Goal: Task Accomplishment & Management: Manage account settings

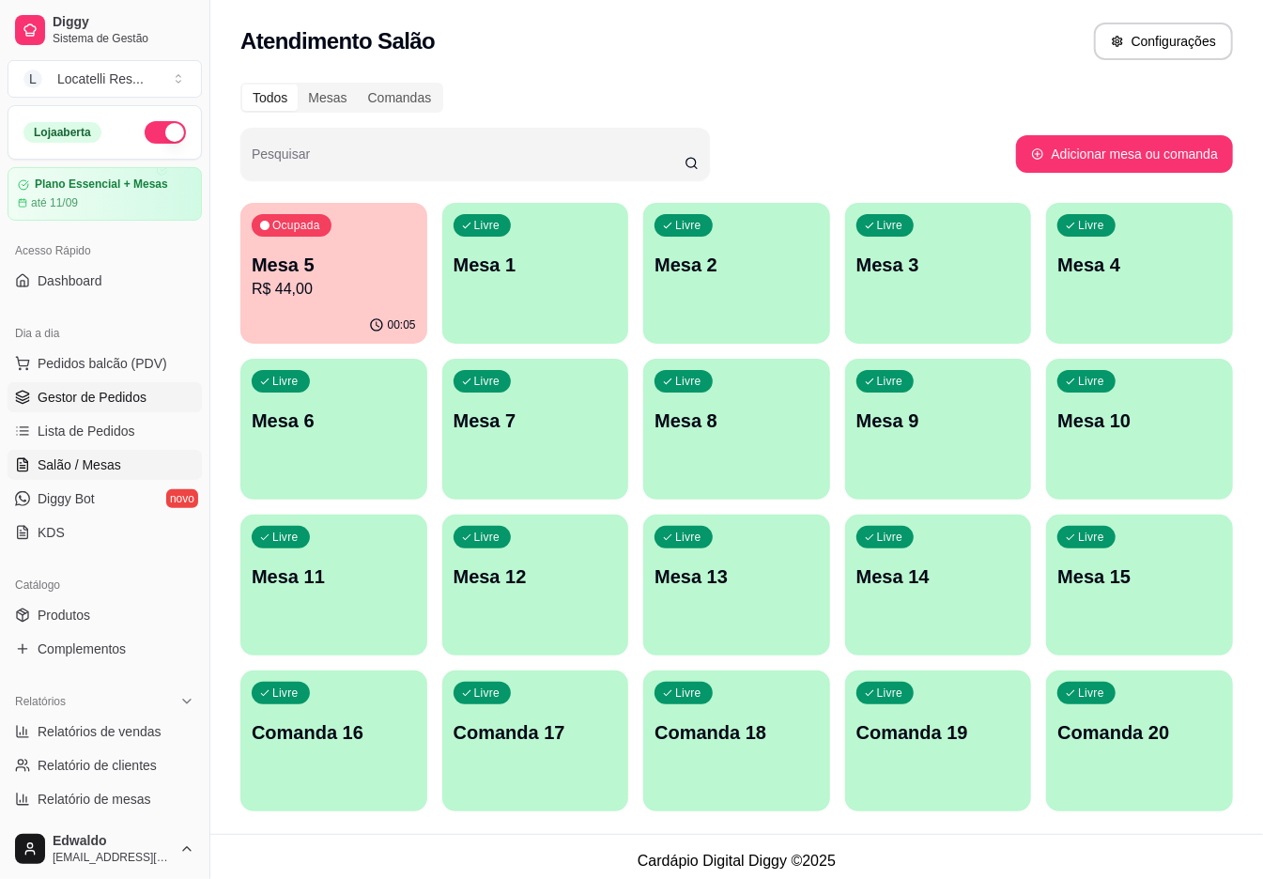
click at [113, 399] on span "Gestor de Pedidos" at bounding box center [92, 397] width 109 height 19
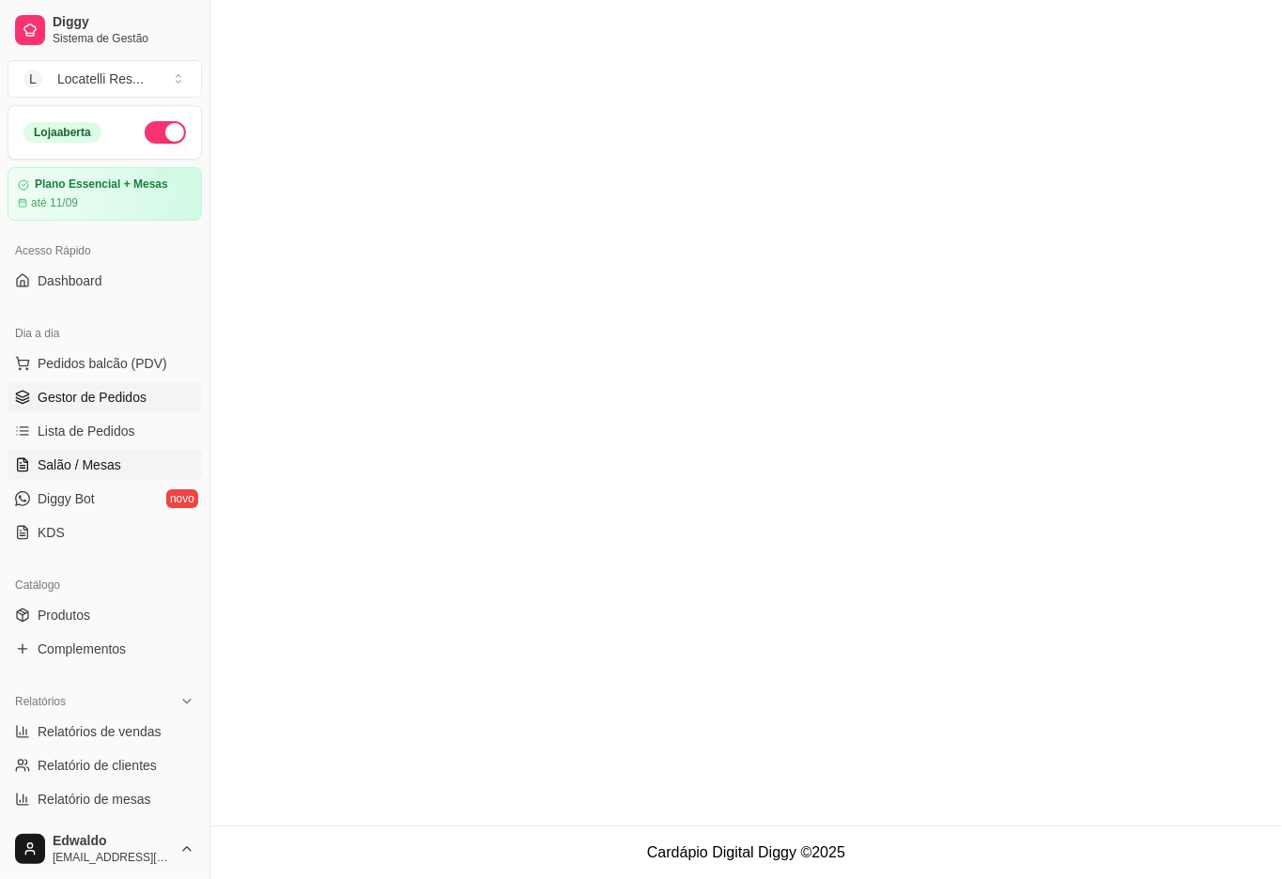
click at [102, 472] on span "Salão / Mesas" at bounding box center [80, 465] width 84 height 19
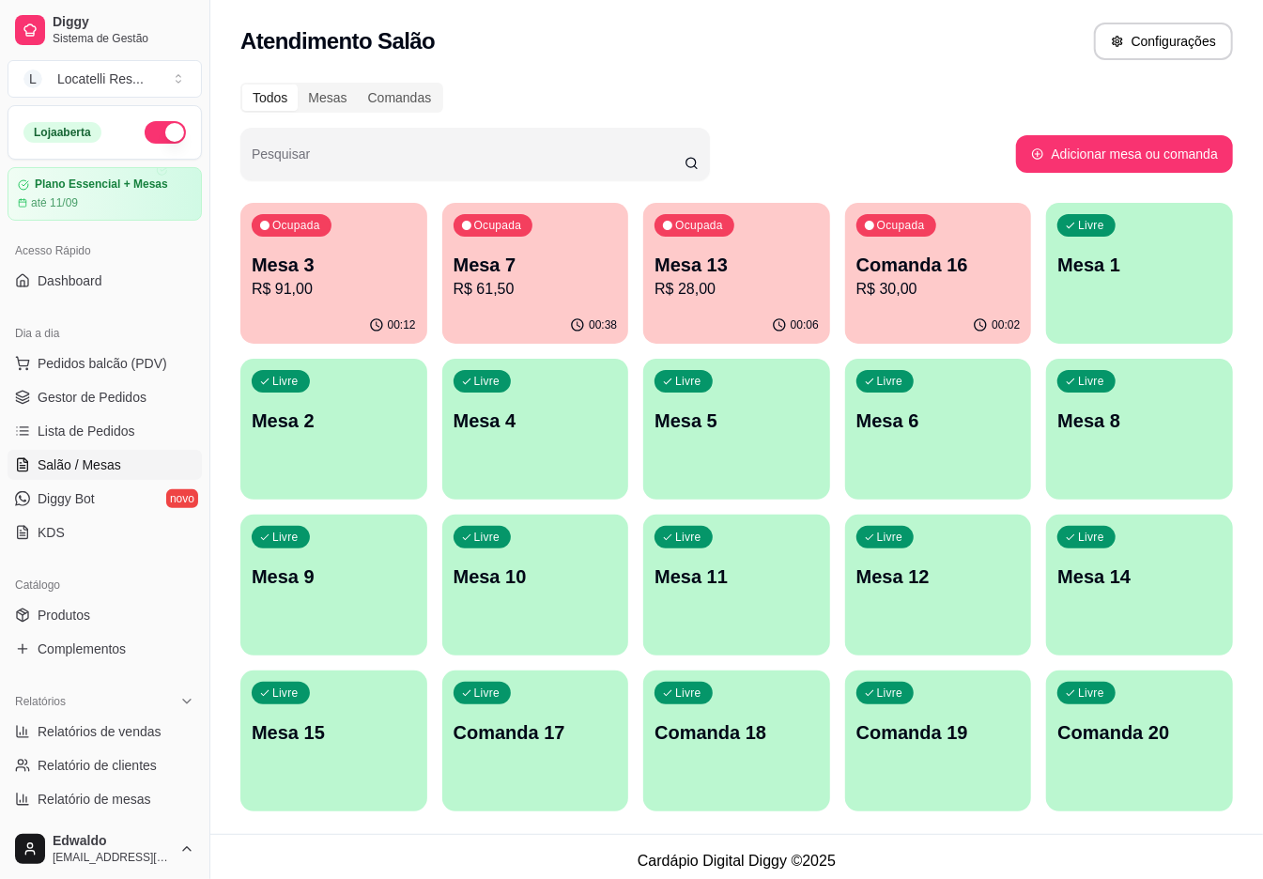
click at [391, 267] on p "Mesa 3" at bounding box center [334, 265] width 164 height 26
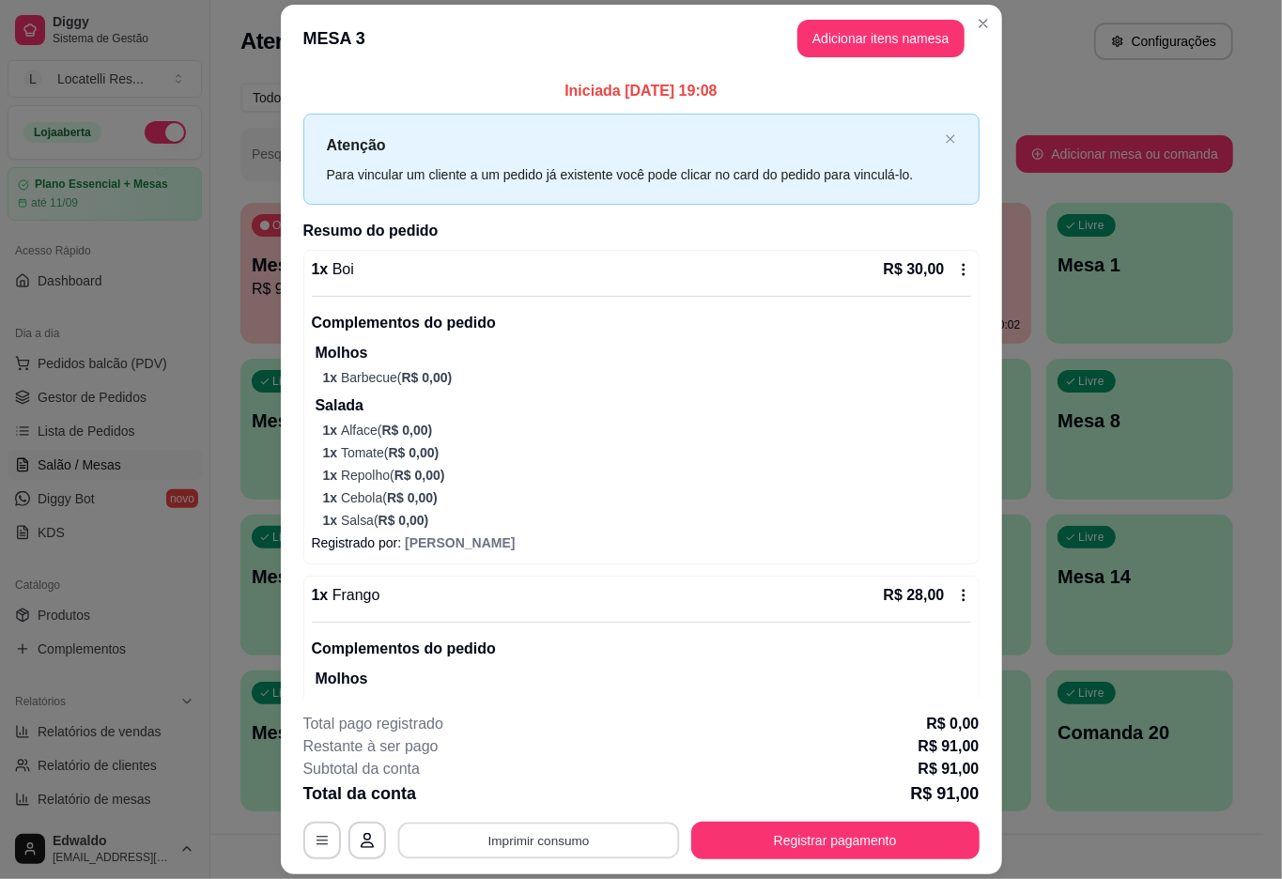
click at [605, 840] on button "Imprimir consumo" at bounding box center [538, 841] width 282 height 37
click at [537, 802] on button "IMPRESSORA pc" at bounding box center [535, 797] width 136 height 30
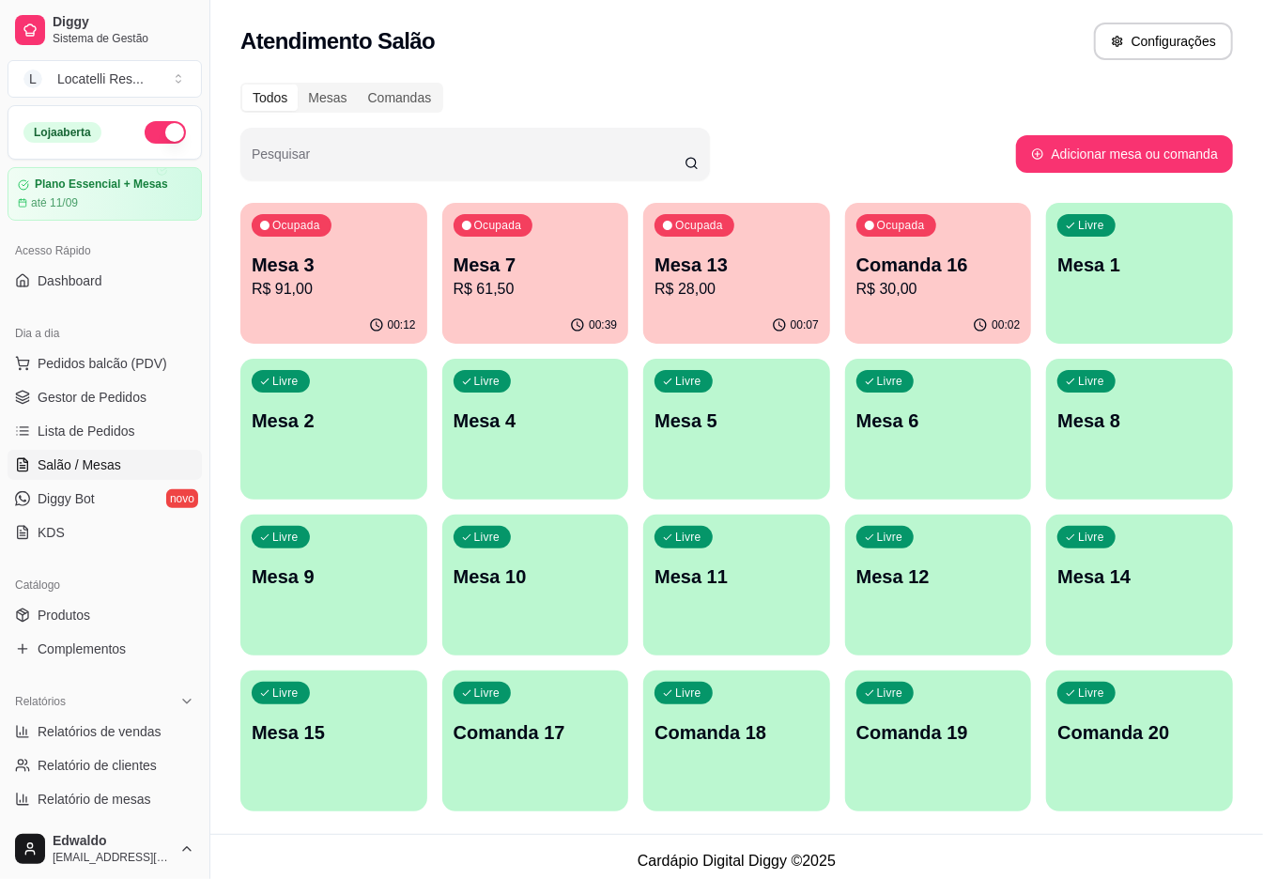
click at [554, 257] on p "Mesa 7" at bounding box center [536, 265] width 164 height 26
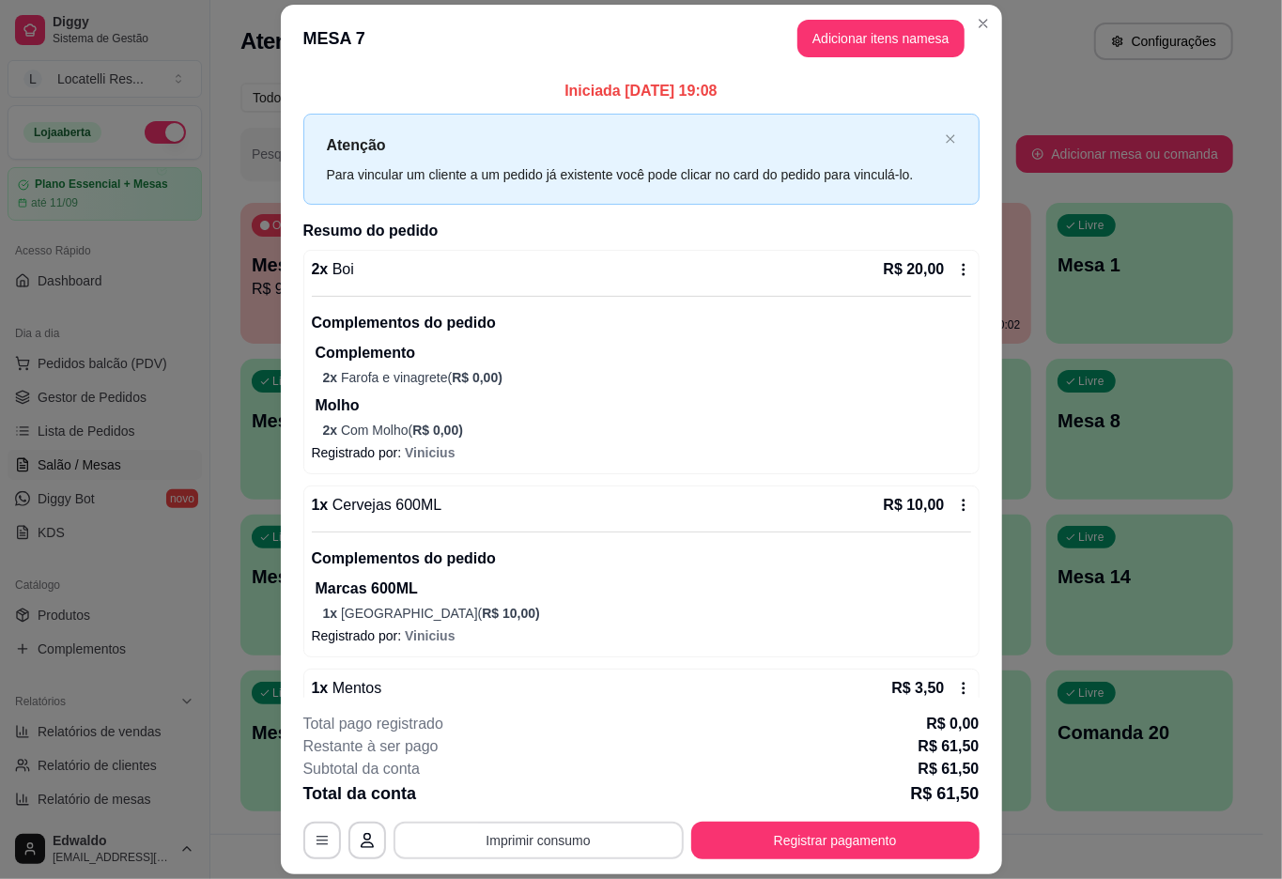
click at [580, 827] on button "Imprimir consumo" at bounding box center [539, 841] width 290 height 38
click at [561, 796] on button "IMPRESSORA pc" at bounding box center [535, 797] width 136 height 30
click at [879, 849] on button "Registrar pagamento" at bounding box center [835, 841] width 288 height 38
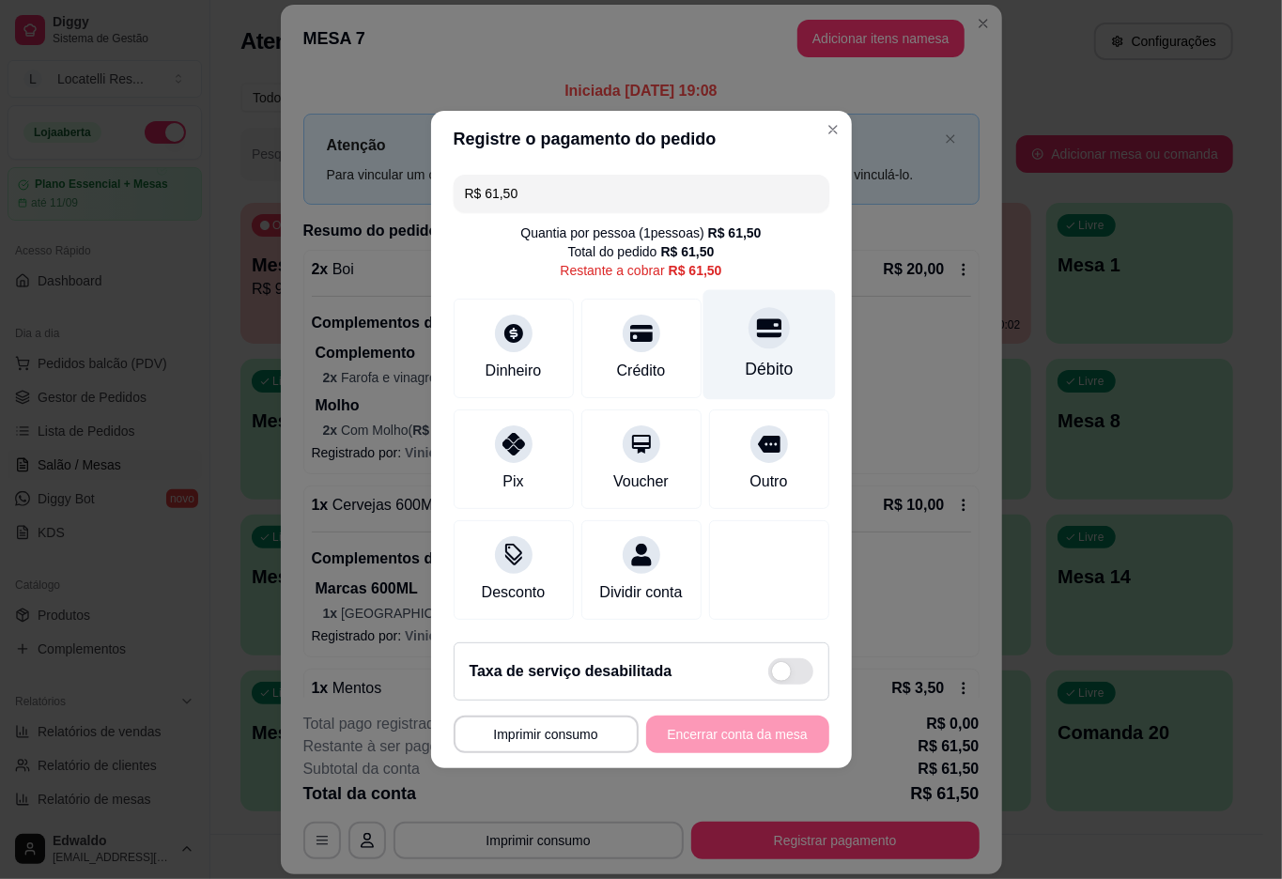
click at [759, 340] on div "Débito" at bounding box center [769, 345] width 132 height 110
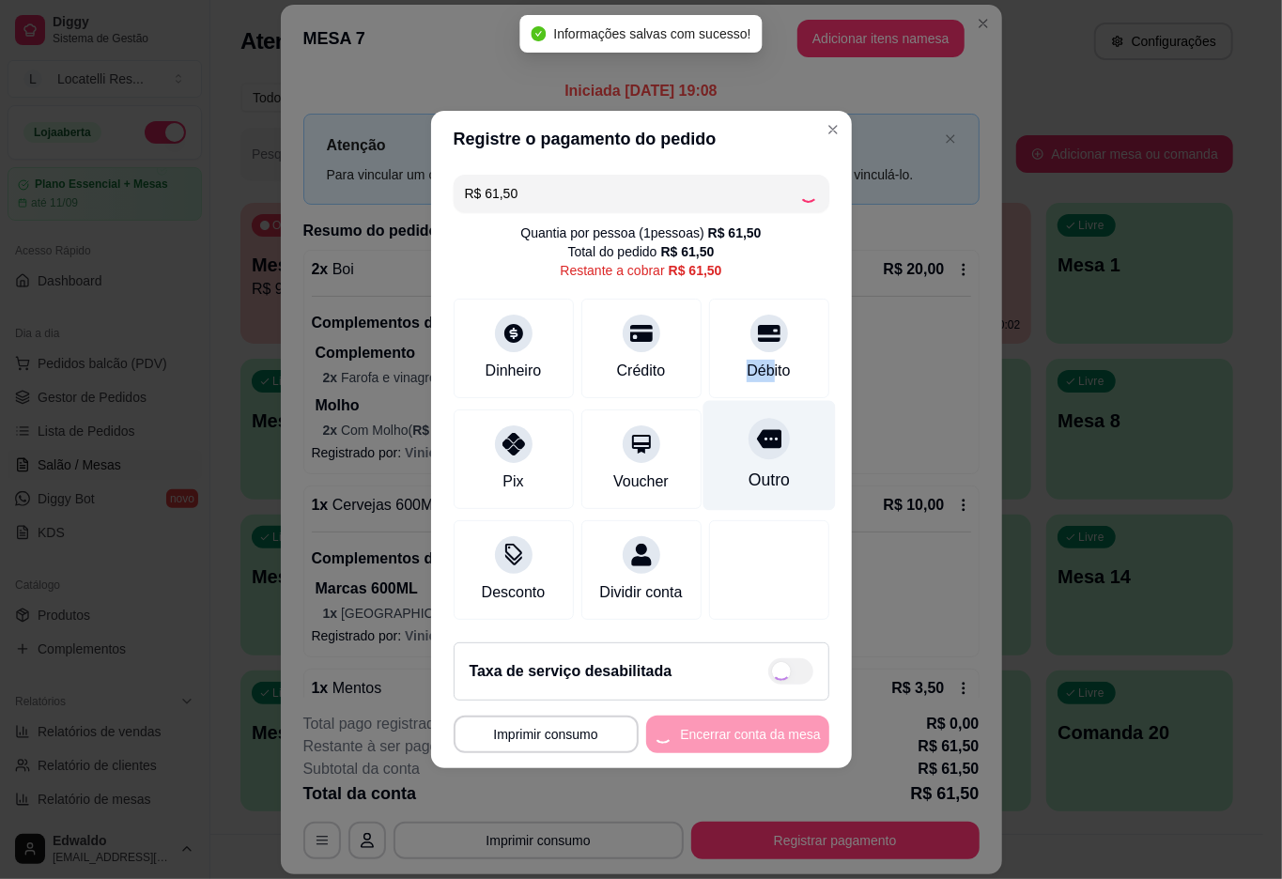
type input "R$ 0,00"
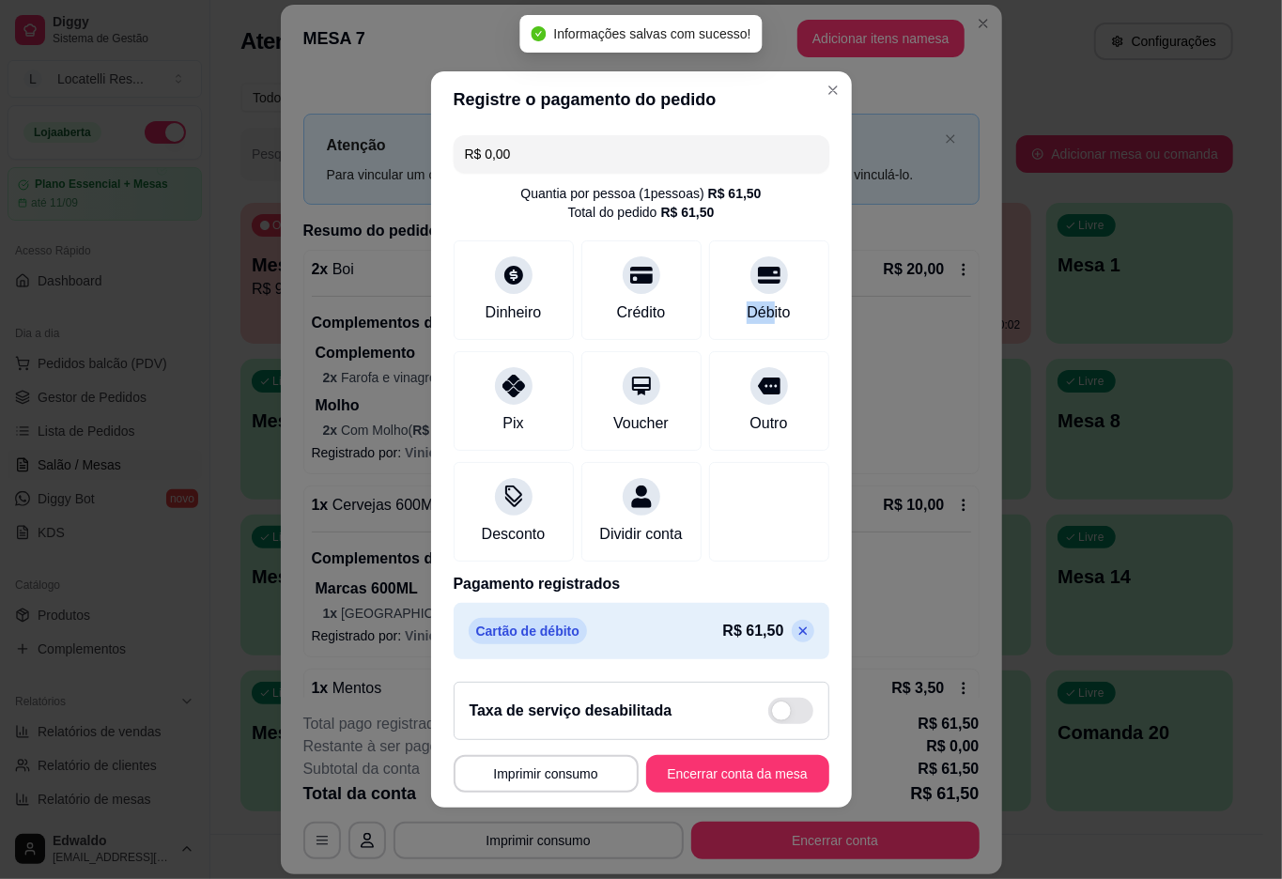
scroll to position [1, 0]
click at [711, 781] on button "Encerrar conta da mesa" at bounding box center [737, 774] width 183 height 38
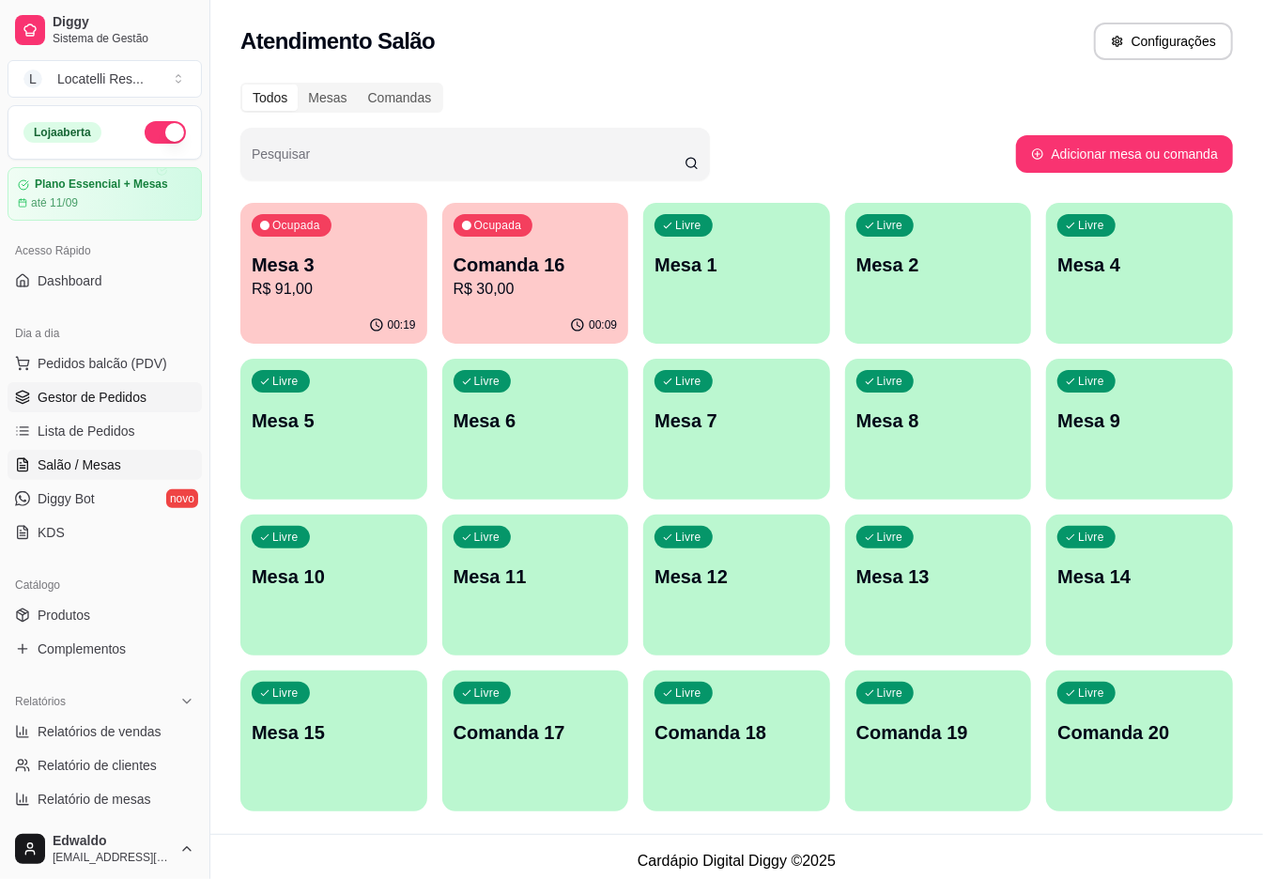
click at [38, 403] on span "Gestor de Pedidos" at bounding box center [92, 397] width 109 height 19
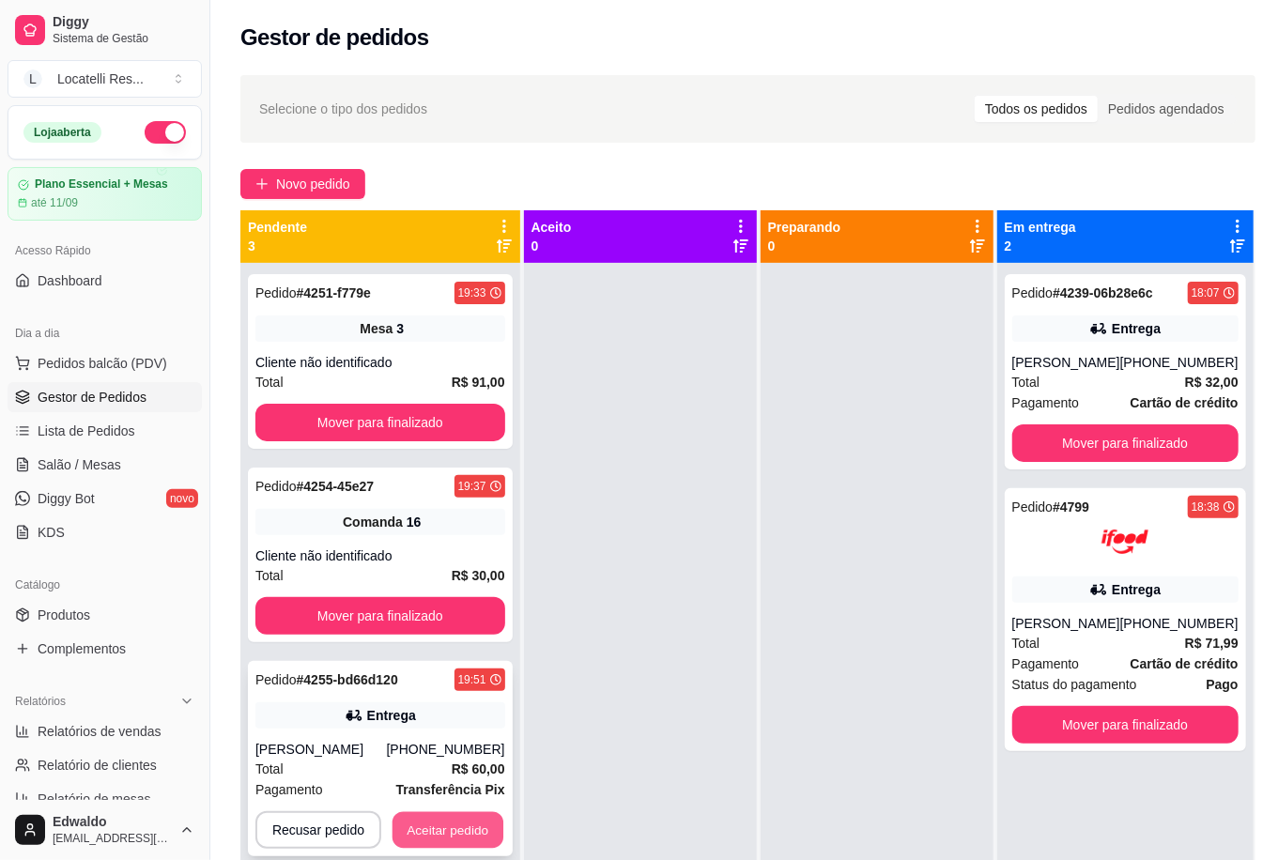
click at [432, 831] on button "Aceitar pedido" at bounding box center [448, 830] width 111 height 37
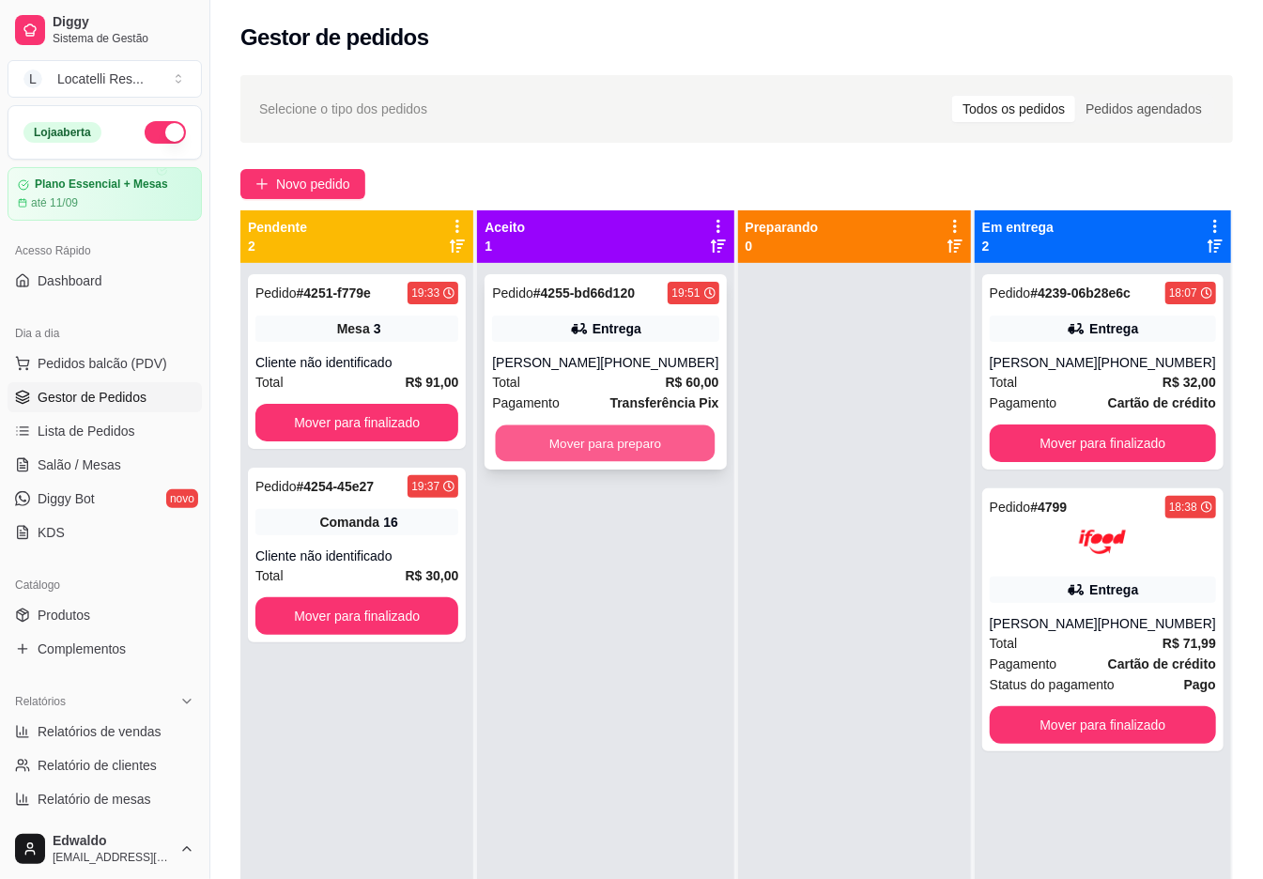
click at [641, 456] on button "Mover para preparo" at bounding box center [606, 443] width 220 height 37
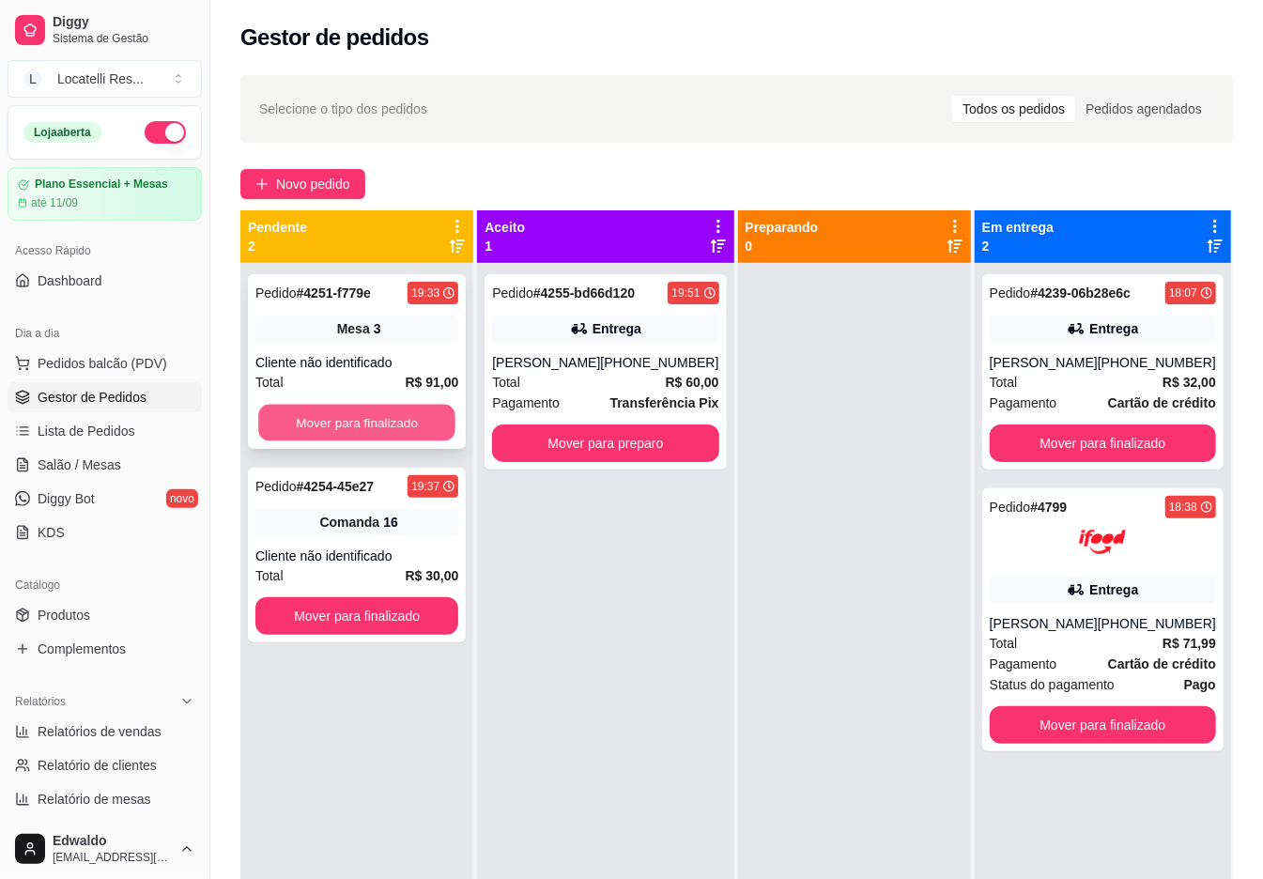
click at [354, 415] on button "Mover para finalizado" at bounding box center [356, 423] width 197 height 37
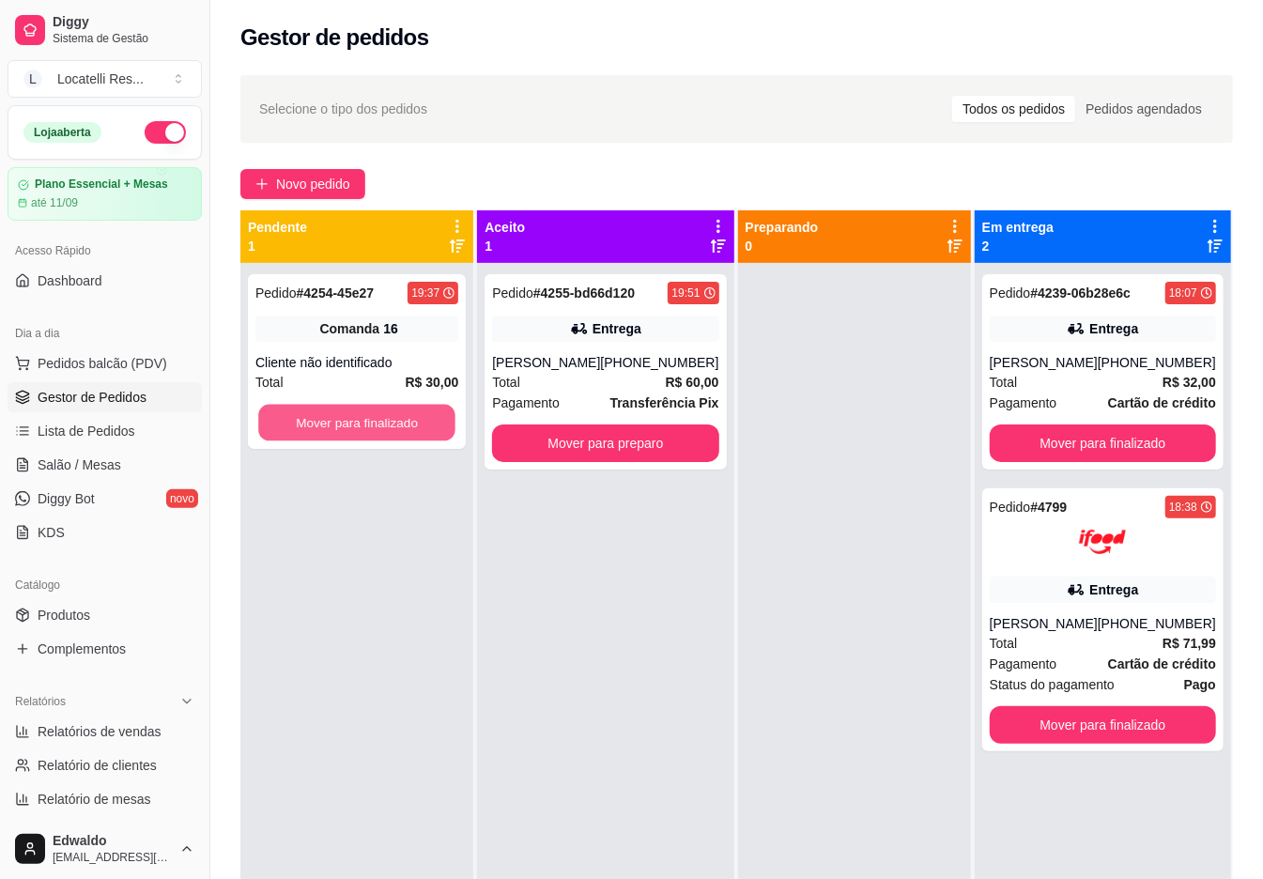
click at [355, 417] on button "Mover para finalizado" at bounding box center [356, 423] width 197 height 37
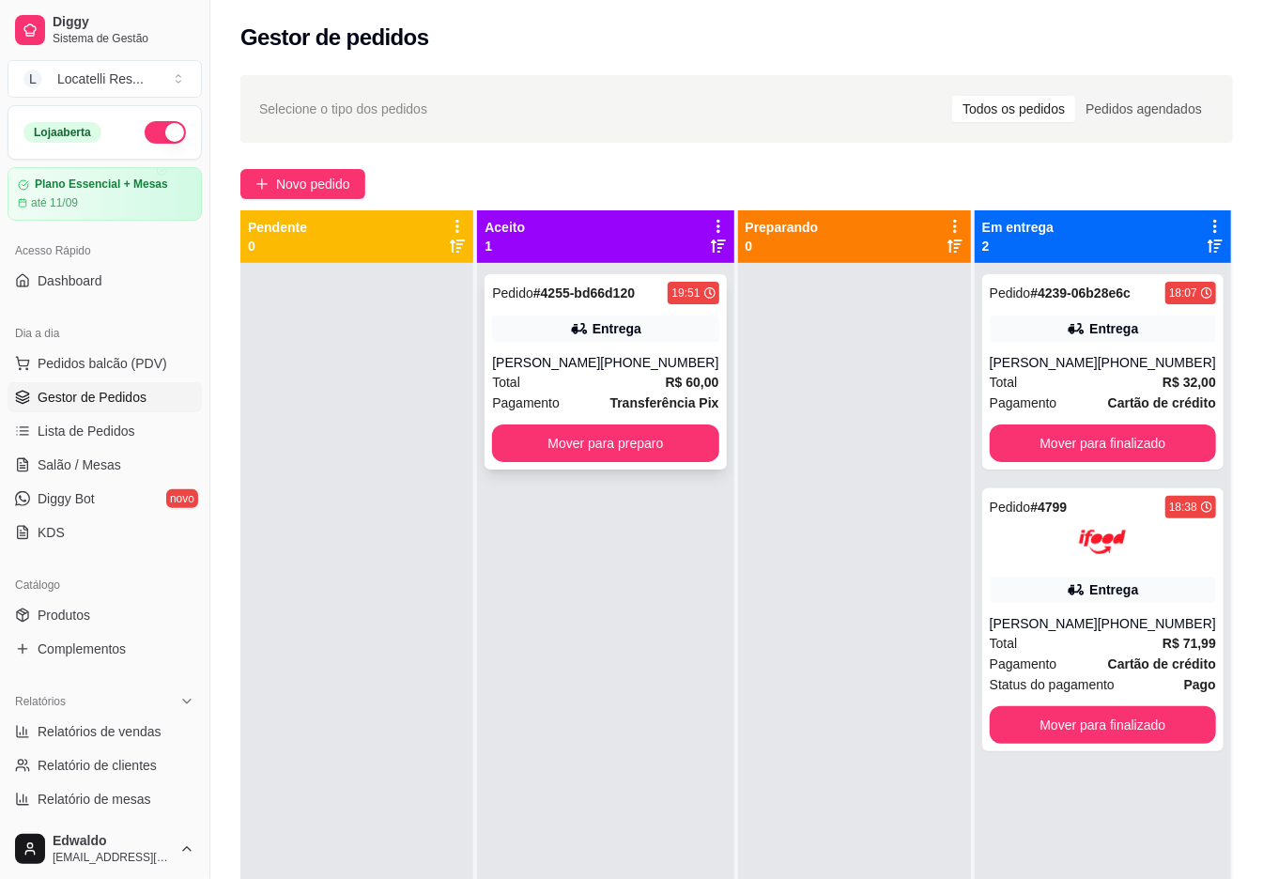
click at [553, 368] on div "[PERSON_NAME]" at bounding box center [546, 362] width 108 height 19
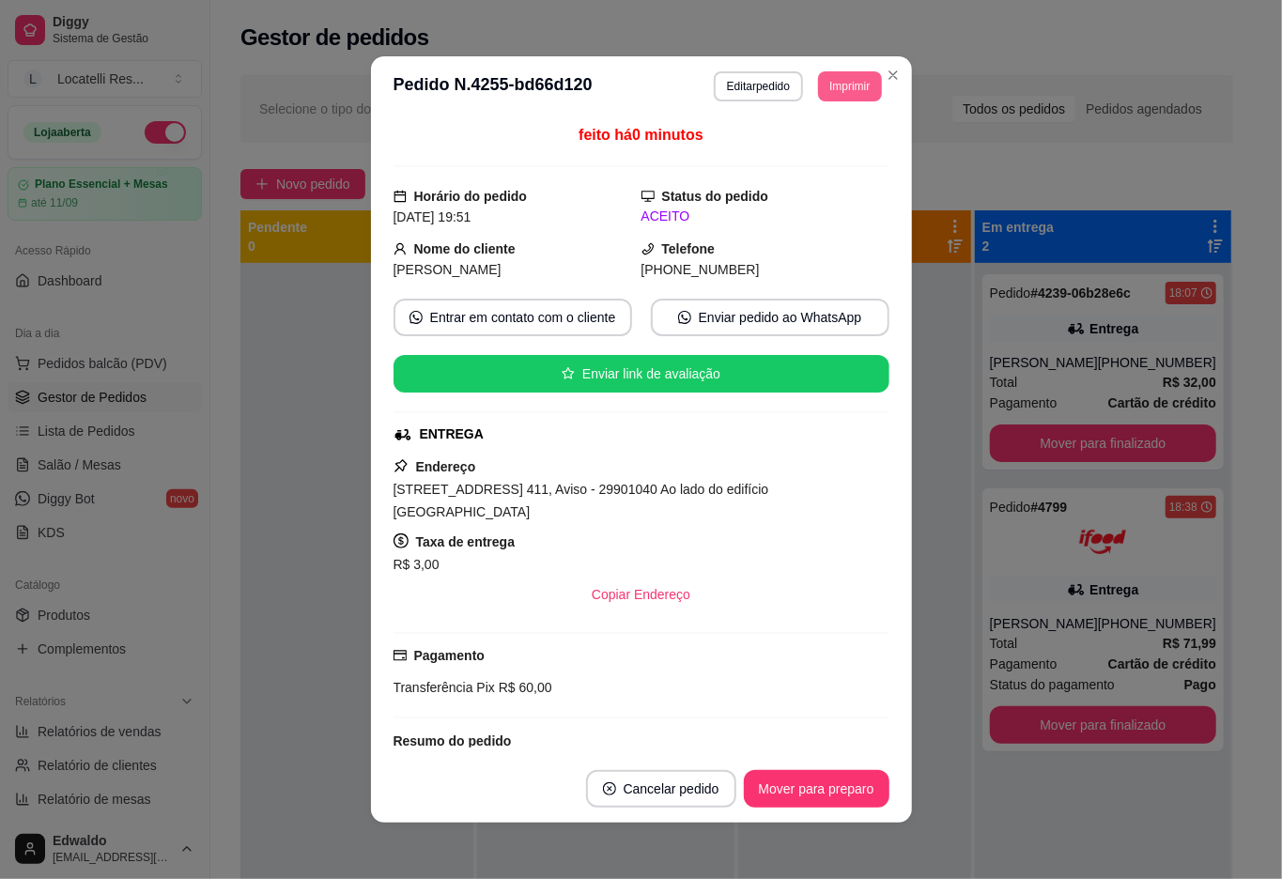
click at [858, 91] on button "Imprimir" at bounding box center [849, 86] width 63 height 30
click at [815, 148] on button "IMPRESSORA pc" at bounding box center [805, 151] width 131 height 29
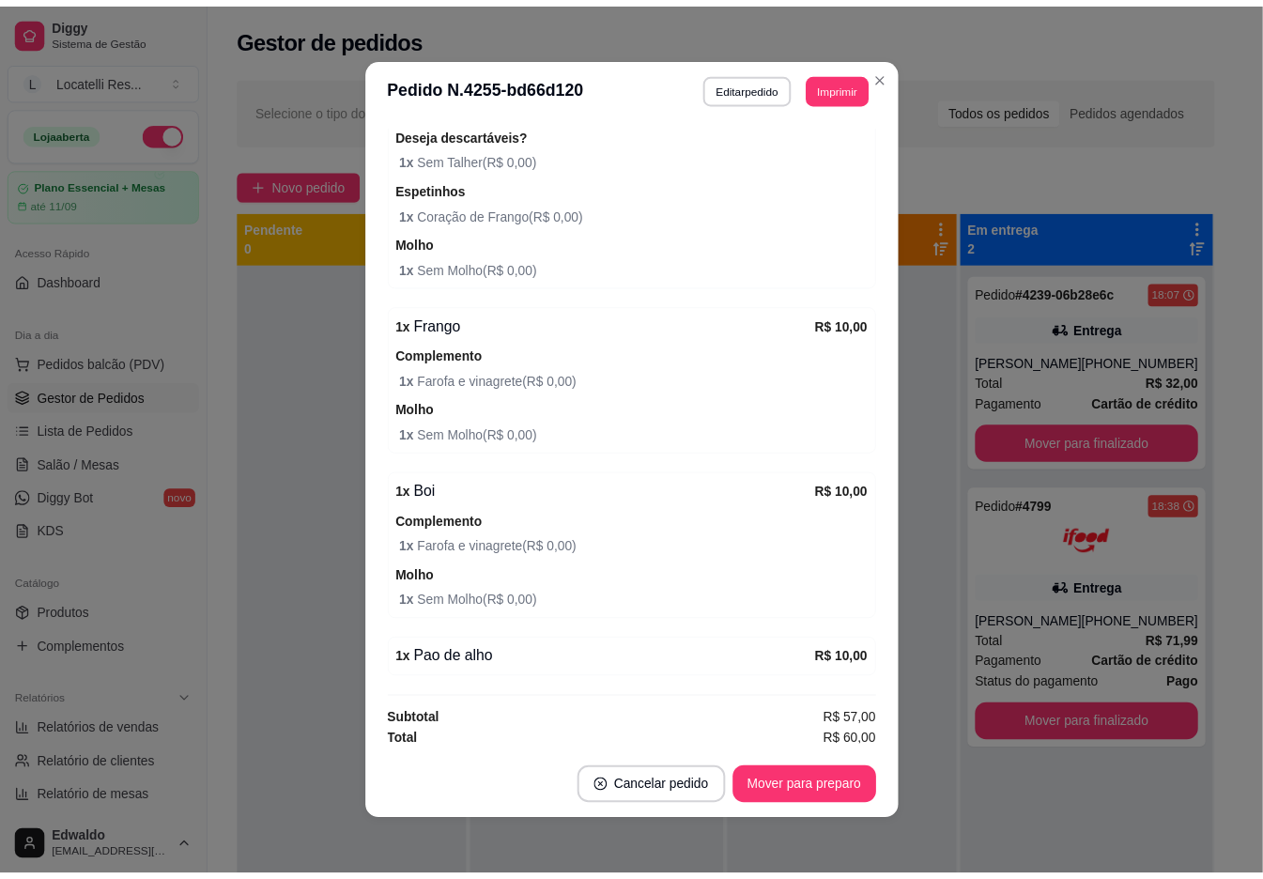
scroll to position [4, 0]
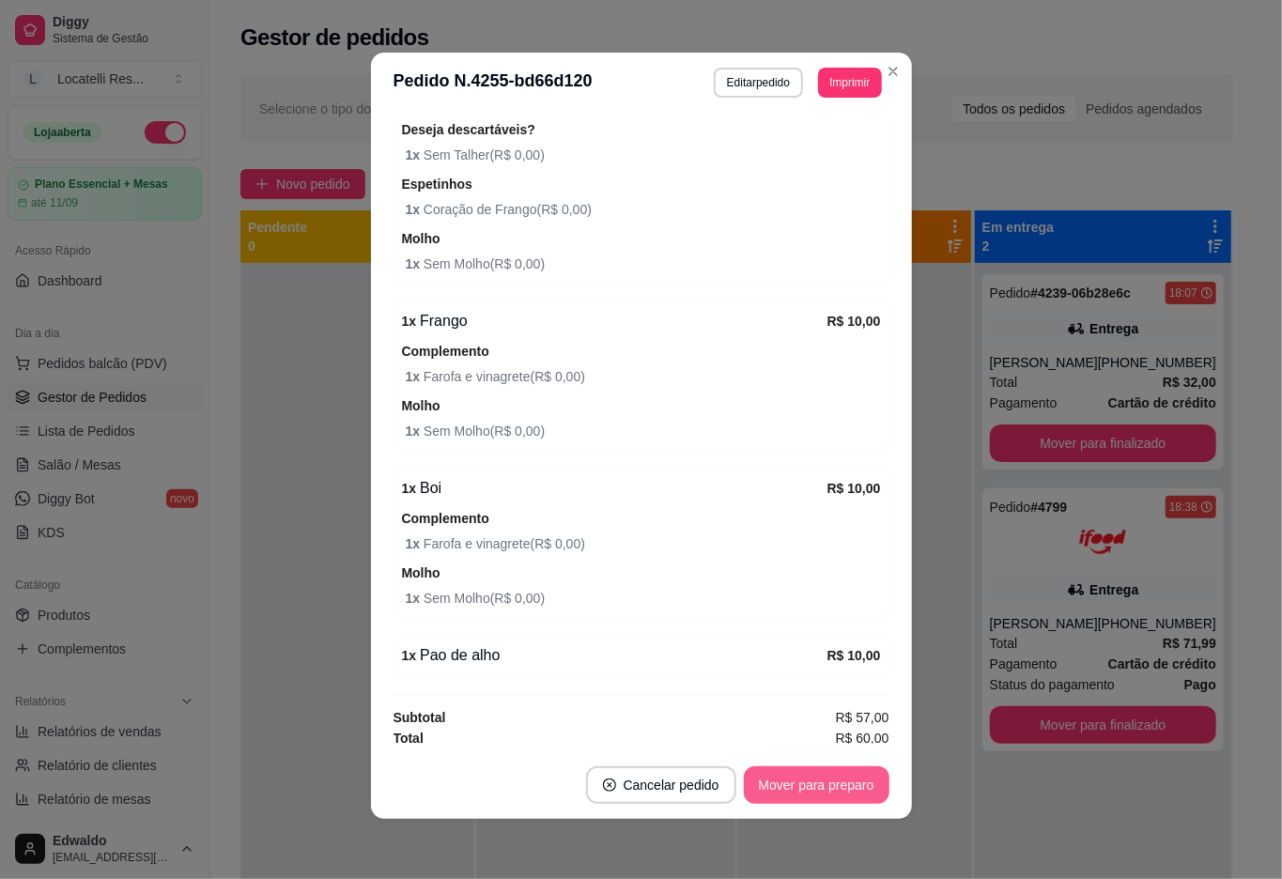
click at [790, 768] on button "Mover para preparo" at bounding box center [817, 785] width 146 height 38
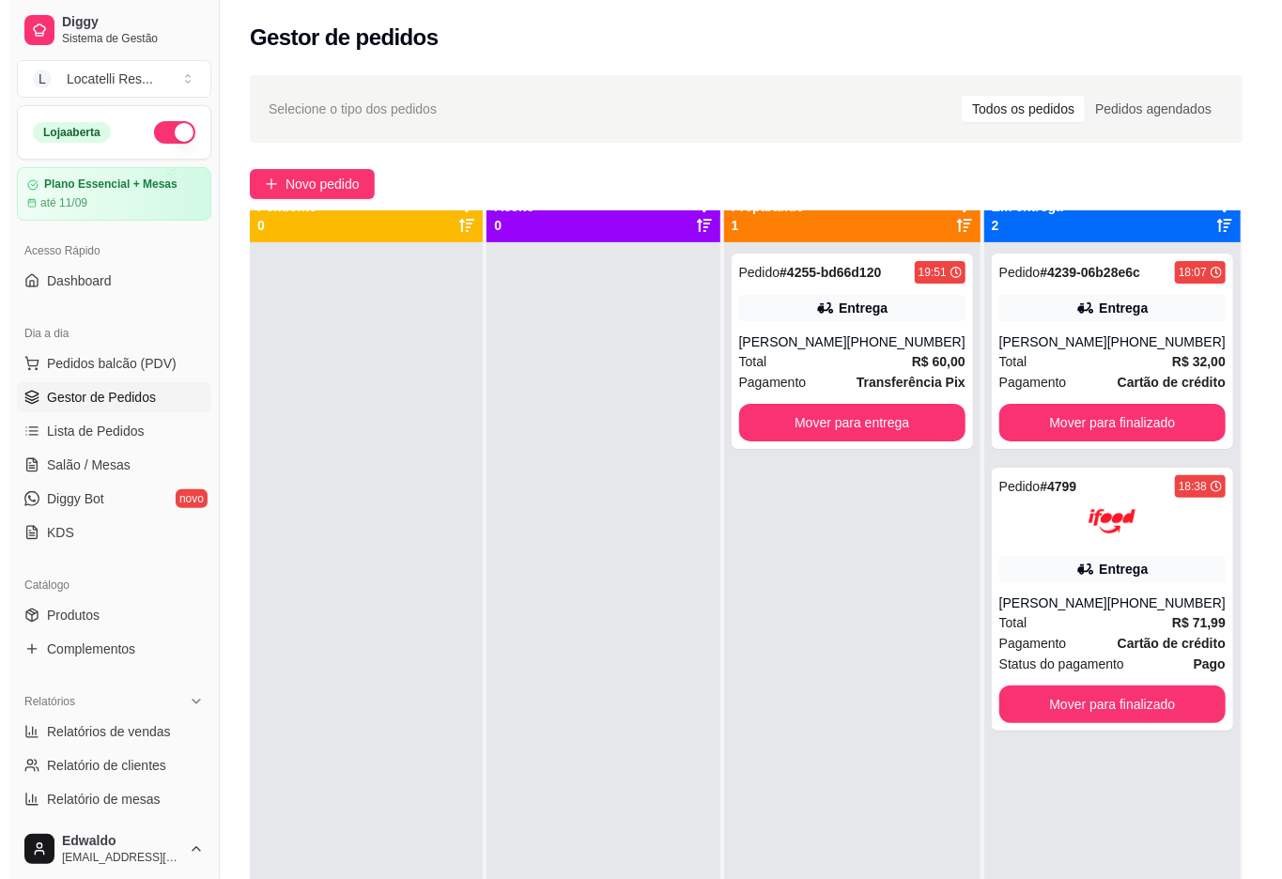
scroll to position [53, 0]
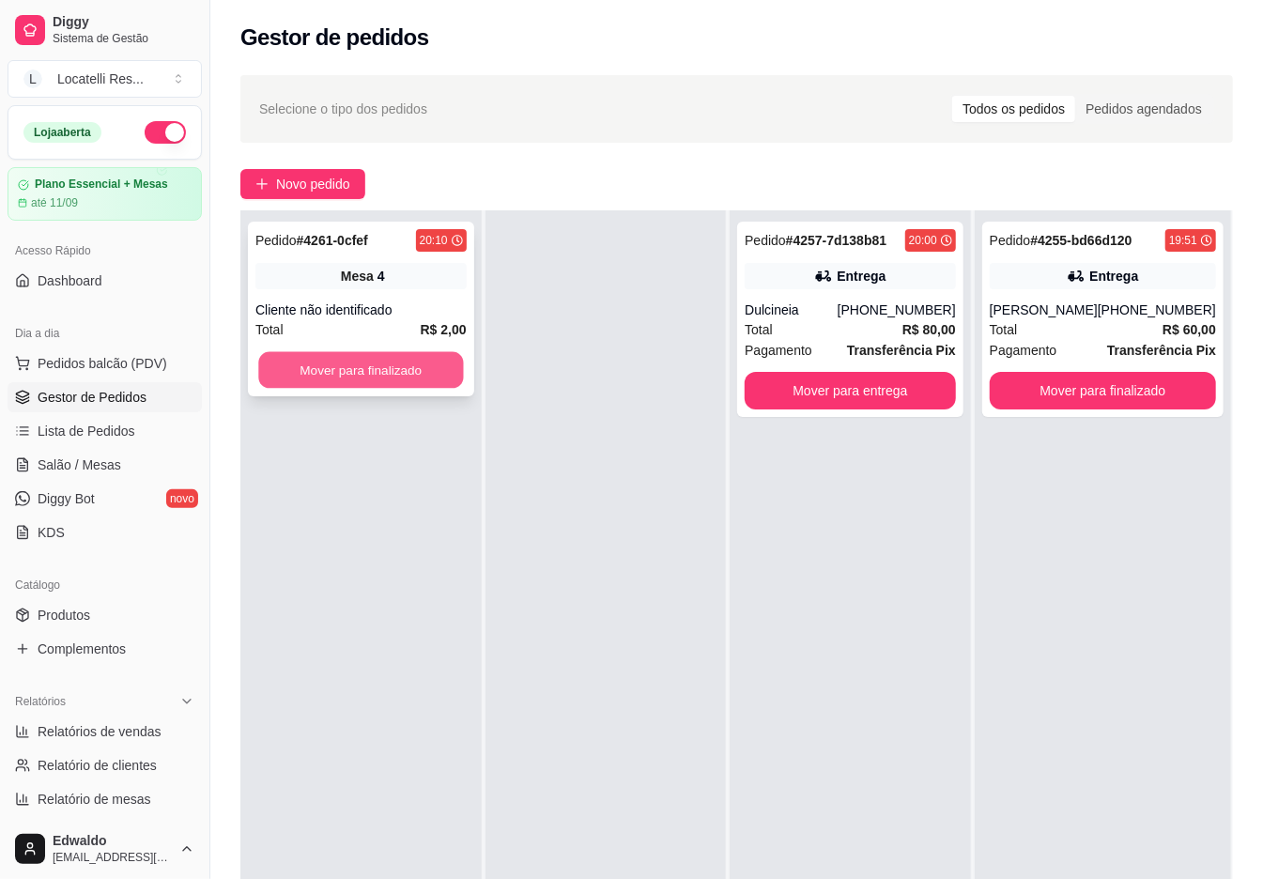
click at [423, 383] on button "Mover para finalizado" at bounding box center [360, 370] width 205 height 37
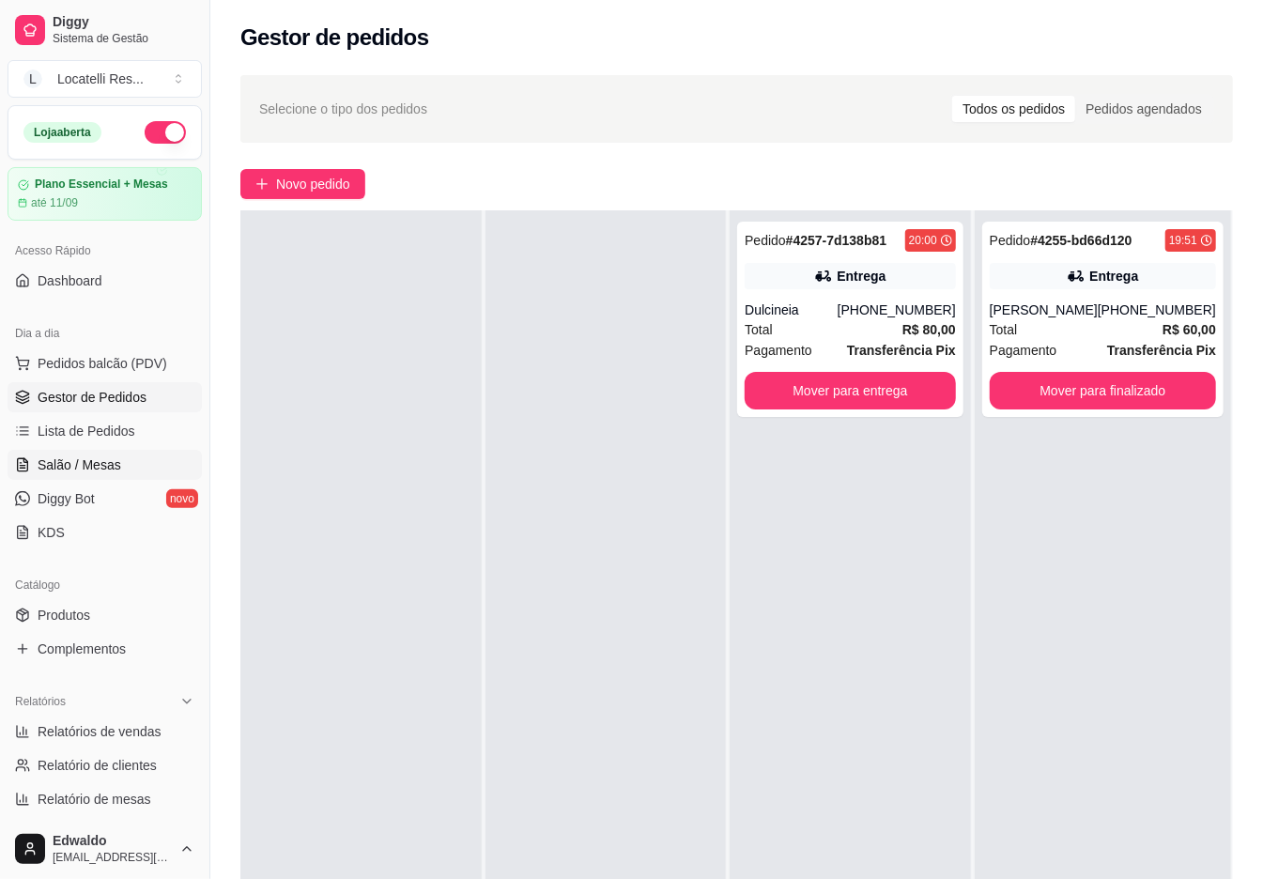
drag, startPoint x: 92, startPoint y: 468, endPoint x: 83, endPoint y: 471, distance: 9.8
click at [91, 470] on span "Salão / Mesas" at bounding box center [80, 465] width 84 height 19
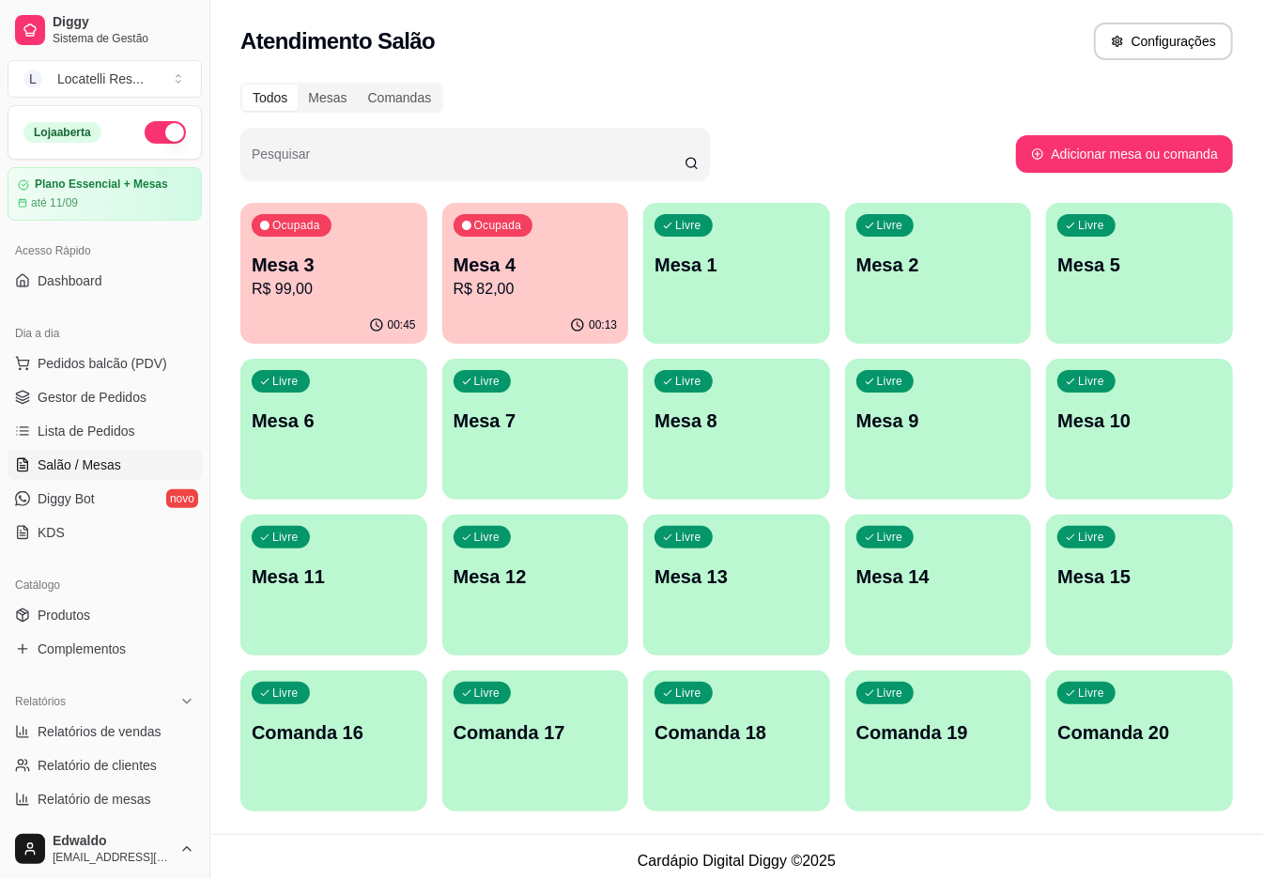
click at [512, 276] on p "Mesa 4" at bounding box center [536, 265] width 164 height 26
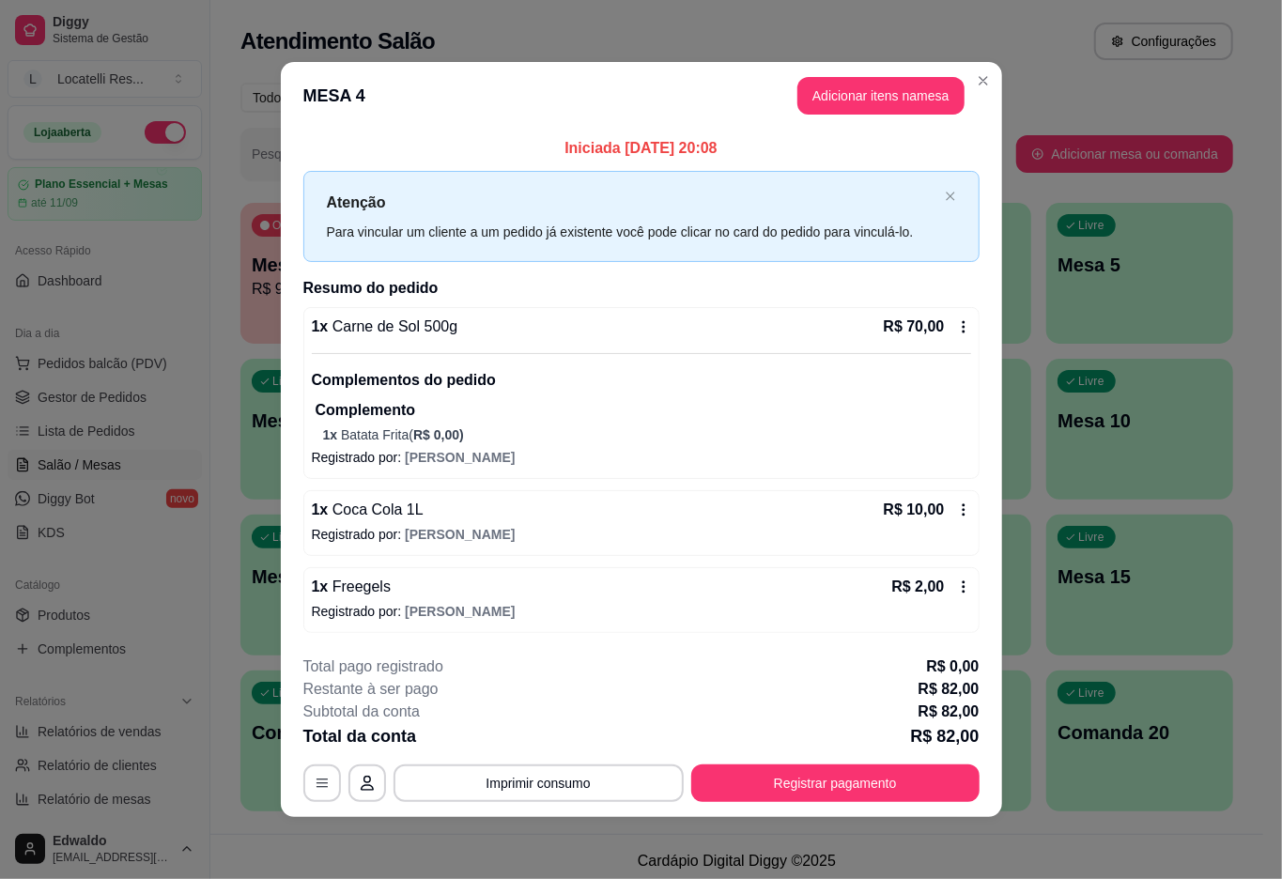
click at [967, 505] on icon at bounding box center [963, 510] width 15 height 15
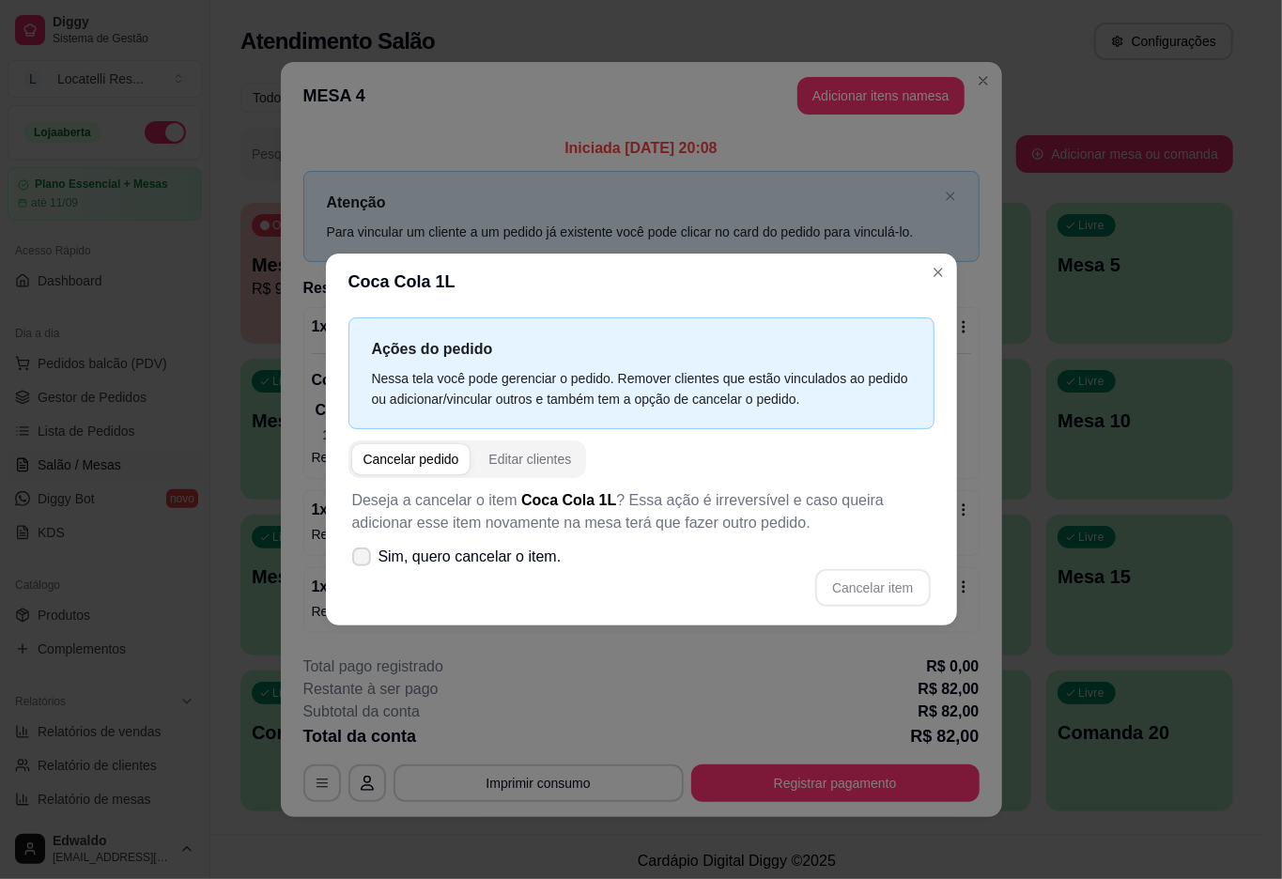
click at [369, 561] on label "Sim, quero cancelar o item." at bounding box center [457, 557] width 224 height 38
click at [363, 561] on input "Sim, quero cancelar o item." at bounding box center [357, 567] width 12 height 12
checkbox input "true"
click at [860, 583] on button "Cancelar item" at bounding box center [873, 588] width 112 height 37
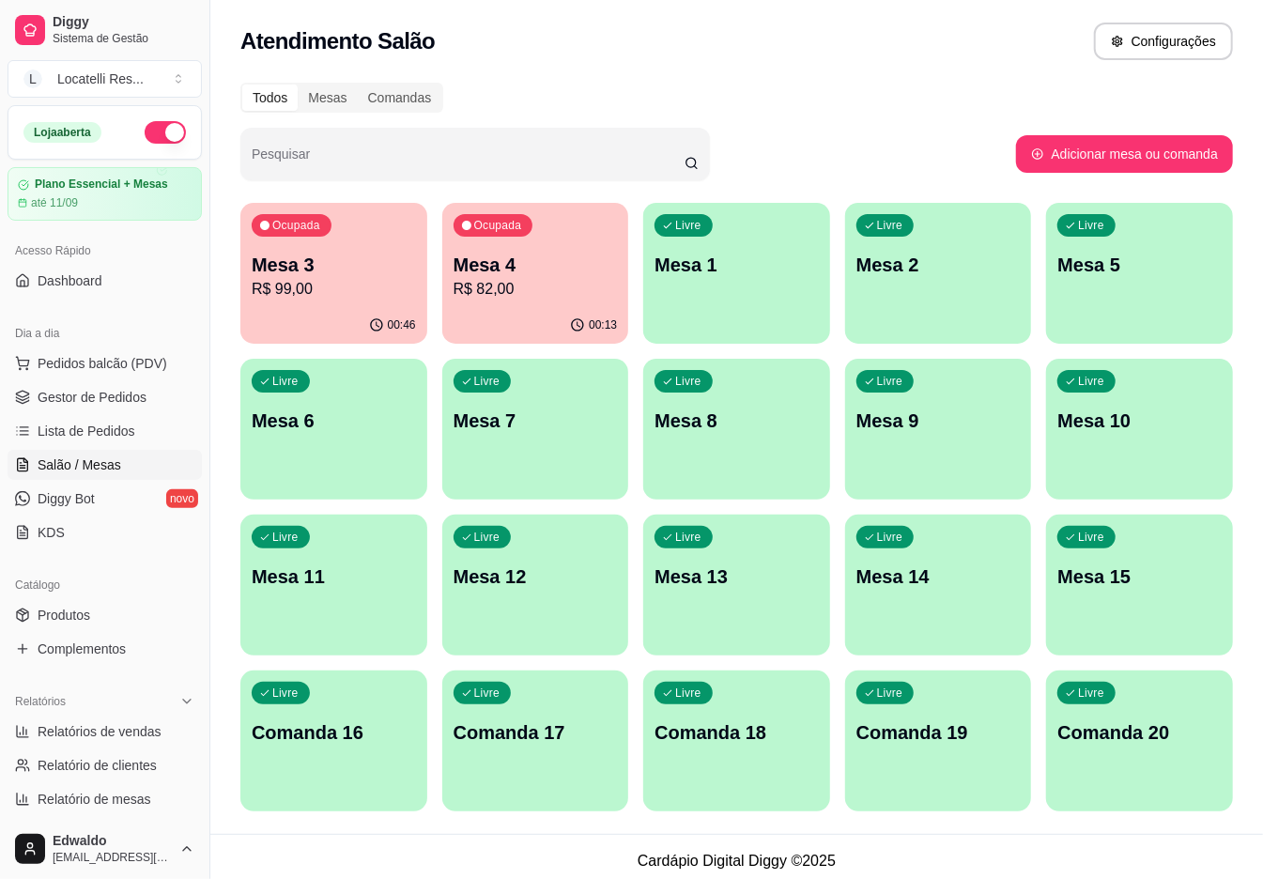
click at [501, 267] on p "Mesa 4" at bounding box center [536, 265] width 164 height 26
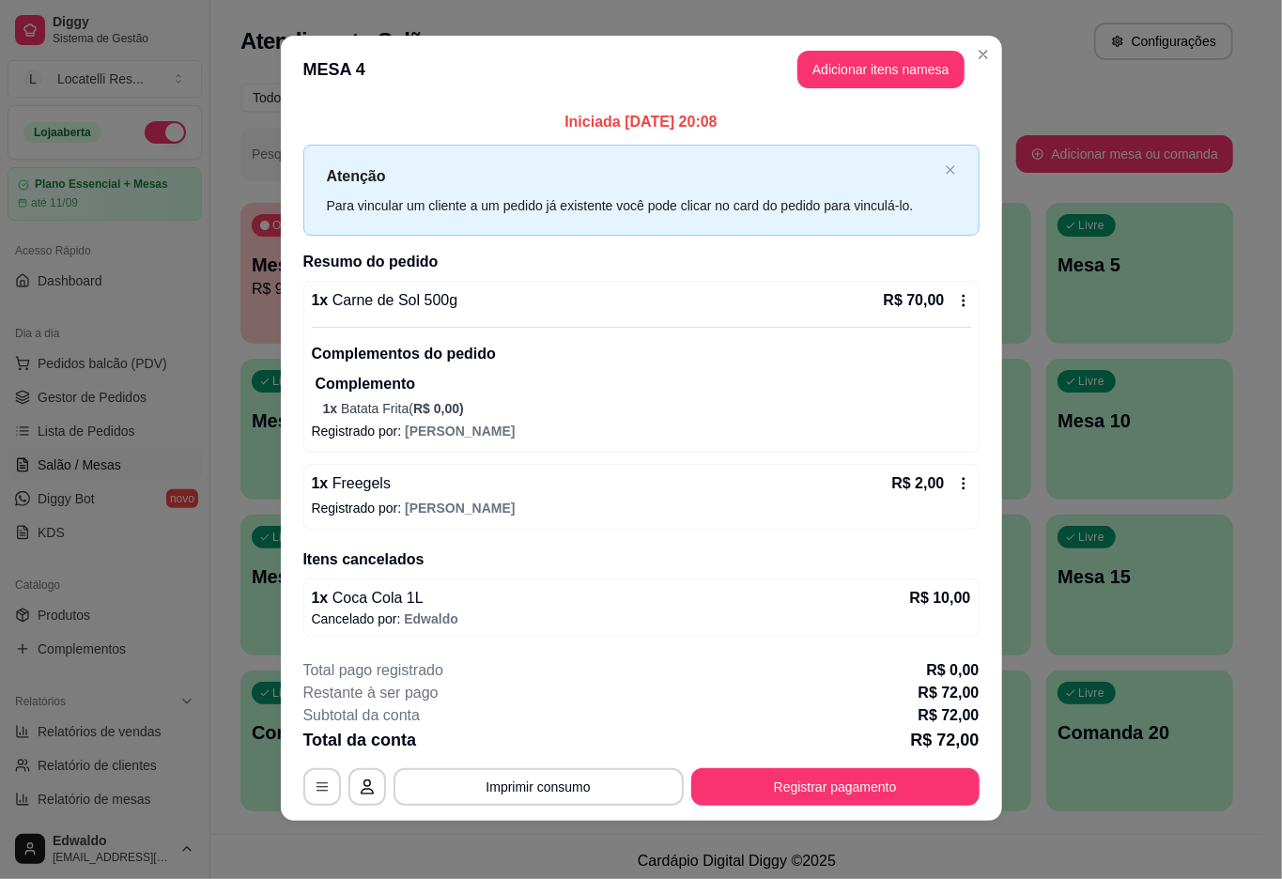
scroll to position [15, 0]
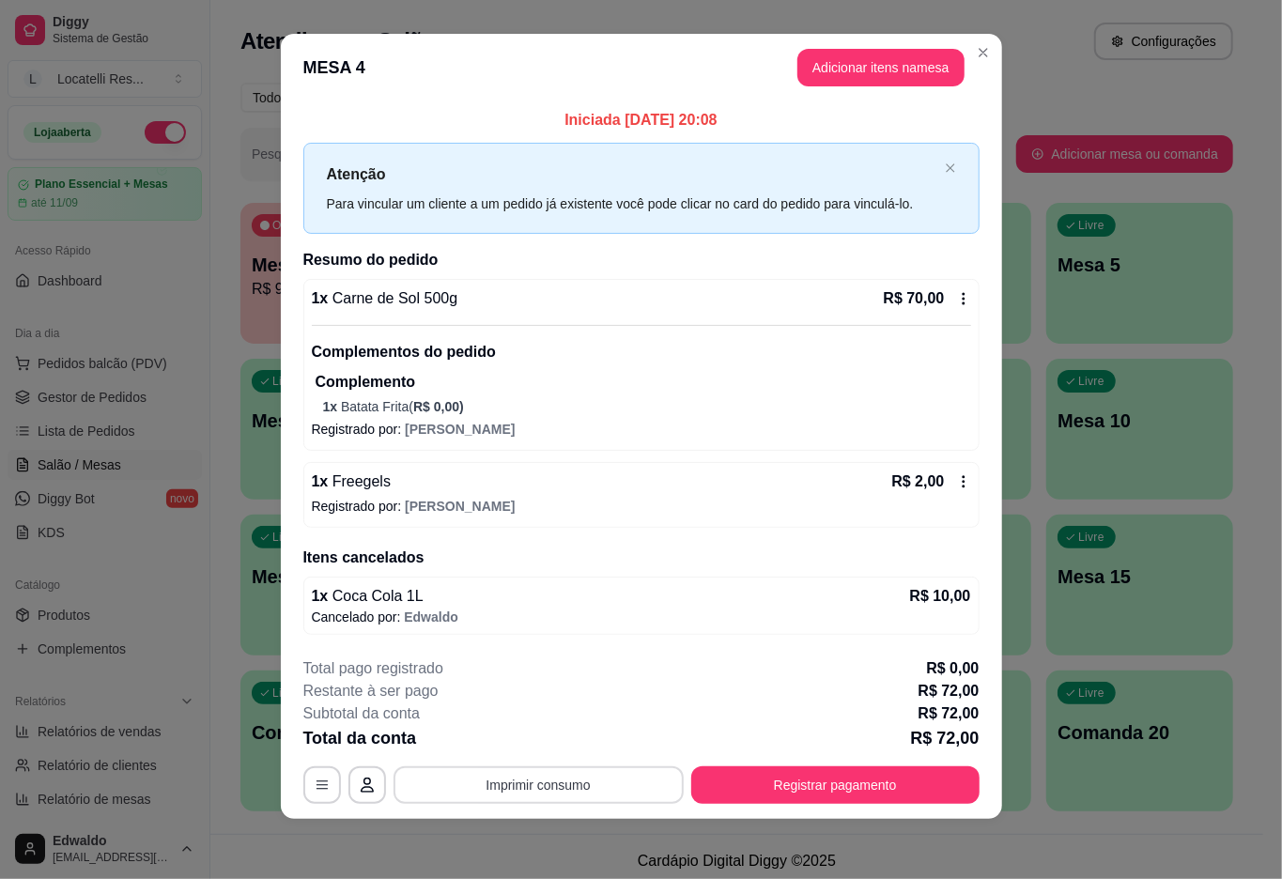
click at [537, 776] on button "Imprimir consumo" at bounding box center [539, 785] width 290 height 38
click at [545, 745] on button "IMPRESSORA pc" at bounding box center [535, 741] width 136 height 30
click at [911, 66] on button "Adicionar itens na mesa" at bounding box center [881, 68] width 162 height 37
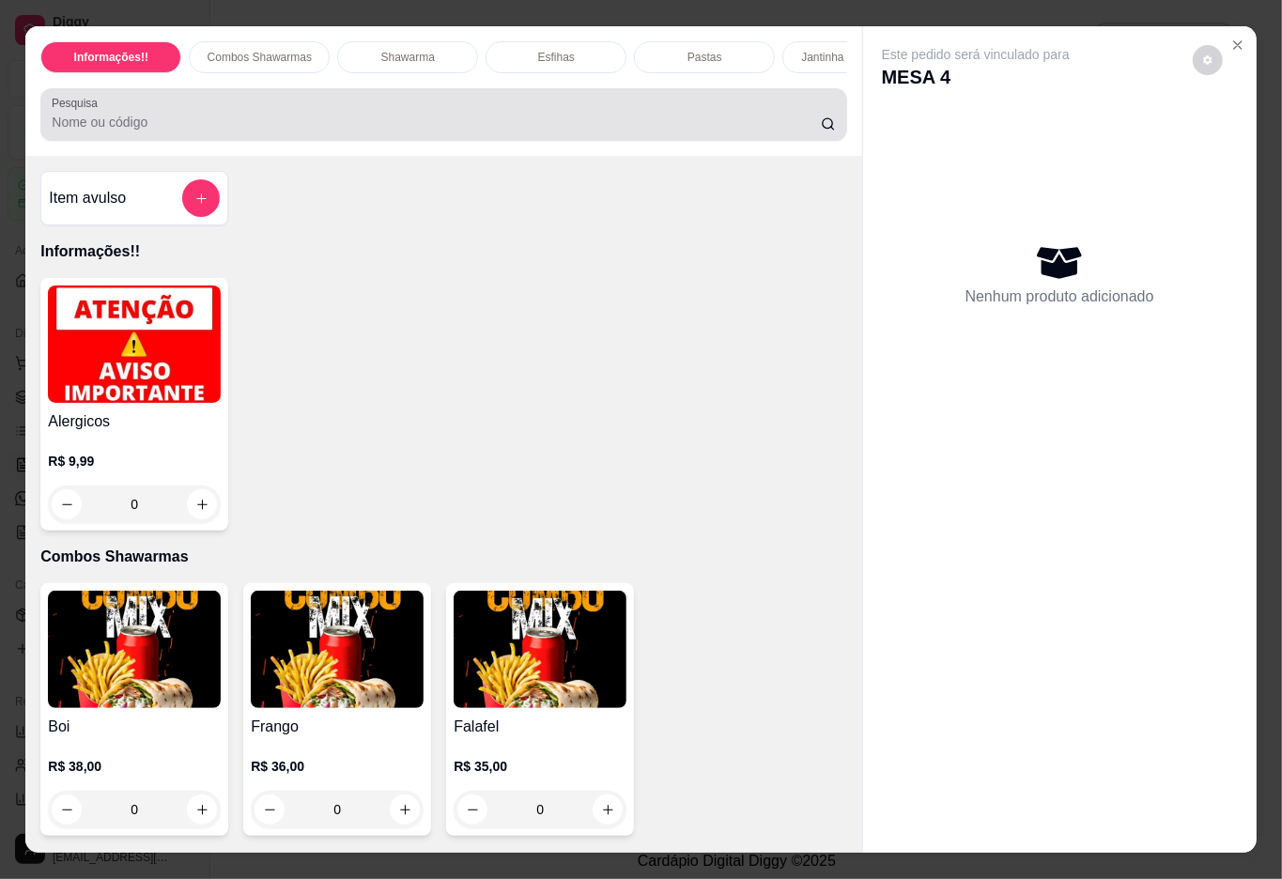
drag, startPoint x: 222, startPoint y: 132, endPoint x: 210, endPoint y: 289, distance: 157.3
click at [220, 131] on input "Pesquisa" at bounding box center [436, 122] width 769 height 19
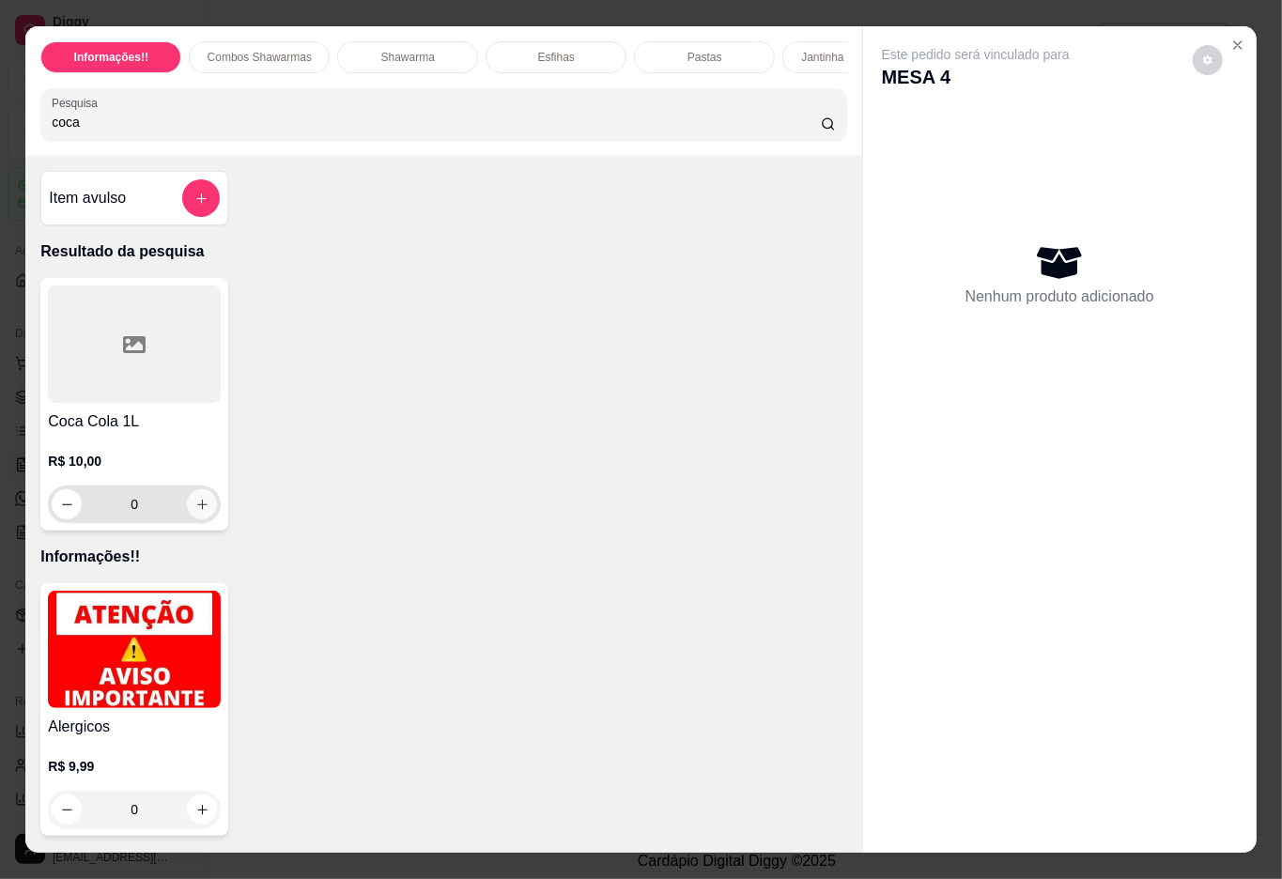
type input "coca"
click at [195, 512] on icon "increase-product-quantity" at bounding box center [202, 505] width 14 height 14
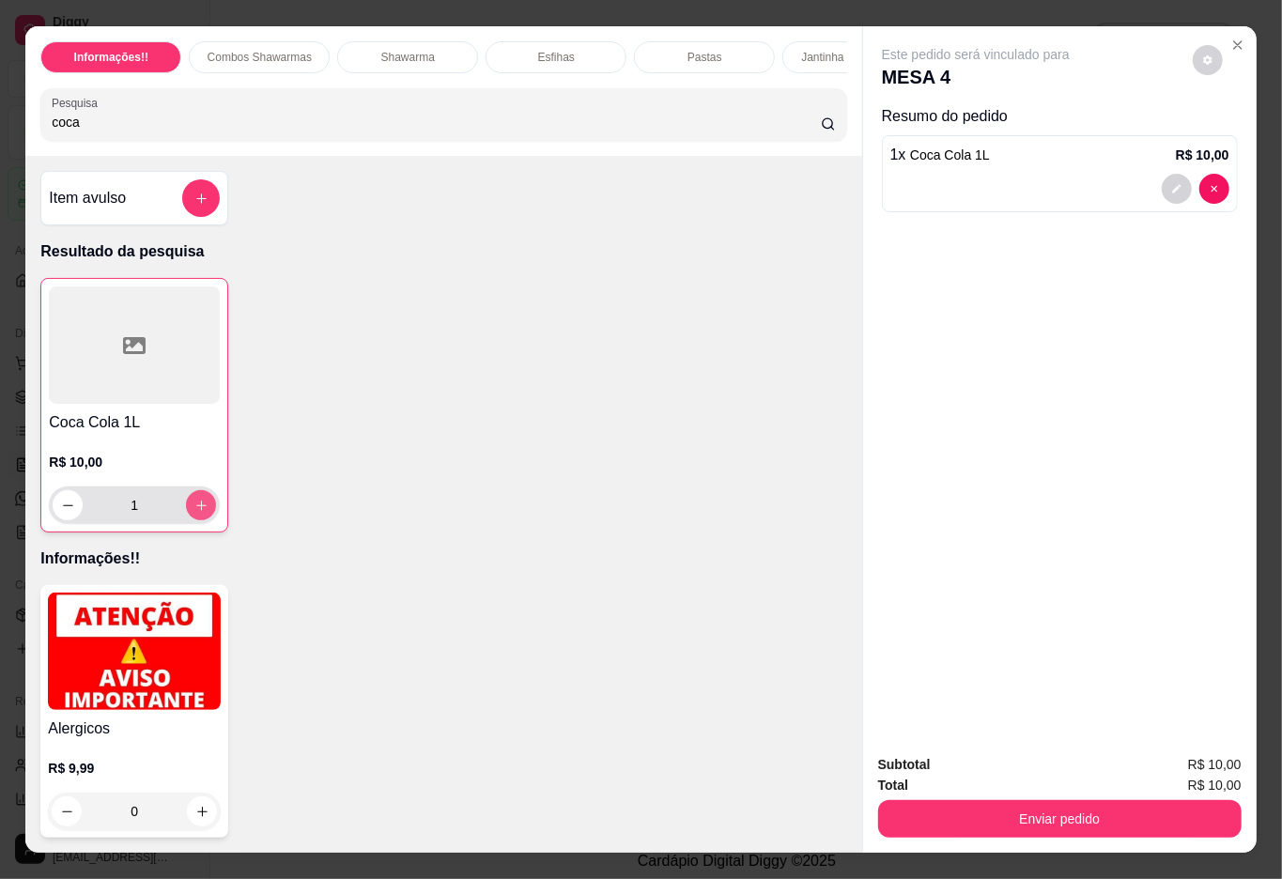
type input "1"
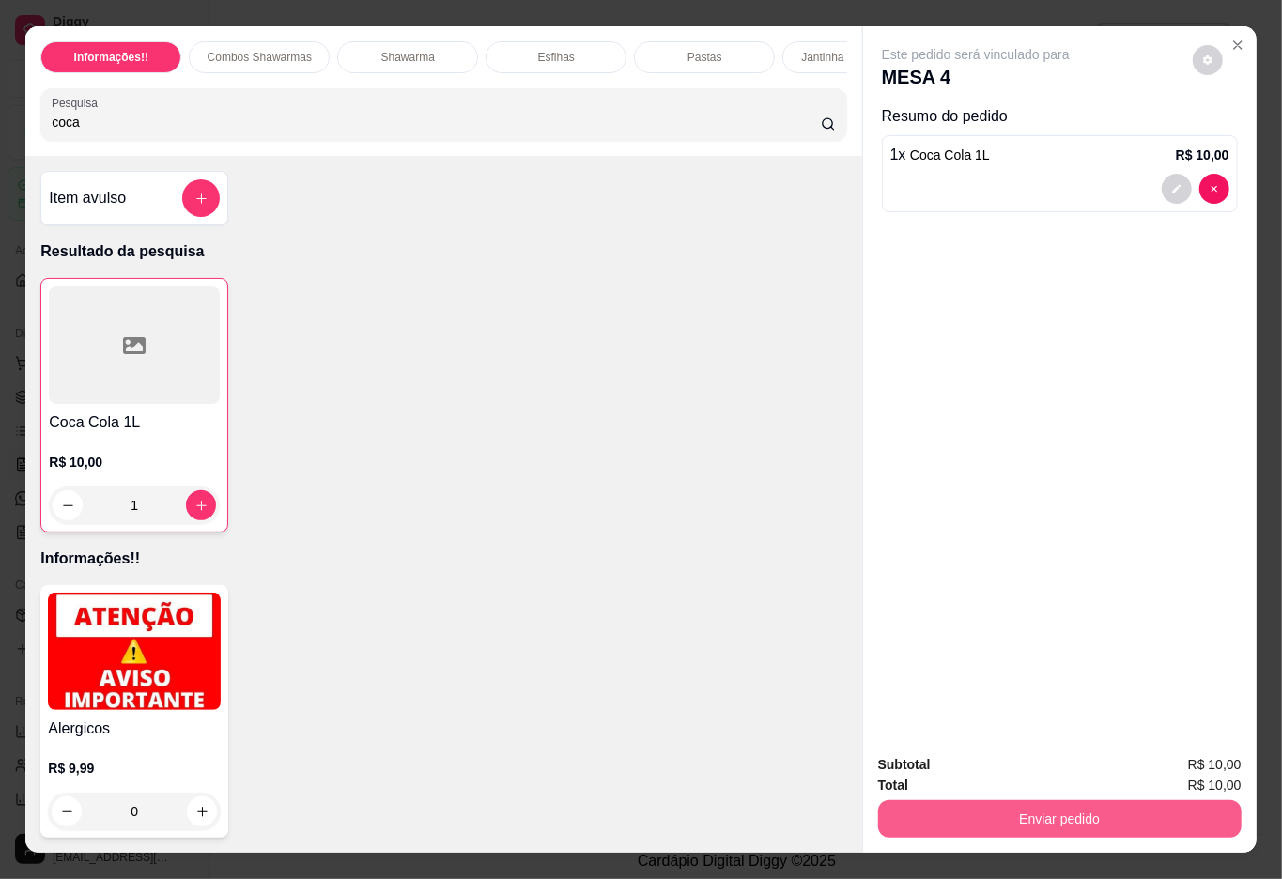
click at [966, 801] on button "Enviar pedido" at bounding box center [1059, 819] width 363 height 38
click at [970, 764] on button "Não registrar e enviar pedido" at bounding box center [995, 764] width 195 height 36
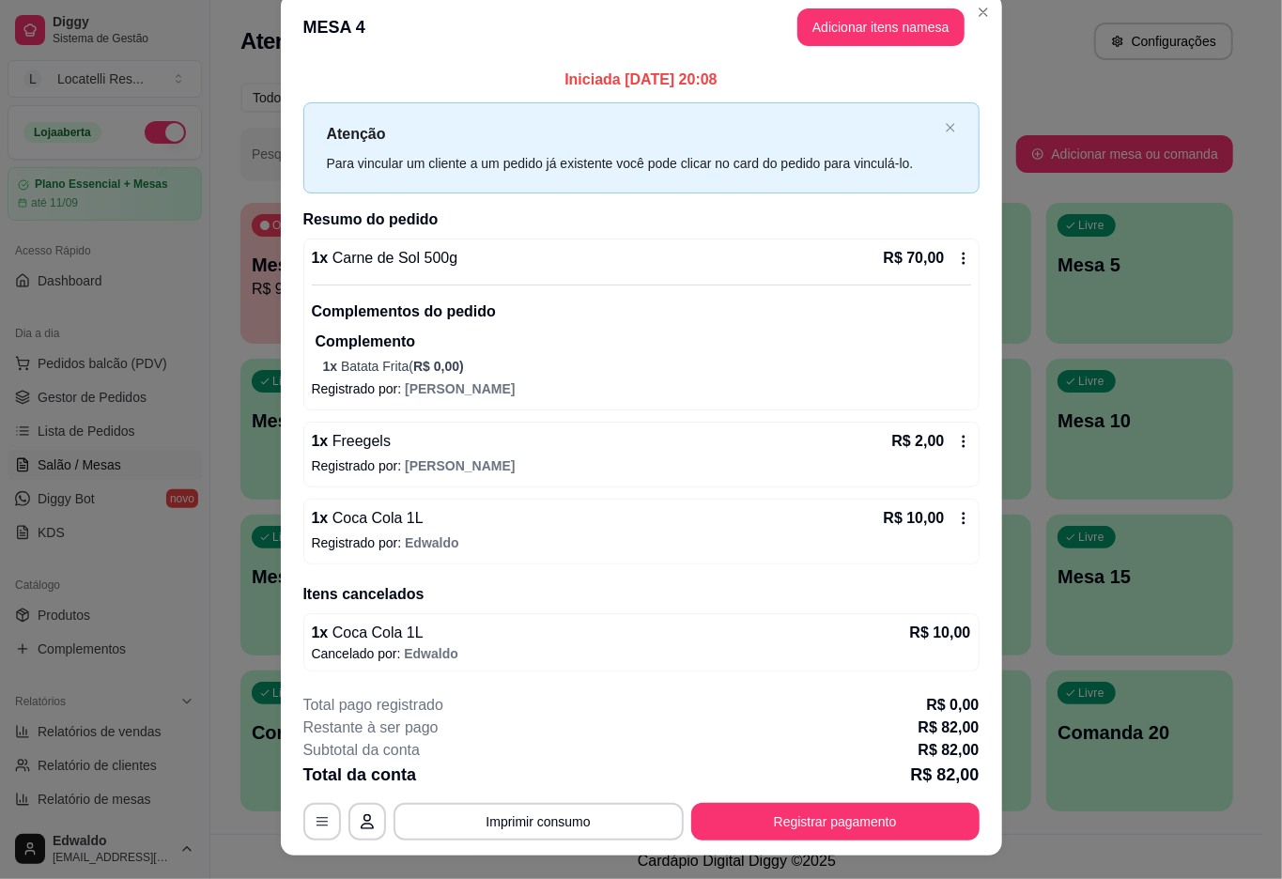
scroll to position [0, 0]
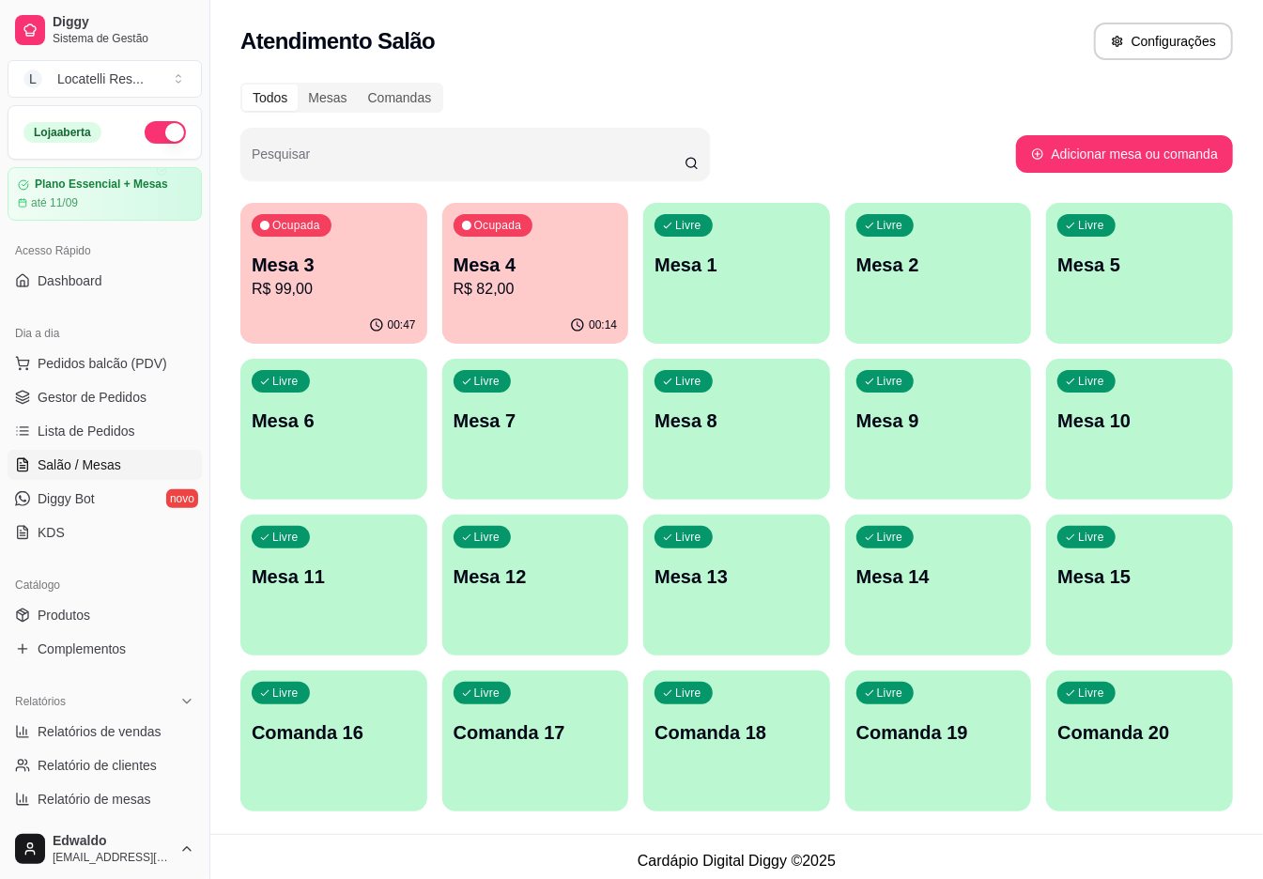
click at [414, 269] on div "Ocupada Mesa 3 R$ 99,00" at bounding box center [333, 255] width 187 height 104
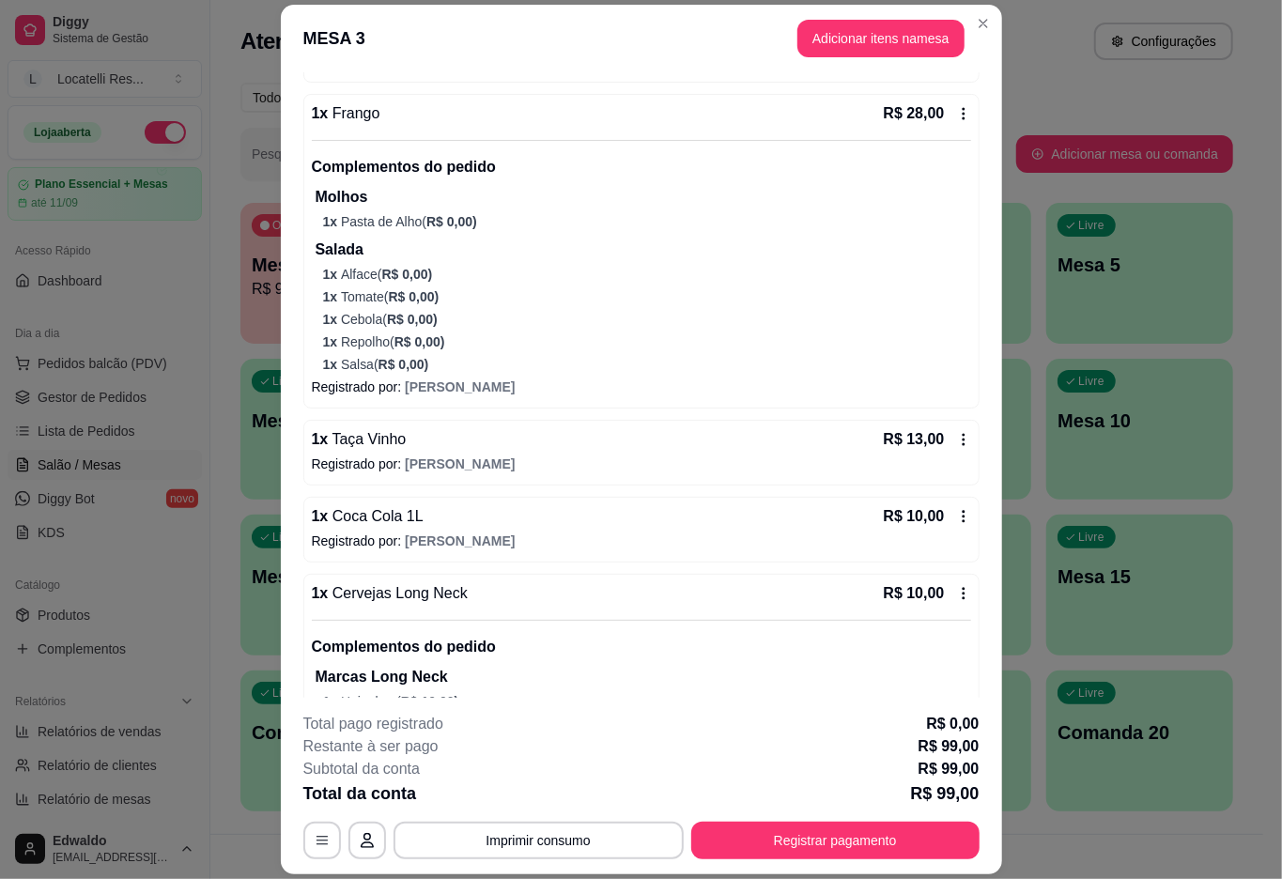
scroll to position [618, 0]
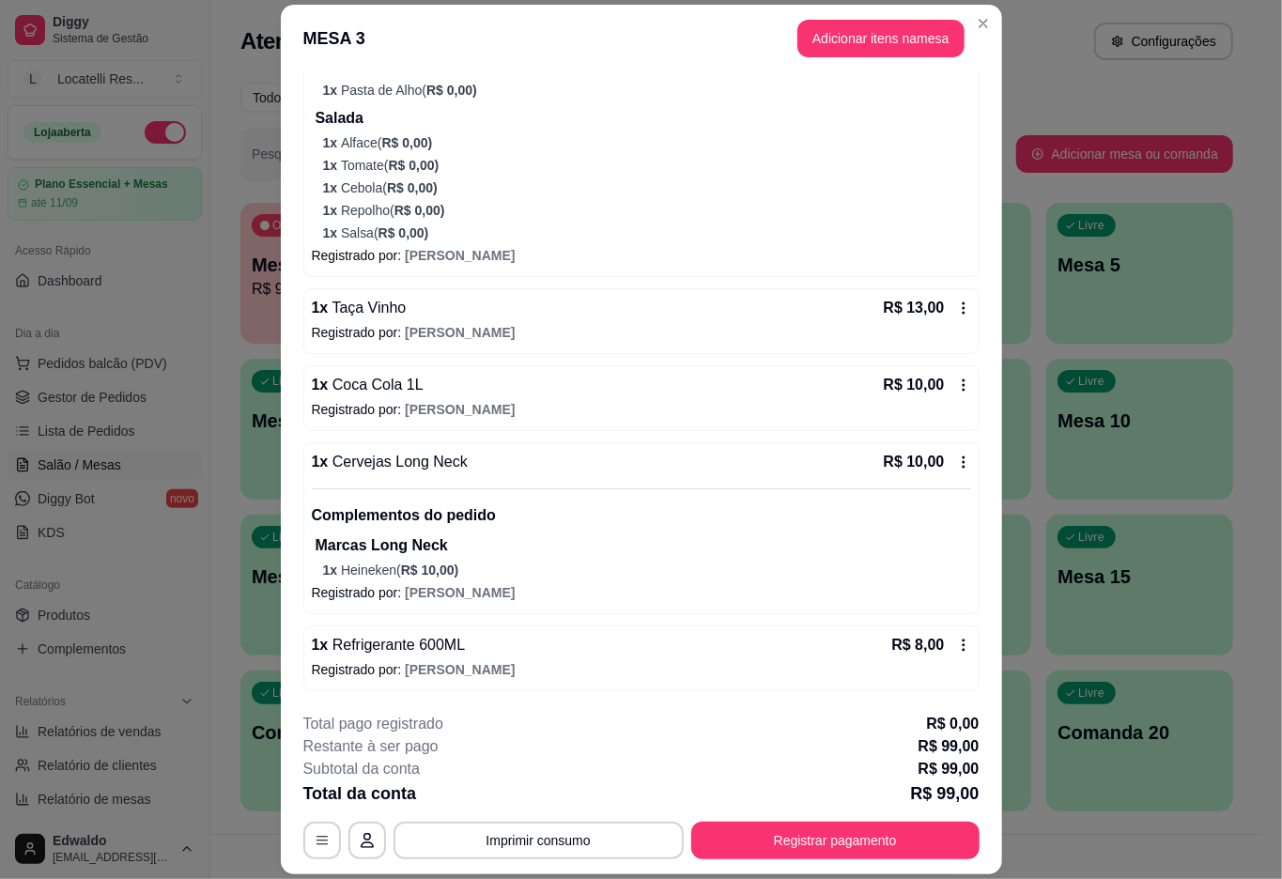
click at [956, 378] on icon at bounding box center [963, 385] width 15 height 15
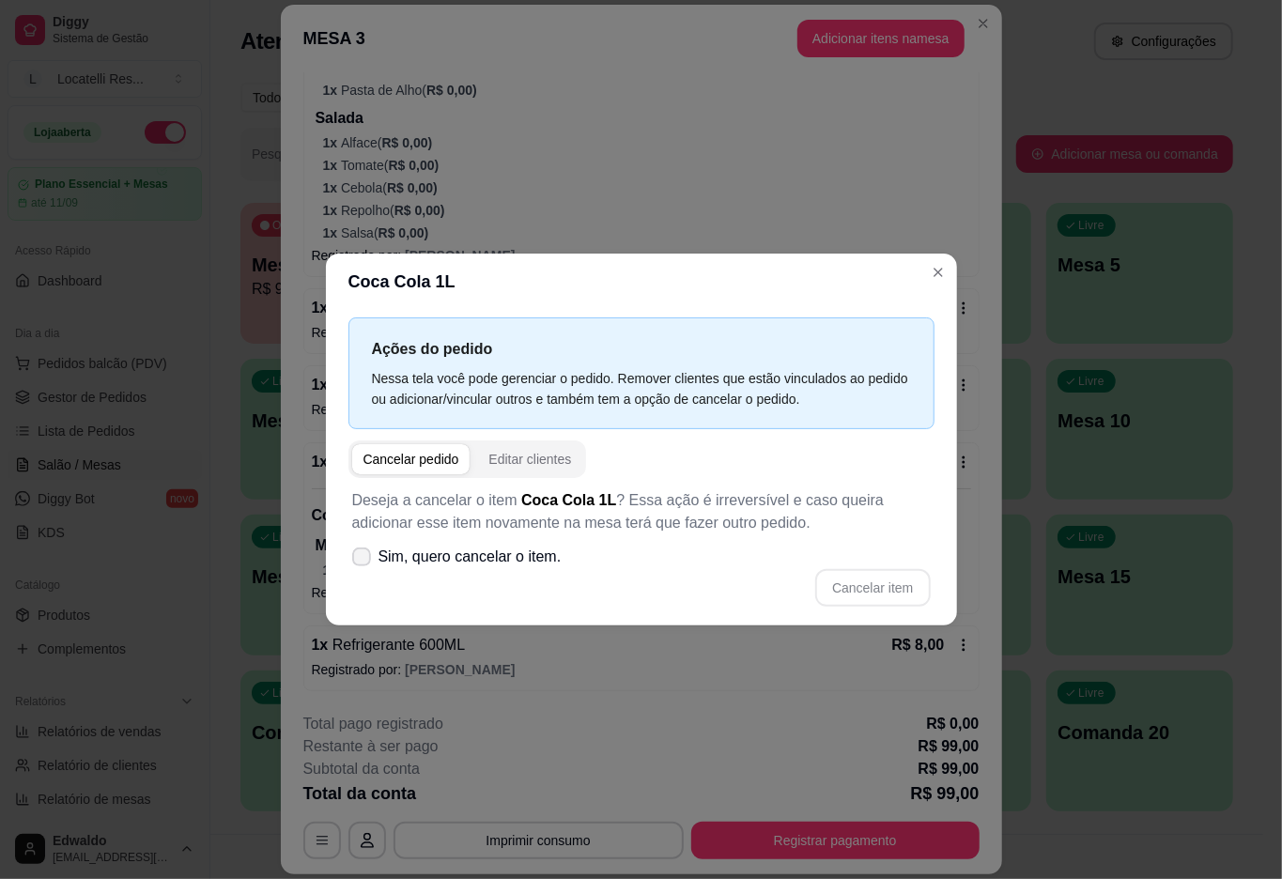
click at [361, 556] on icon at bounding box center [361, 556] width 15 height 11
click at [361, 561] on input "Sim, quero cancelar o item." at bounding box center [357, 567] width 12 height 12
checkbox input "true"
click at [849, 582] on button "Cancelar item" at bounding box center [873, 588] width 112 height 37
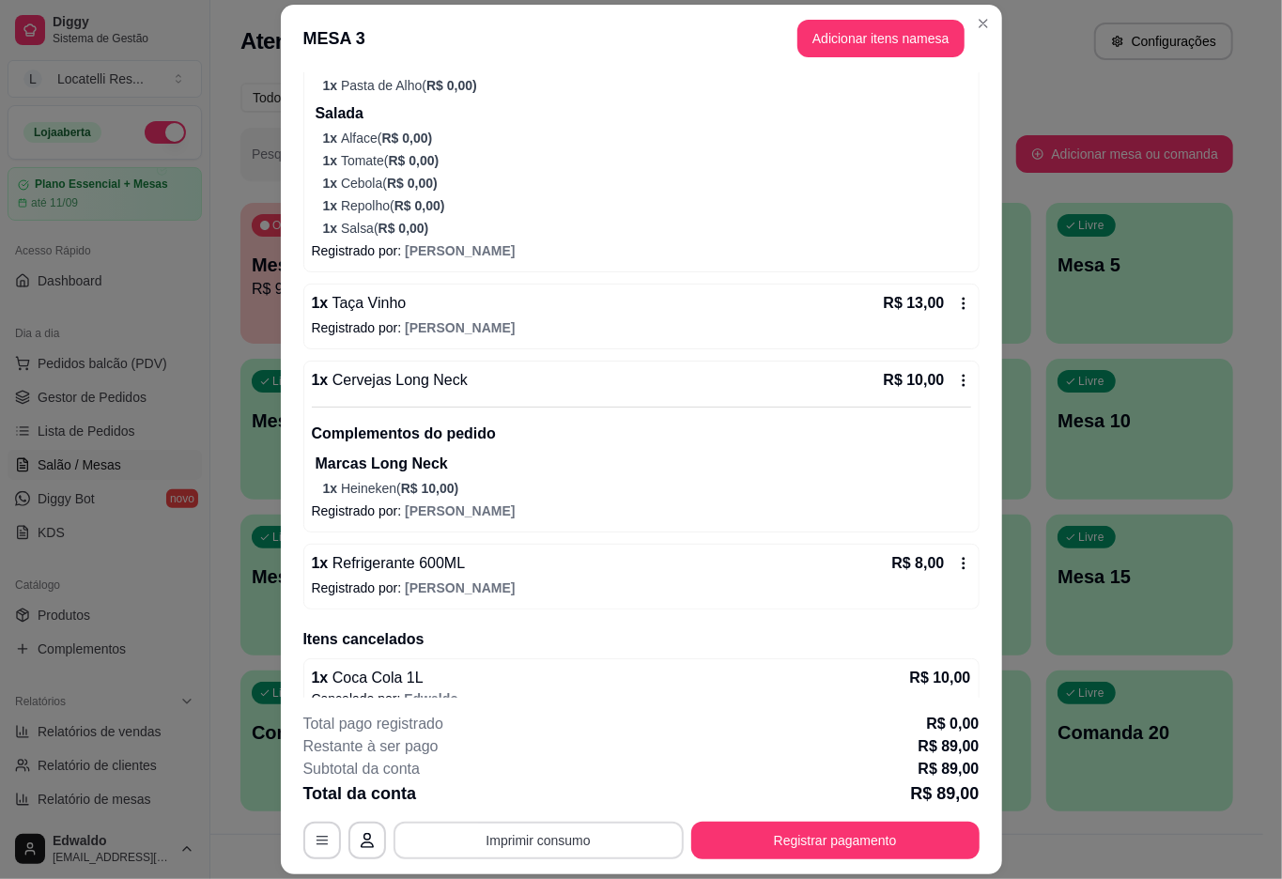
click at [547, 839] on button "Imprimir consumo" at bounding box center [539, 841] width 290 height 38
click at [516, 783] on button "IMPRESSORA pc" at bounding box center [535, 797] width 136 height 30
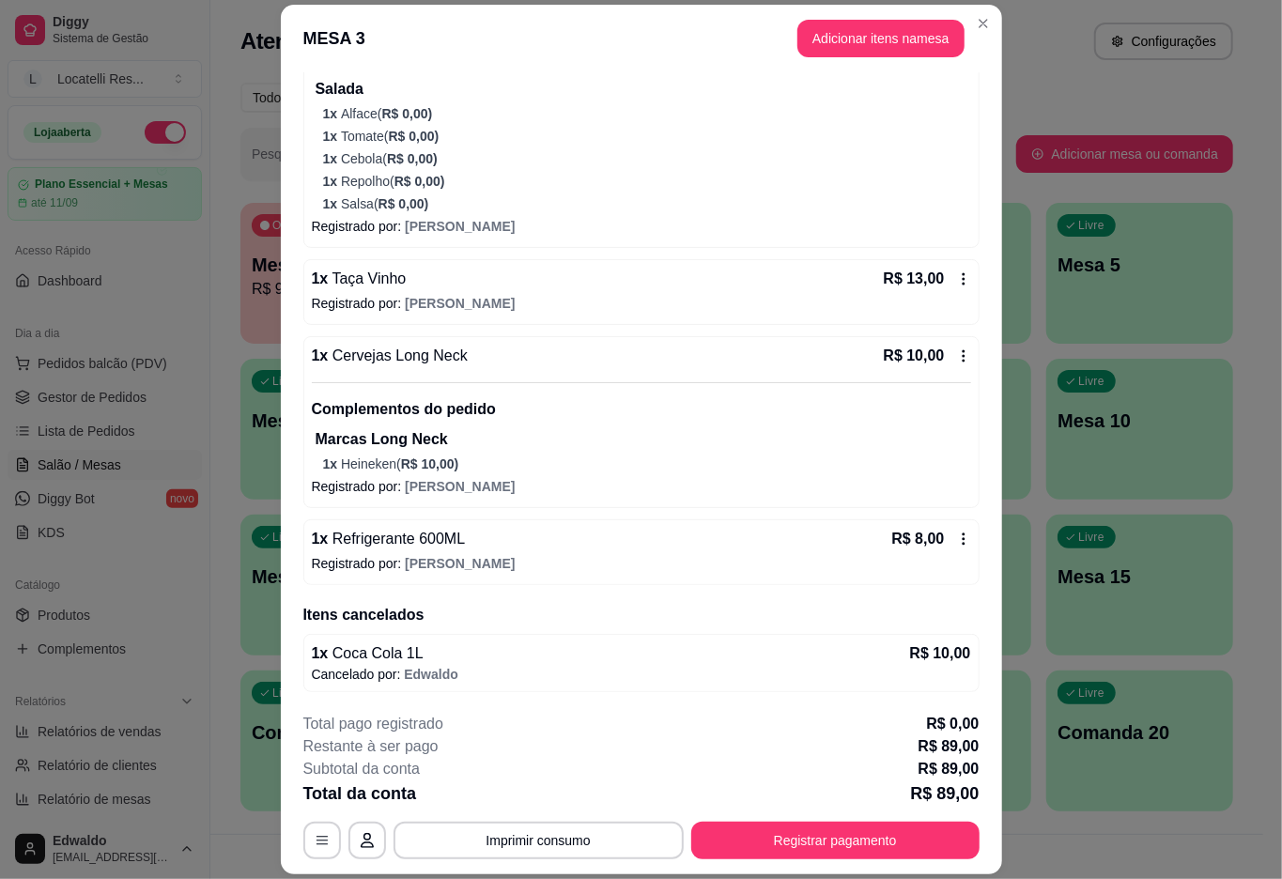
scroll to position [648, 0]
click at [827, 849] on button "Registrar pagamento" at bounding box center [835, 841] width 288 height 38
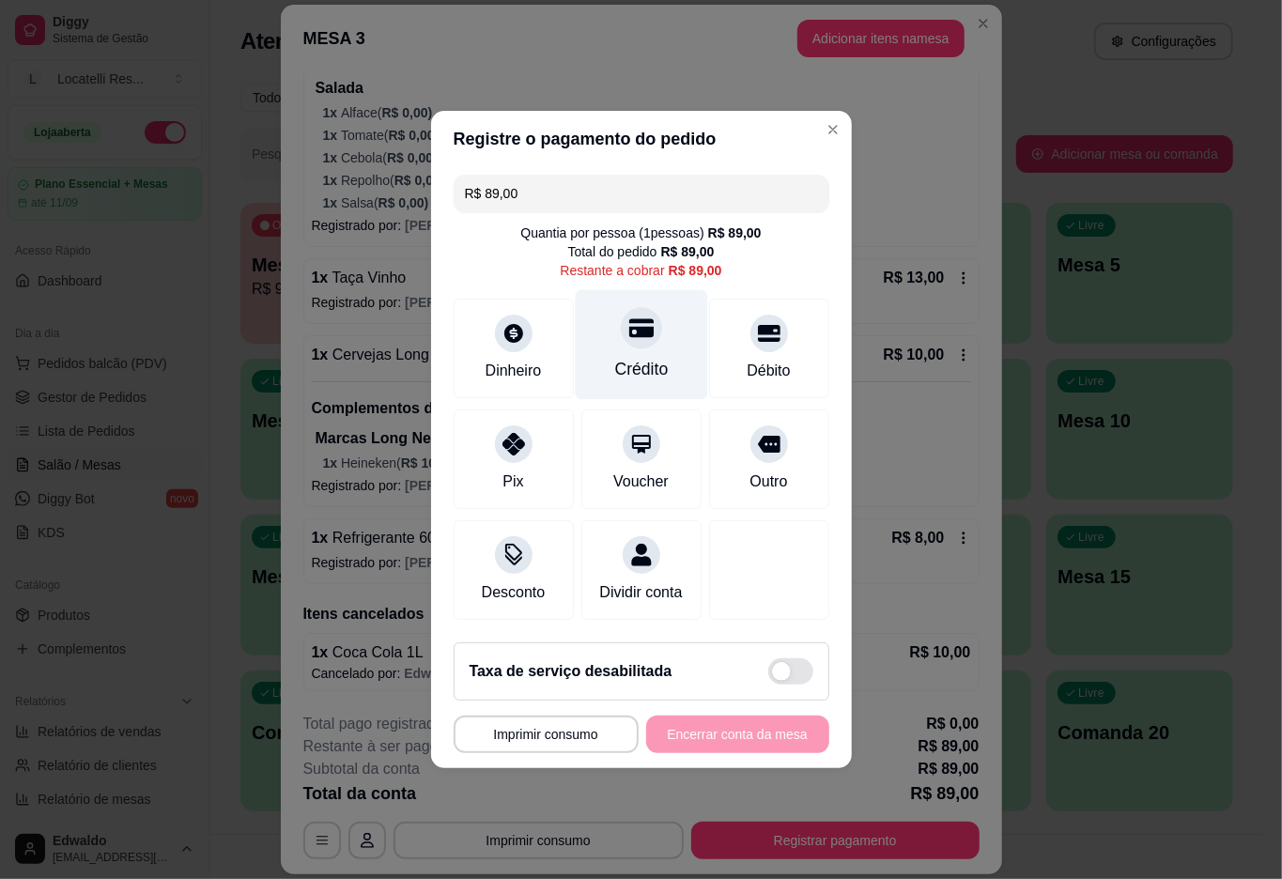
click at [643, 317] on div at bounding box center [641, 327] width 41 height 41
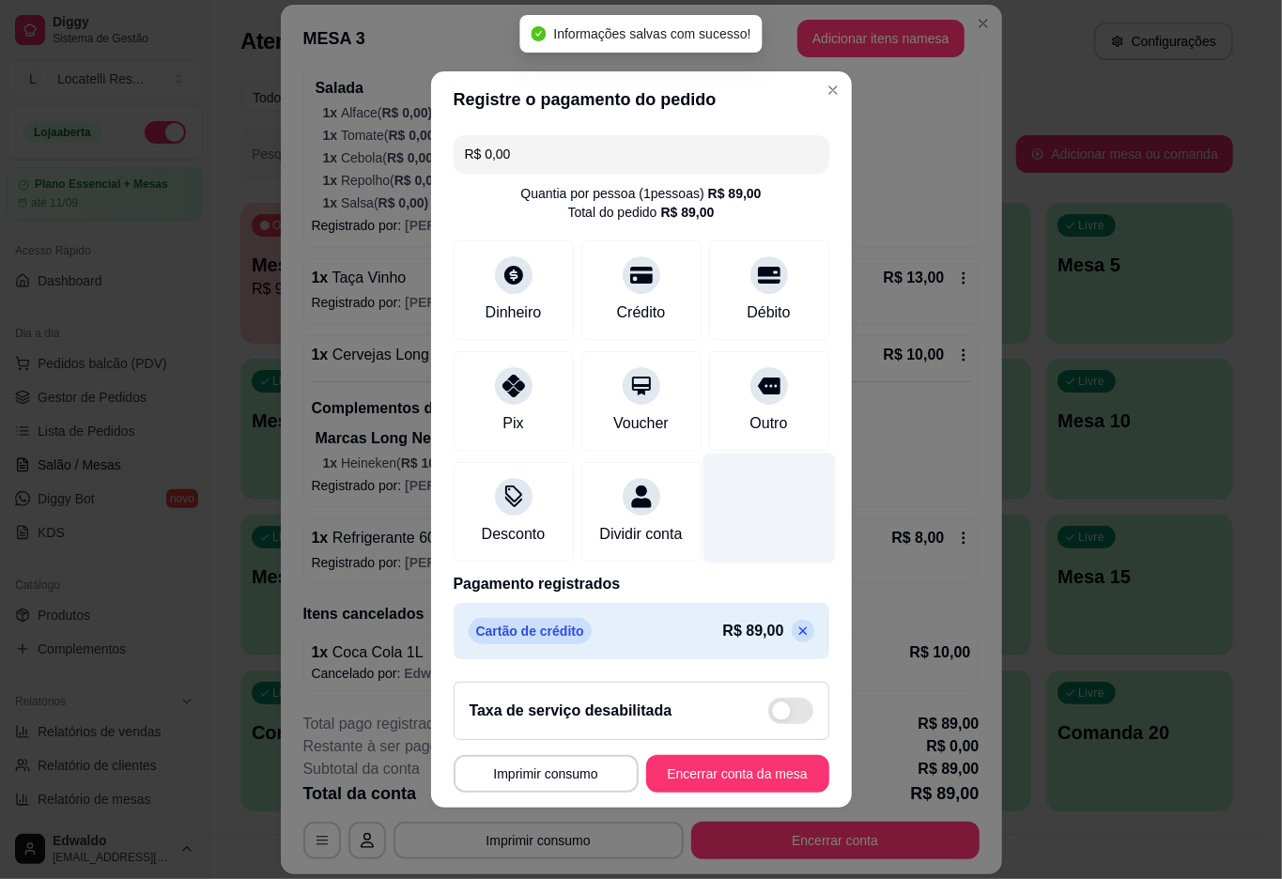
type input "R$ 0,00"
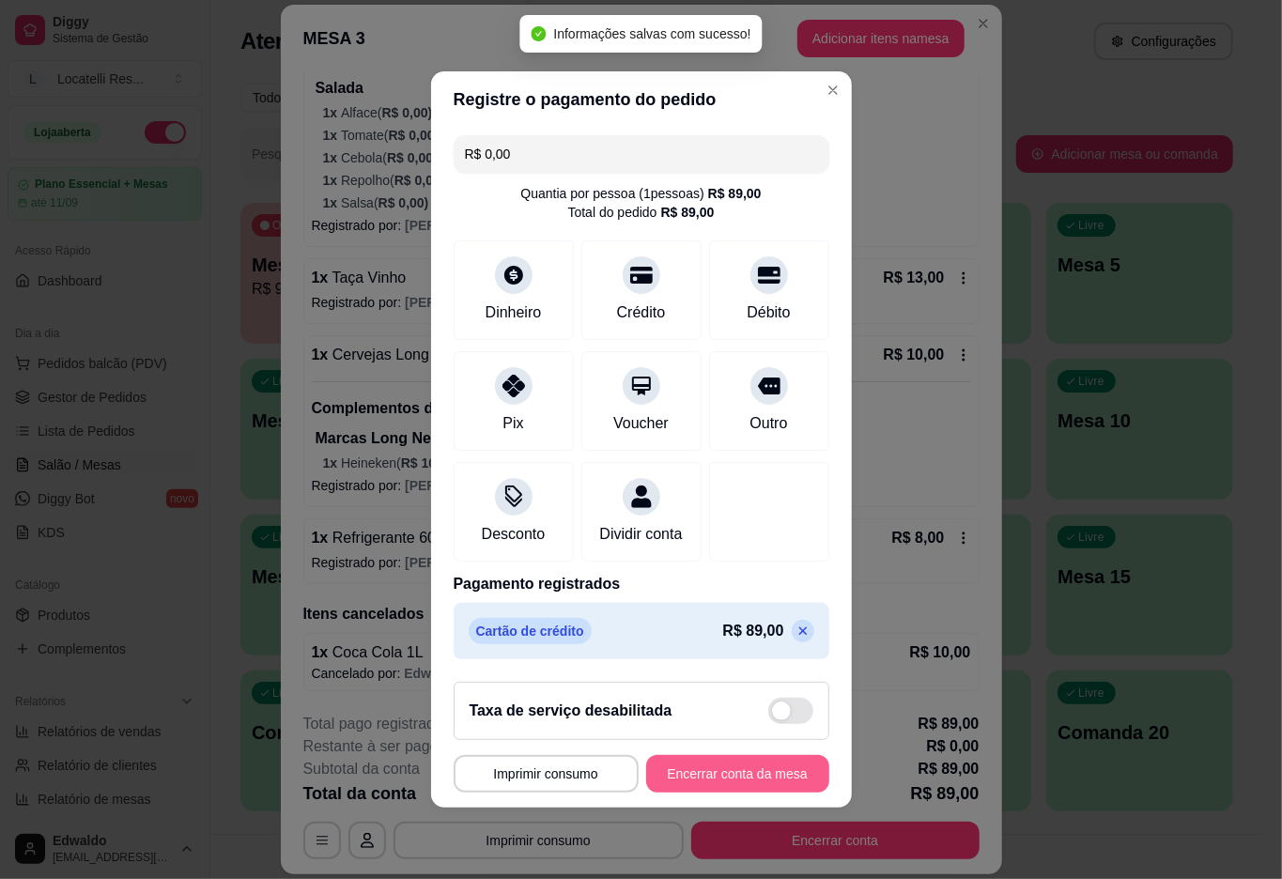
click at [735, 783] on button "Encerrar conta da mesa" at bounding box center [737, 774] width 183 height 38
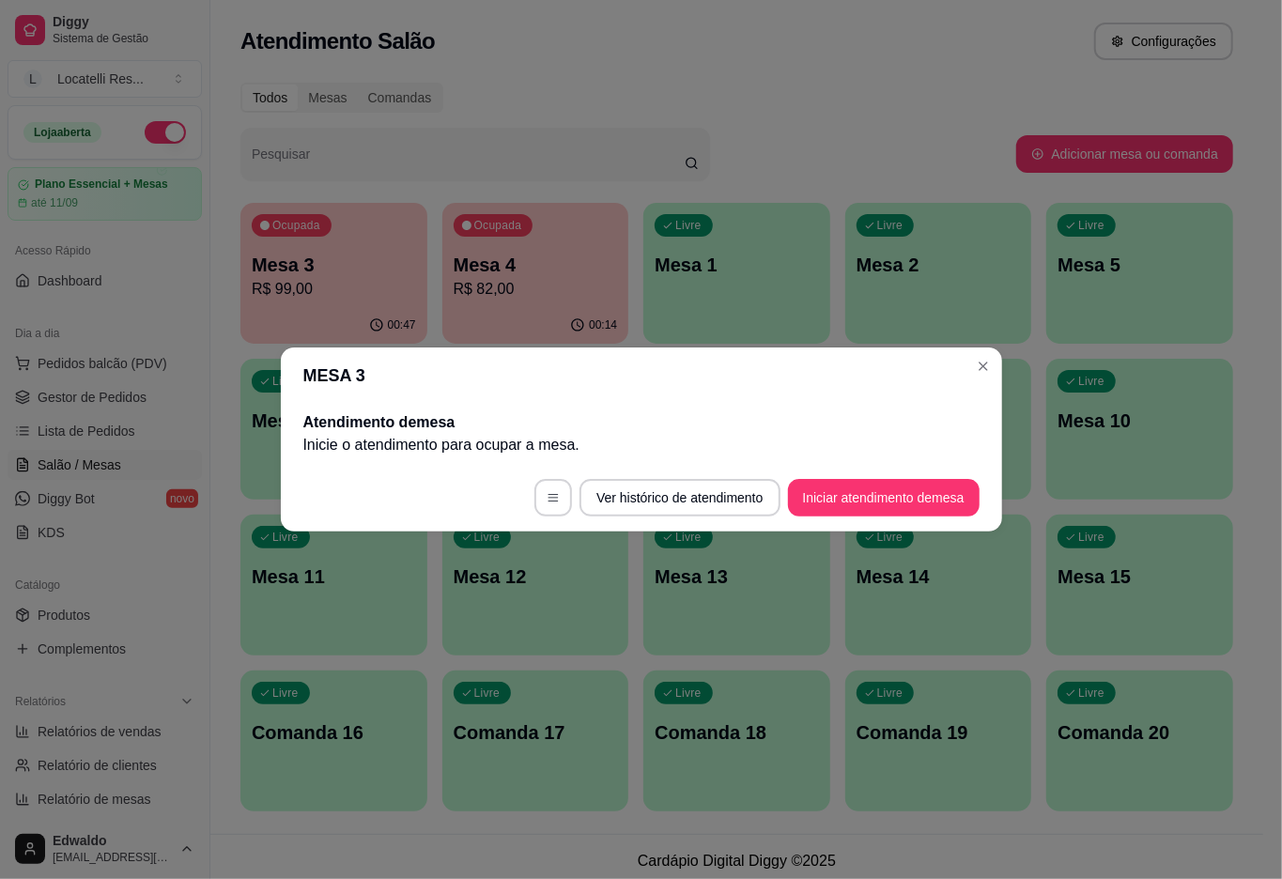
scroll to position [0, 0]
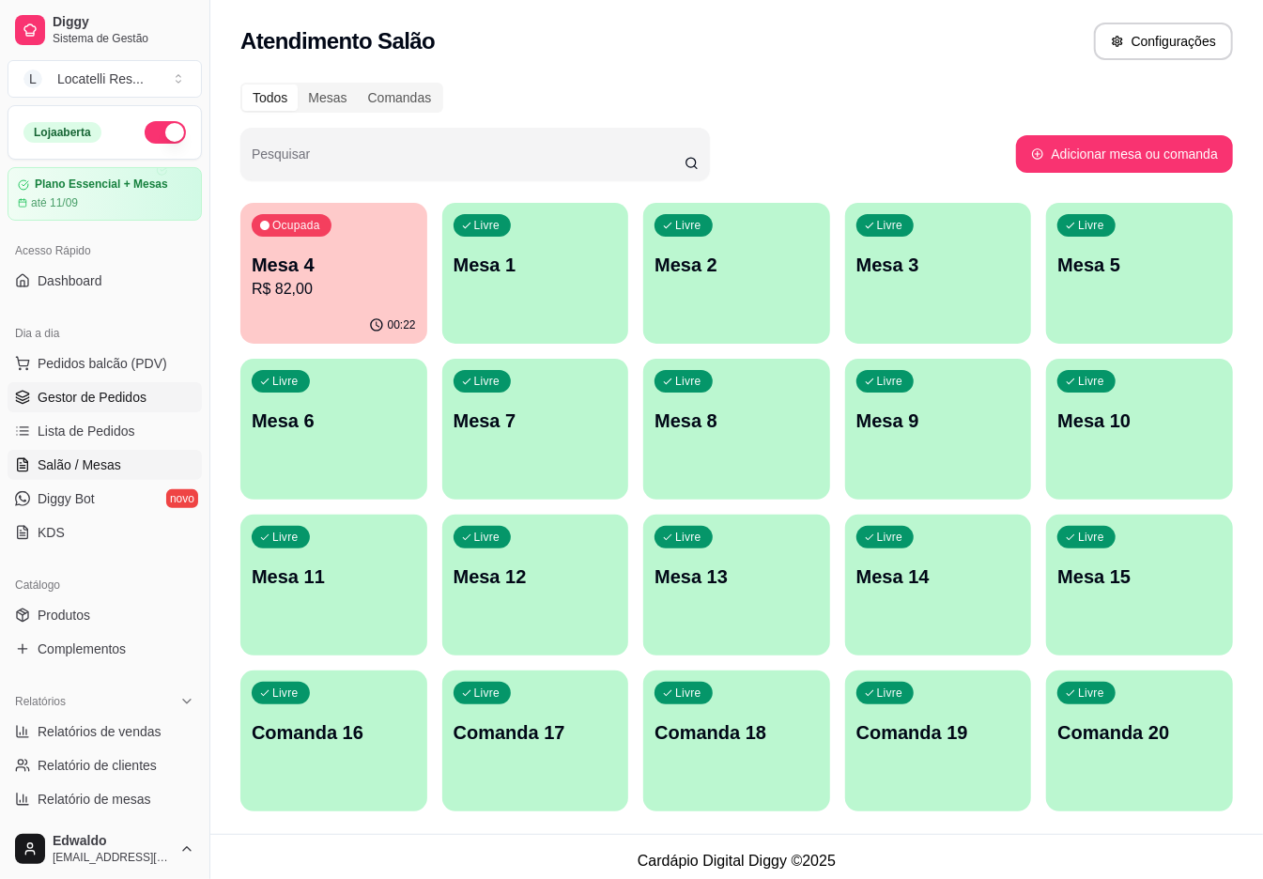
click at [115, 393] on span "Gestor de Pedidos" at bounding box center [92, 397] width 109 height 19
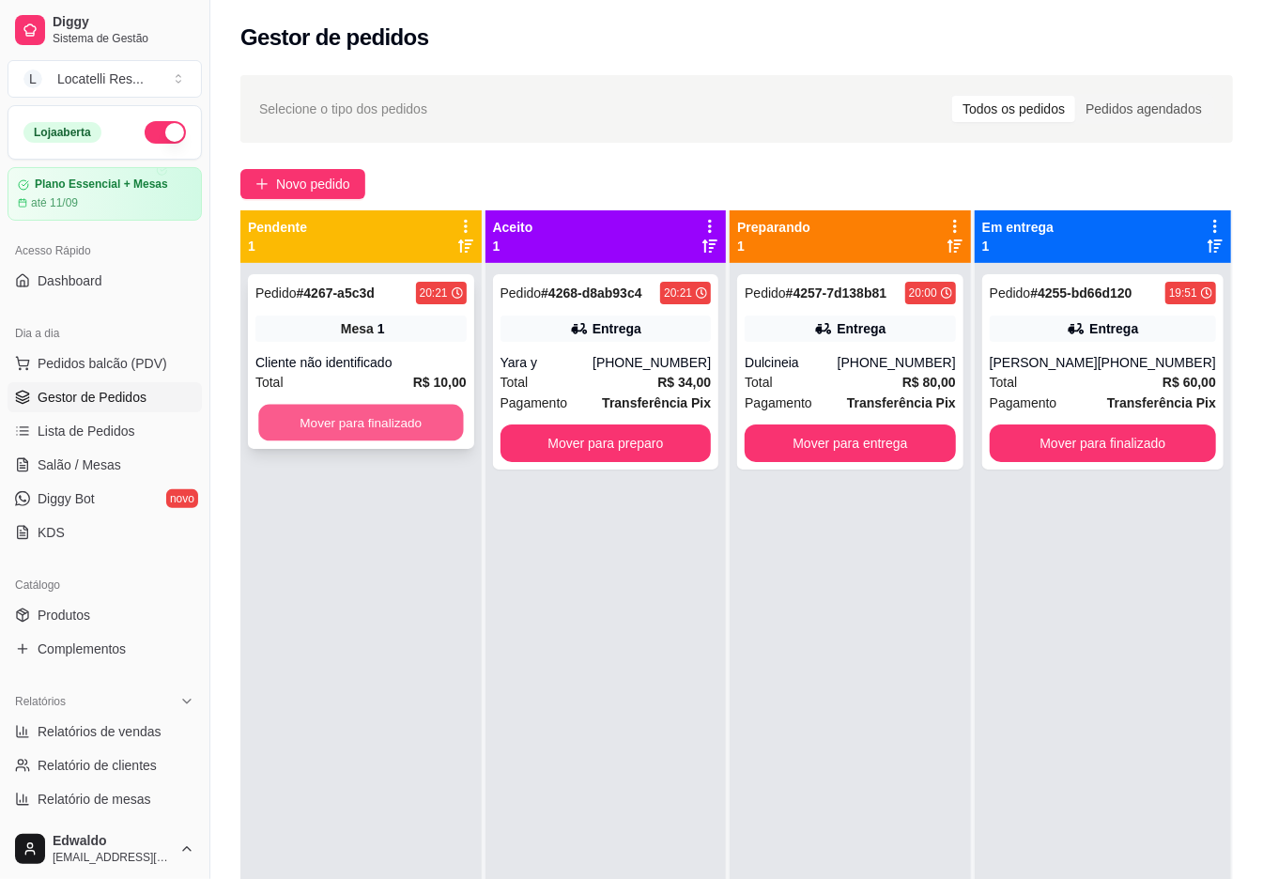
click at [380, 423] on button "Mover para finalizado" at bounding box center [360, 423] width 205 height 37
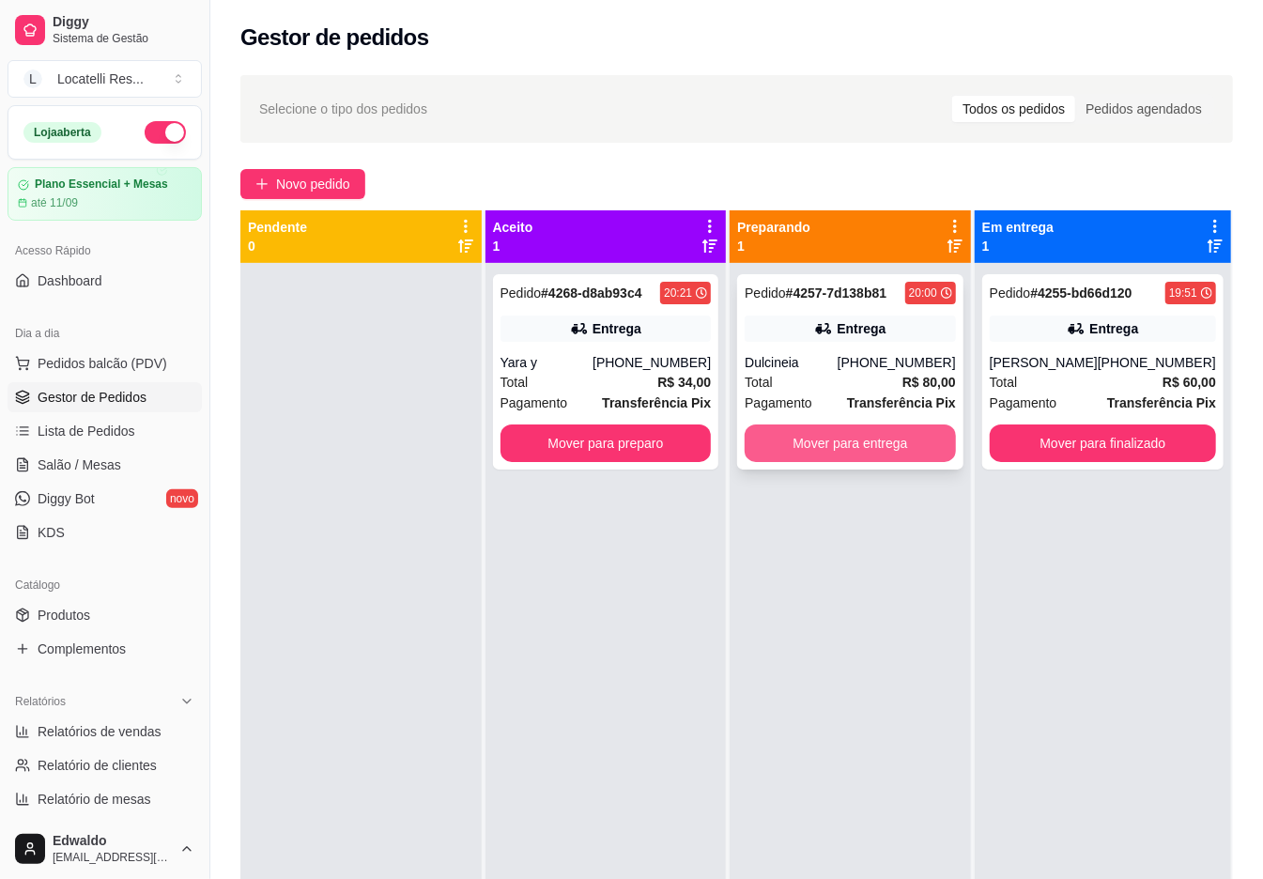
click at [877, 440] on button "Mover para entrega" at bounding box center [850, 444] width 211 height 38
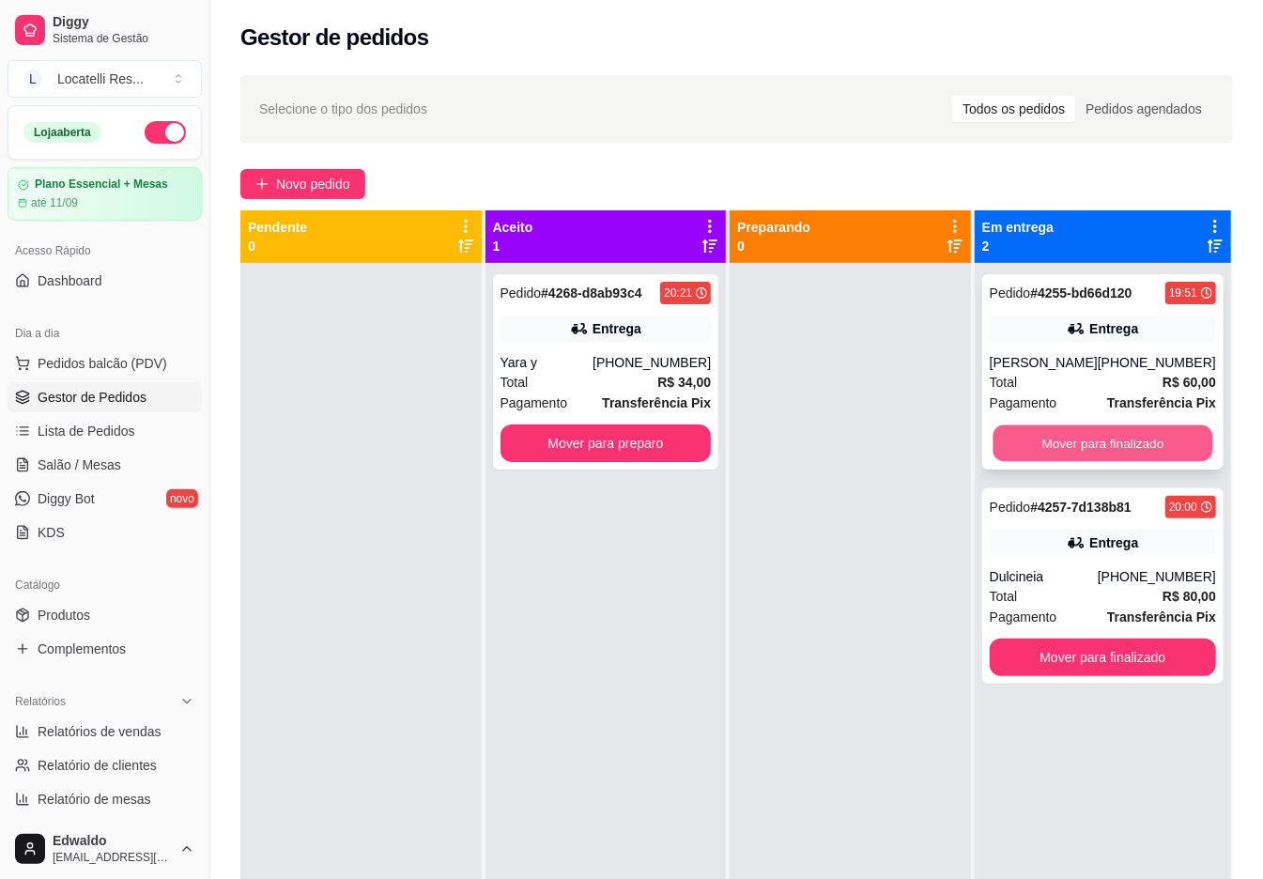
click at [1109, 462] on button "Mover para finalizado" at bounding box center [1103, 443] width 220 height 37
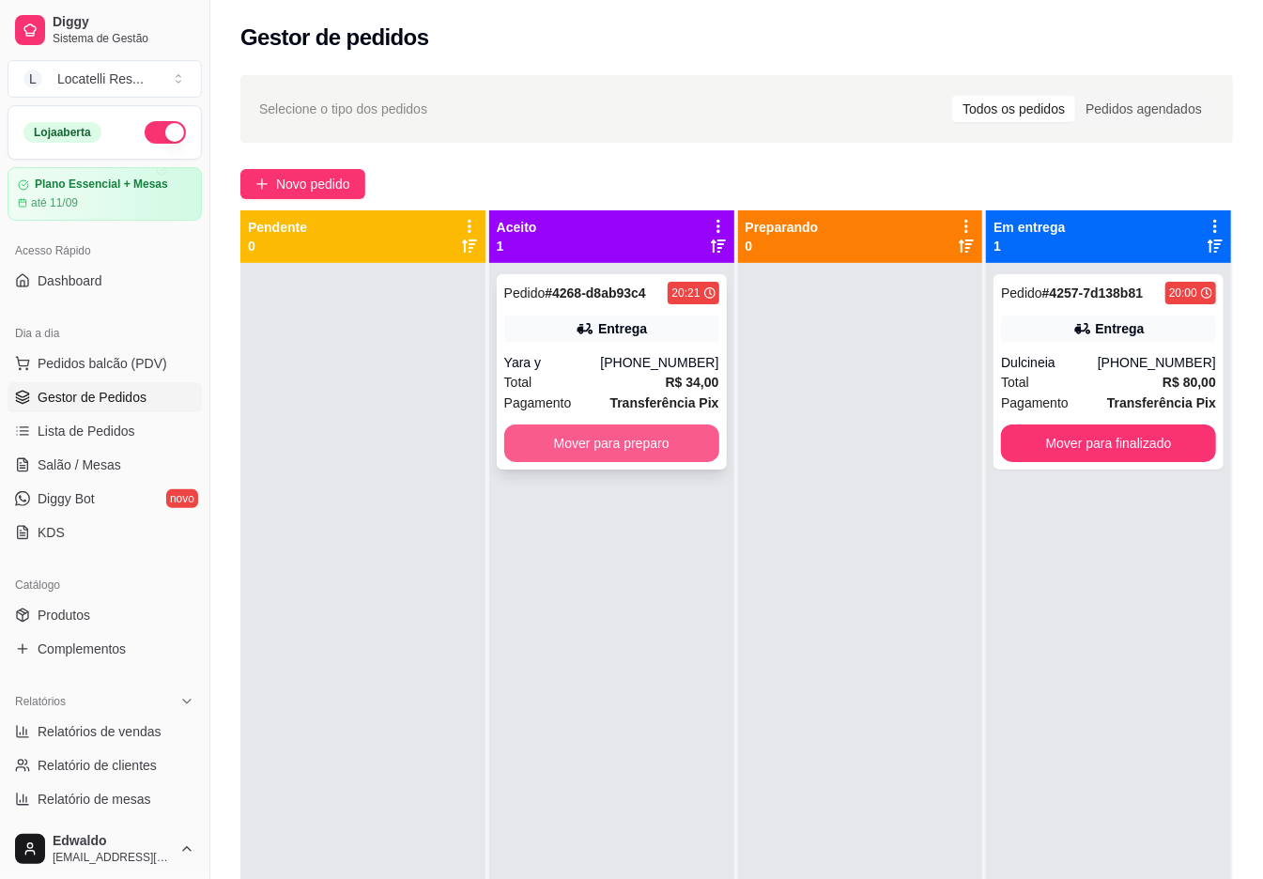
click at [631, 458] on button "Mover para preparo" at bounding box center [611, 444] width 215 height 38
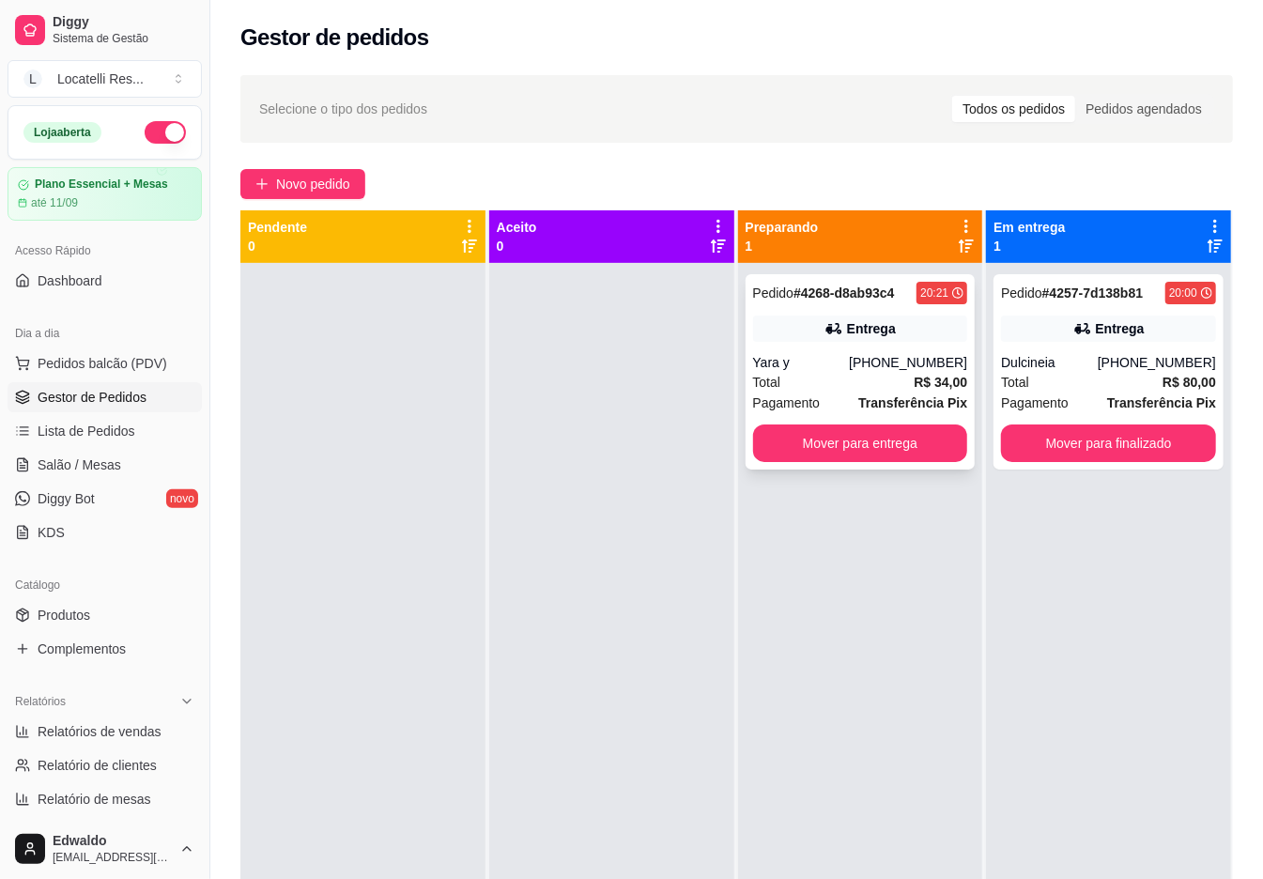
click at [847, 379] on div "Total R$ 34,00" at bounding box center [860, 382] width 215 height 21
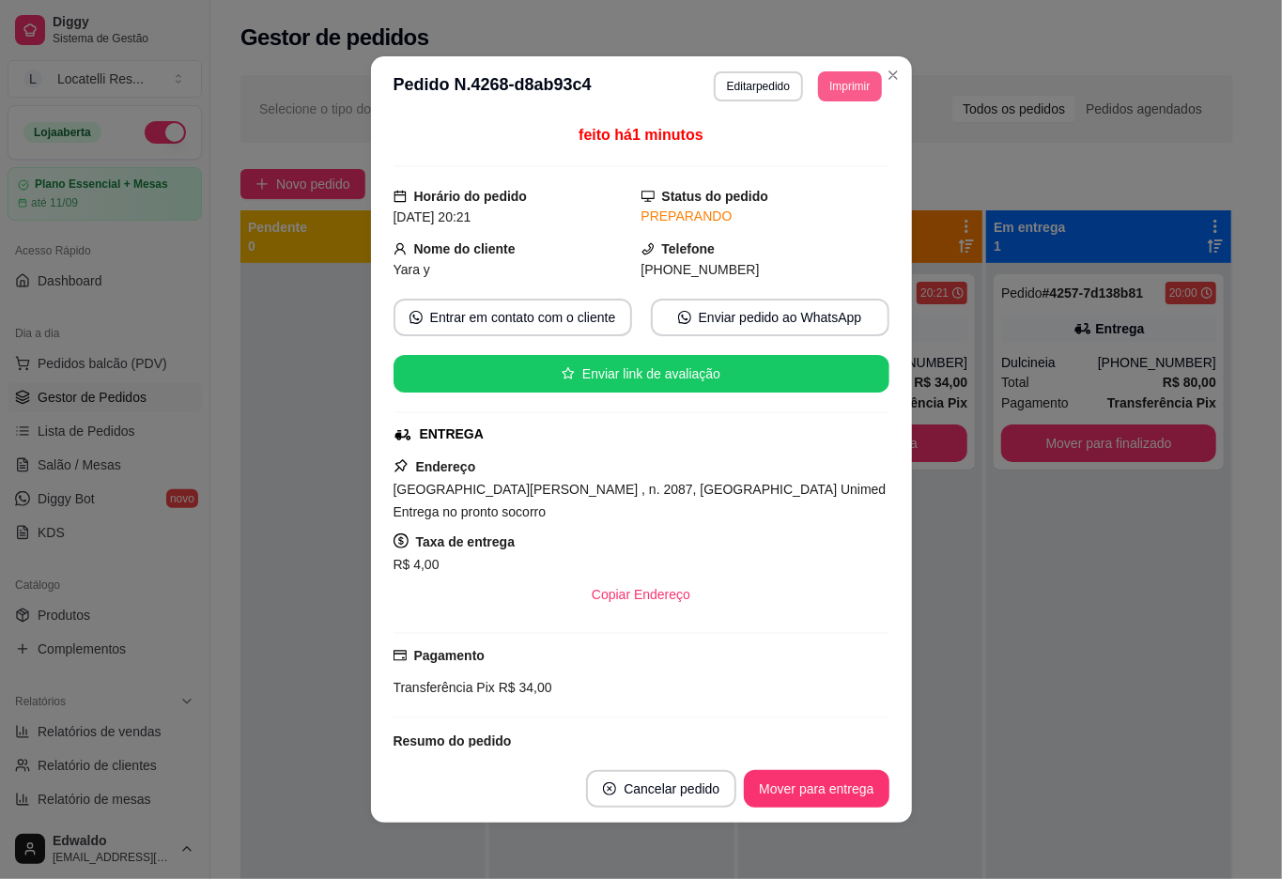
click at [835, 94] on button "Imprimir" at bounding box center [849, 86] width 63 height 30
click at [764, 148] on button "IMPRESSORA pc" at bounding box center [805, 151] width 131 height 29
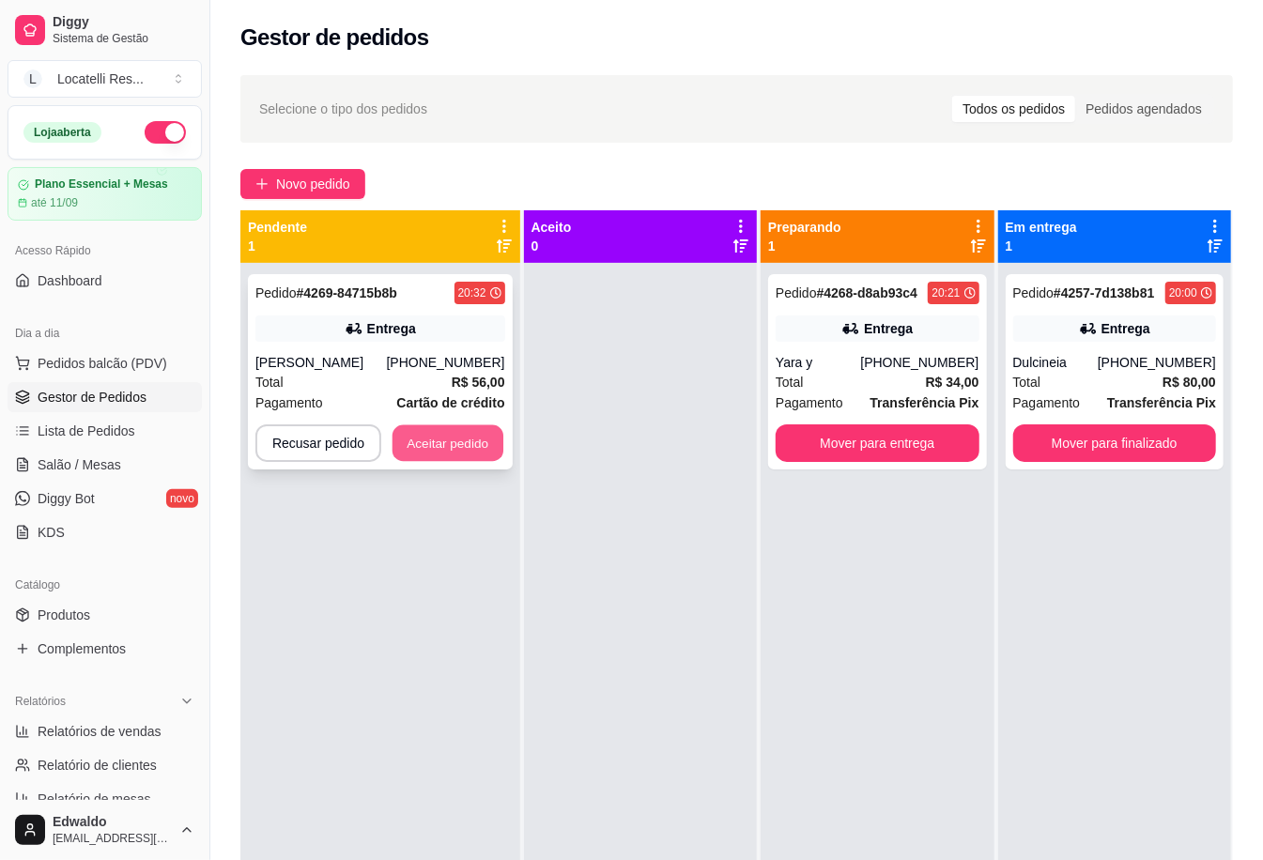
click at [464, 445] on button "Aceitar pedido" at bounding box center [448, 443] width 111 height 37
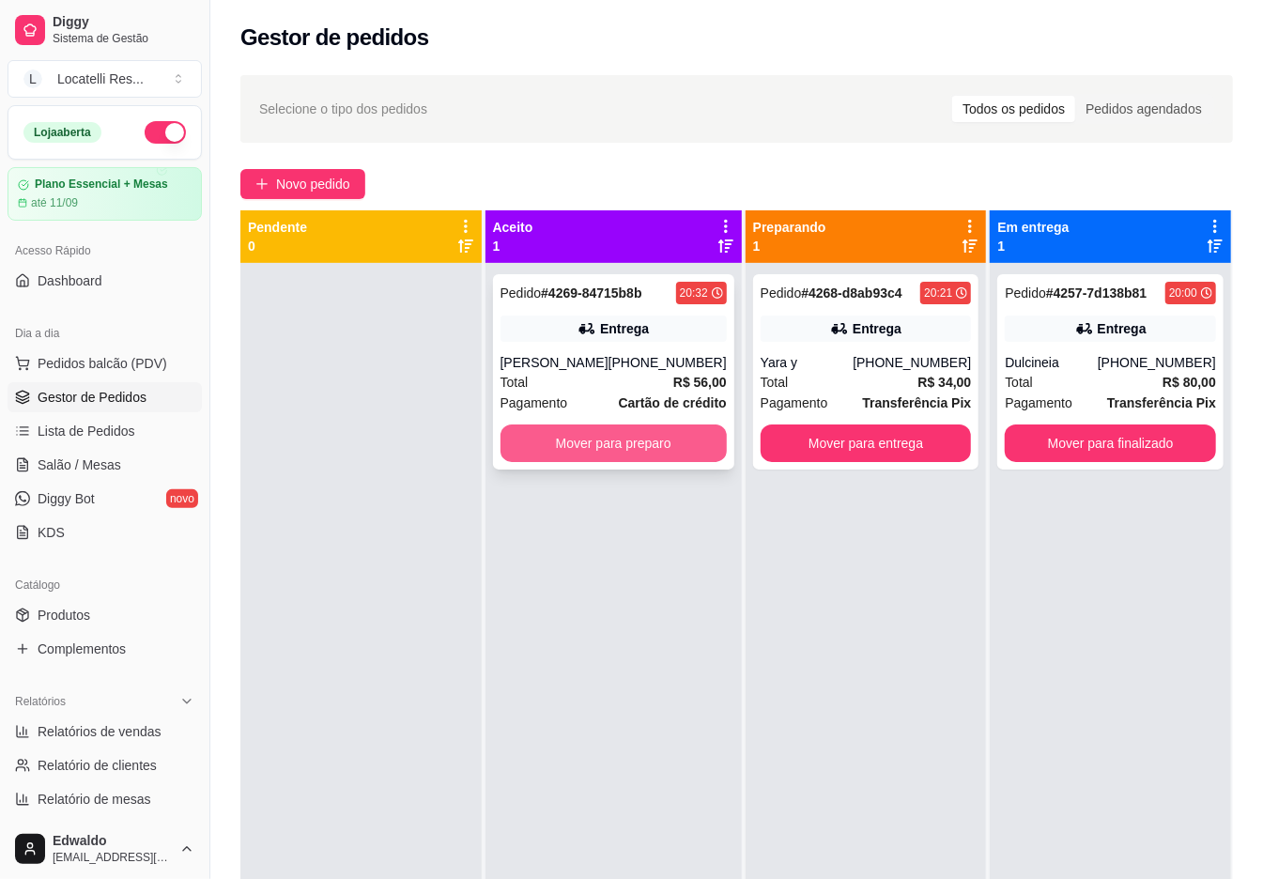
click at [673, 452] on button "Mover para preparo" at bounding box center [614, 444] width 226 height 38
click at [674, 456] on button "Mover para preparo" at bounding box center [614, 444] width 226 height 38
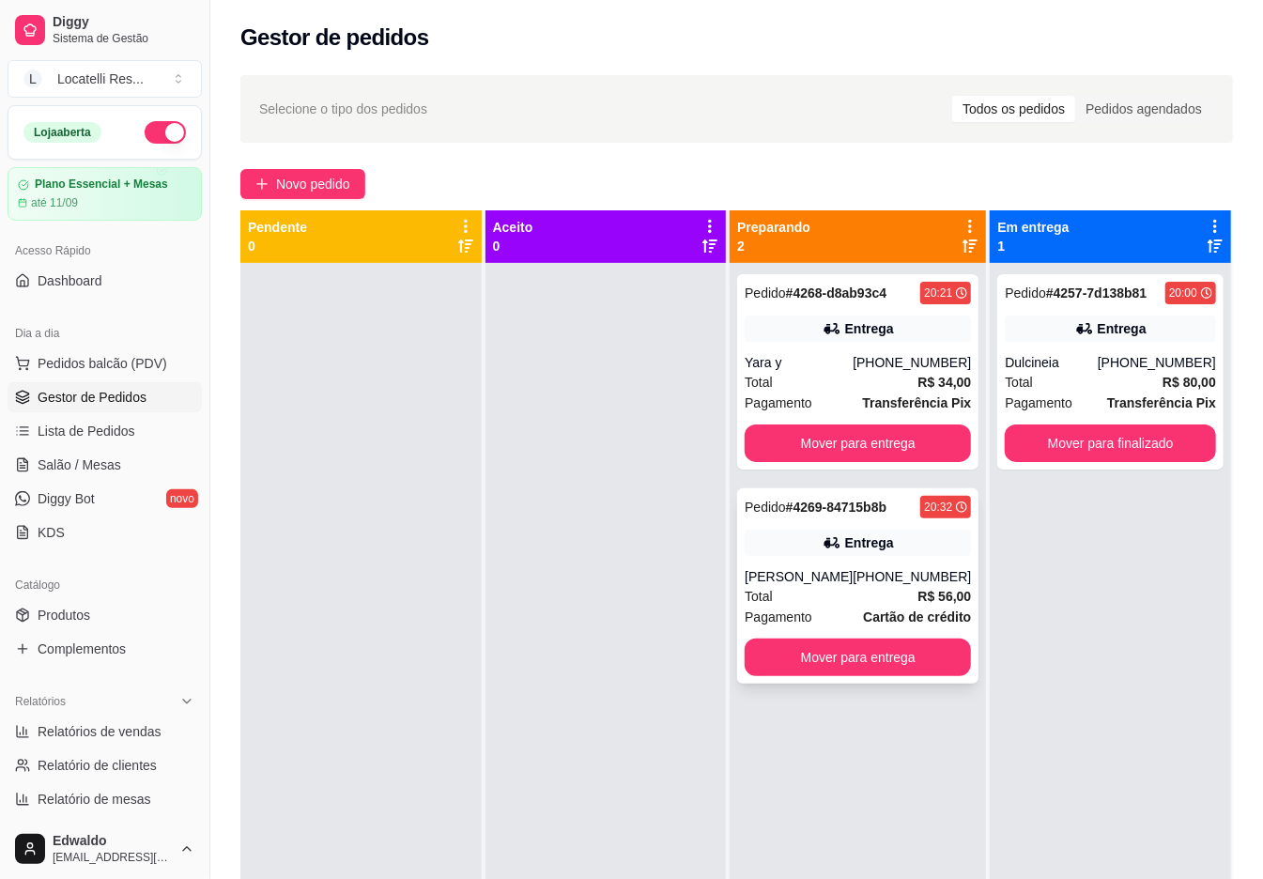
click at [885, 591] on div "Total R$ 56,00" at bounding box center [858, 596] width 226 height 21
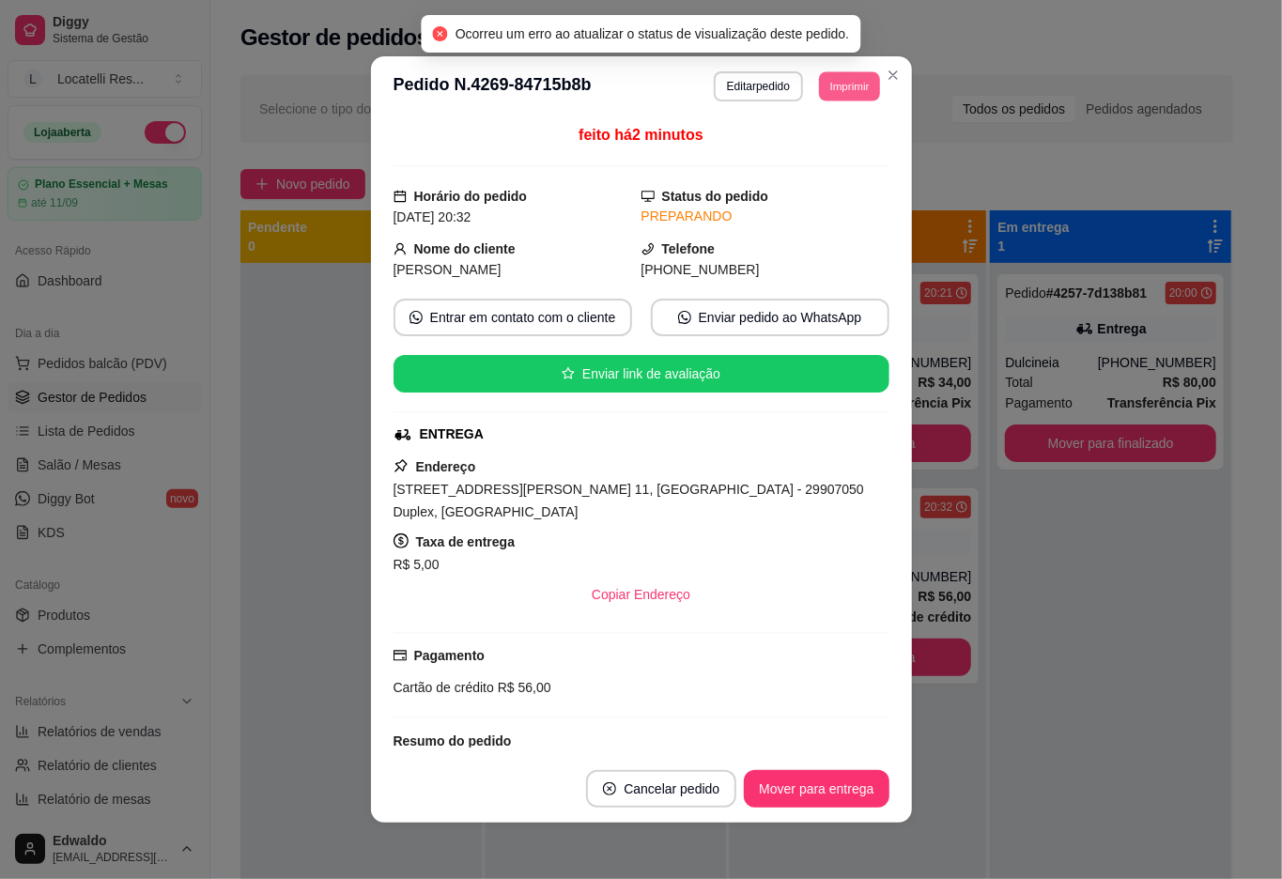
click at [840, 99] on button "Imprimir" at bounding box center [849, 85] width 61 height 29
click at [805, 160] on button "IMPRESSORA pc" at bounding box center [806, 152] width 136 height 30
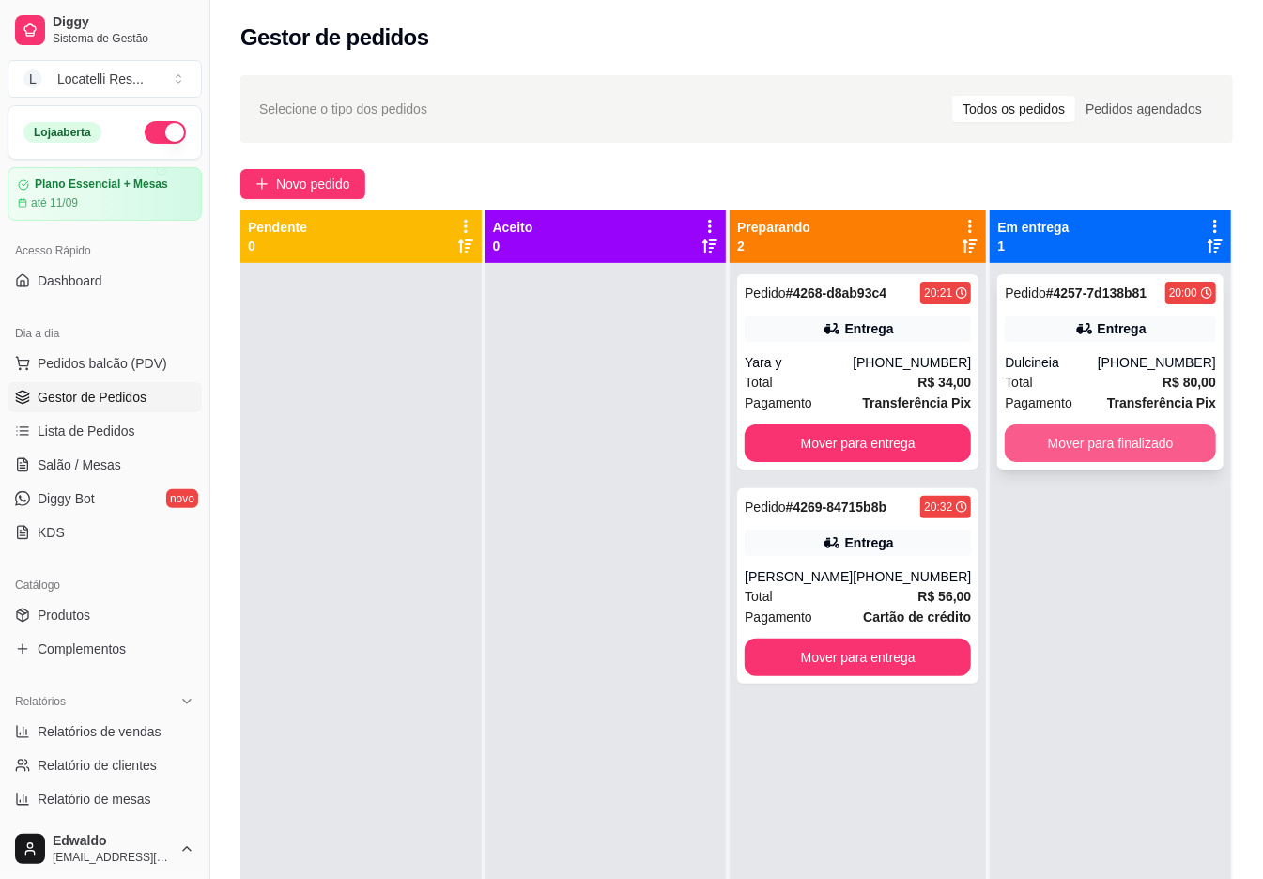
click at [1113, 444] on button "Mover para finalizado" at bounding box center [1110, 444] width 211 height 38
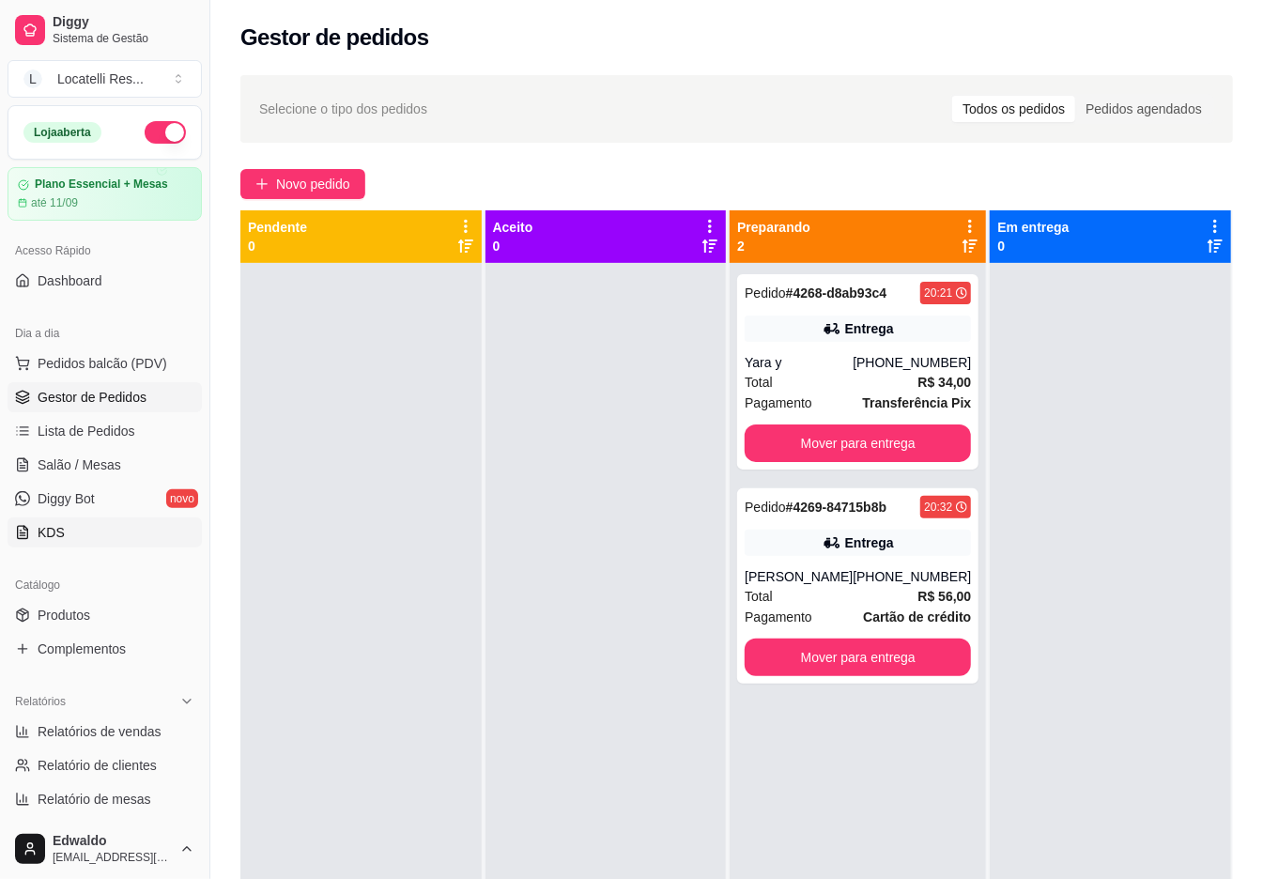
click at [41, 535] on span "KDS" at bounding box center [51, 532] width 27 height 19
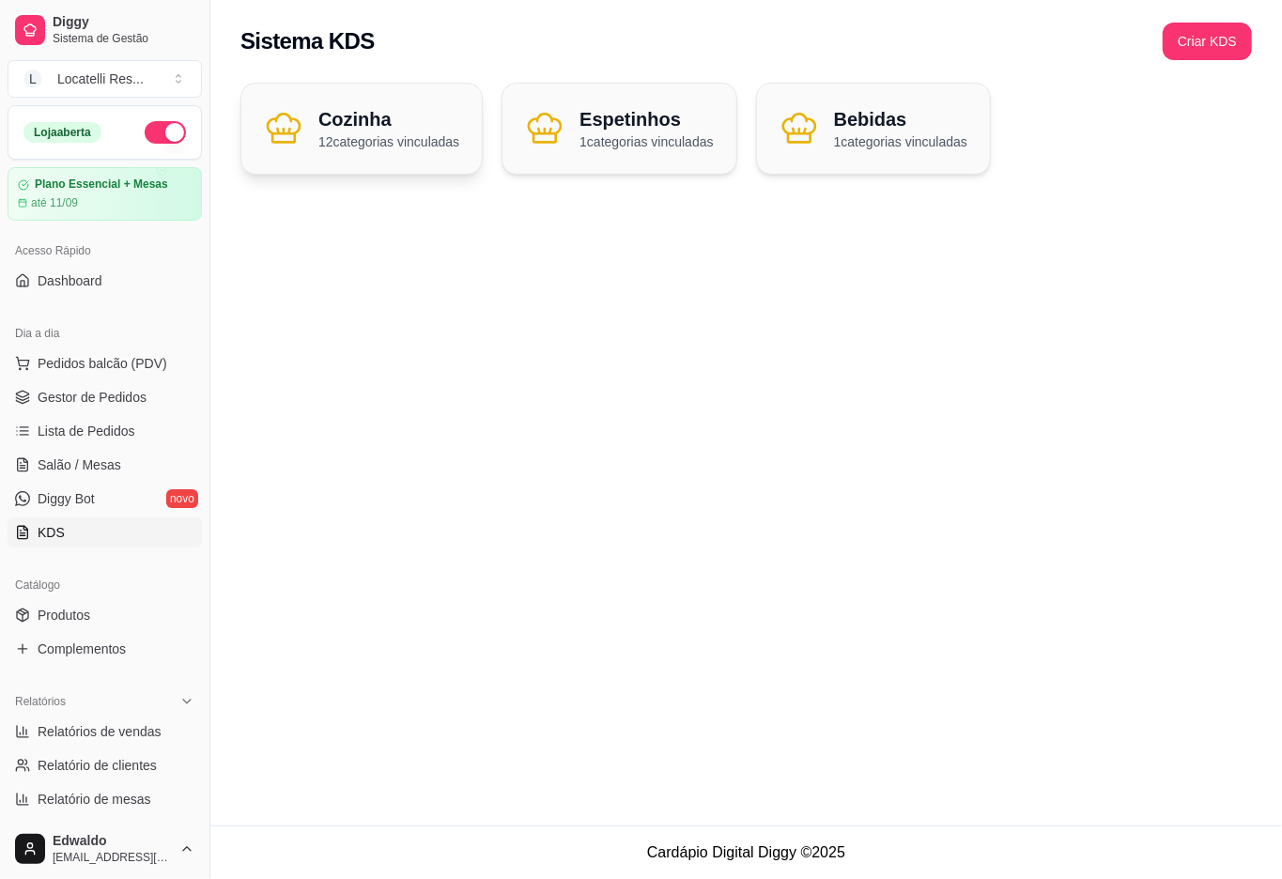
click at [389, 128] on h2 "Cozinha" at bounding box center [388, 119] width 141 height 26
click at [620, 148] on p "1 categorias vinculadas" at bounding box center [646, 141] width 133 height 19
click at [400, 162] on div "Cozinha 12 categorias vinculadas" at bounding box center [361, 129] width 240 height 90
click at [131, 387] on link "Gestor de Pedidos" at bounding box center [105, 397] width 194 height 30
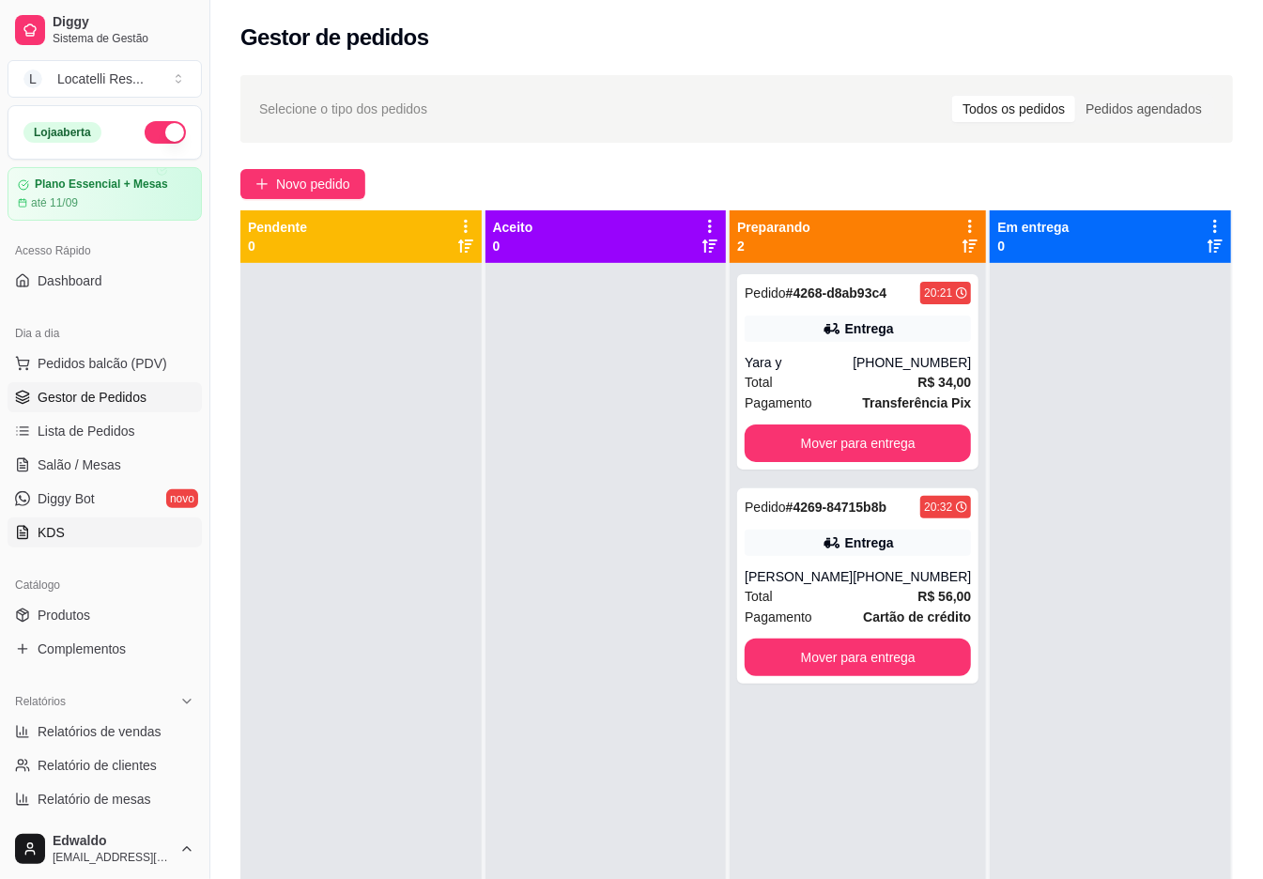
click at [65, 524] on link "KDS" at bounding box center [105, 533] width 194 height 30
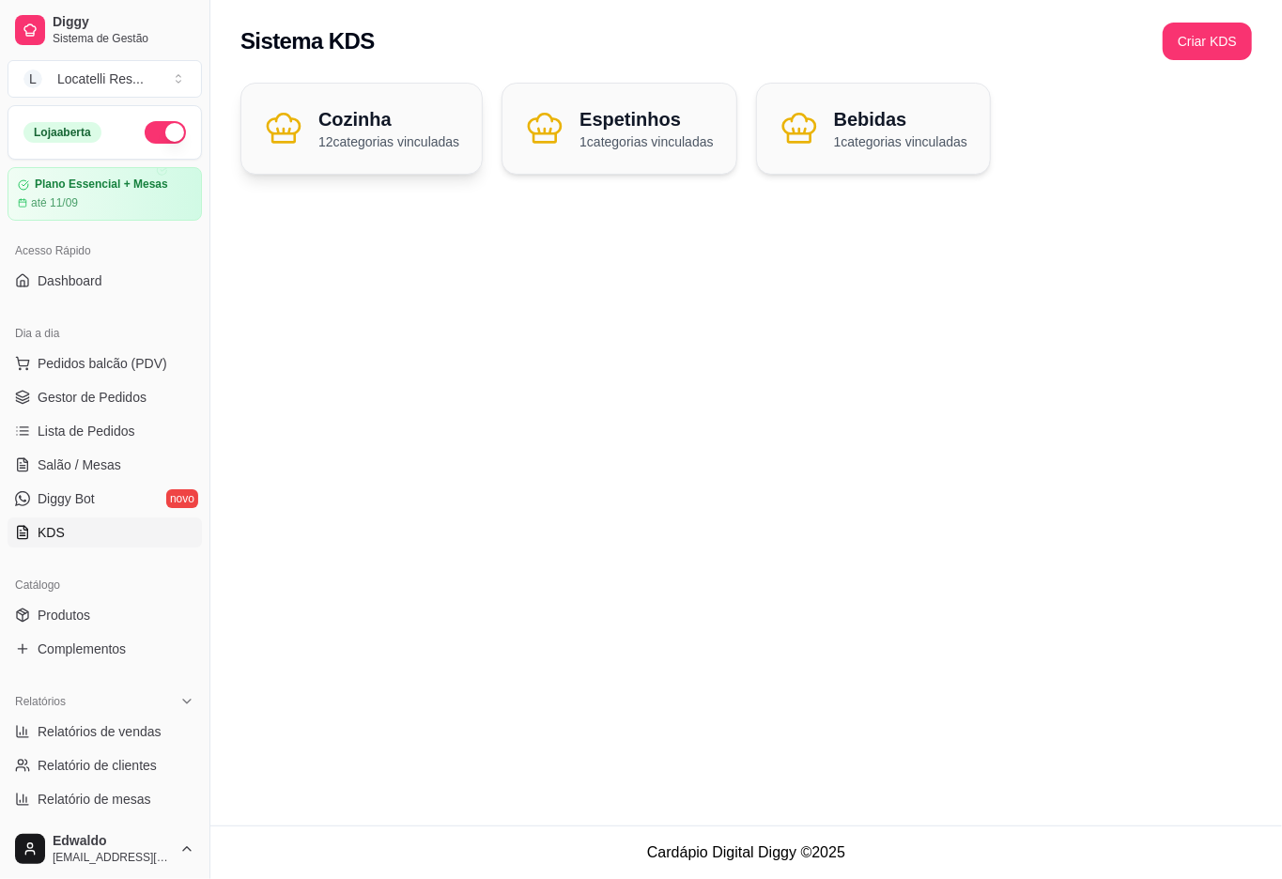
click at [423, 133] on p "12 categorias vinculadas" at bounding box center [388, 141] width 141 height 19
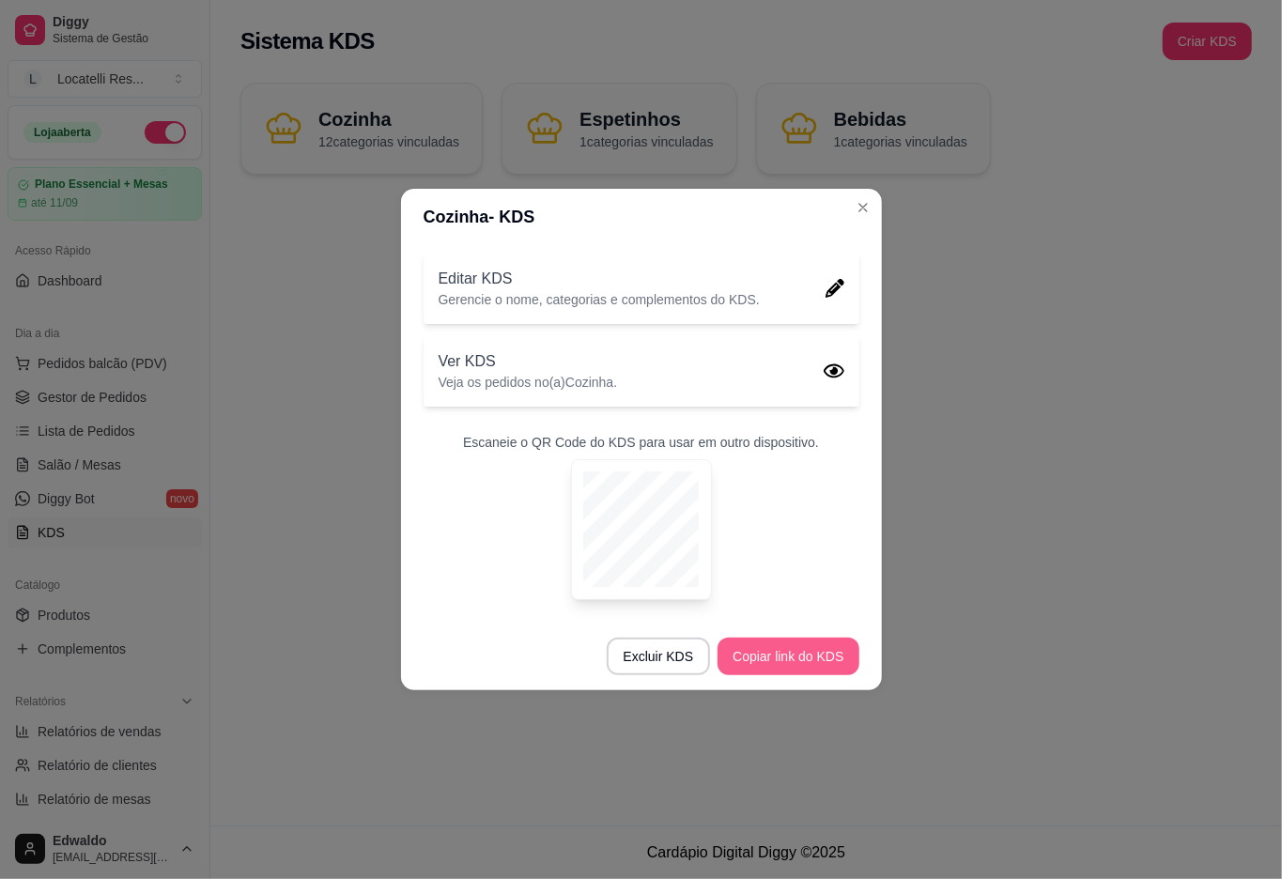
click at [808, 652] on button "Copiar link do KDS" at bounding box center [788, 657] width 141 height 38
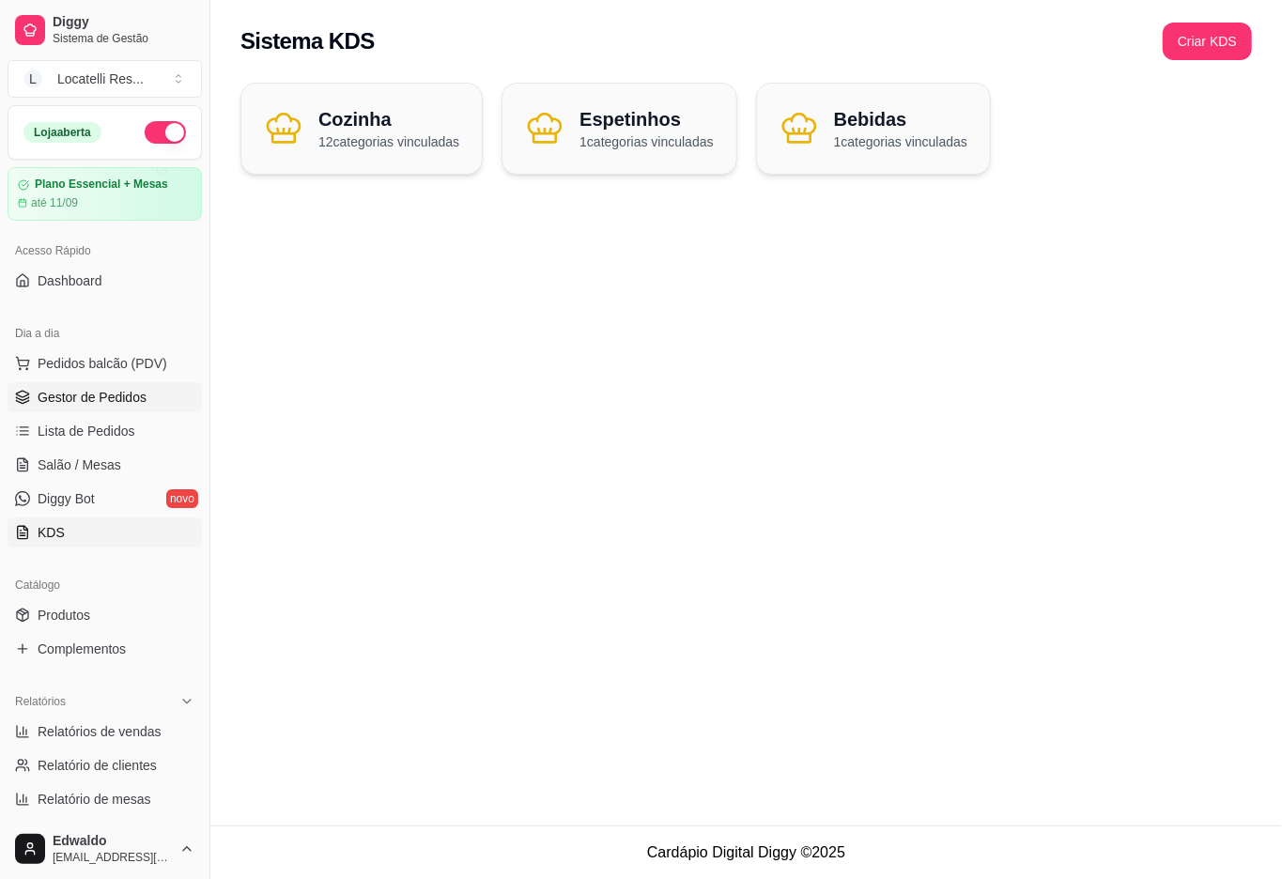
click at [103, 398] on span "Gestor de Pedidos" at bounding box center [92, 397] width 109 height 19
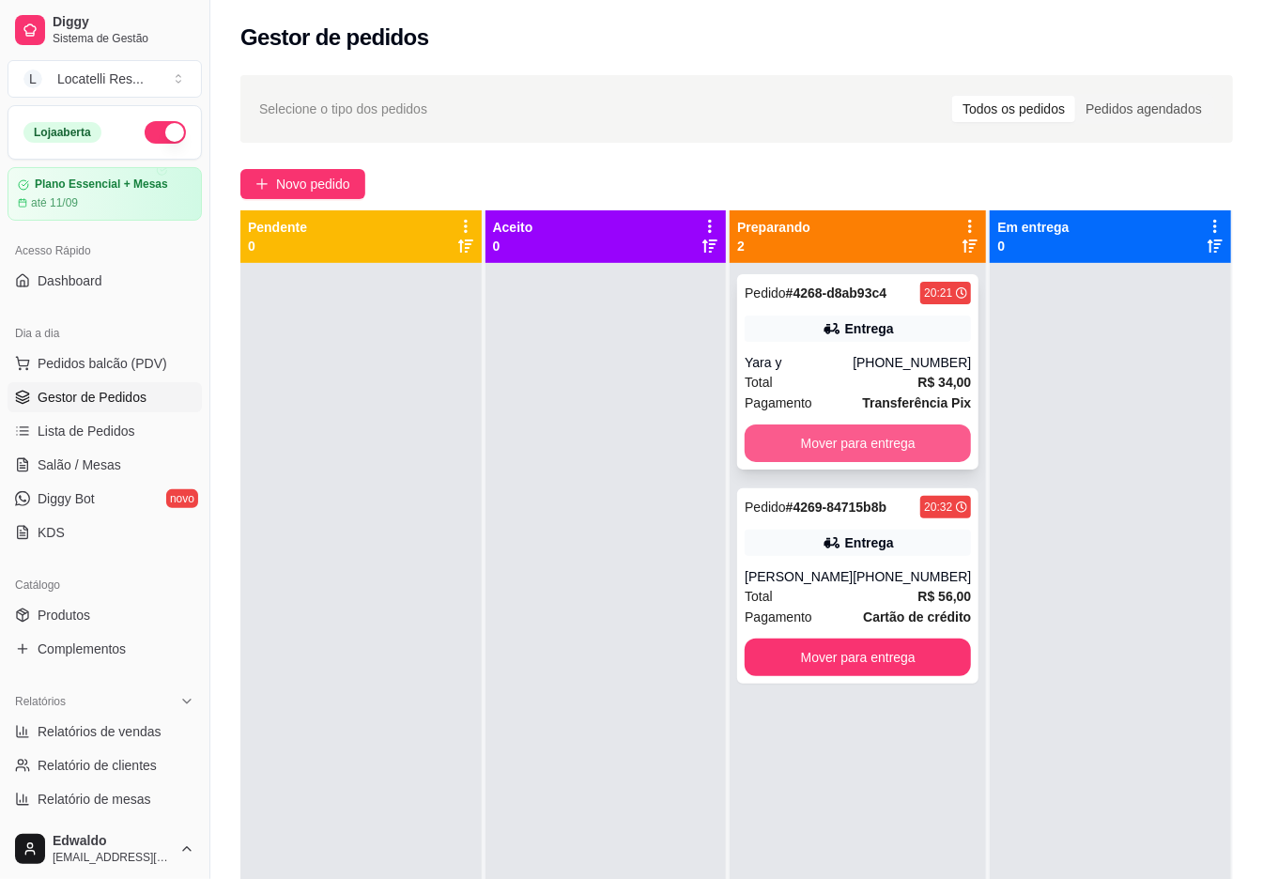
click at [860, 437] on button "Mover para entrega" at bounding box center [858, 444] width 226 height 38
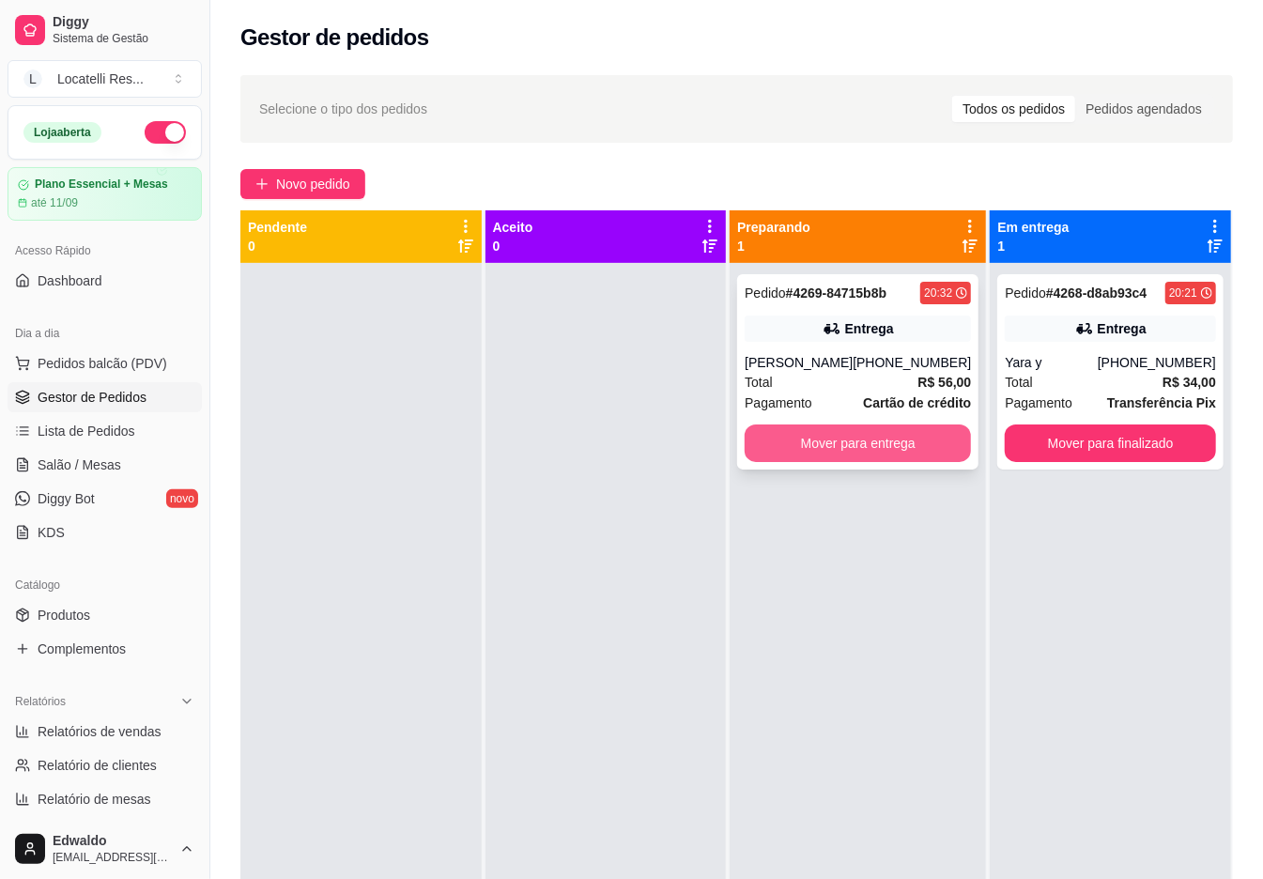
click at [872, 433] on button "Mover para entrega" at bounding box center [858, 444] width 226 height 38
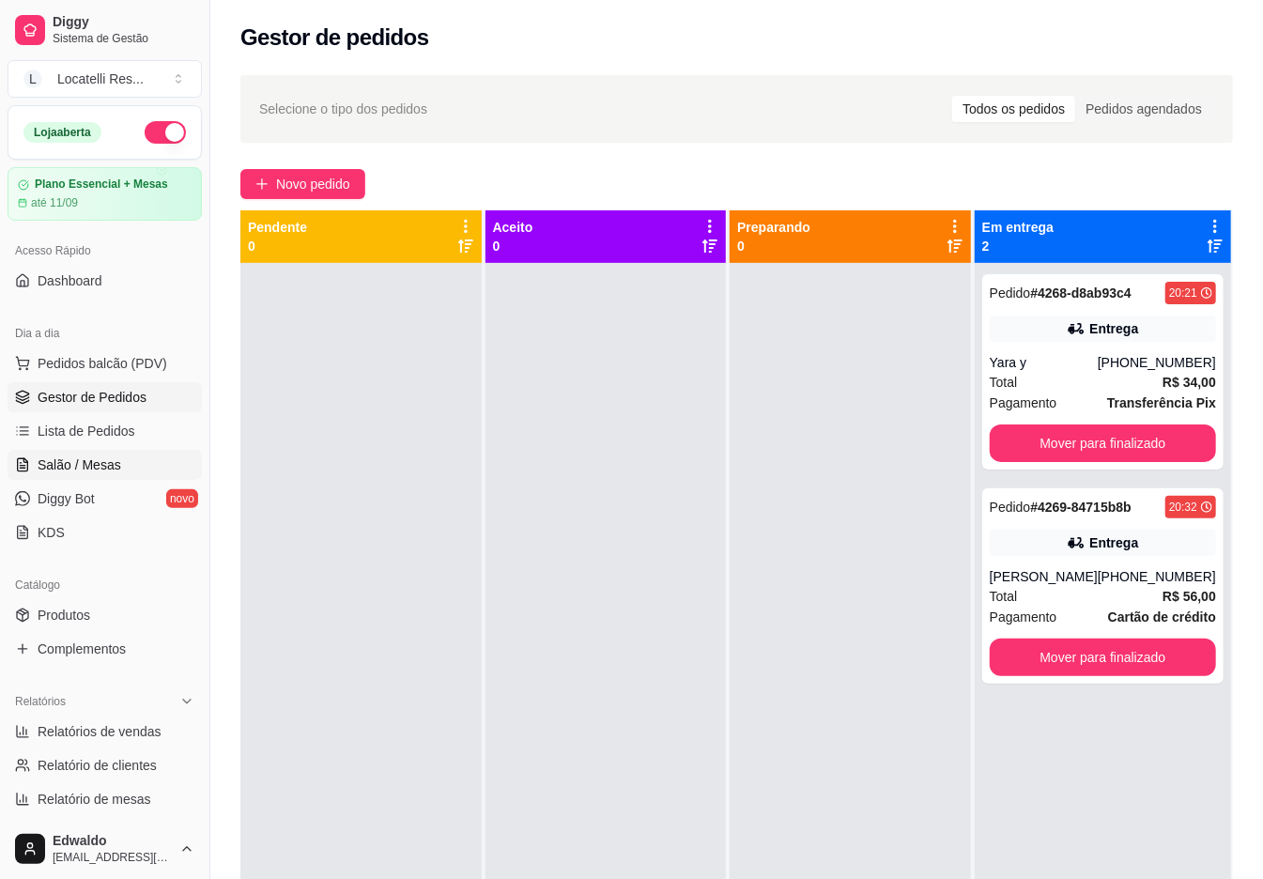
click at [76, 459] on span "Salão / Mesas" at bounding box center [80, 465] width 84 height 19
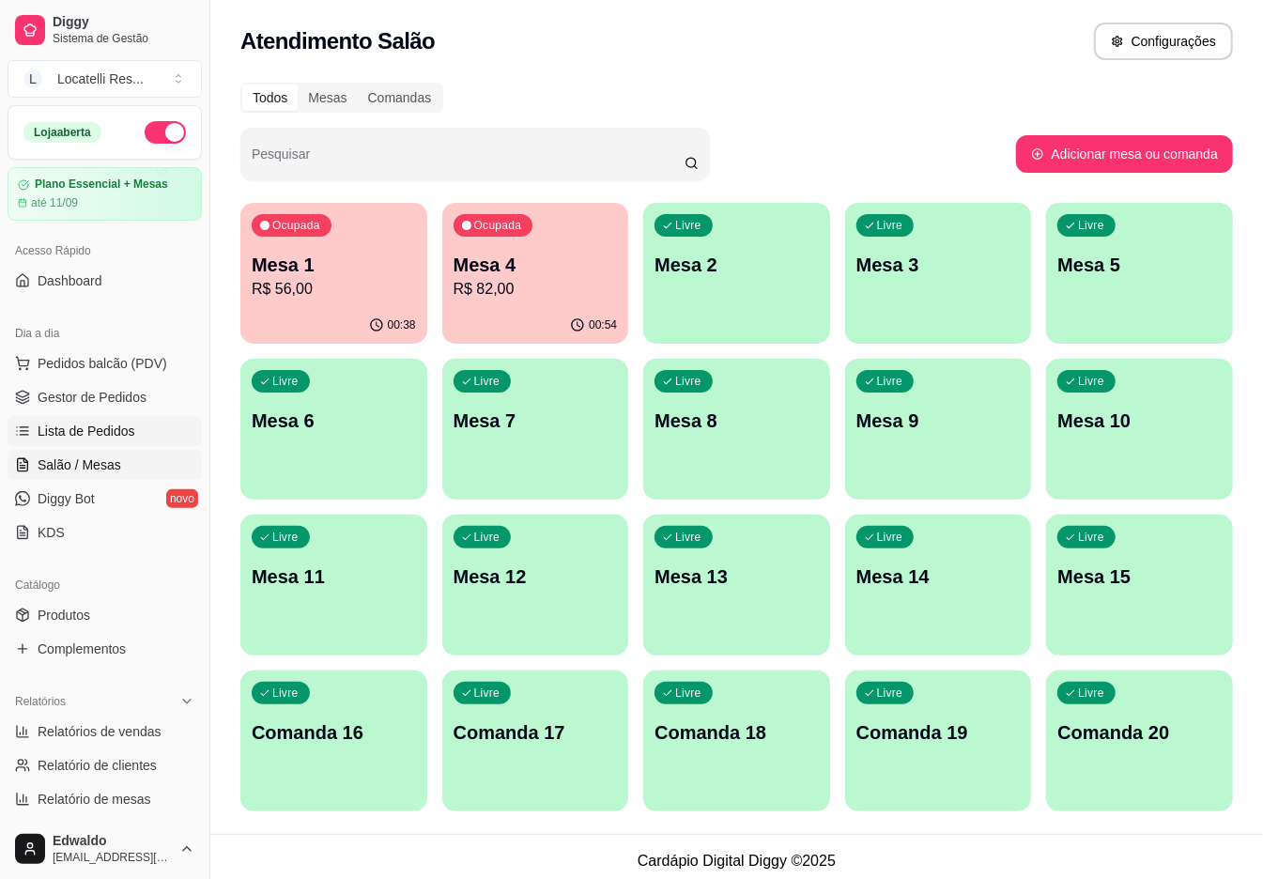
click at [103, 432] on span "Lista de Pedidos" at bounding box center [87, 431] width 98 height 19
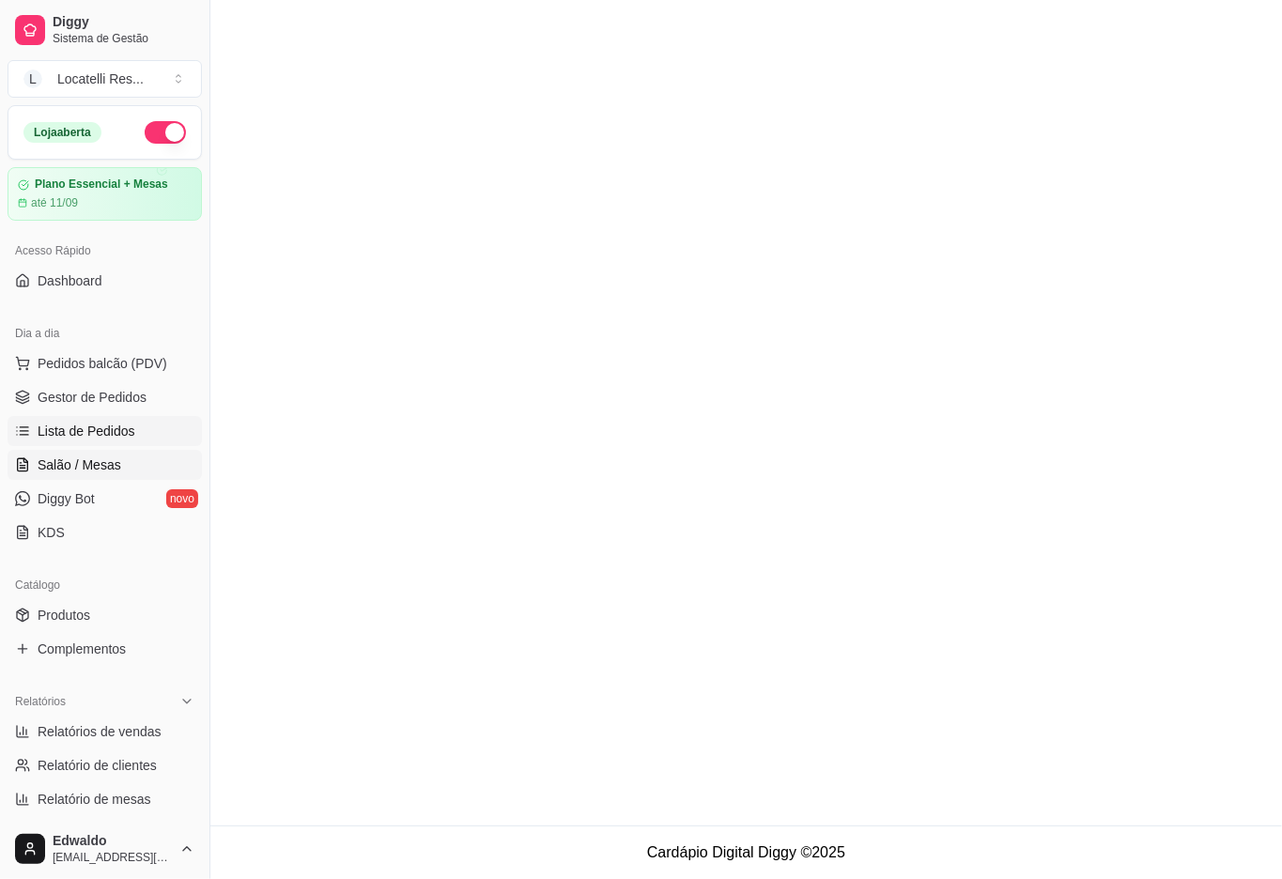
click at [95, 459] on span "Salão / Mesas" at bounding box center [80, 465] width 84 height 19
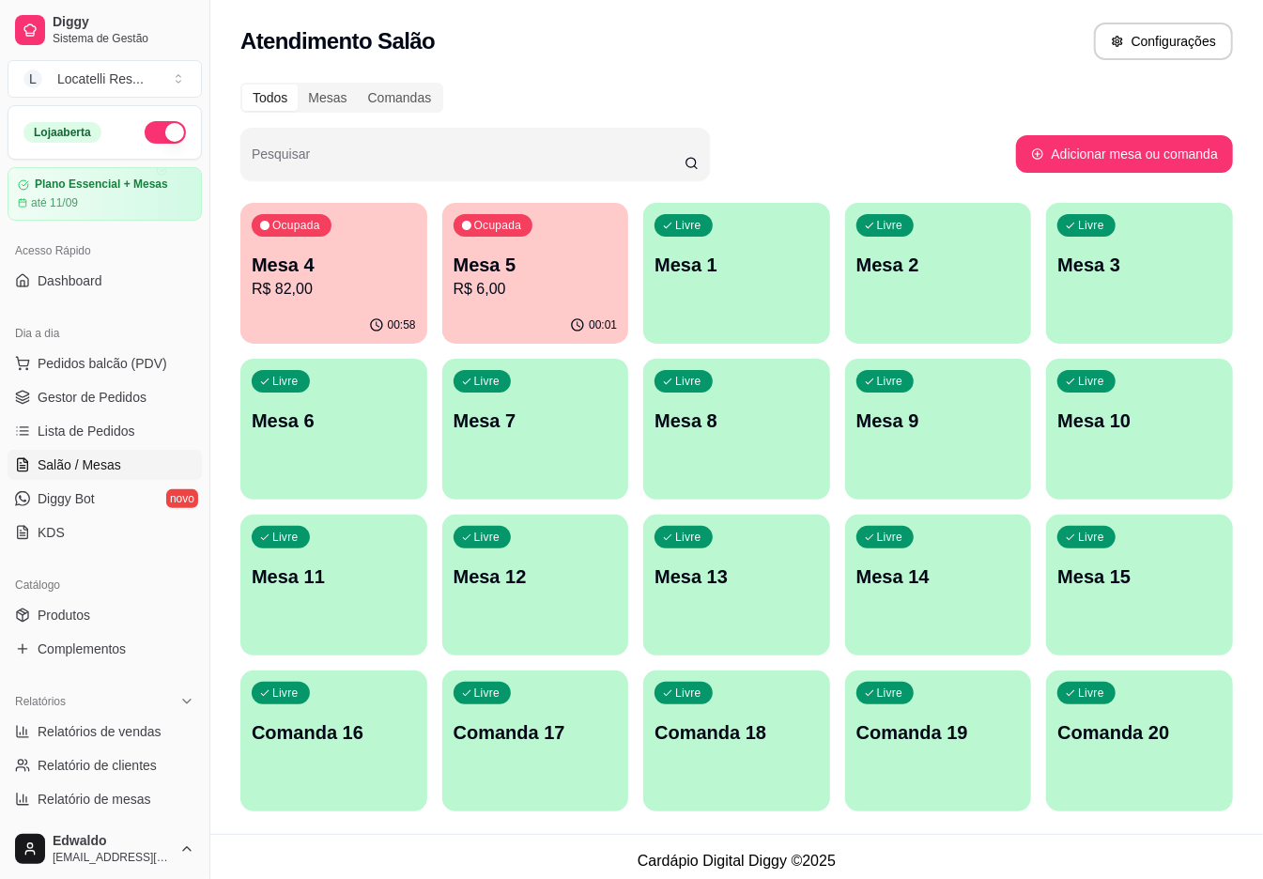
click at [263, 276] on div "Mesa 4 R$ 82,00" at bounding box center [334, 276] width 164 height 49
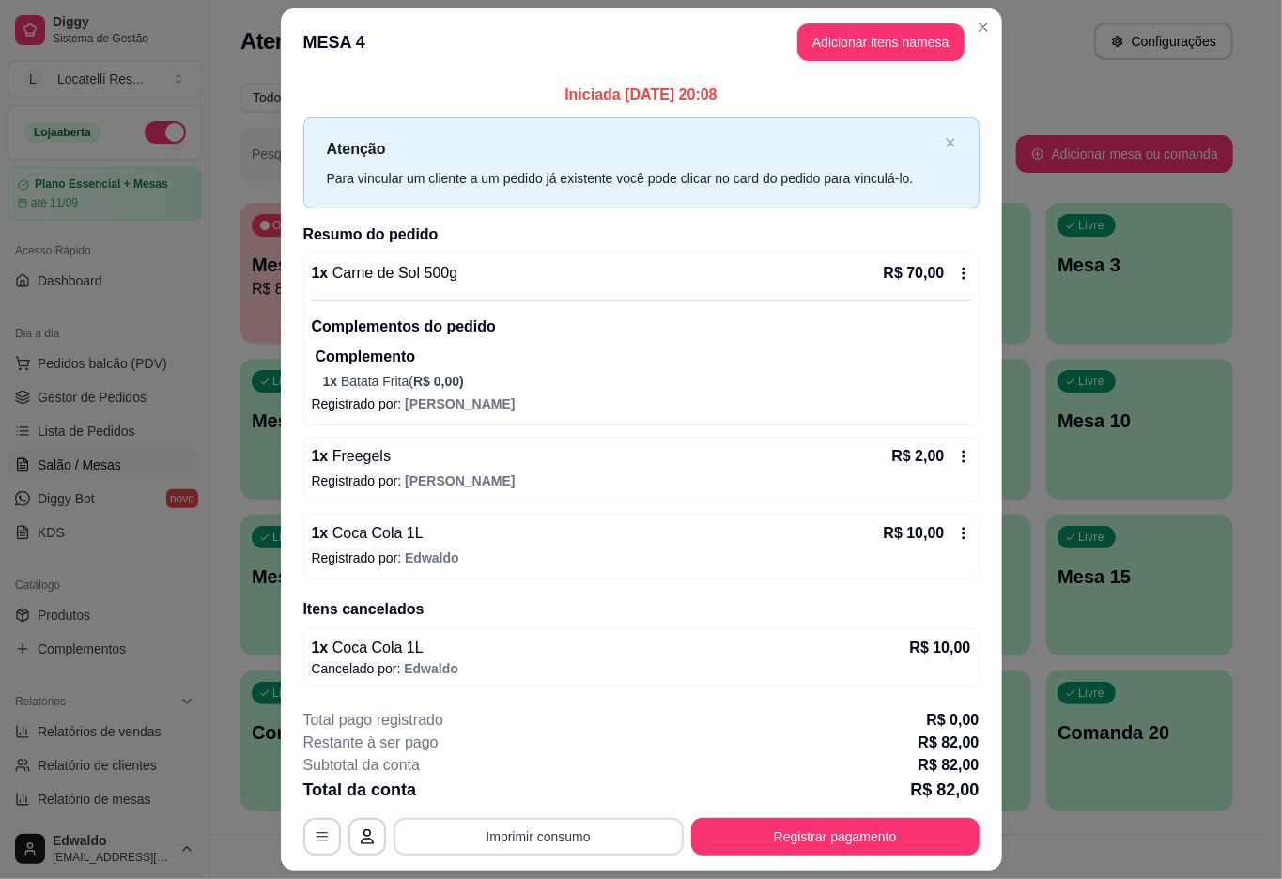
click at [554, 842] on button "Imprimir consumo" at bounding box center [539, 837] width 290 height 38
click at [564, 786] on button "IMPRESSORA pc" at bounding box center [535, 796] width 136 height 30
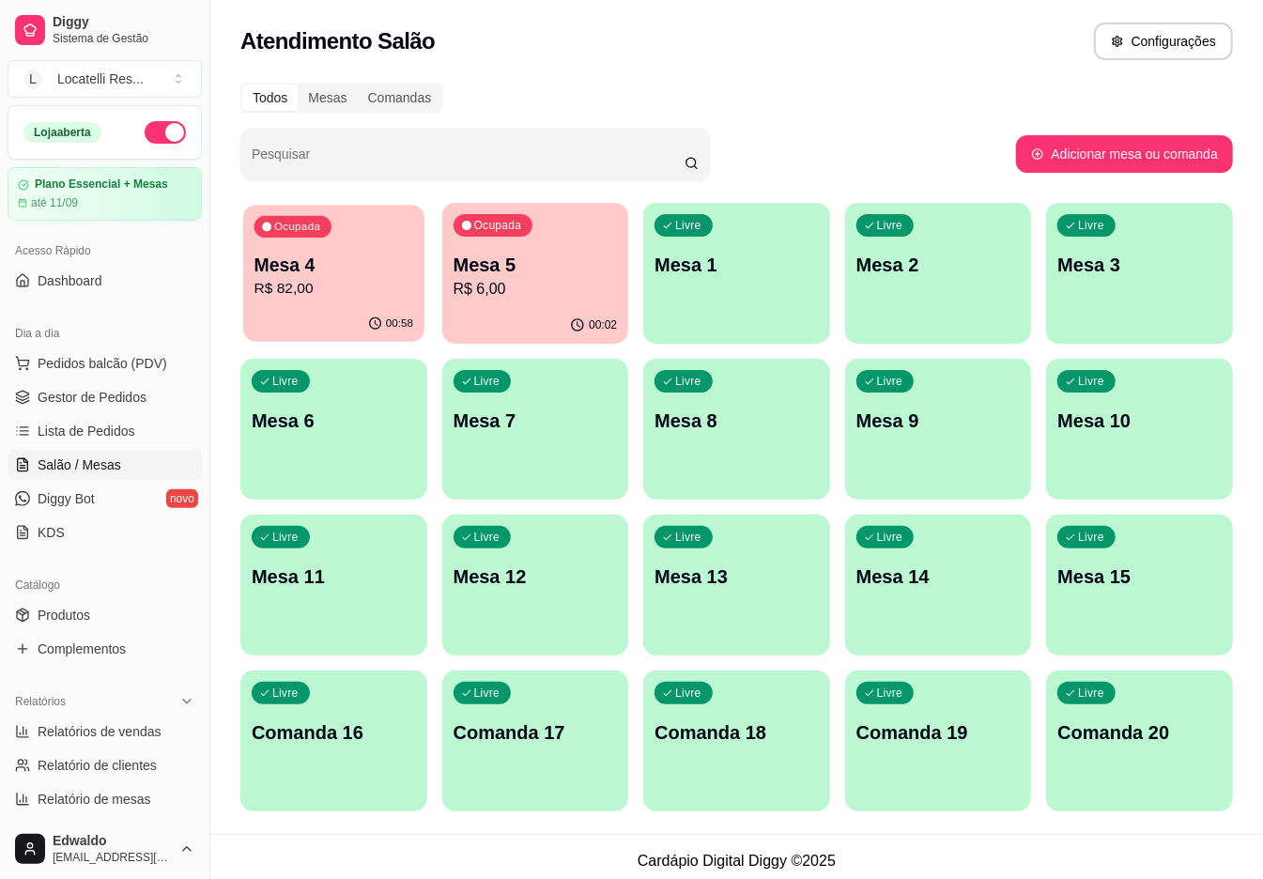
click at [358, 338] on div "00:58" at bounding box center [333, 324] width 181 height 36
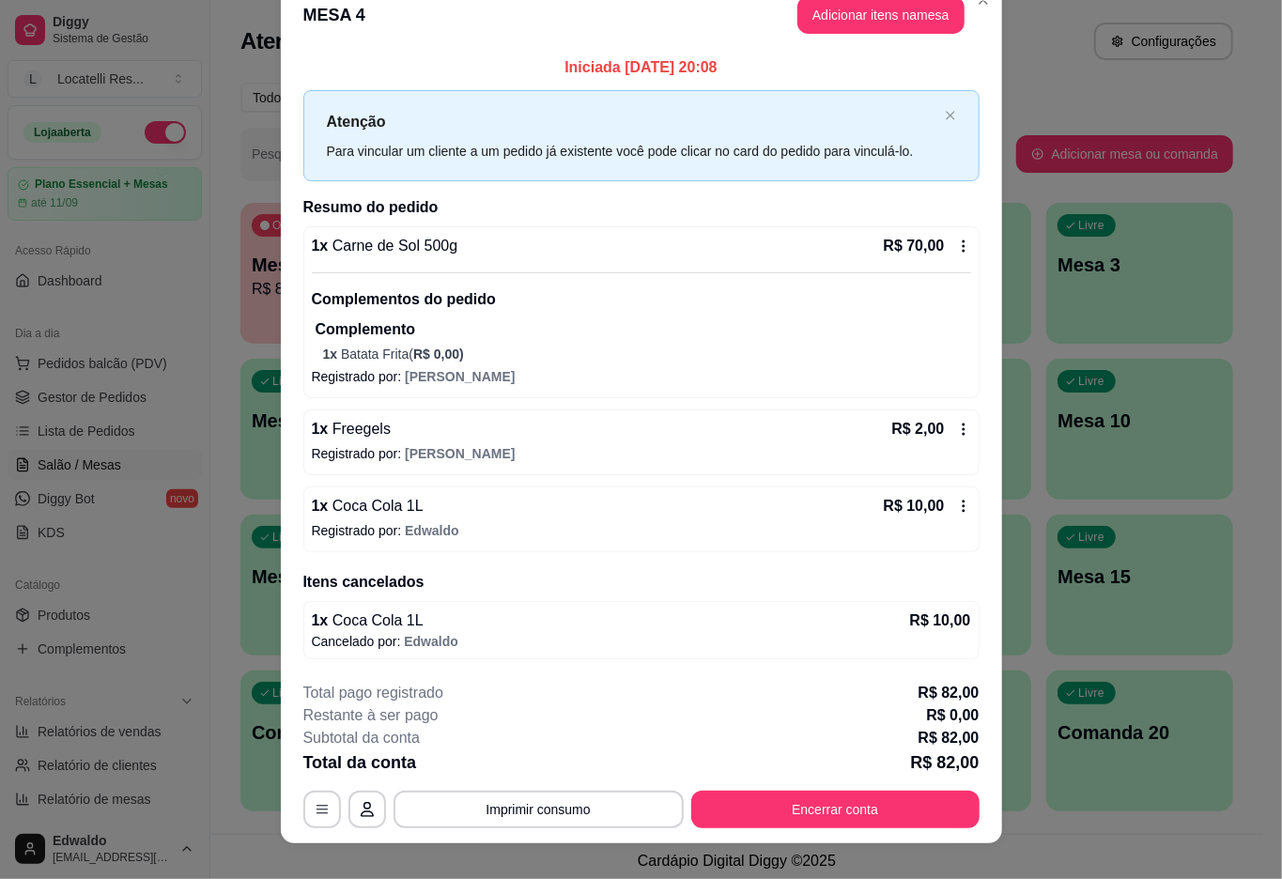
scroll to position [54, 0]
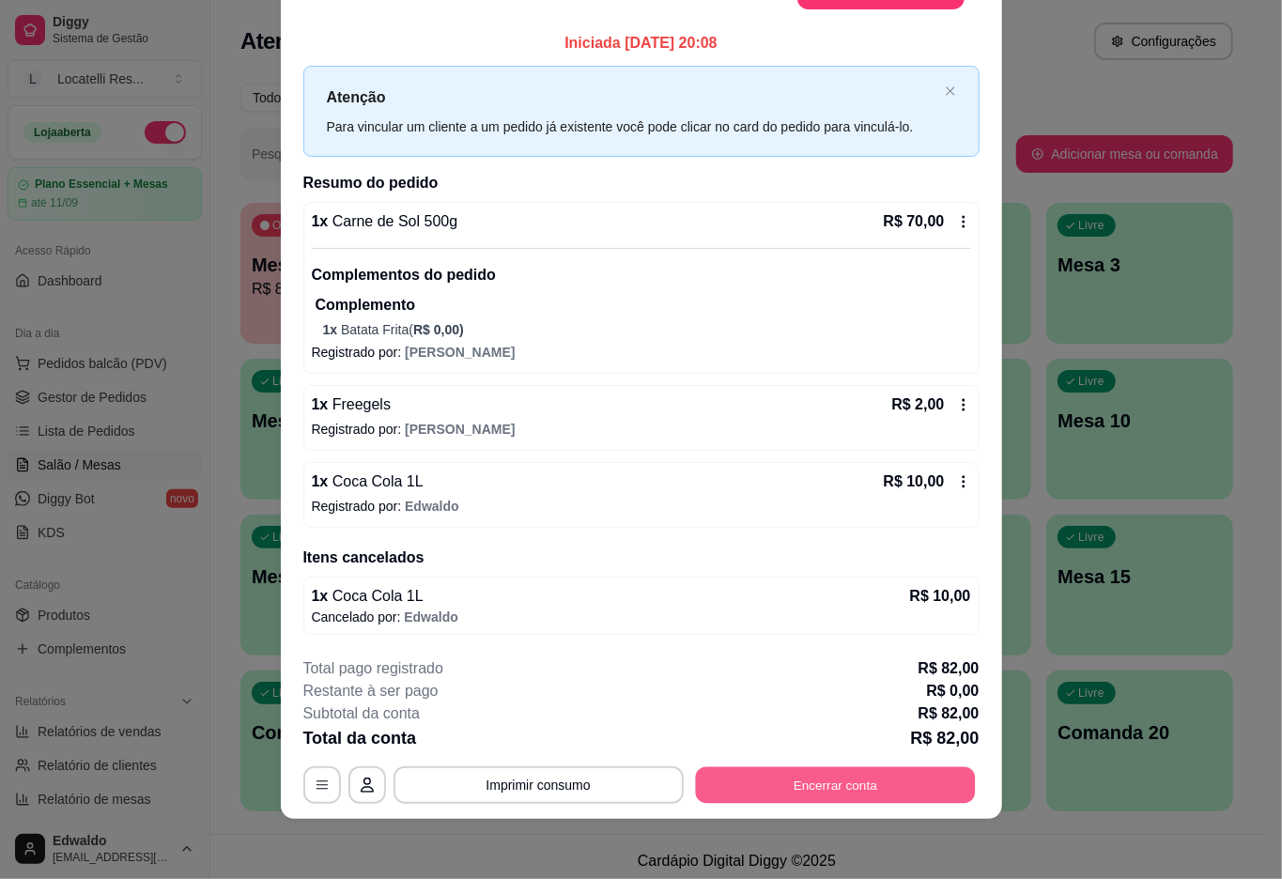
click at [820, 781] on button "Encerrar conta" at bounding box center [835, 785] width 280 height 37
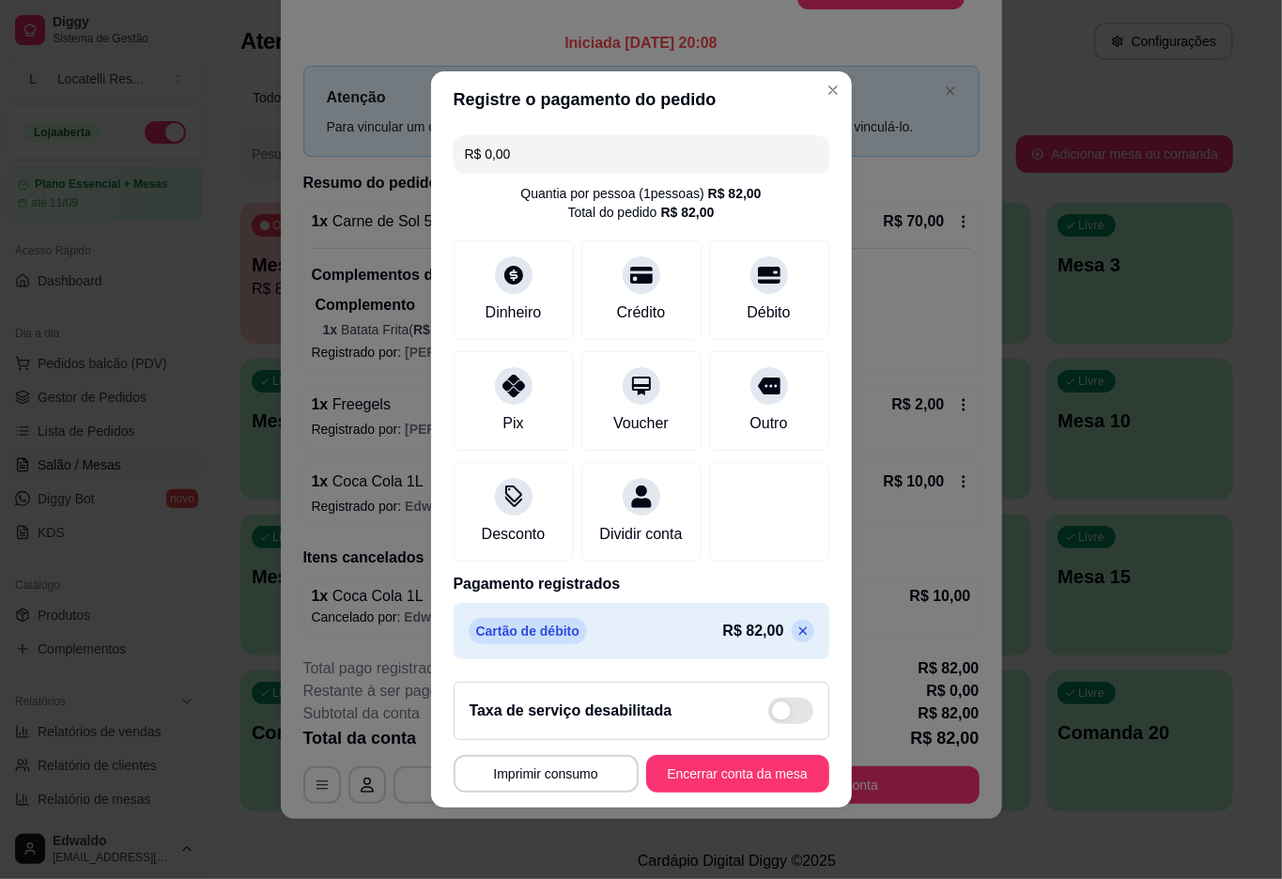
scroll to position [0, 0]
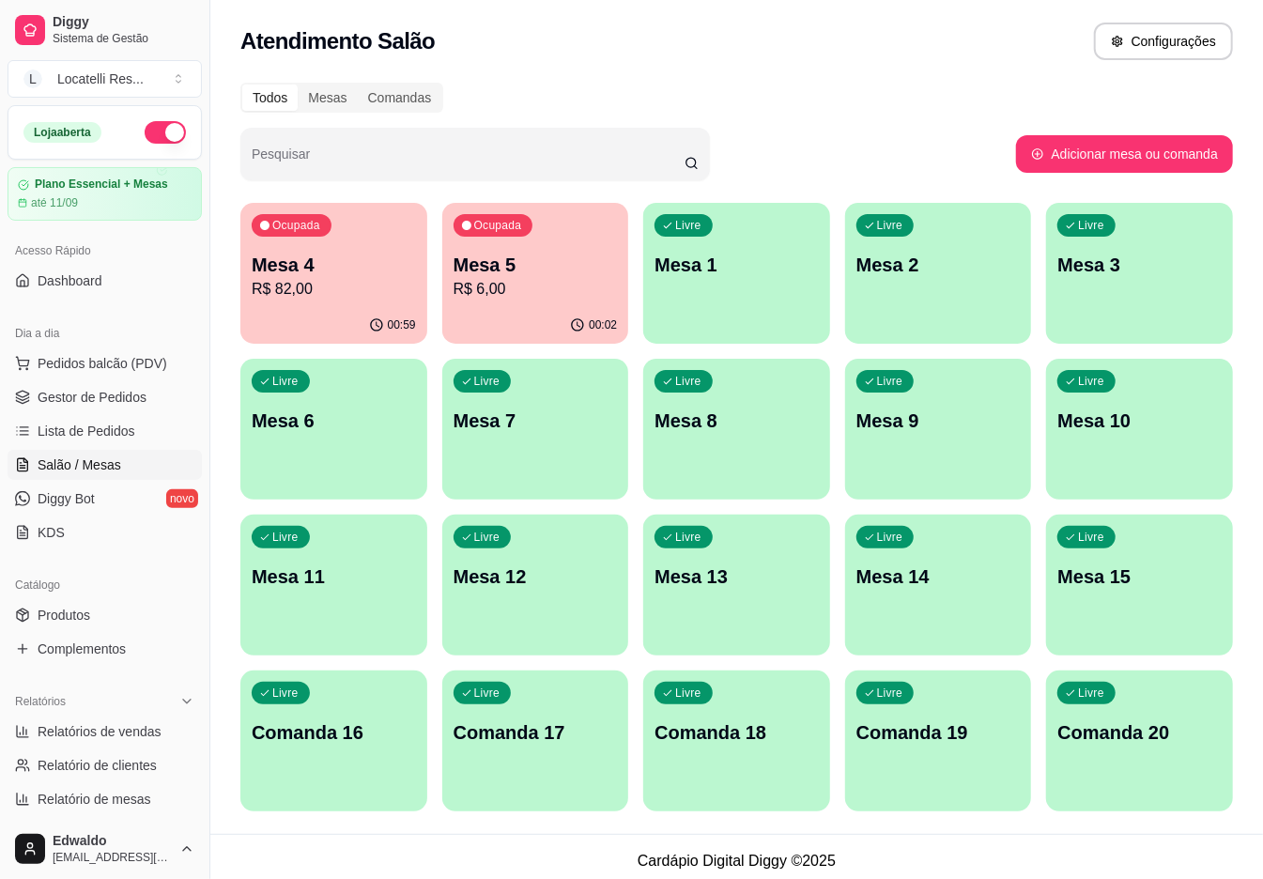
click at [519, 302] on div "Ocupada Mesa 5 R$ 6,00" at bounding box center [535, 255] width 187 height 104
click at [86, 434] on span "Lista de Pedidos" at bounding box center [87, 431] width 98 height 19
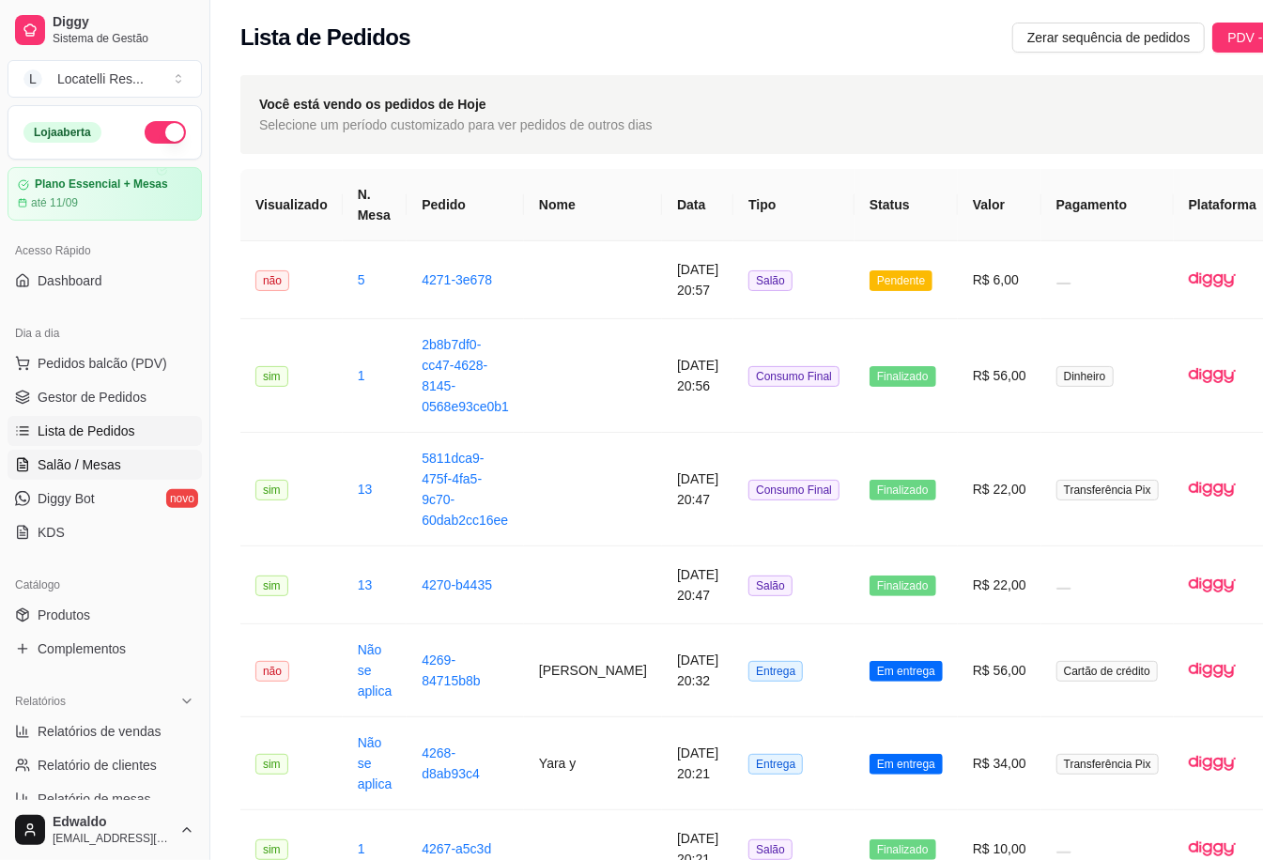
click at [88, 460] on span "Salão / Mesas" at bounding box center [80, 465] width 84 height 19
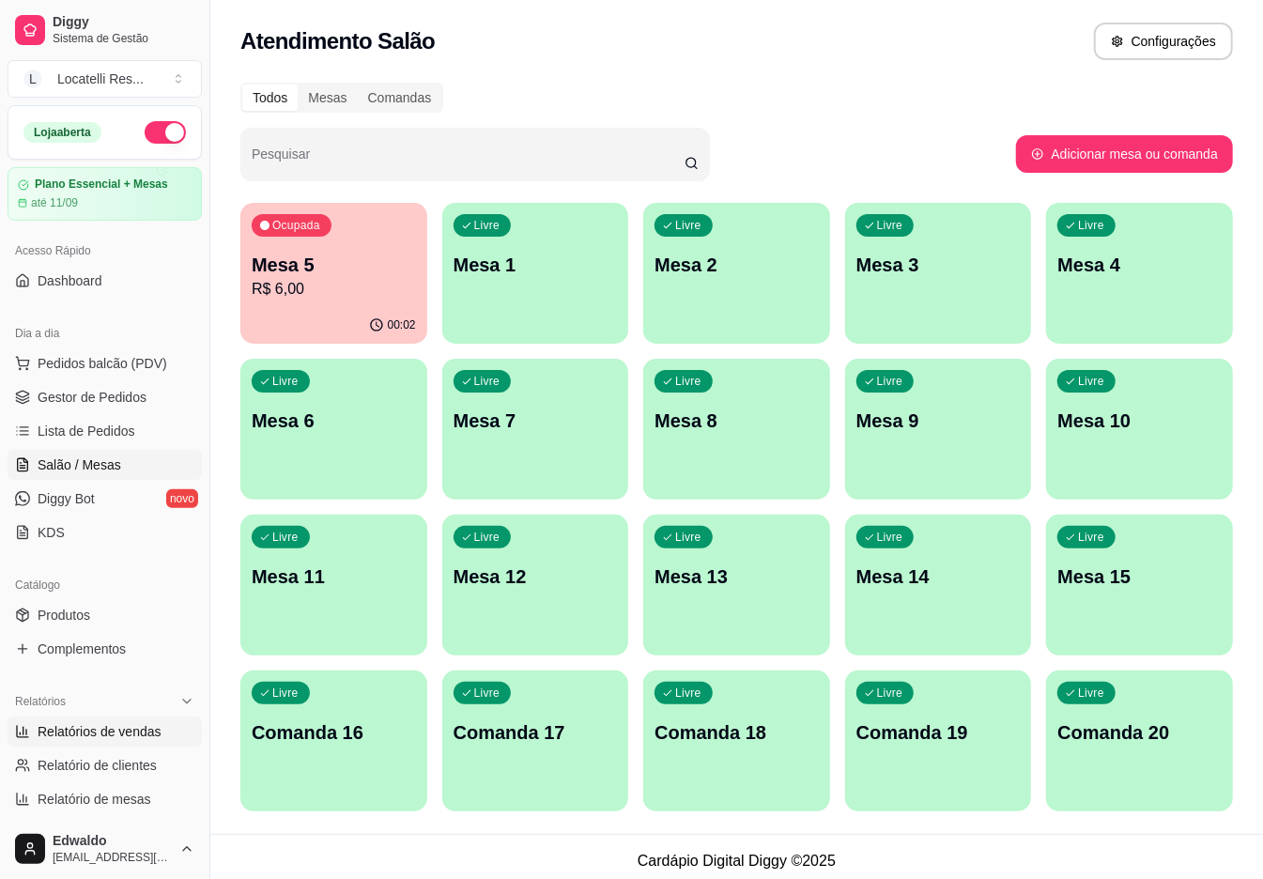
click at [110, 726] on span "Relatórios de vendas" at bounding box center [100, 731] width 124 height 19
select select "ALL"
select select "0"
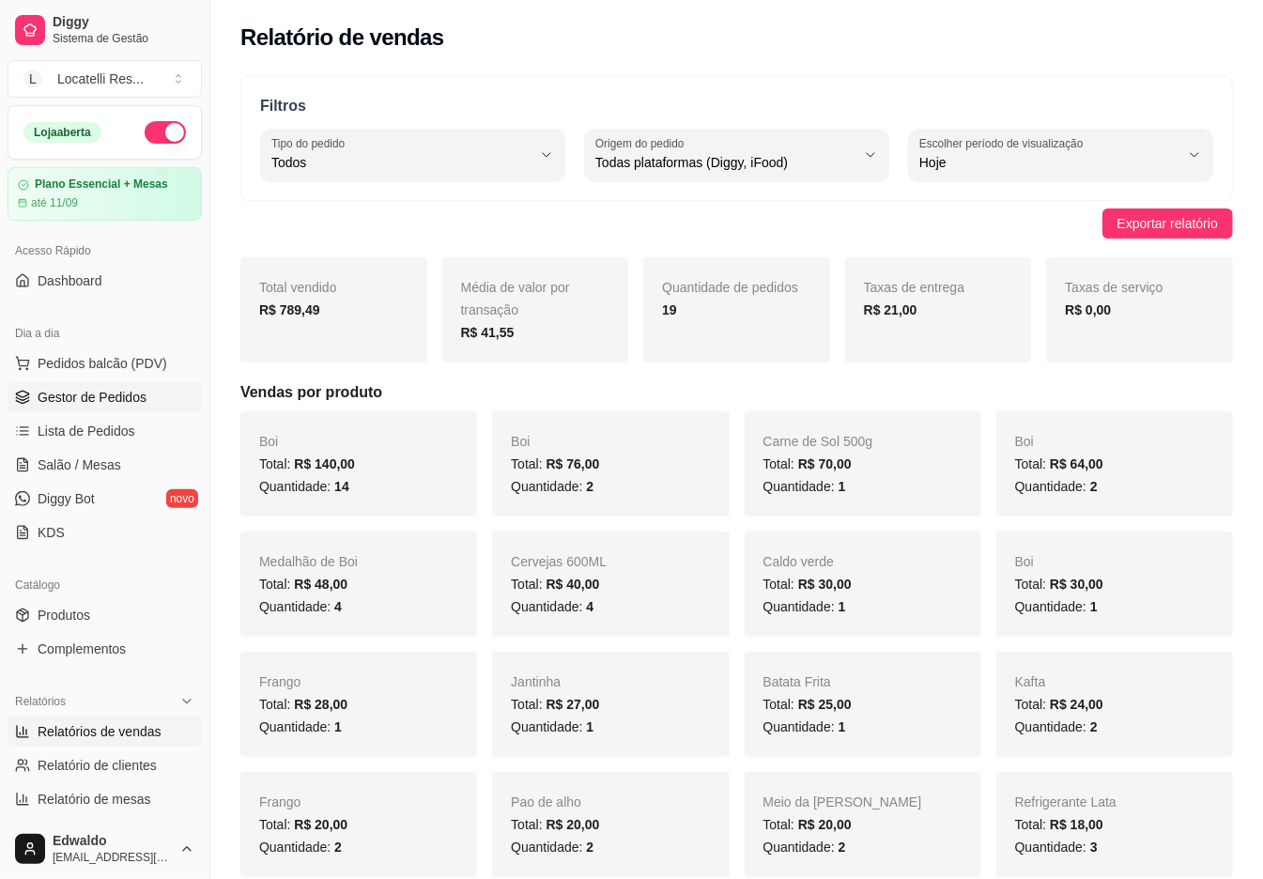
click at [94, 392] on span "Gestor de Pedidos" at bounding box center [92, 397] width 109 height 19
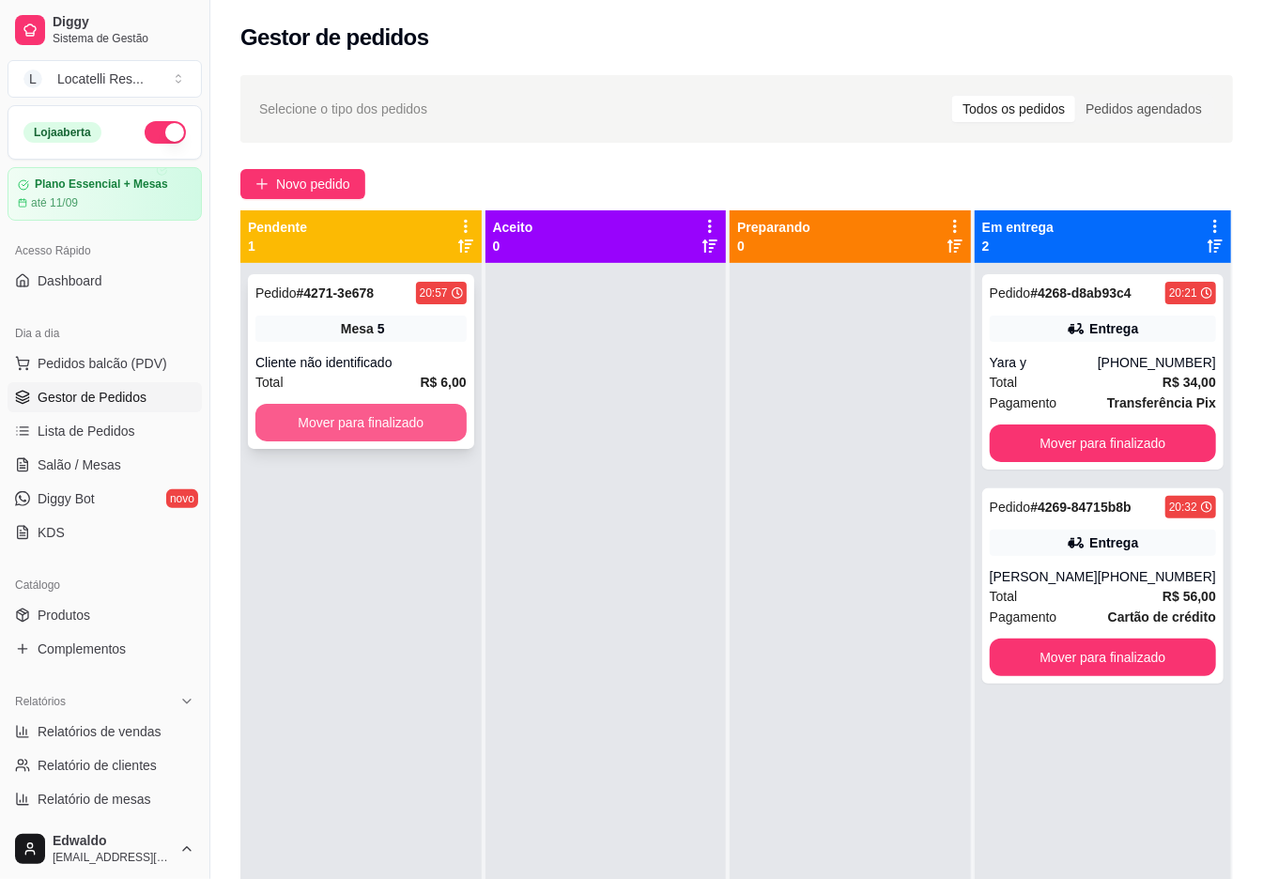
click at [365, 423] on button "Mover para finalizado" at bounding box center [360, 423] width 211 height 38
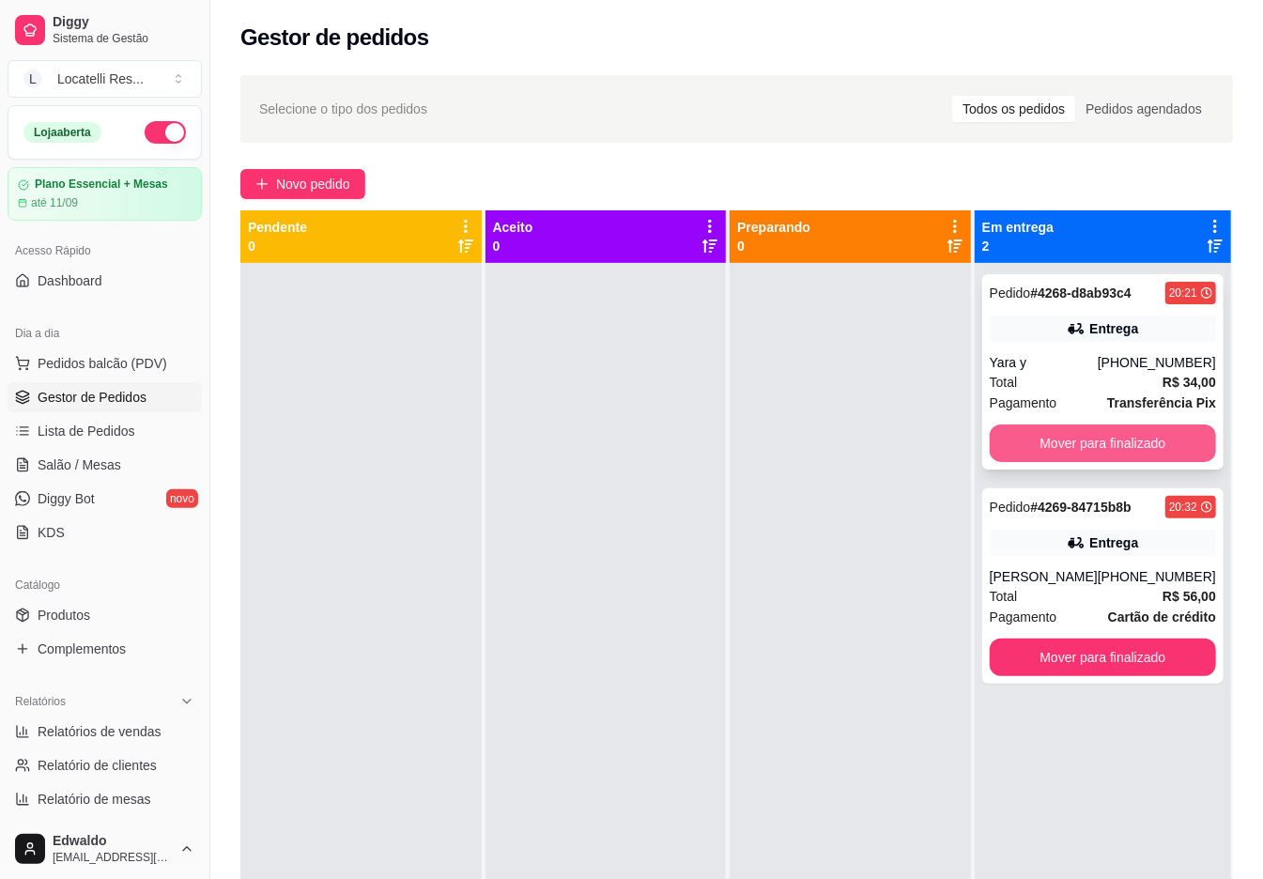
click at [1158, 443] on button "Mover para finalizado" at bounding box center [1103, 444] width 226 height 38
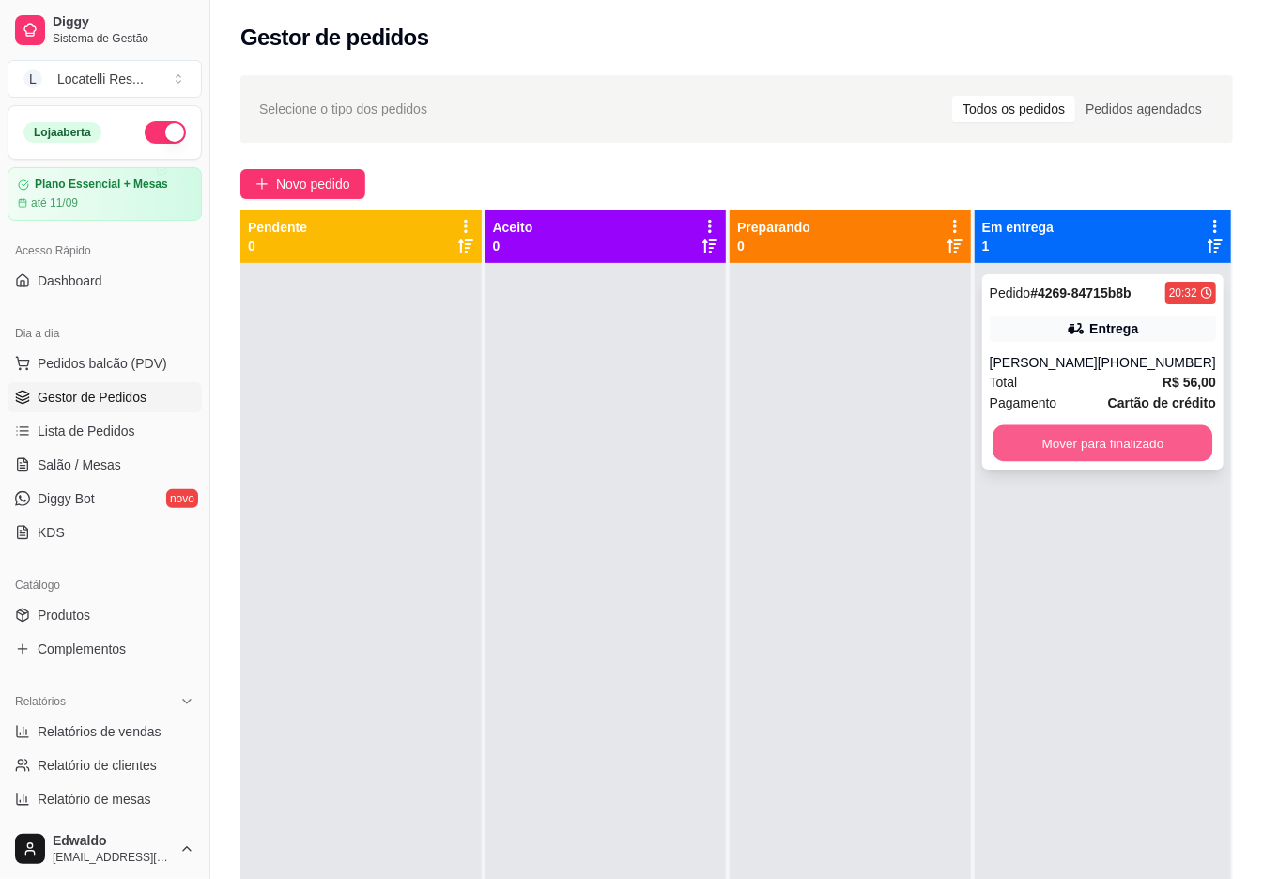
click at [1133, 441] on button "Mover para finalizado" at bounding box center [1103, 443] width 220 height 37
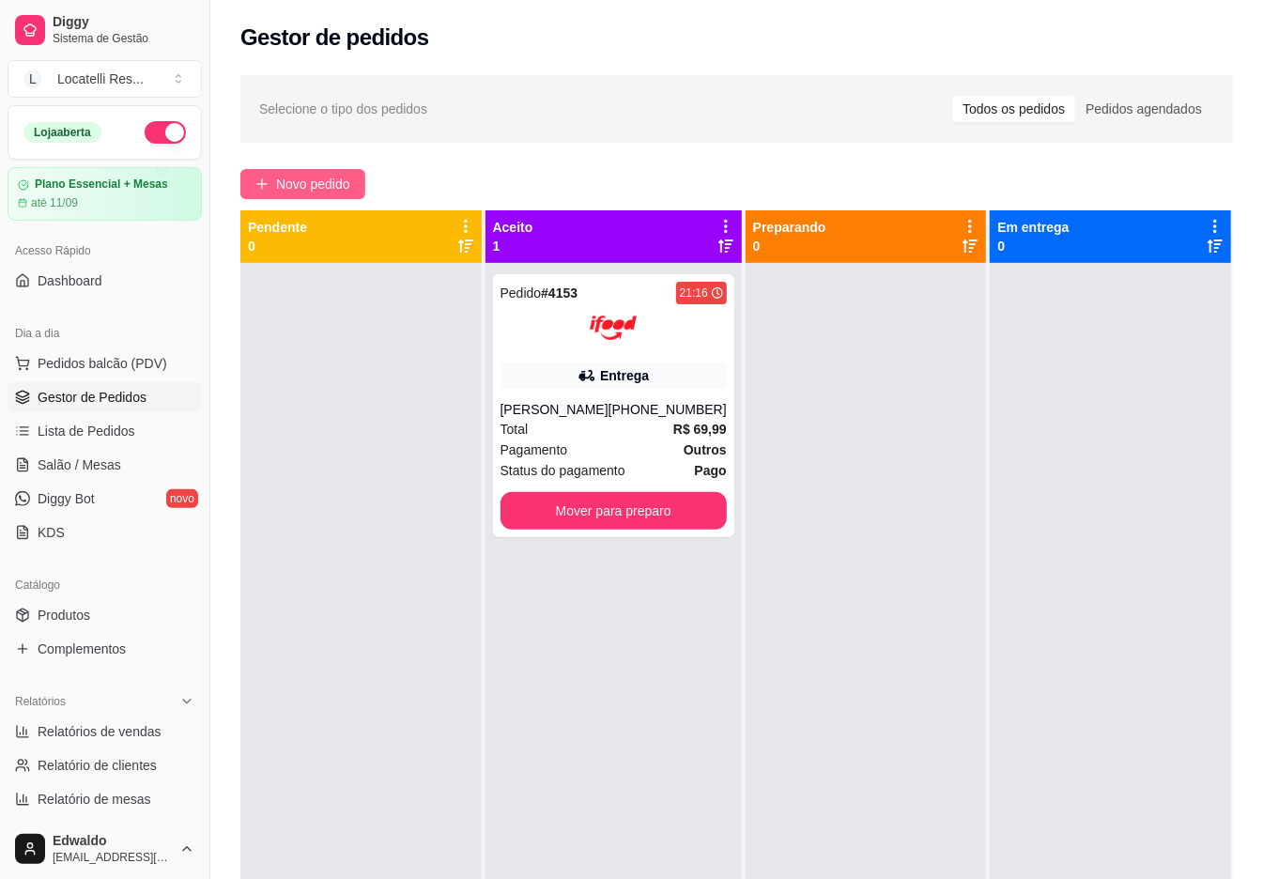
click at [304, 186] on span "Novo pedido" at bounding box center [313, 184] width 74 height 21
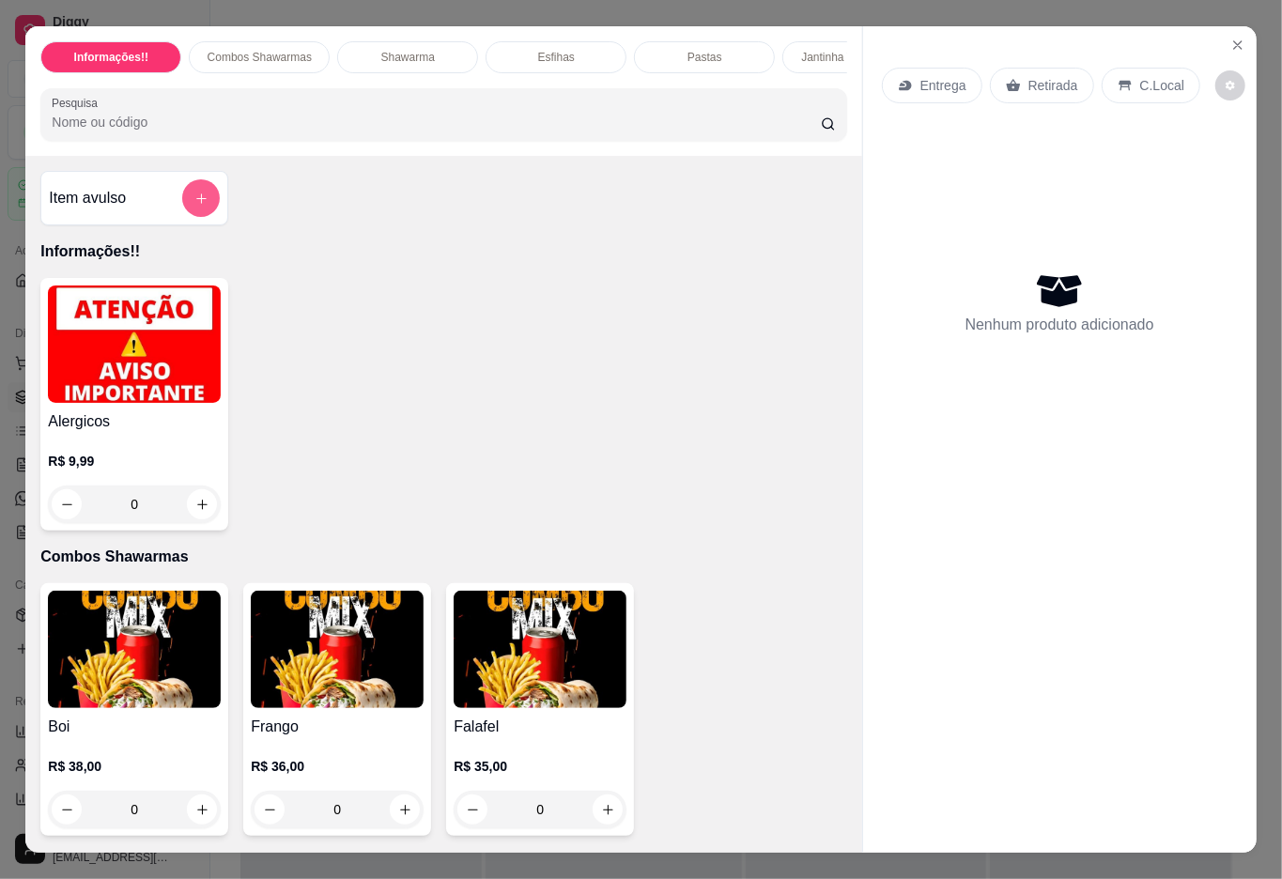
click at [196, 204] on icon "add-separate-item" at bounding box center [201, 198] width 10 height 10
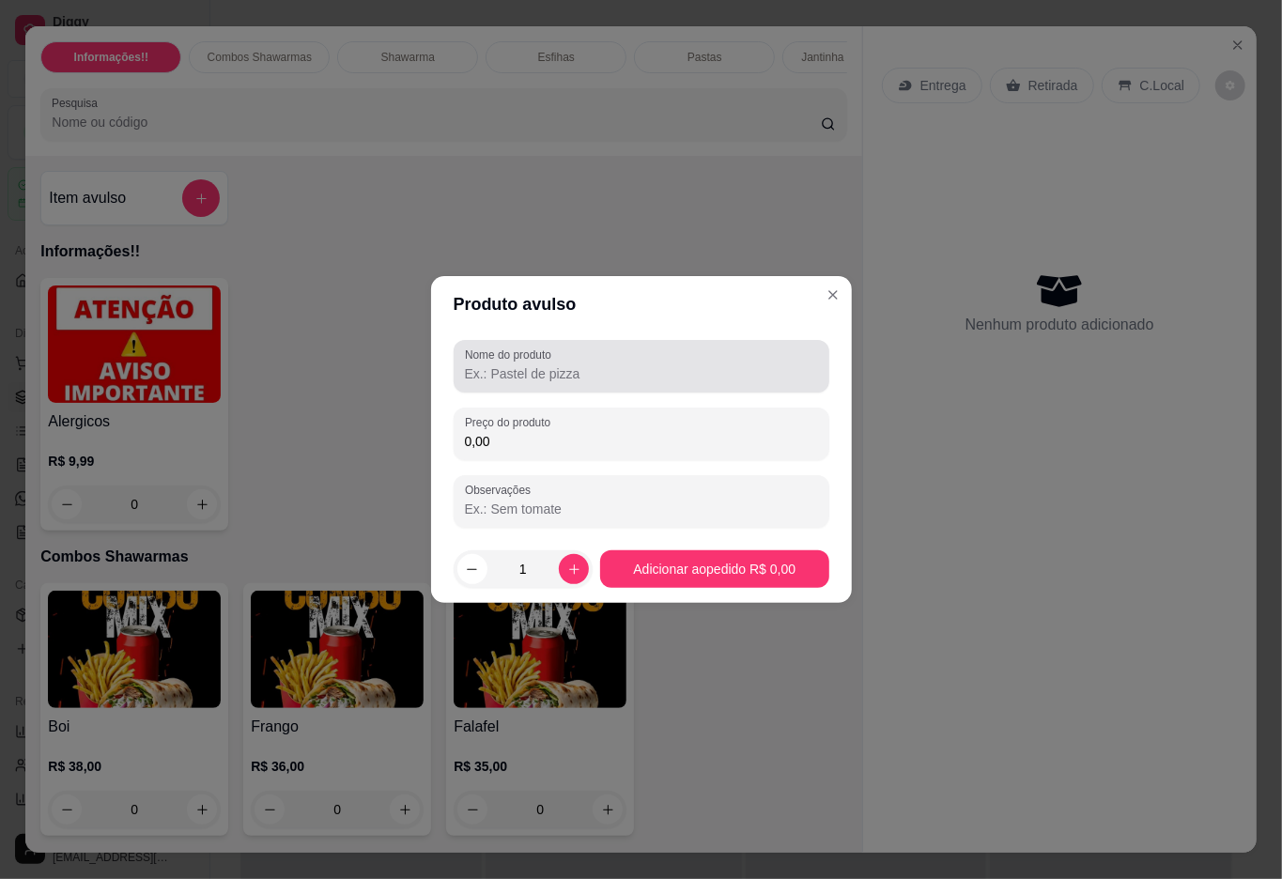
click at [494, 359] on label "Nome do produto" at bounding box center [511, 355] width 93 height 16
click at [494, 364] on input "Nome do produto" at bounding box center [641, 373] width 353 height 19
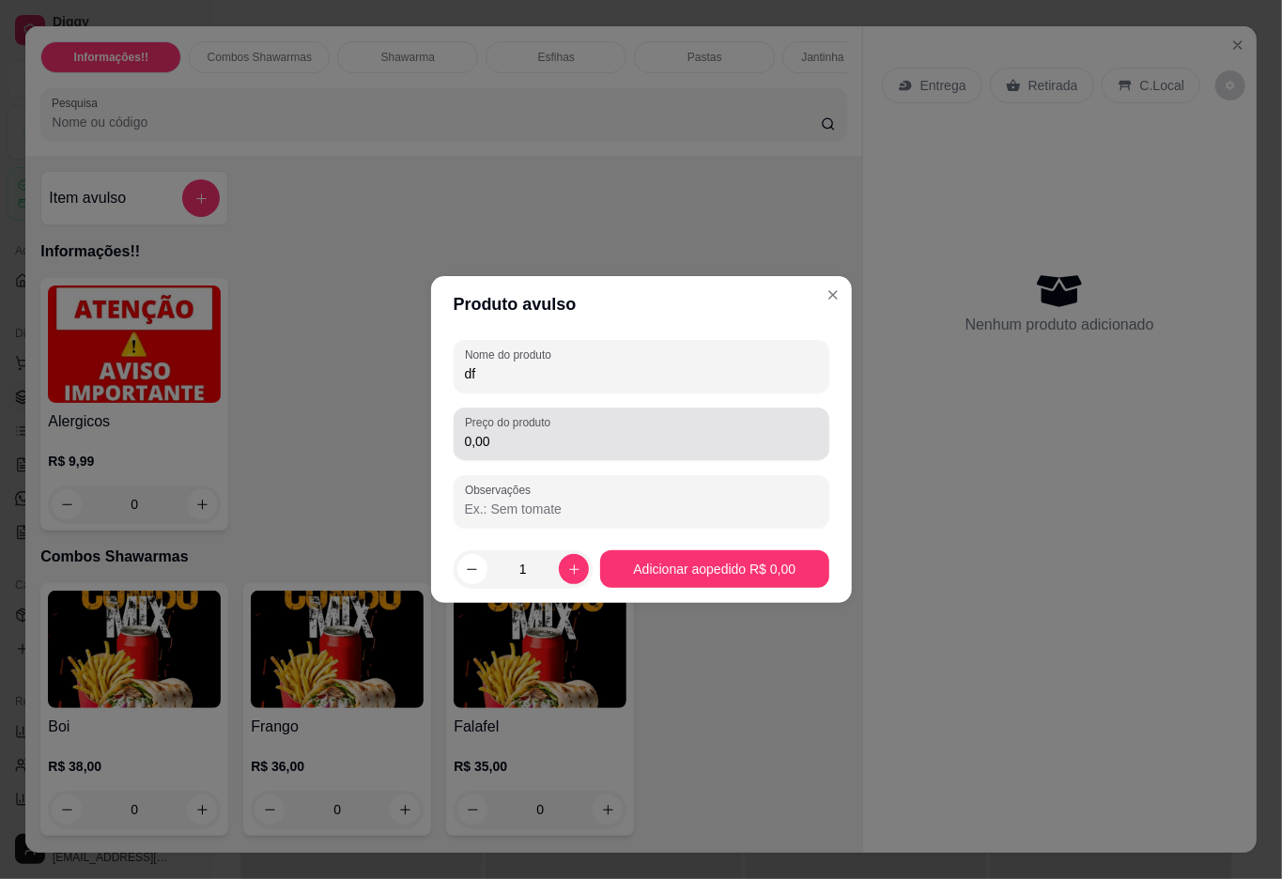
type input "df"
click at [494, 430] on div "0,00" at bounding box center [641, 434] width 353 height 38
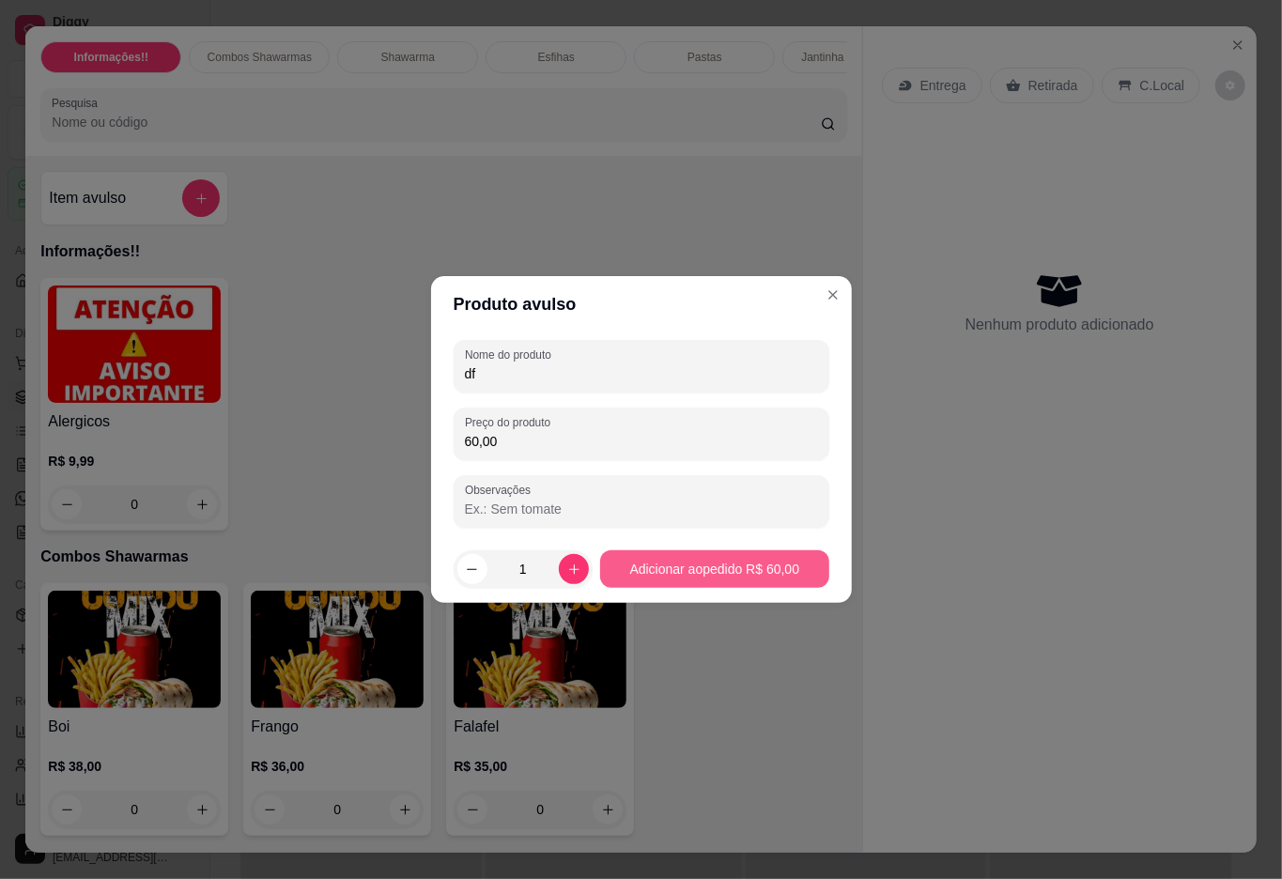
type input "60,00"
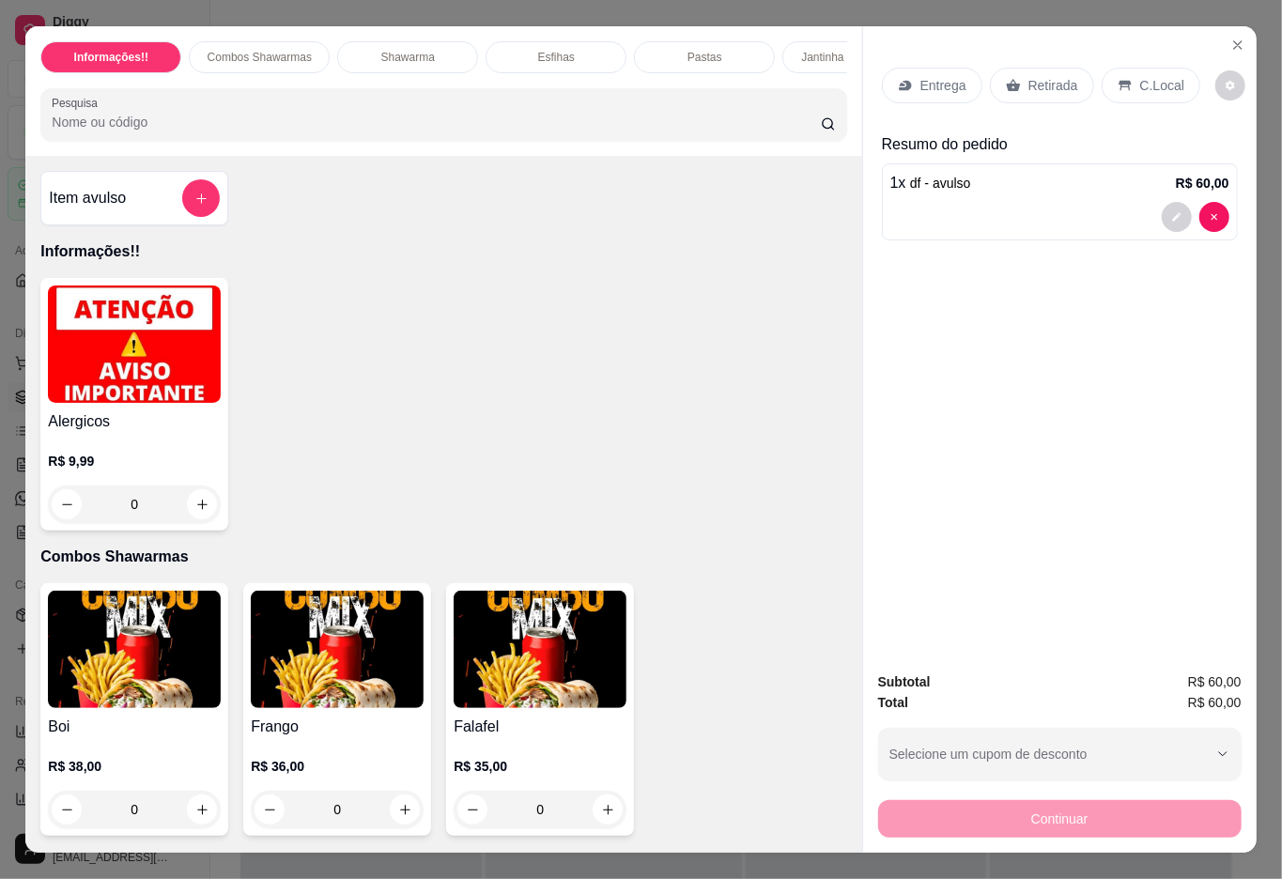
click at [951, 76] on p "Entrega" at bounding box center [943, 85] width 46 height 19
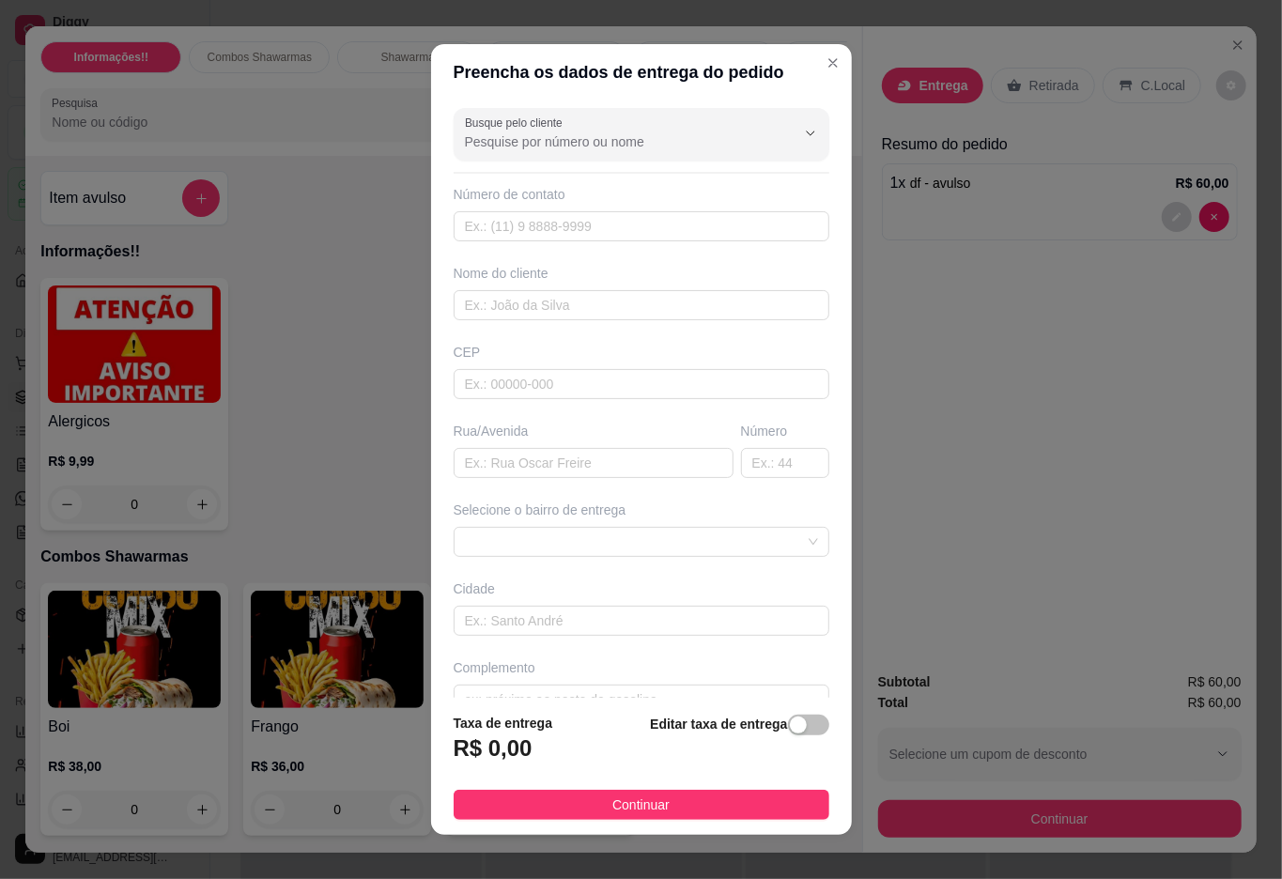
click at [530, 528] on div "Selecione o bairro de entrega" at bounding box center [641, 529] width 383 height 56
click at [530, 534] on span at bounding box center [641, 542] width 353 height 28
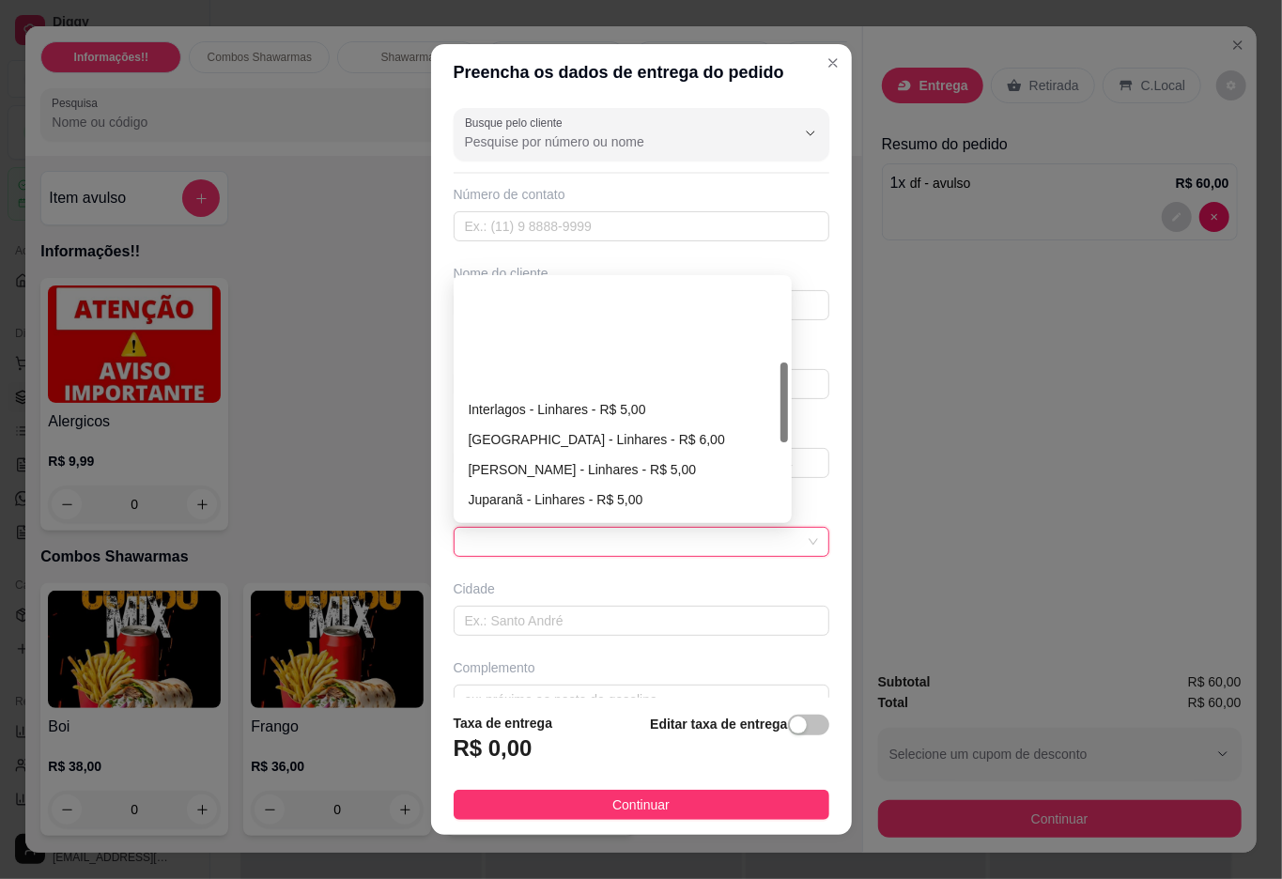
scroll to position [250, 0]
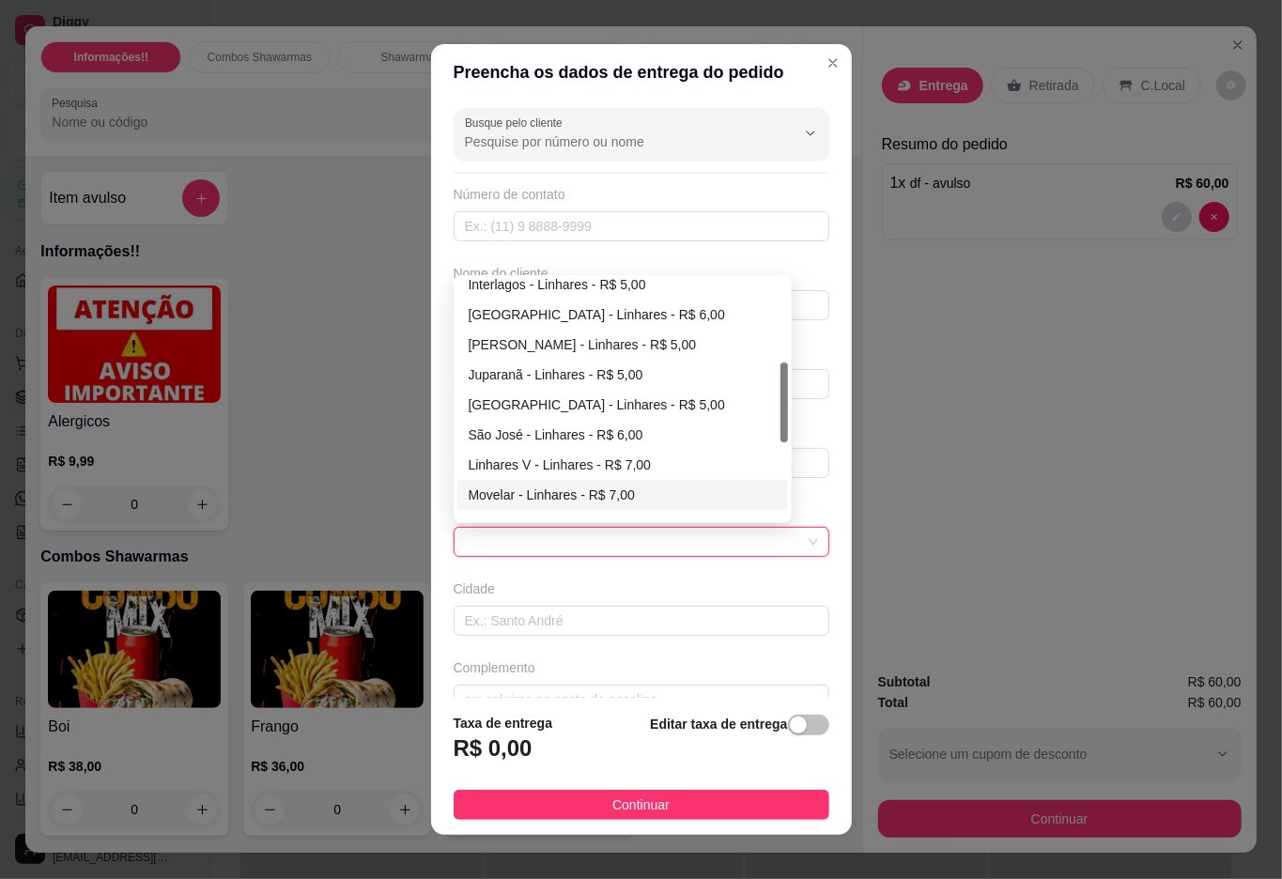
click at [545, 494] on div "Movelar - Linhares - R$ 7,00" at bounding box center [623, 495] width 308 height 21
type input "Linhares"
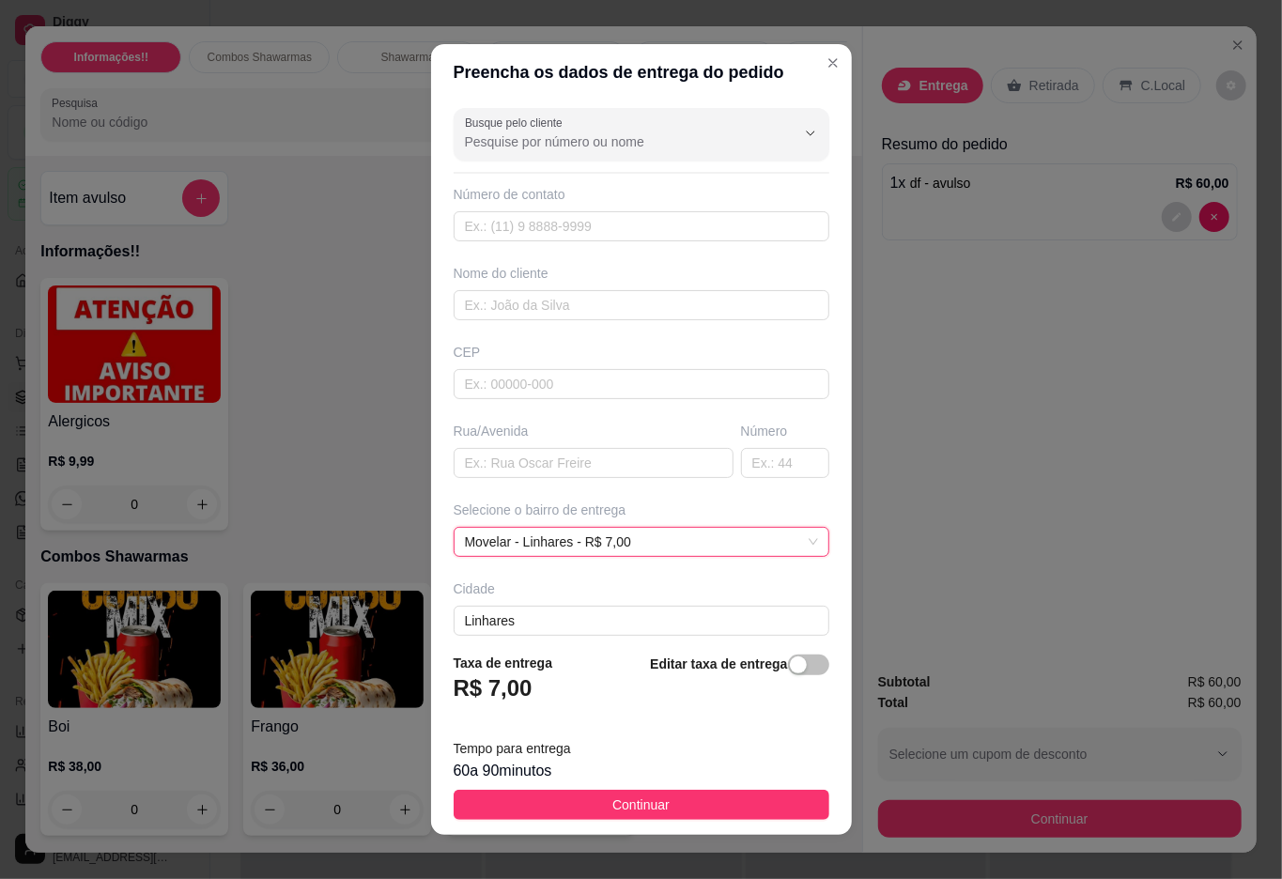
click at [790, 669] on div "button" at bounding box center [798, 665] width 17 height 17
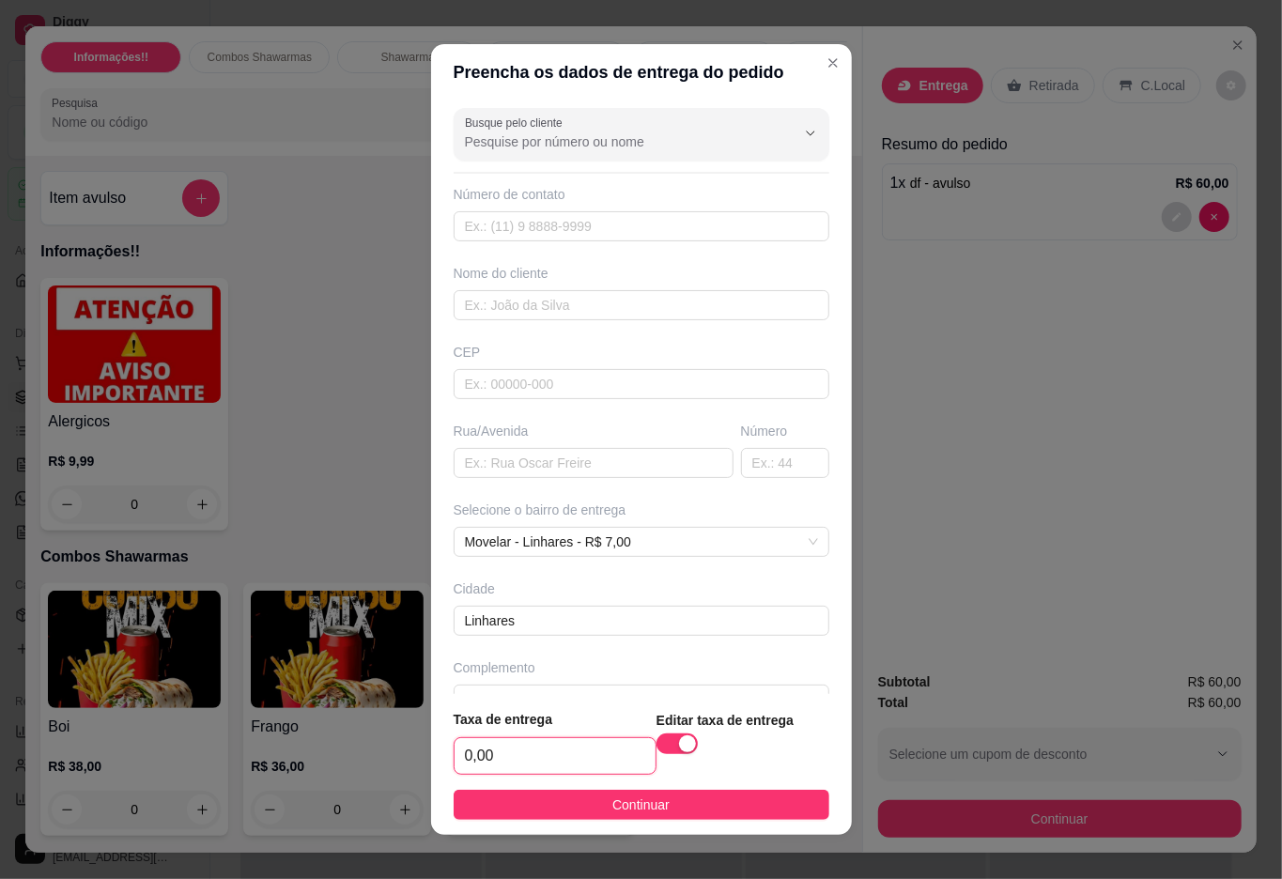
click at [549, 748] on input "0,00" at bounding box center [555, 756] width 201 height 36
type input "8,00"
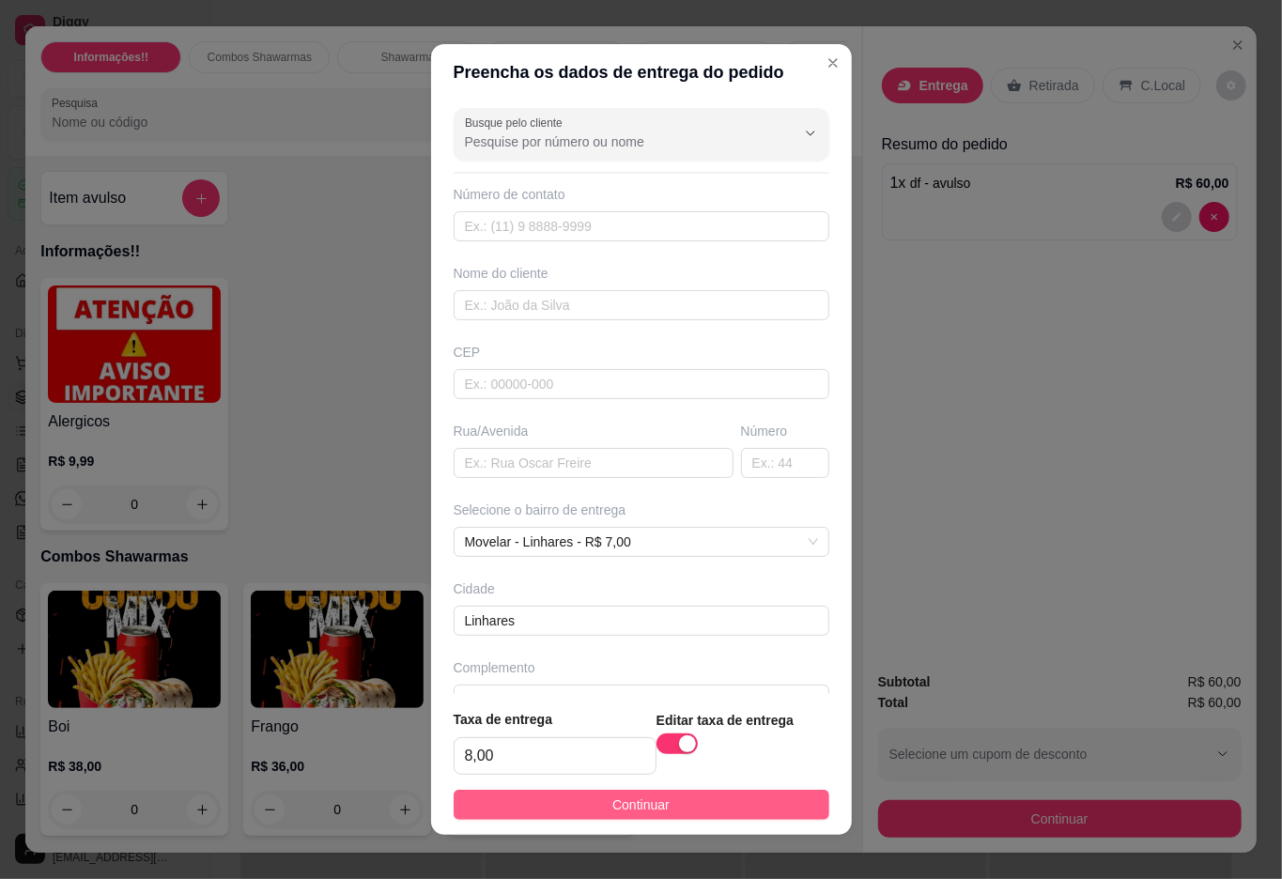
click at [557, 806] on button "Continuar" at bounding box center [642, 805] width 376 height 30
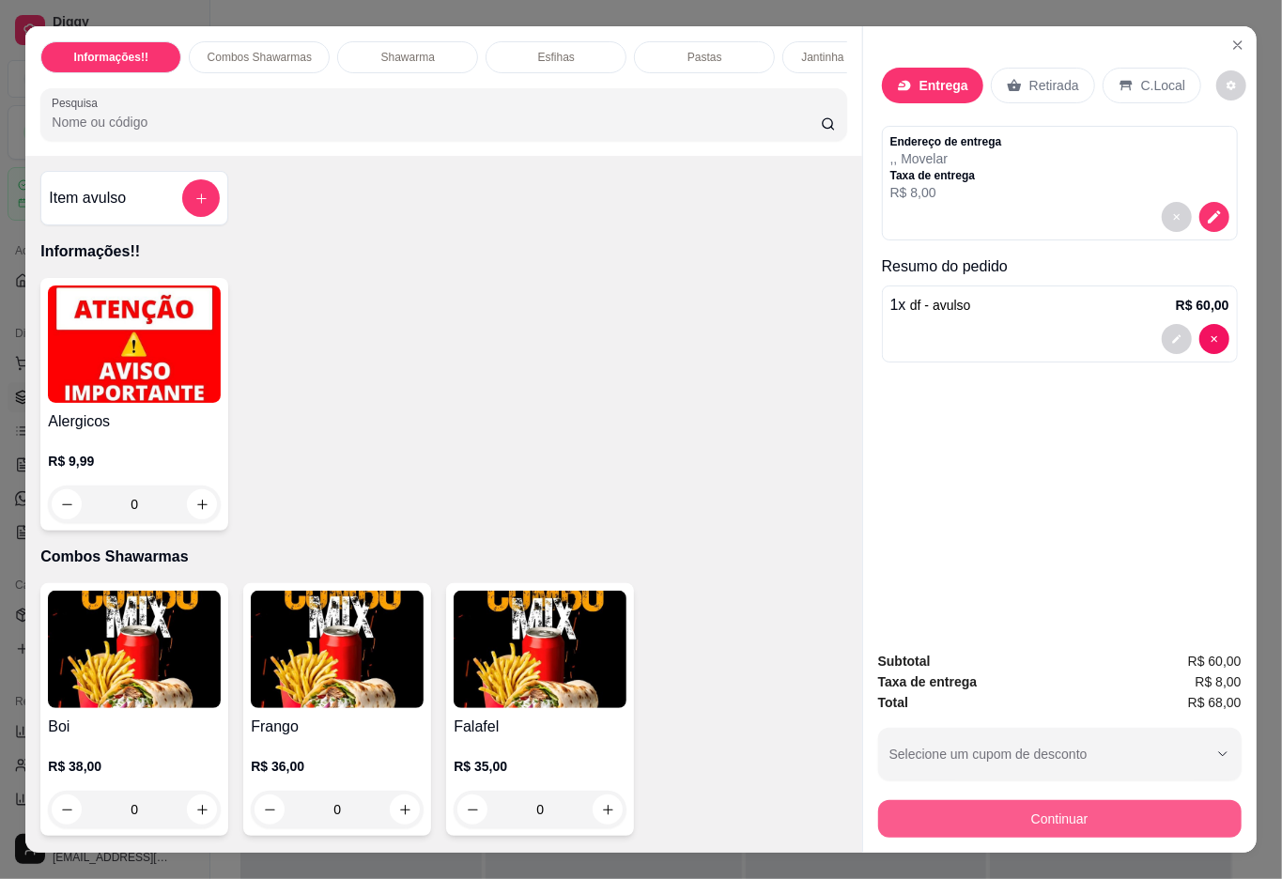
click at [1162, 800] on button "Continuar" at bounding box center [1059, 819] width 363 height 38
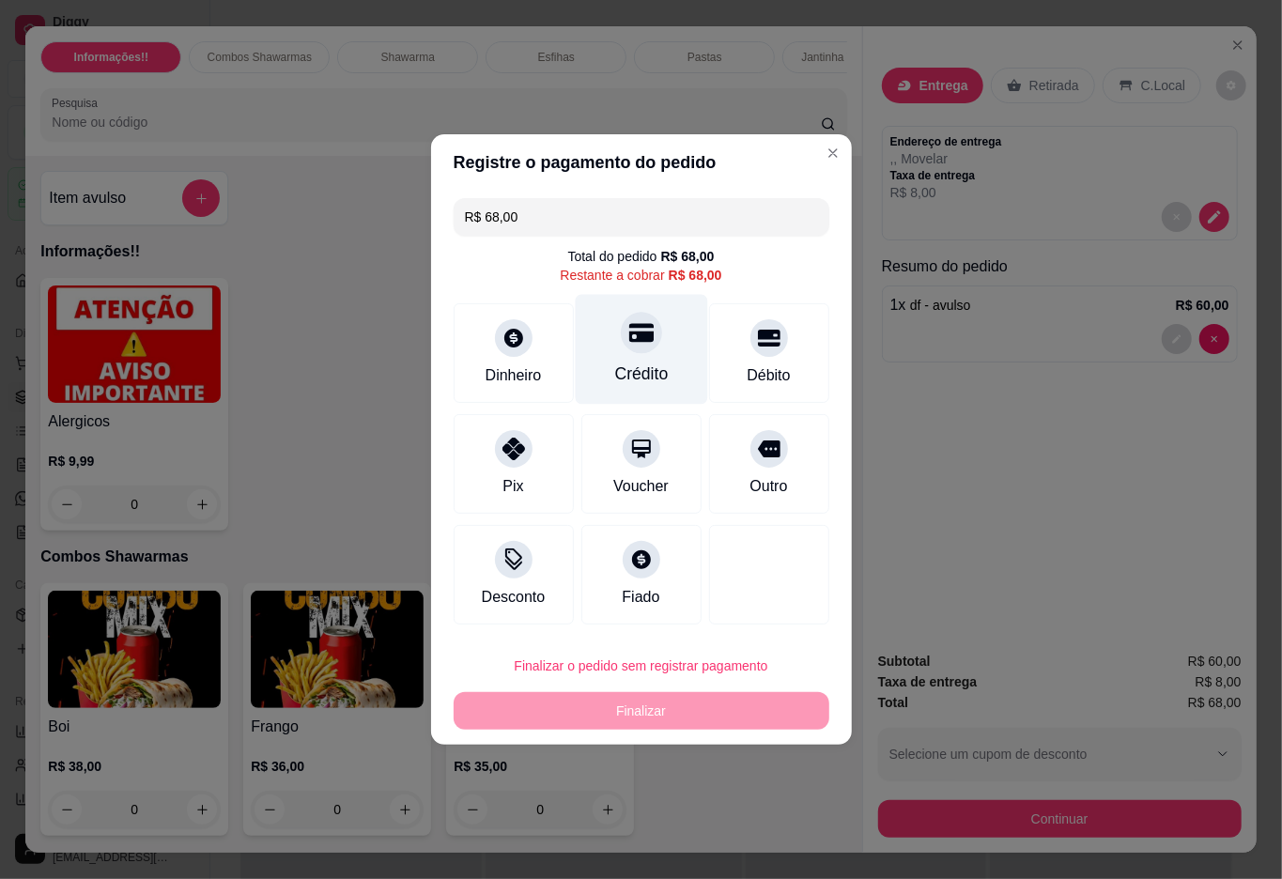
click at [644, 358] on div "Crédito" at bounding box center [641, 350] width 132 height 110
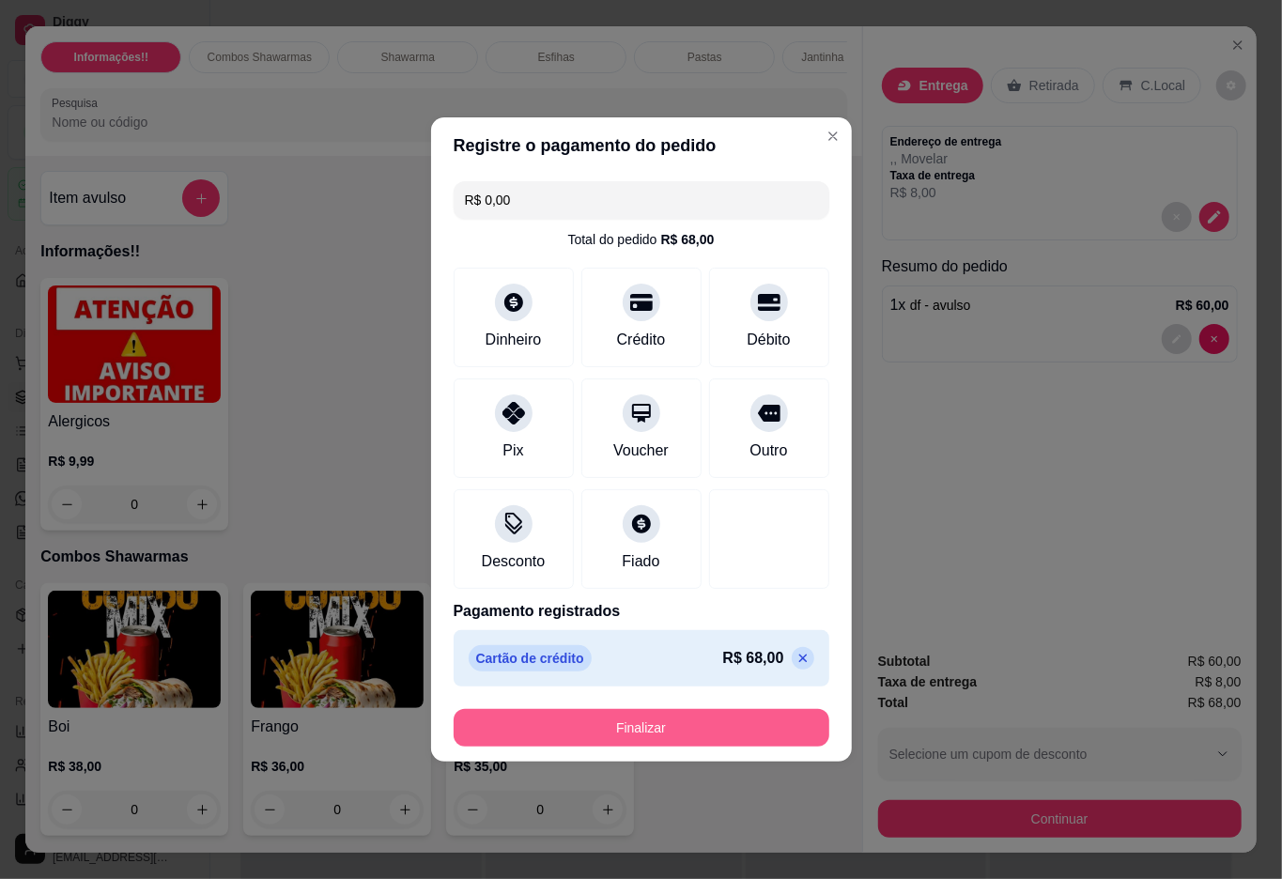
click at [651, 731] on button "Finalizar" at bounding box center [642, 728] width 376 height 38
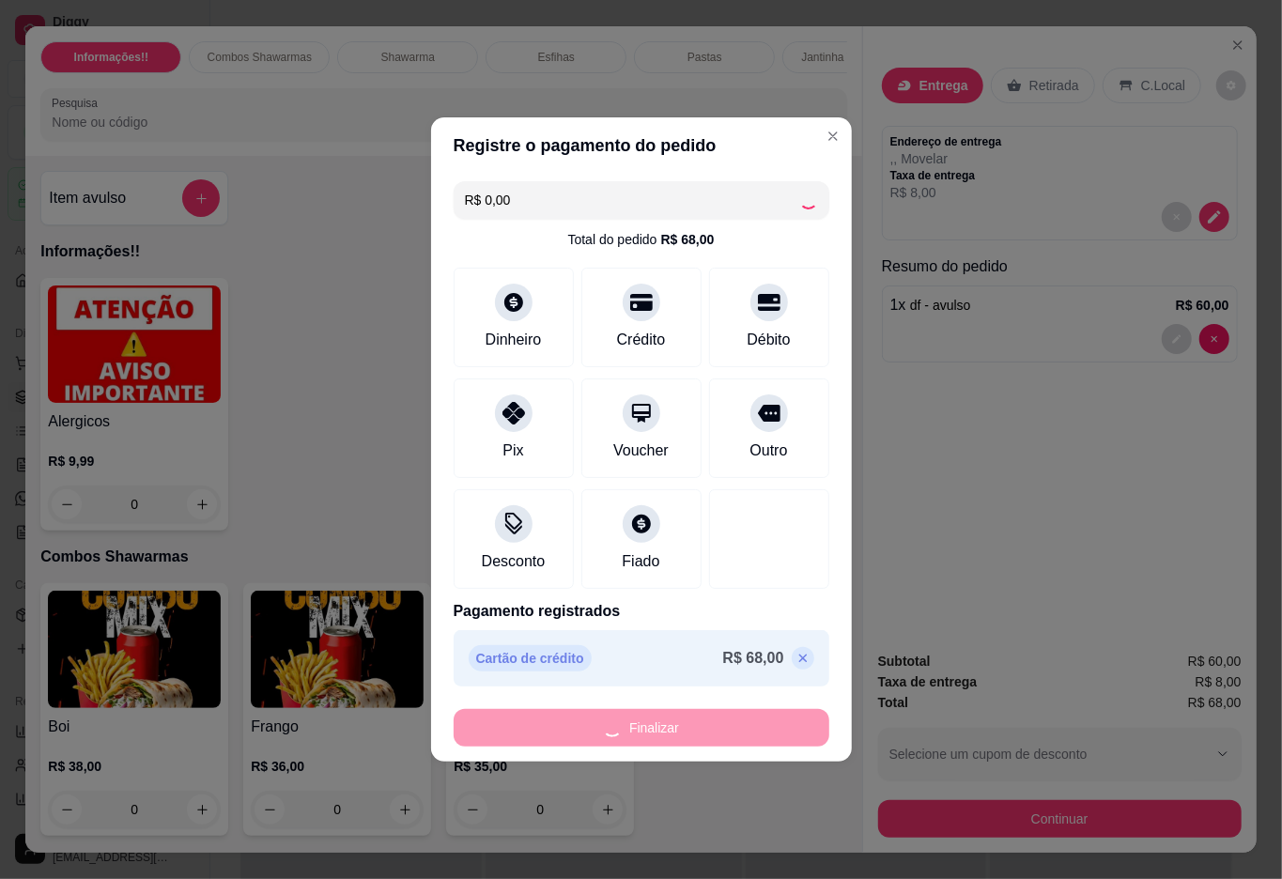
type input "-R$ 68,00"
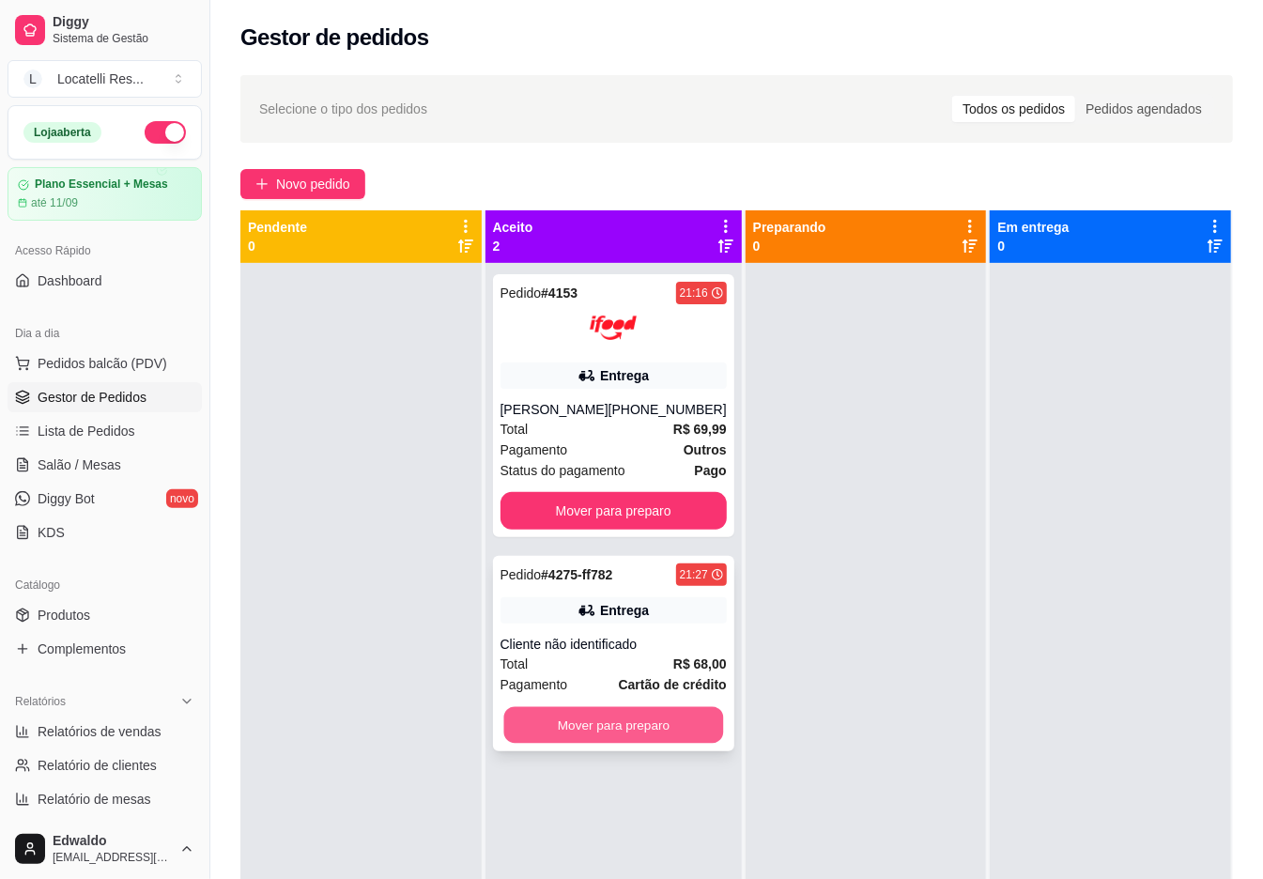
click at [586, 737] on button "Mover para preparo" at bounding box center [613, 725] width 220 height 37
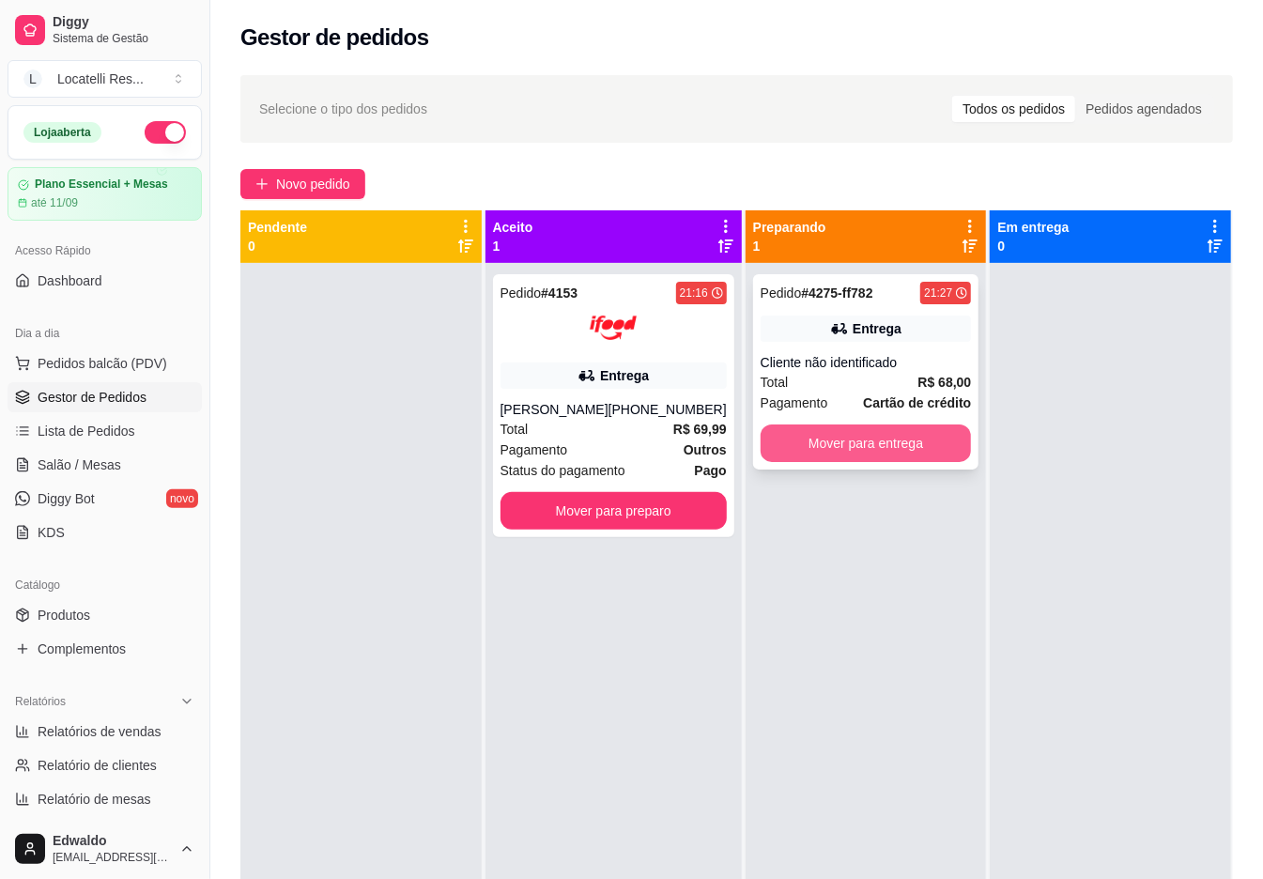
click at [864, 443] on button "Mover para entrega" at bounding box center [866, 444] width 211 height 38
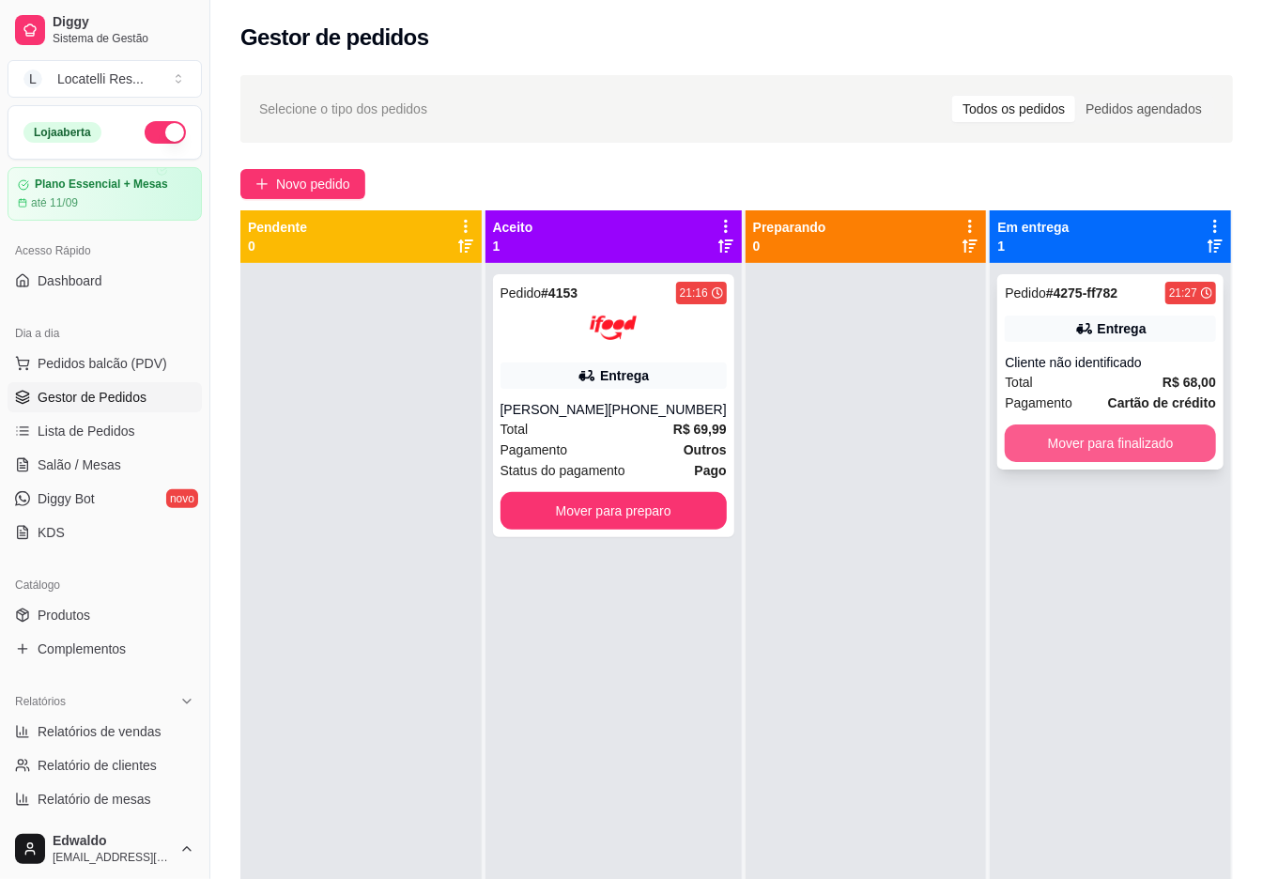
click at [1053, 438] on button "Mover para finalizado" at bounding box center [1110, 444] width 211 height 38
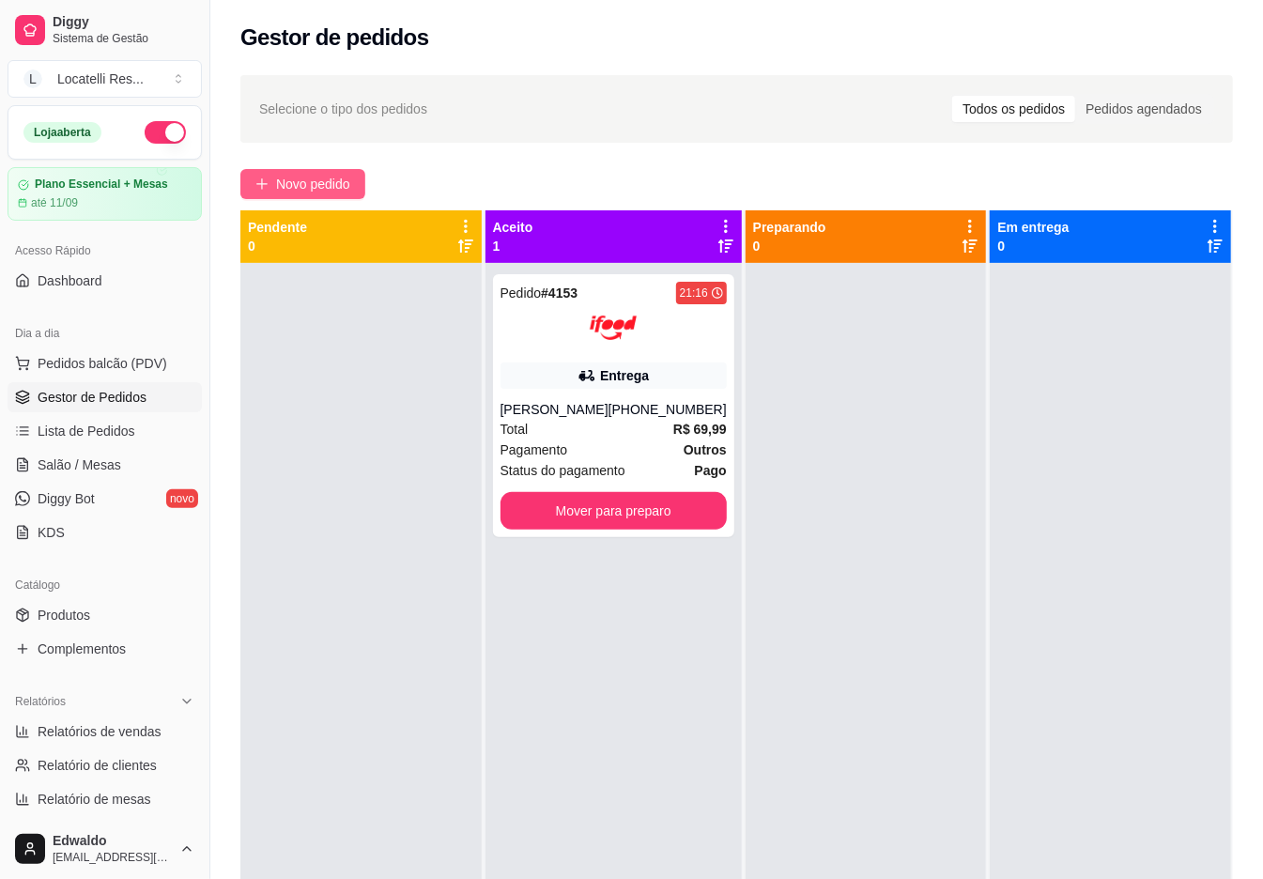
click at [297, 185] on span "Novo pedido" at bounding box center [313, 184] width 74 height 21
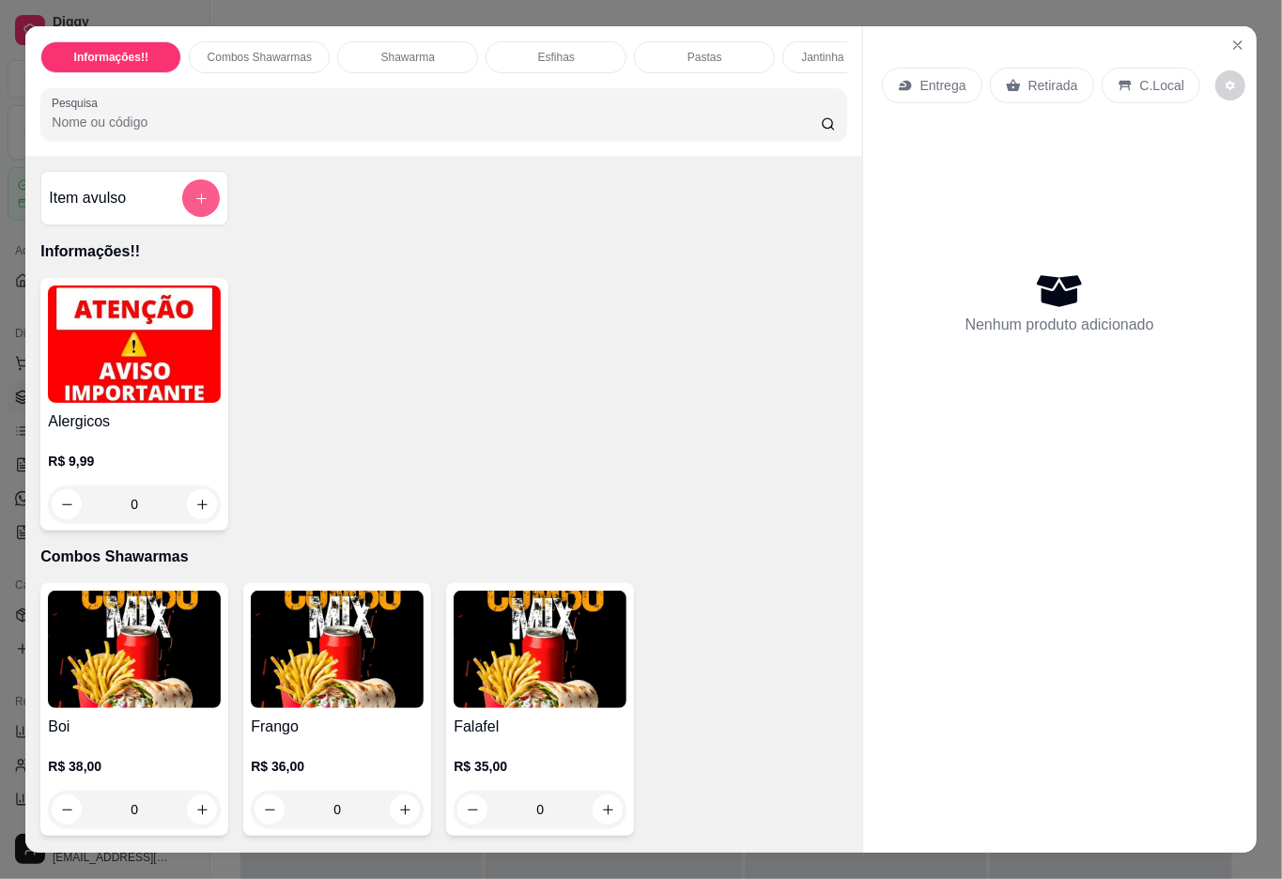
click at [194, 206] on icon "add-separate-item" at bounding box center [201, 199] width 14 height 14
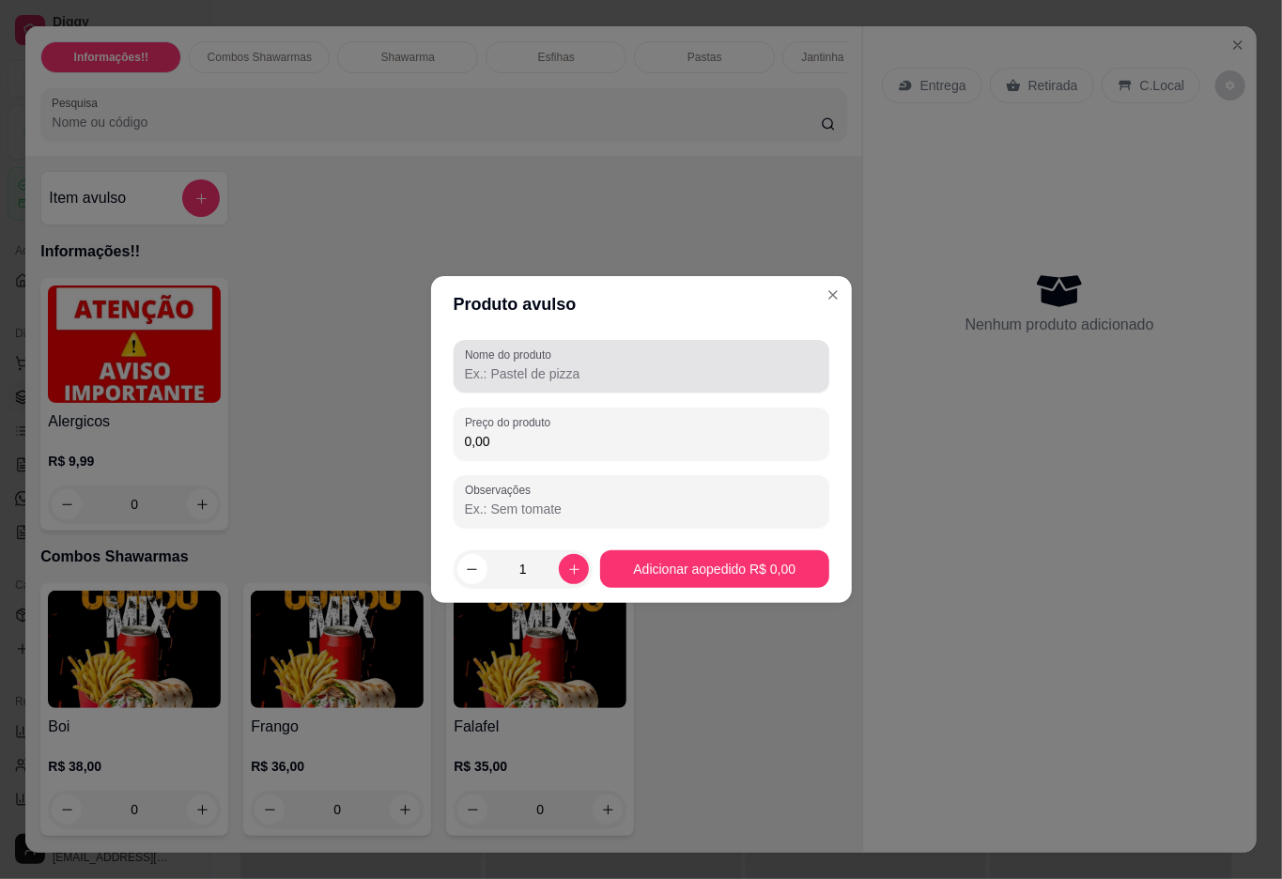
click at [504, 366] on input "Nome do produto" at bounding box center [641, 373] width 353 height 19
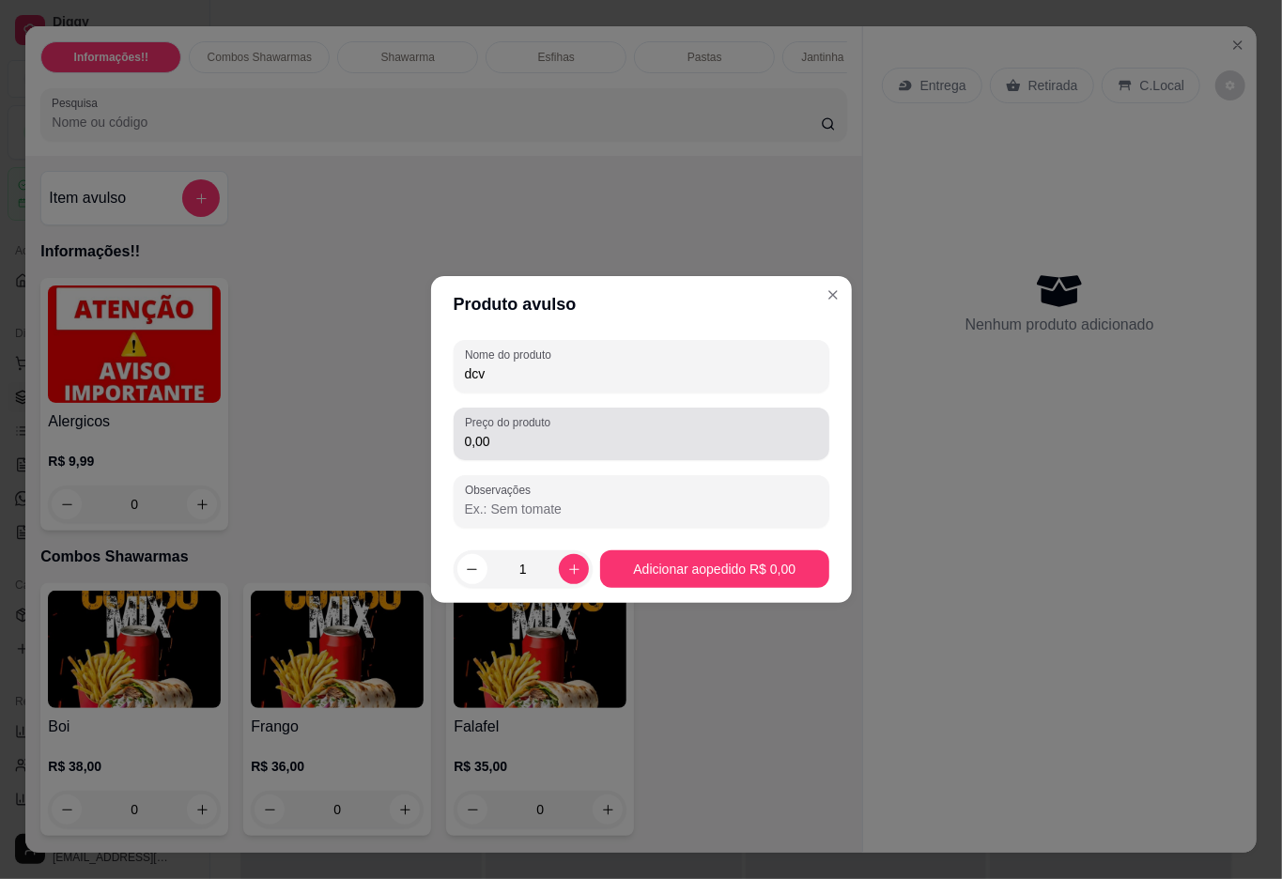
type input "dcv"
drag, startPoint x: 490, startPoint y: 425, endPoint x: 474, endPoint y: 456, distance: 34.0
click at [490, 429] on label "Preço do produto" at bounding box center [511, 422] width 92 height 16
click at [490, 432] on input "0,00" at bounding box center [641, 441] width 353 height 19
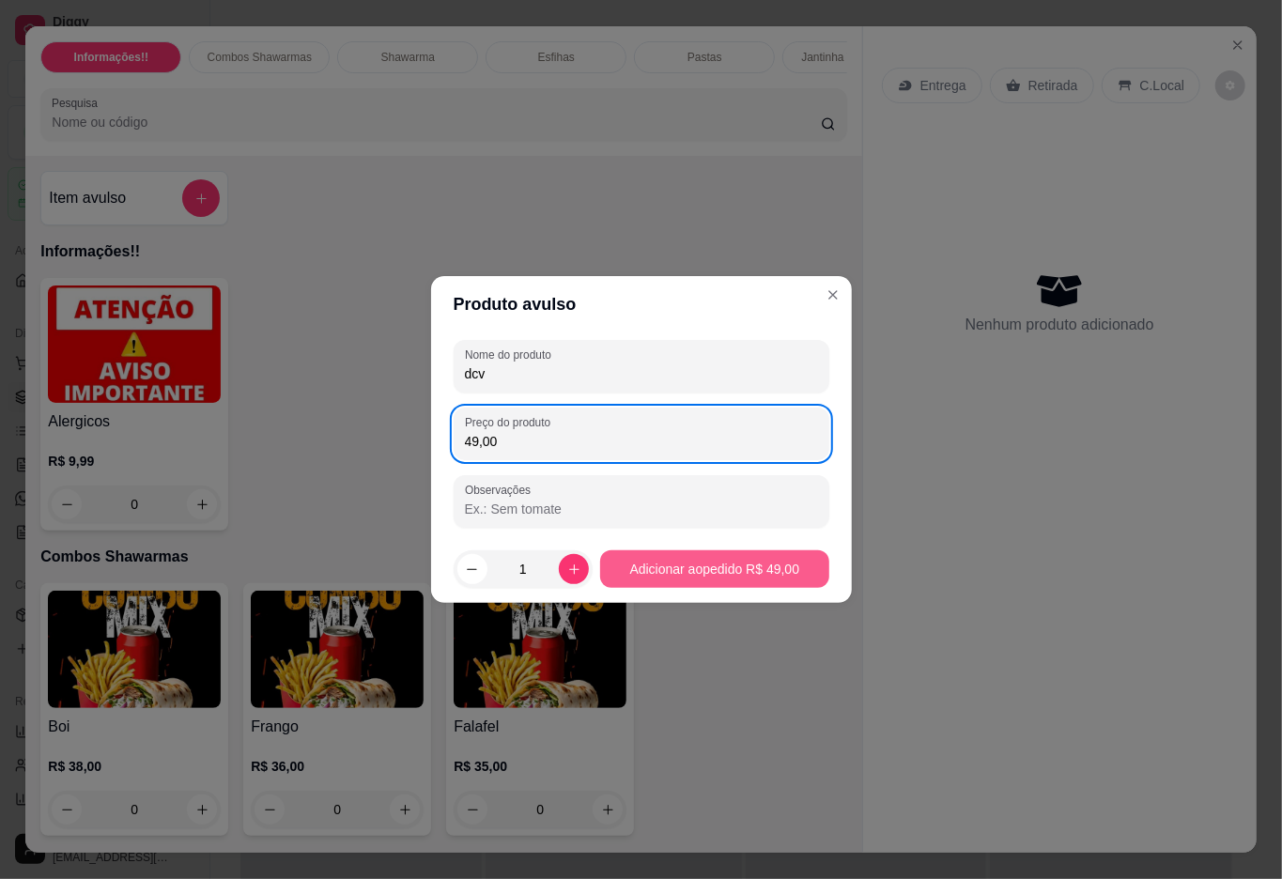
type input "49,00"
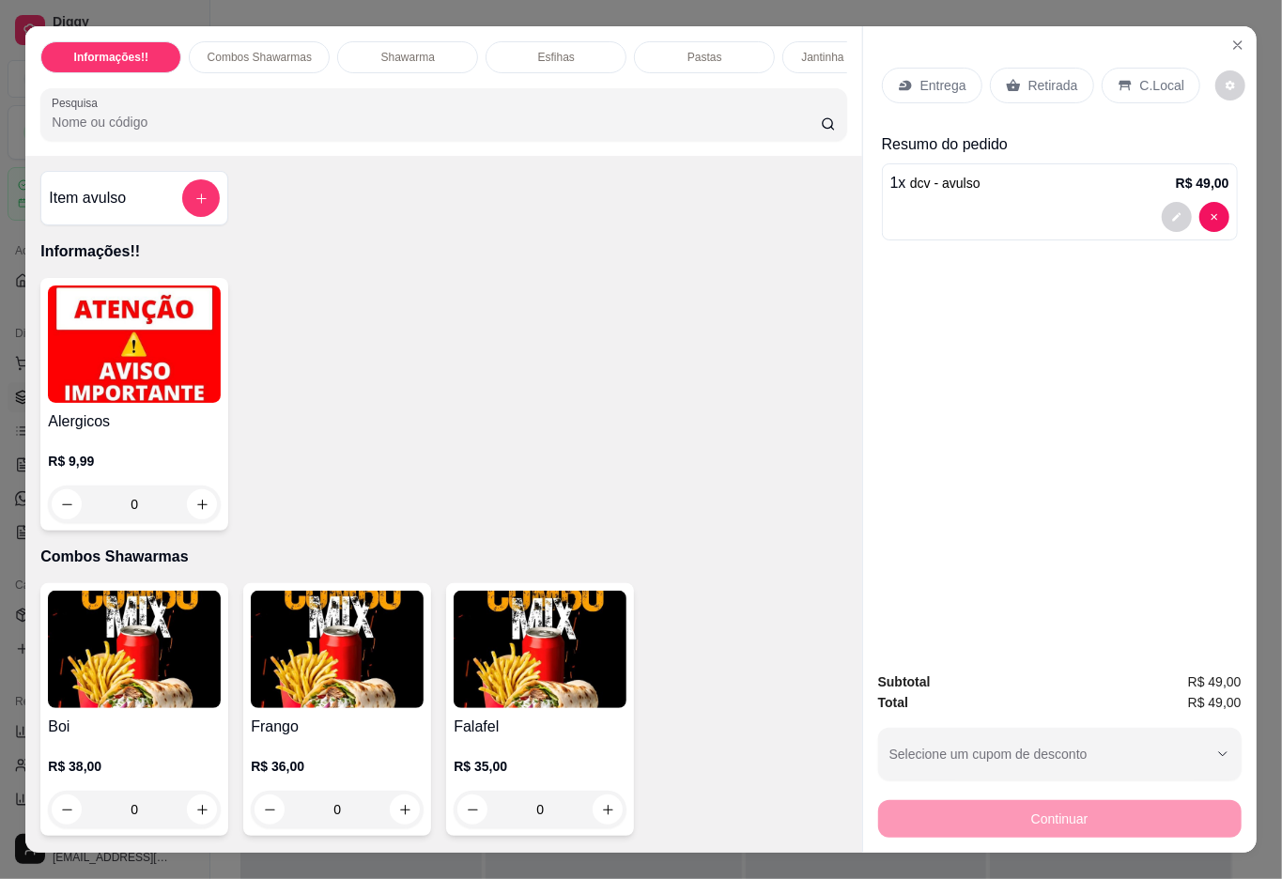
click at [920, 68] on div "Entrega" at bounding box center [932, 86] width 101 height 36
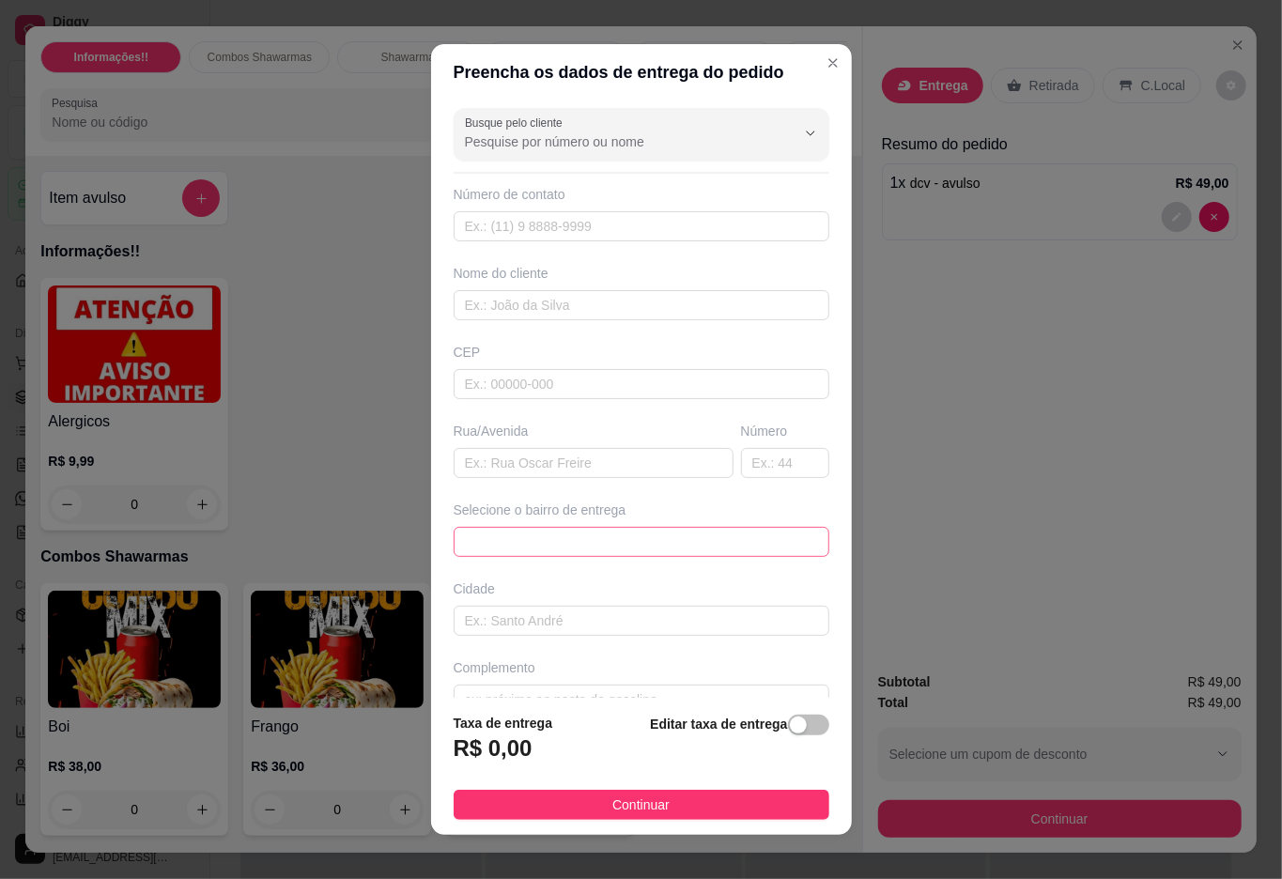
click at [522, 542] on span at bounding box center [641, 542] width 353 height 28
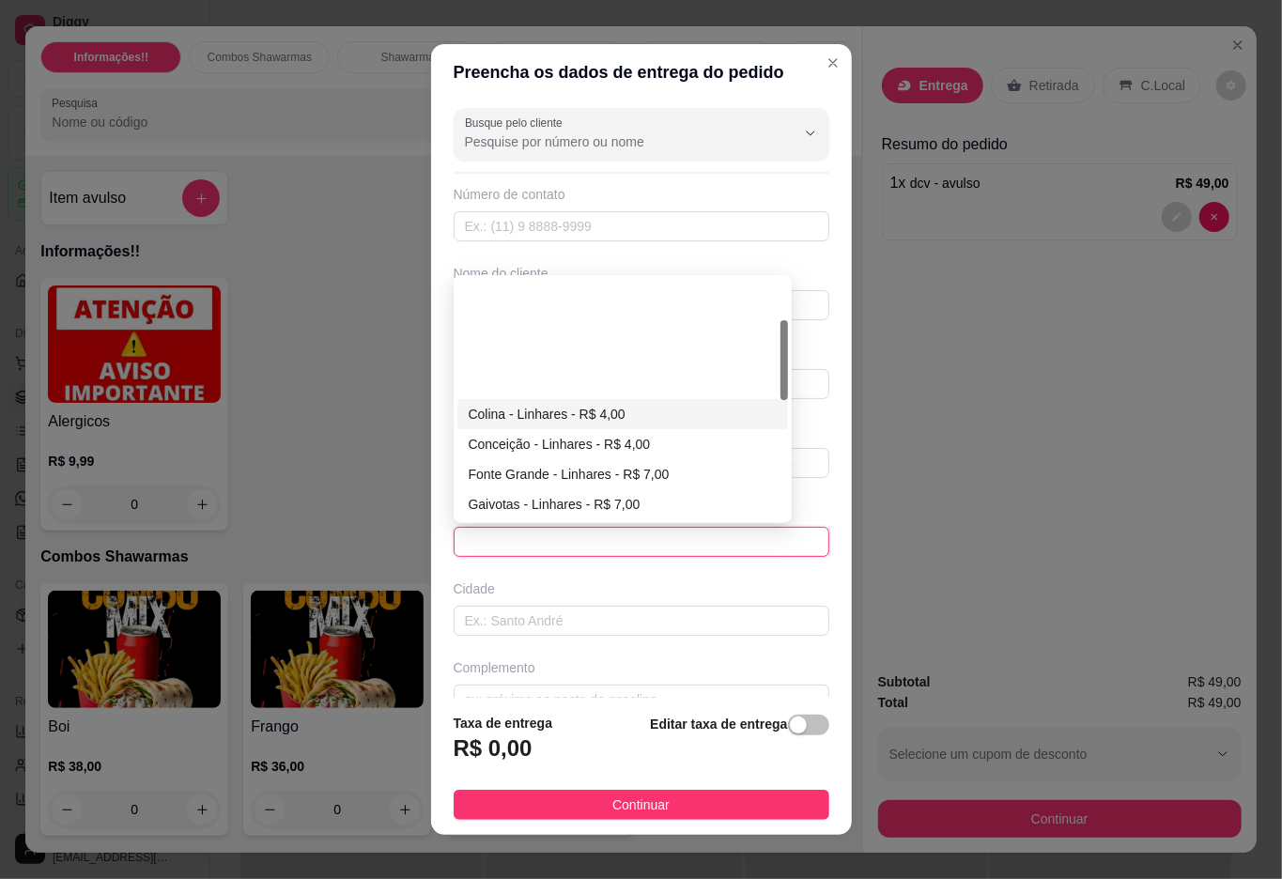
scroll to position [125, 0]
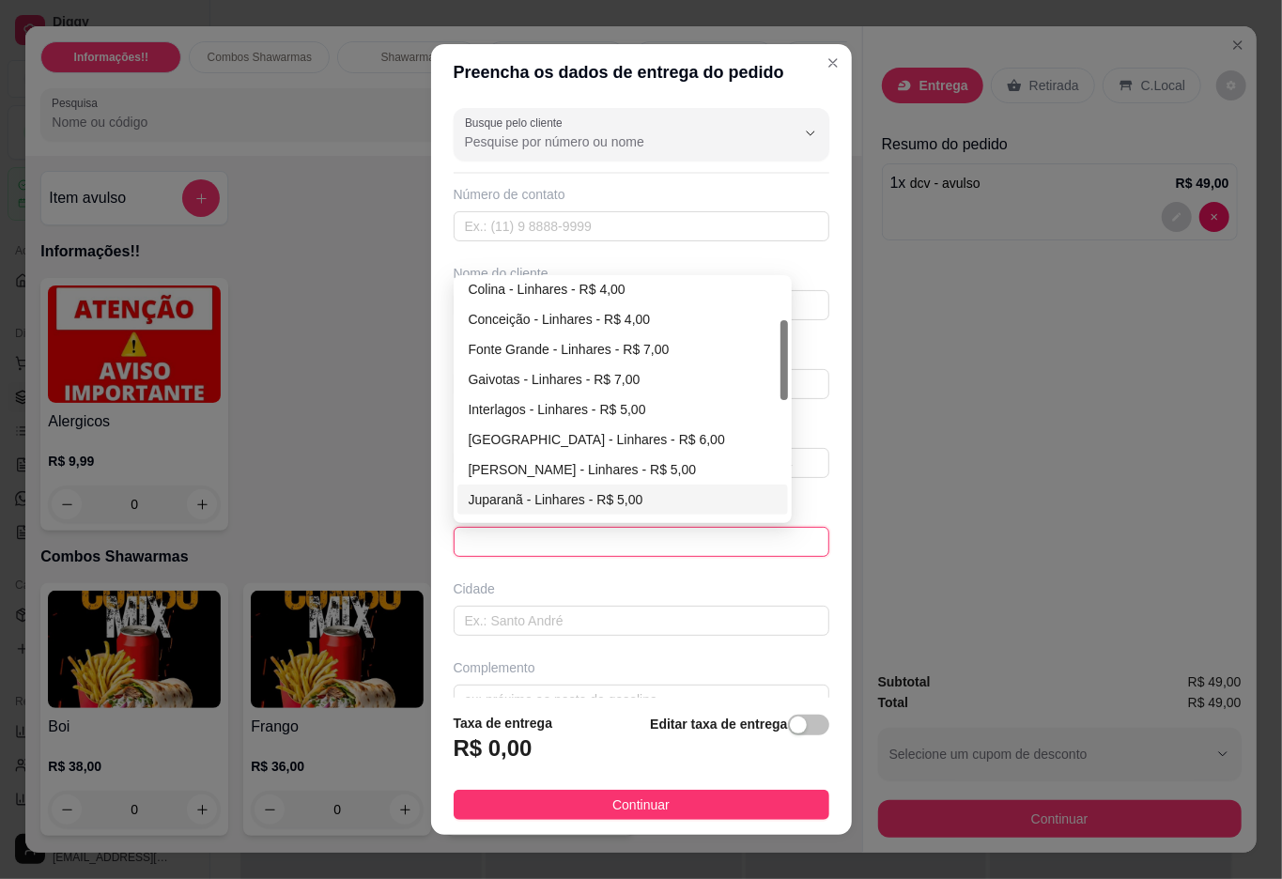
click at [564, 505] on div "Juparanã - Linhares - R$ 5,00" at bounding box center [623, 499] width 308 height 21
type input "Linhares"
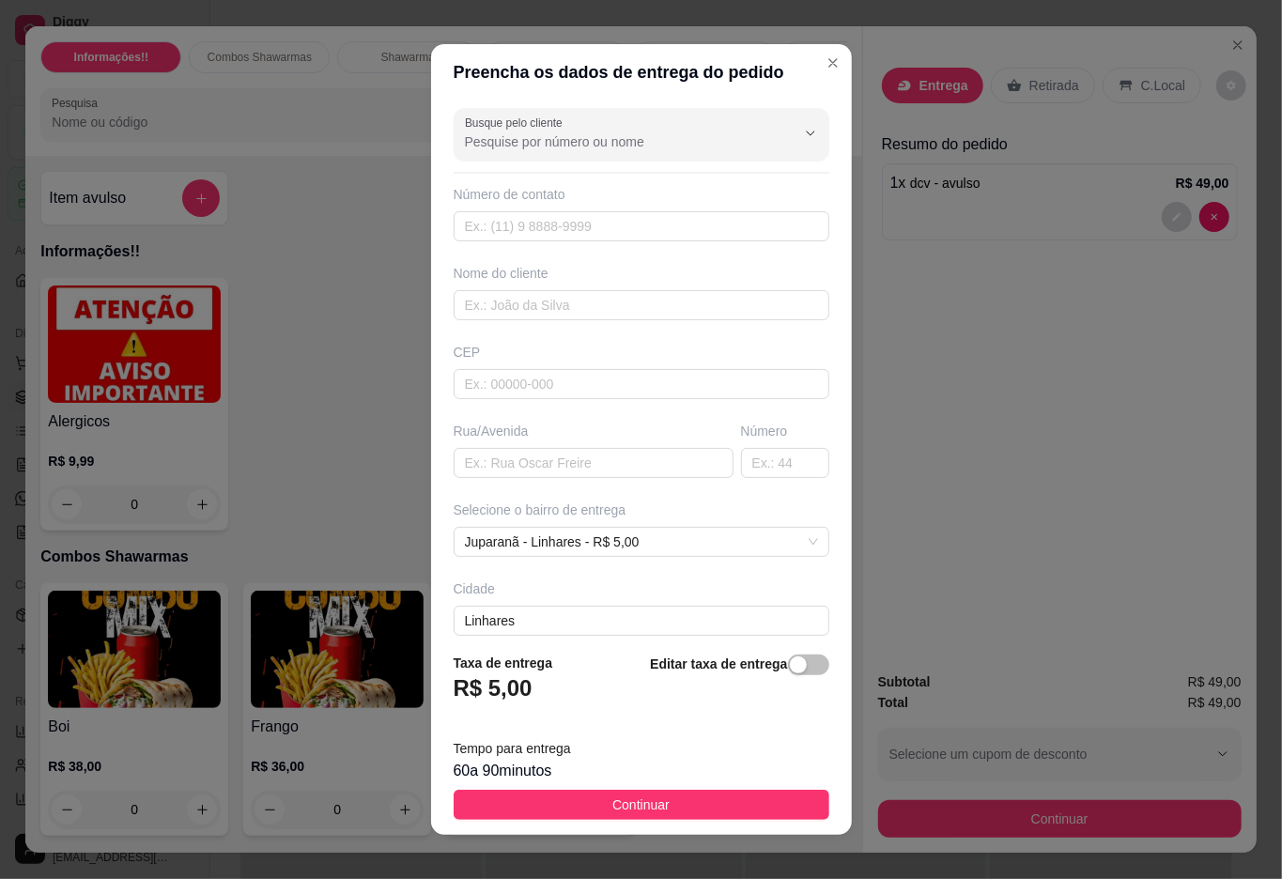
drag, startPoint x: 688, startPoint y: 806, endPoint x: 691, endPoint y: 778, distance: 28.3
click at [688, 804] on button "Continuar" at bounding box center [642, 805] width 376 height 30
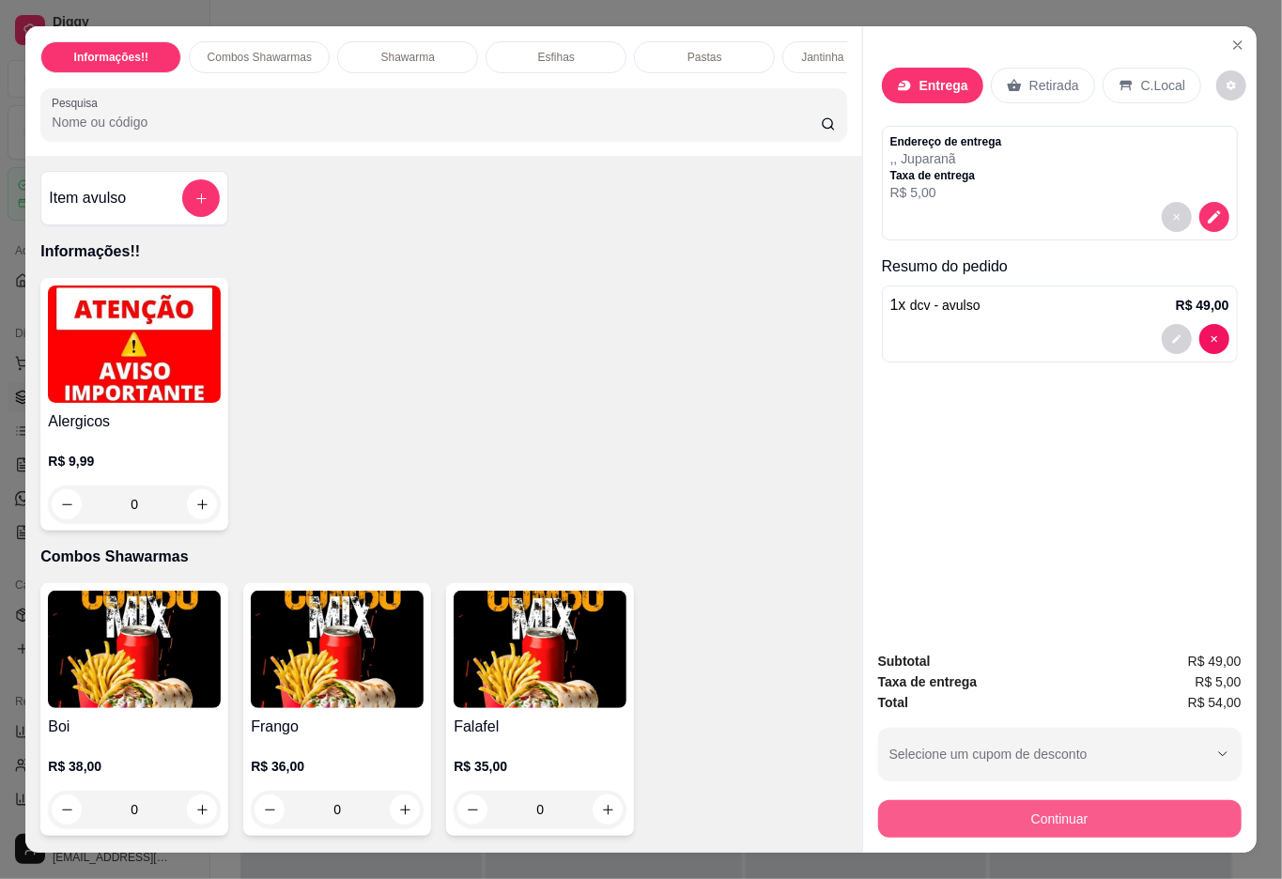
click at [986, 813] on button "Continuar" at bounding box center [1059, 819] width 363 height 38
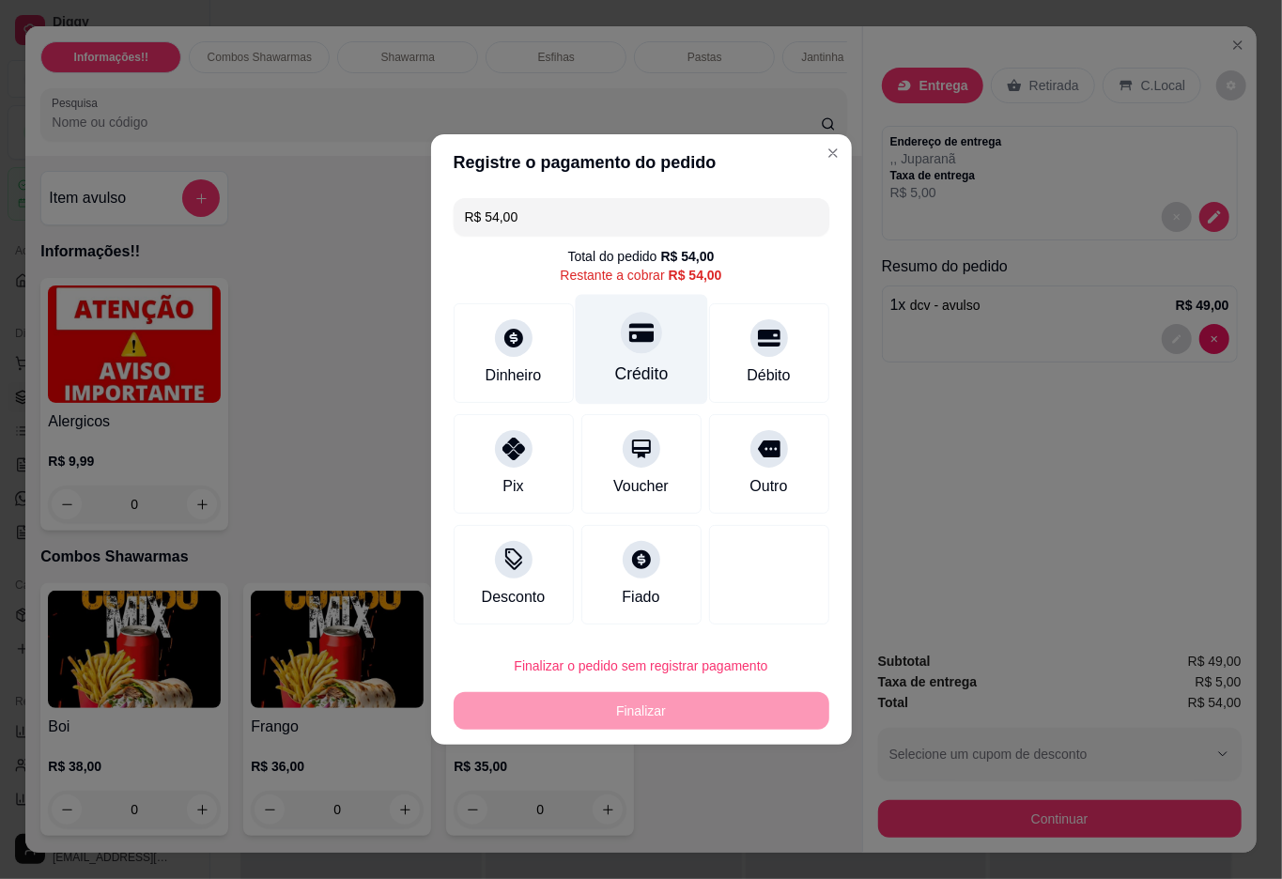
click at [614, 359] on div "Crédito" at bounding box center [641, 350] width 132 height 110
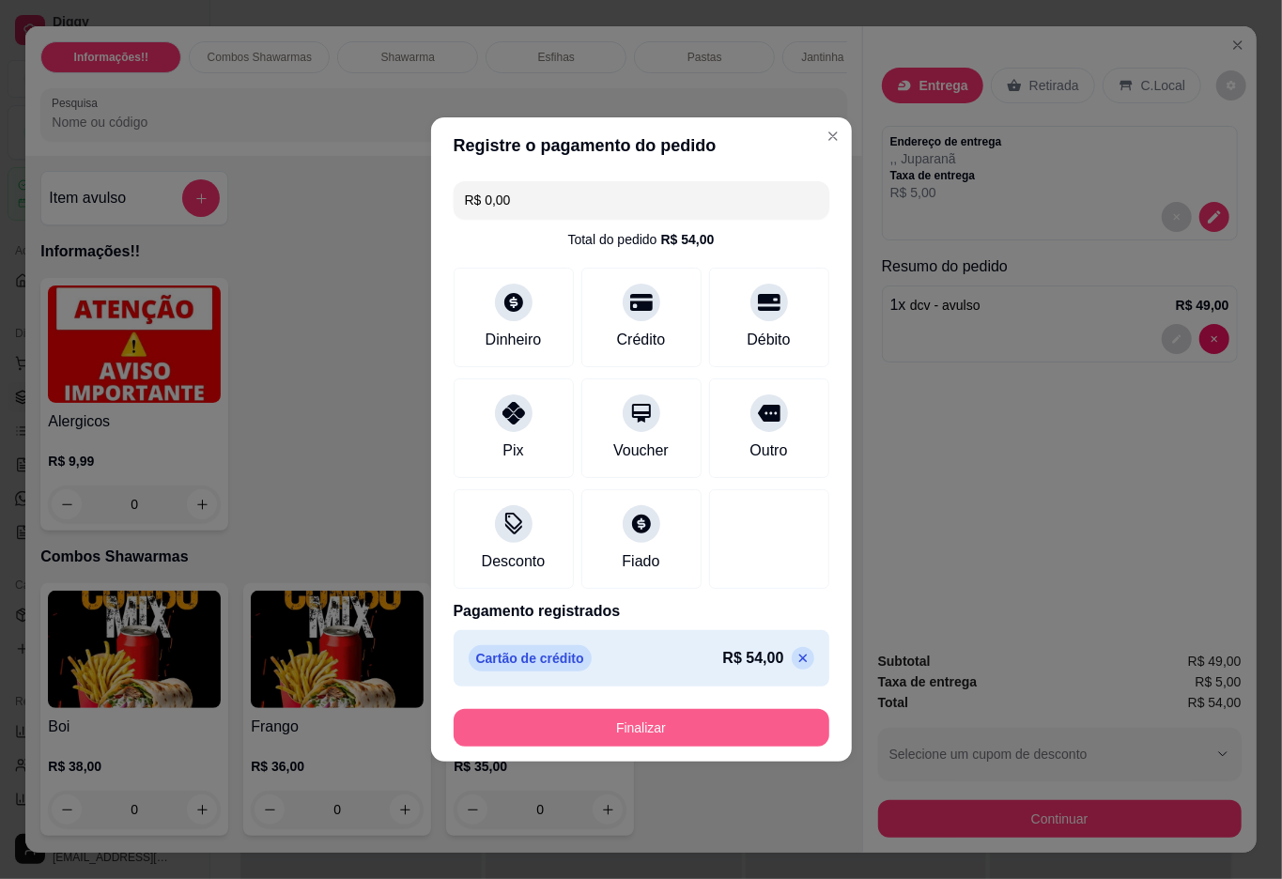
click at [662, 737] on button "Finalizar" at bounding box center [642, 728] width 376 height 38
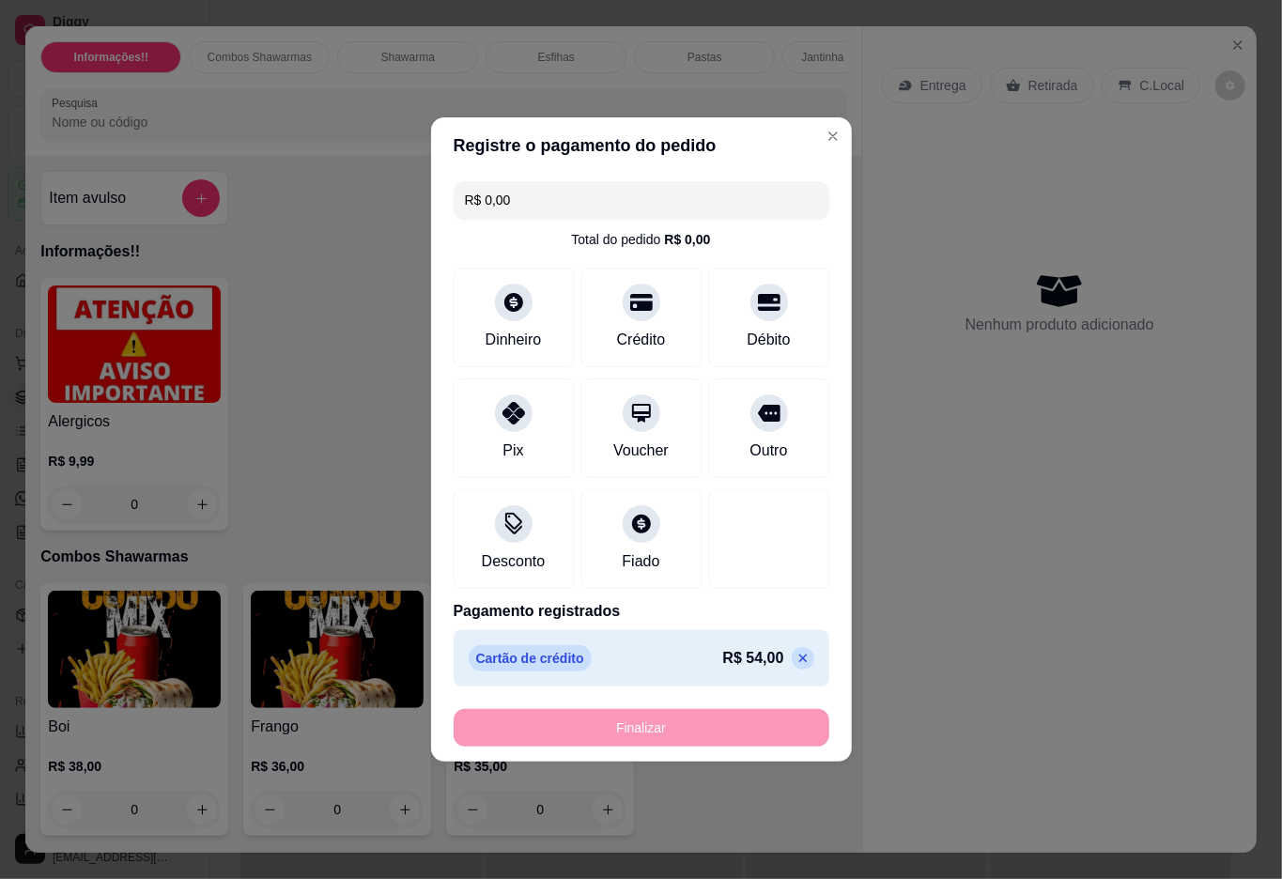
type input "-R$ 54,00"
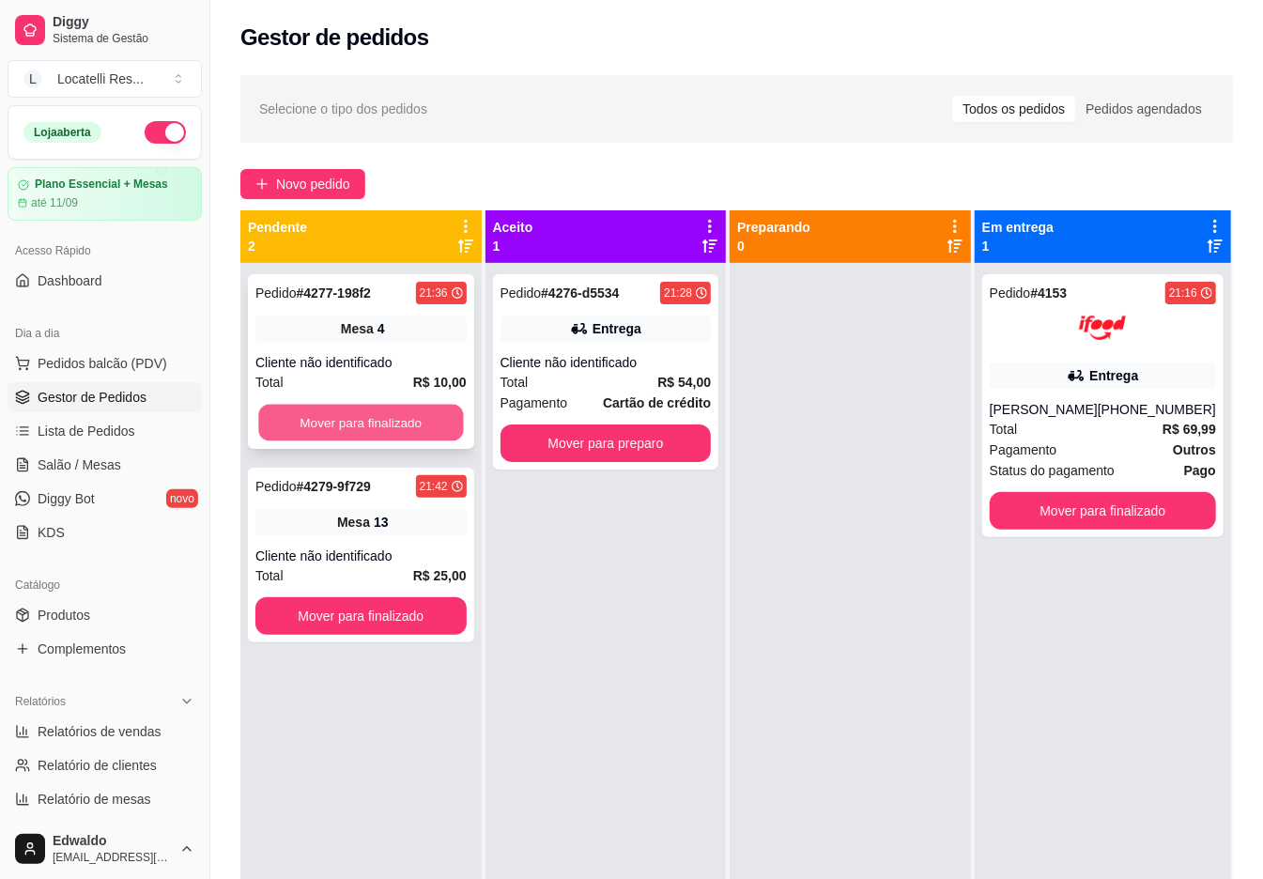
click at [411, 417] on button "Mover para finalizado" at bounding box center [360, 423] width 205 height 37
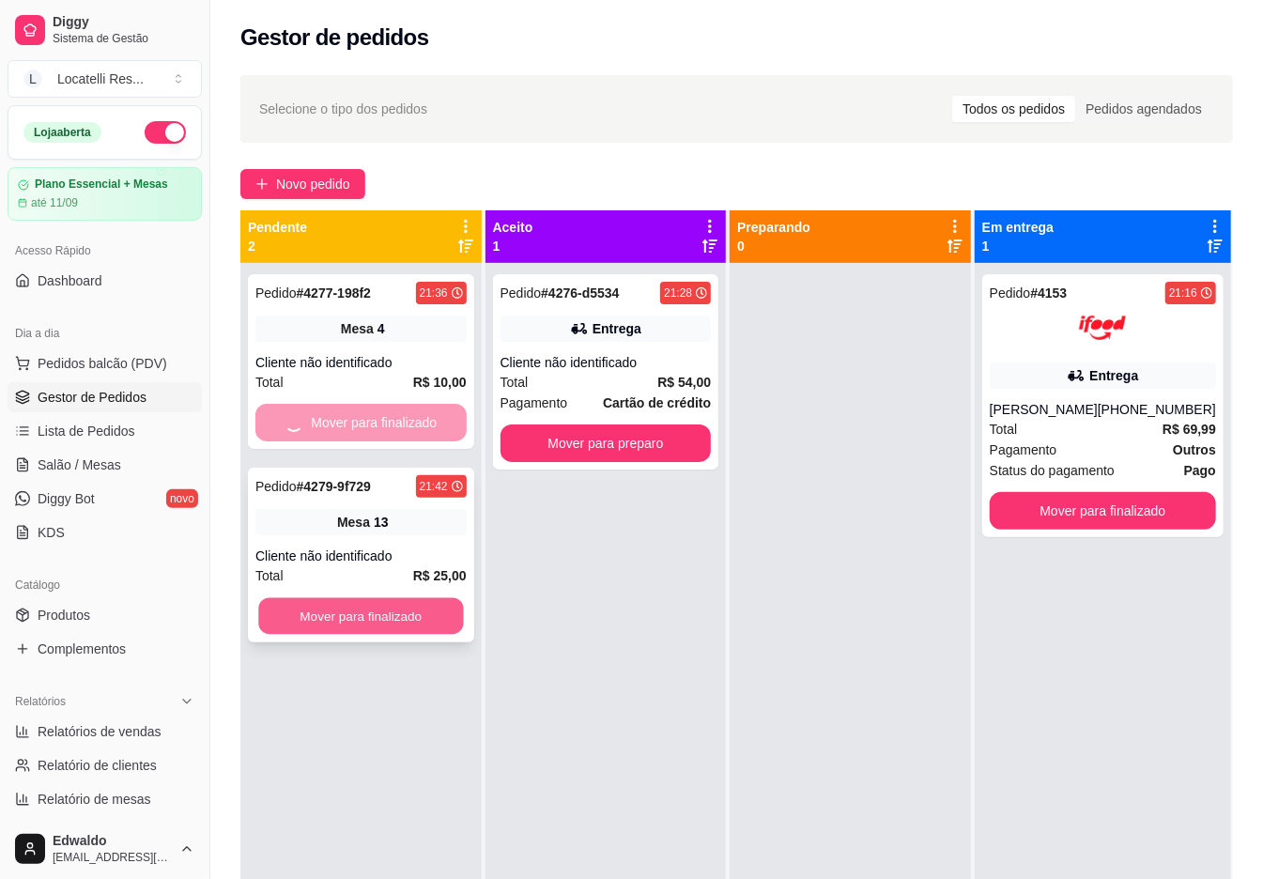
click at [391, 614] on button "Mover para finalizado" at bounding box center [360, 616] width 205 height 37
click at [606, 357] on div "Cliente não identificado" at bounding box center [606, 362] width 211 height 19
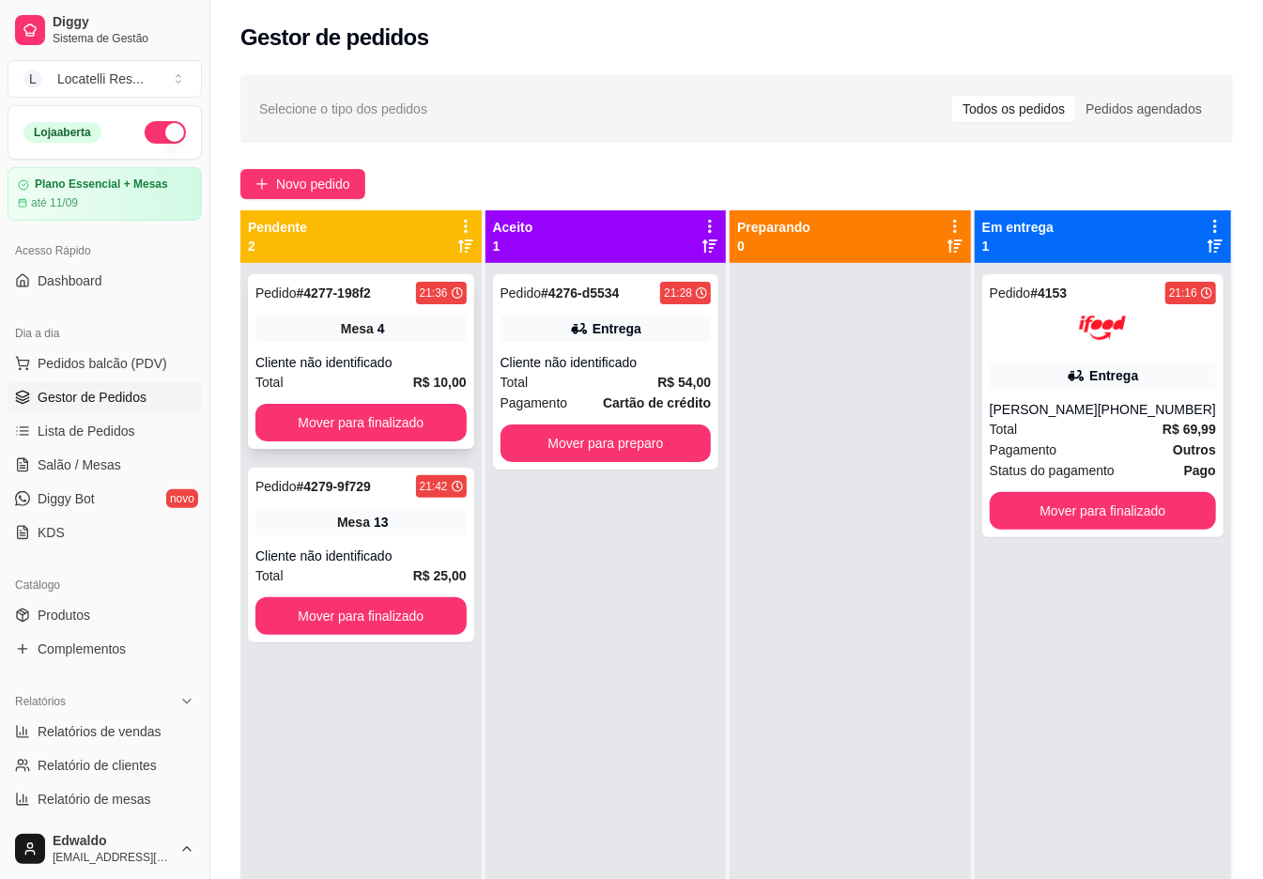
click at [383, 434] on button "Mover para finalizado" at bounding box center [360, 423] width 211 height 38
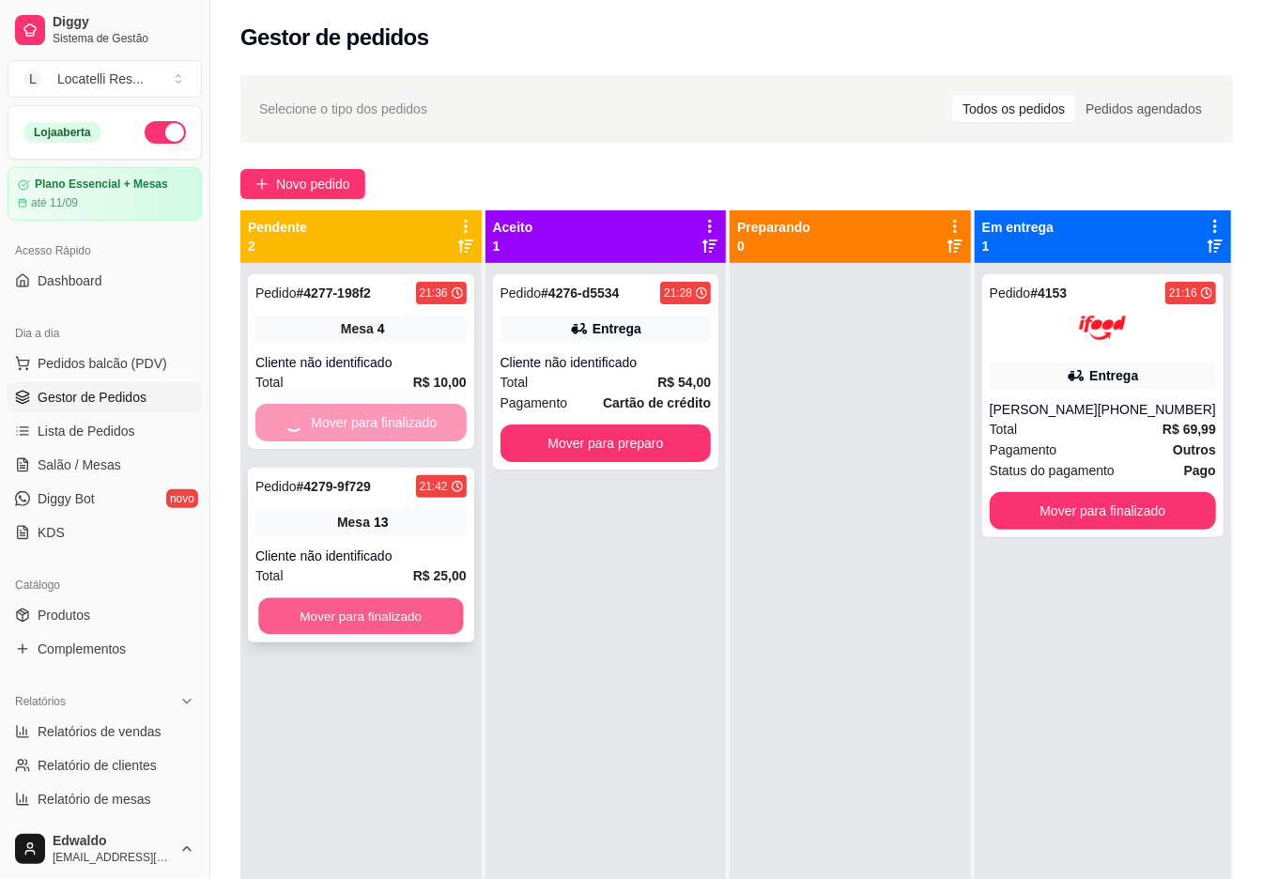
click at [383, 614] on button "Mover para finalizado" at bounding box center [360, 616] width 205 height 37
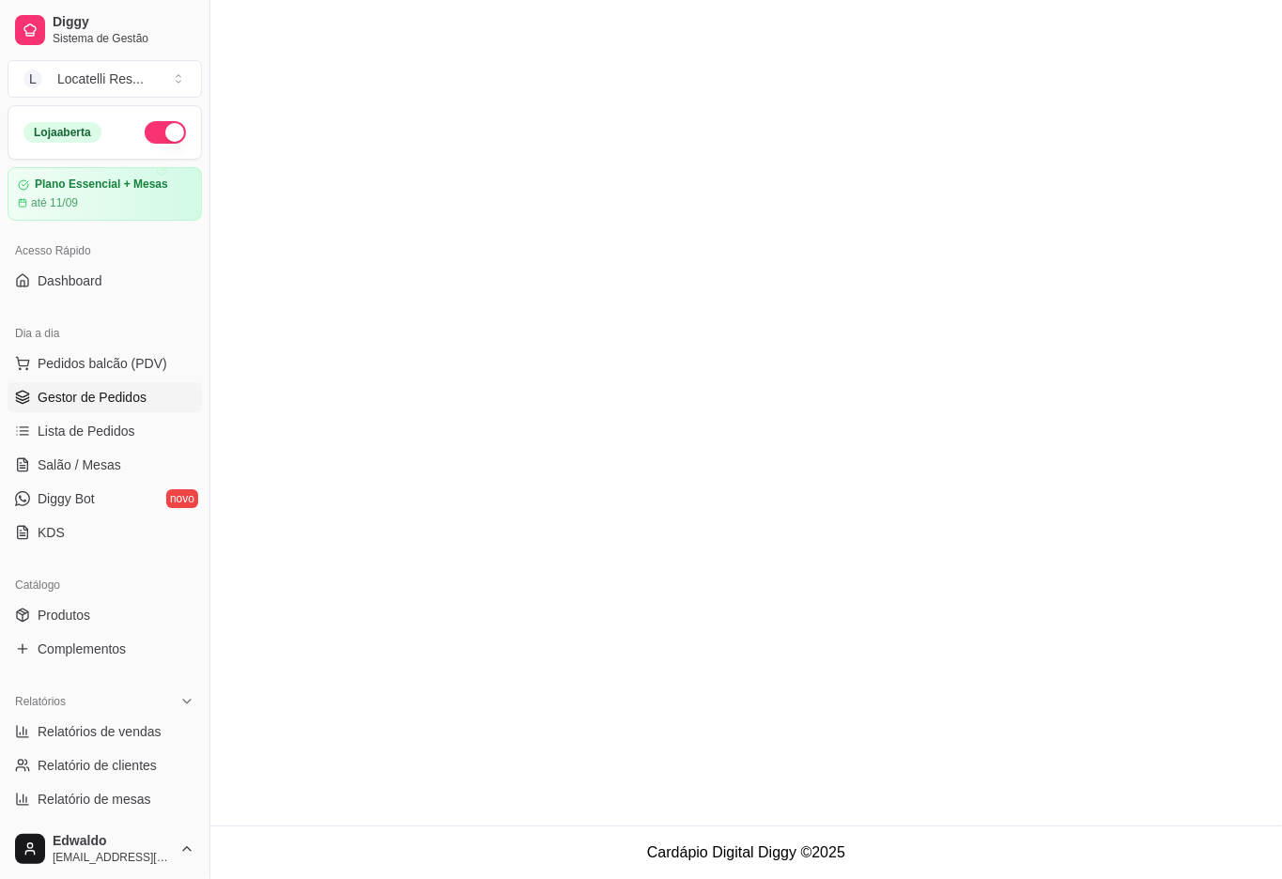
click at [53, 387] on link "Gestor de Pedidos" at bounding box center [105, 397] width 194 height 30
click at [101, 354] on span "Pedidos balcão (PDV)" at bounding box center [103, 363] width 130 height 19
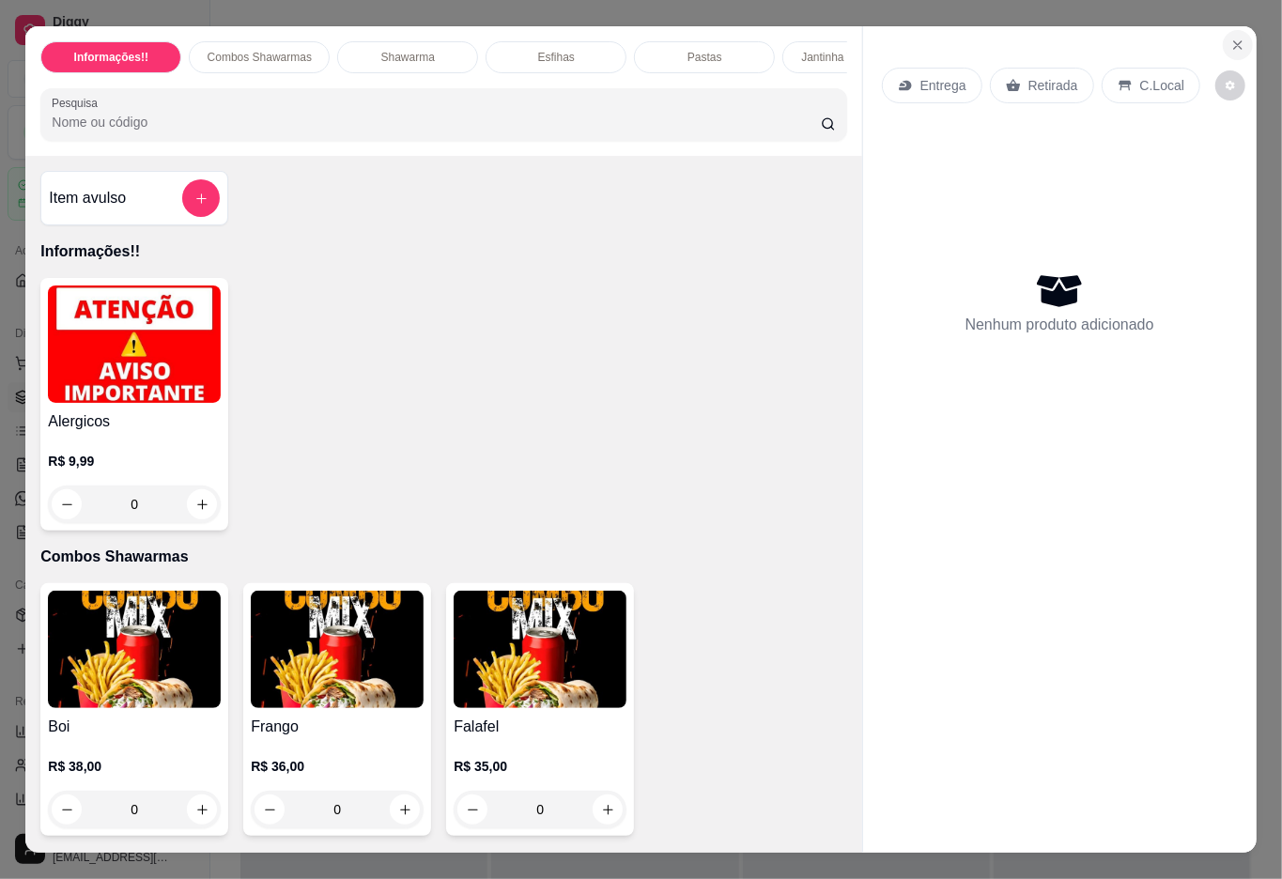
click at [1230, 38] on icon "Close" at bounding box center [1237, 45] width 15 height 15
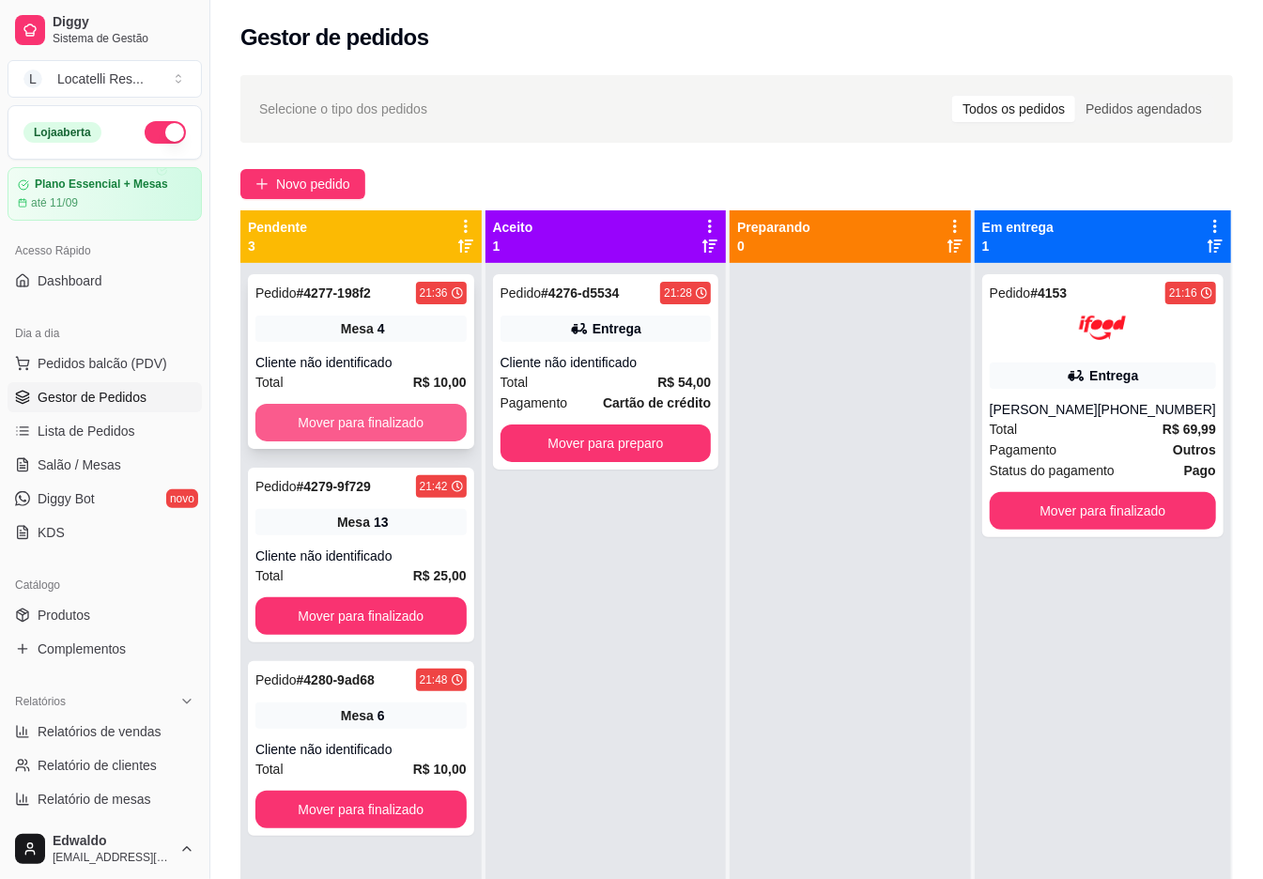
click at [419, 429] on button "Mover para finalizado" at bounding box center [360, 423] width 211 height 38
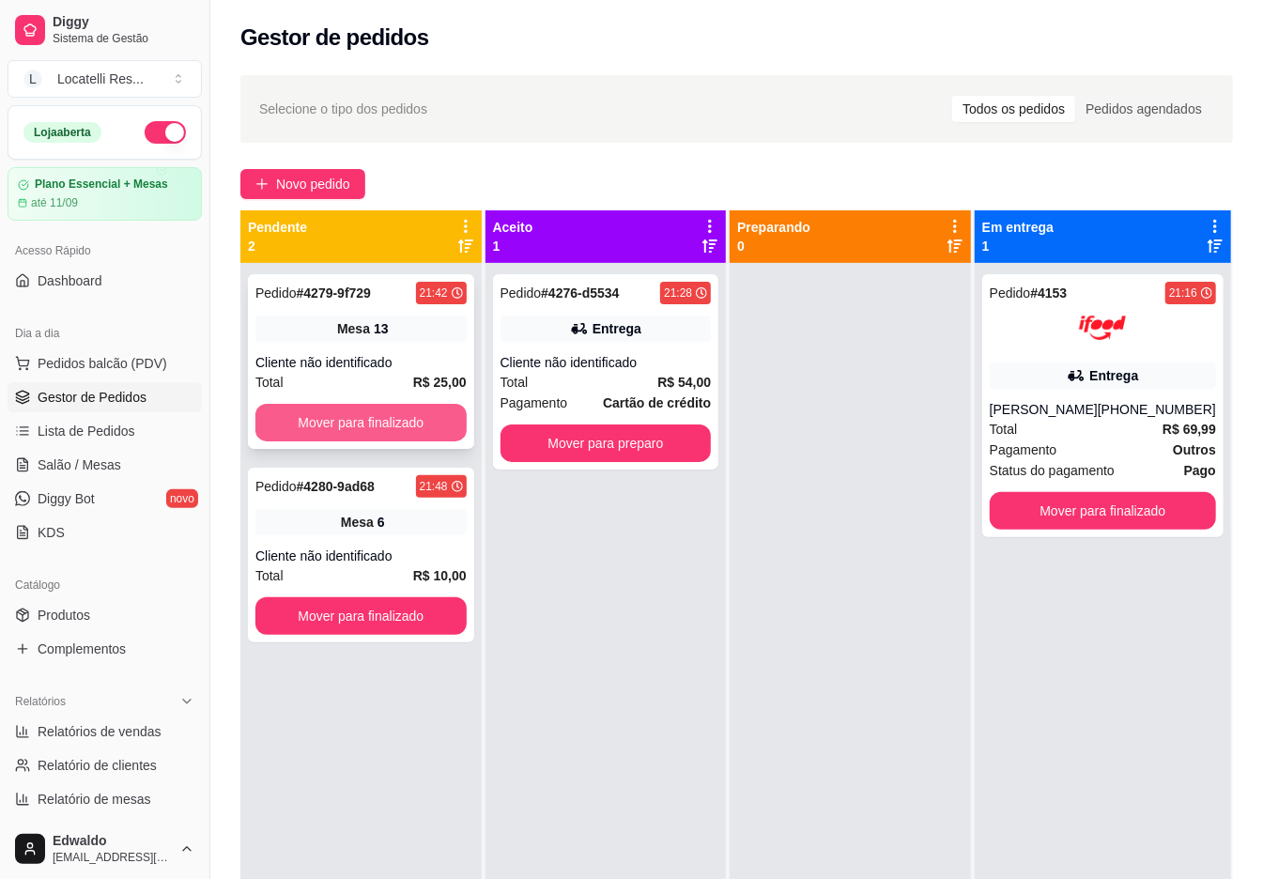
click at [347, 421] on button "Mover para finalizado" at bounding box center [360, 423] width 211 height 38
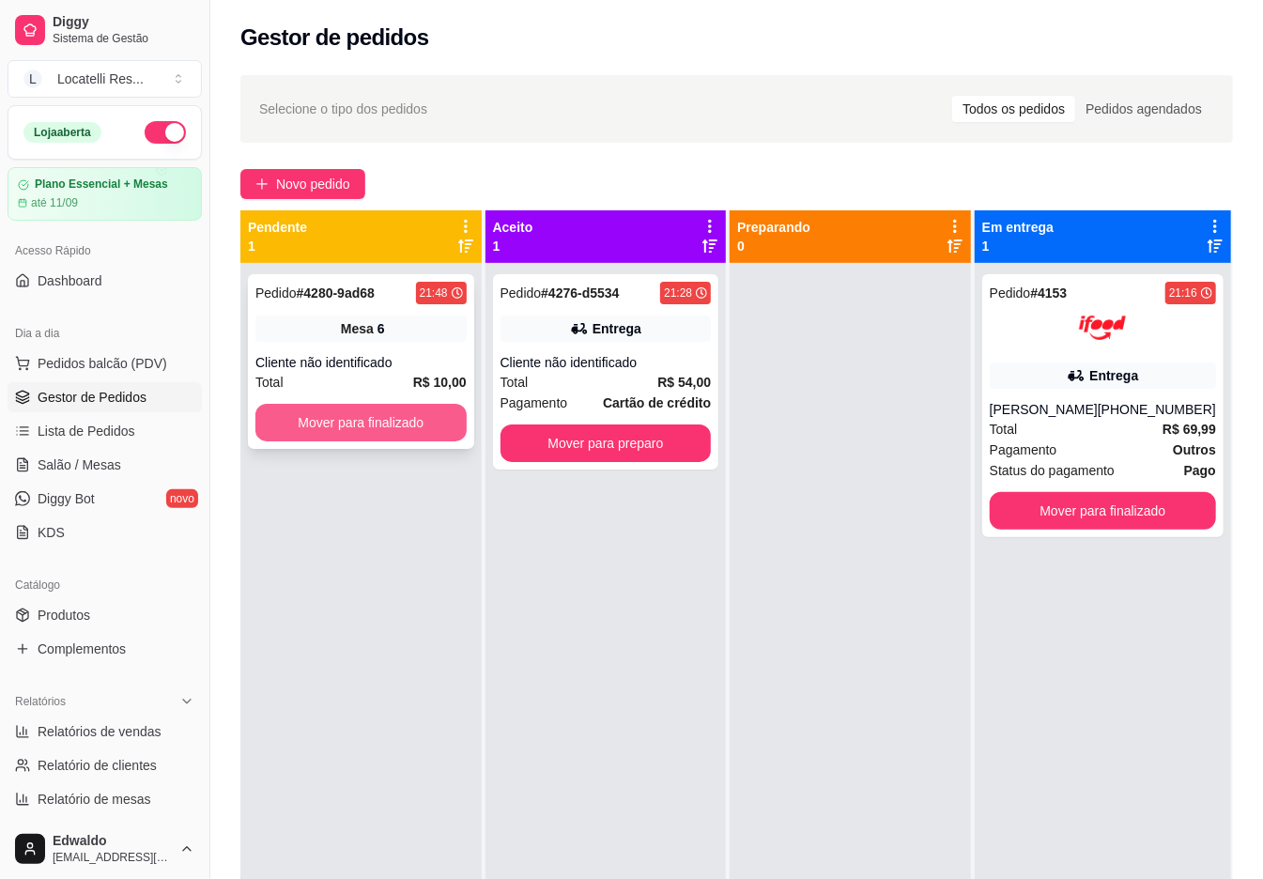
click at [359, 422] on button "Mover para finalizado" at bounding box center [360, 423] width 211 height 38
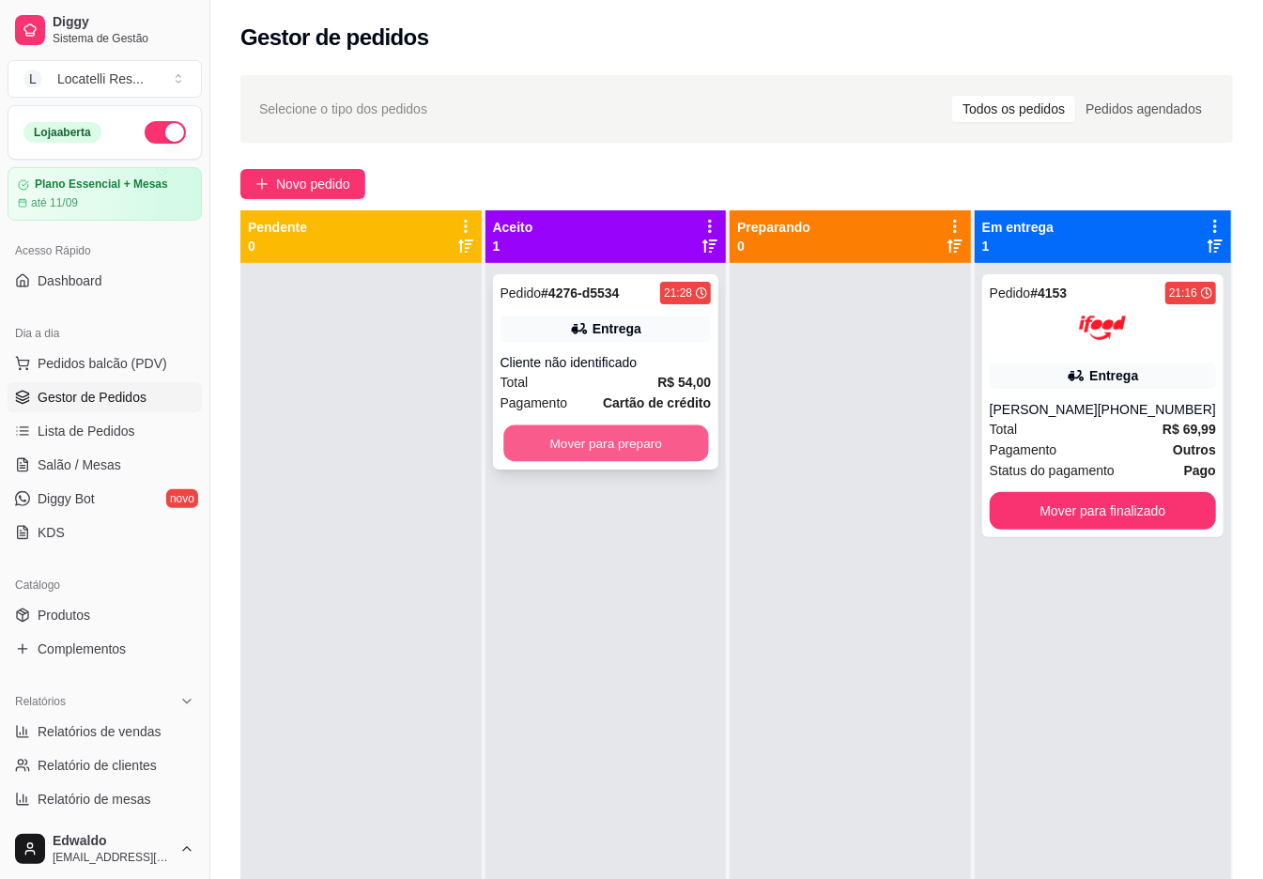
click at [670, 441] on button "Mover para preparo" at bounding box center [605, 443] width 205 height 37
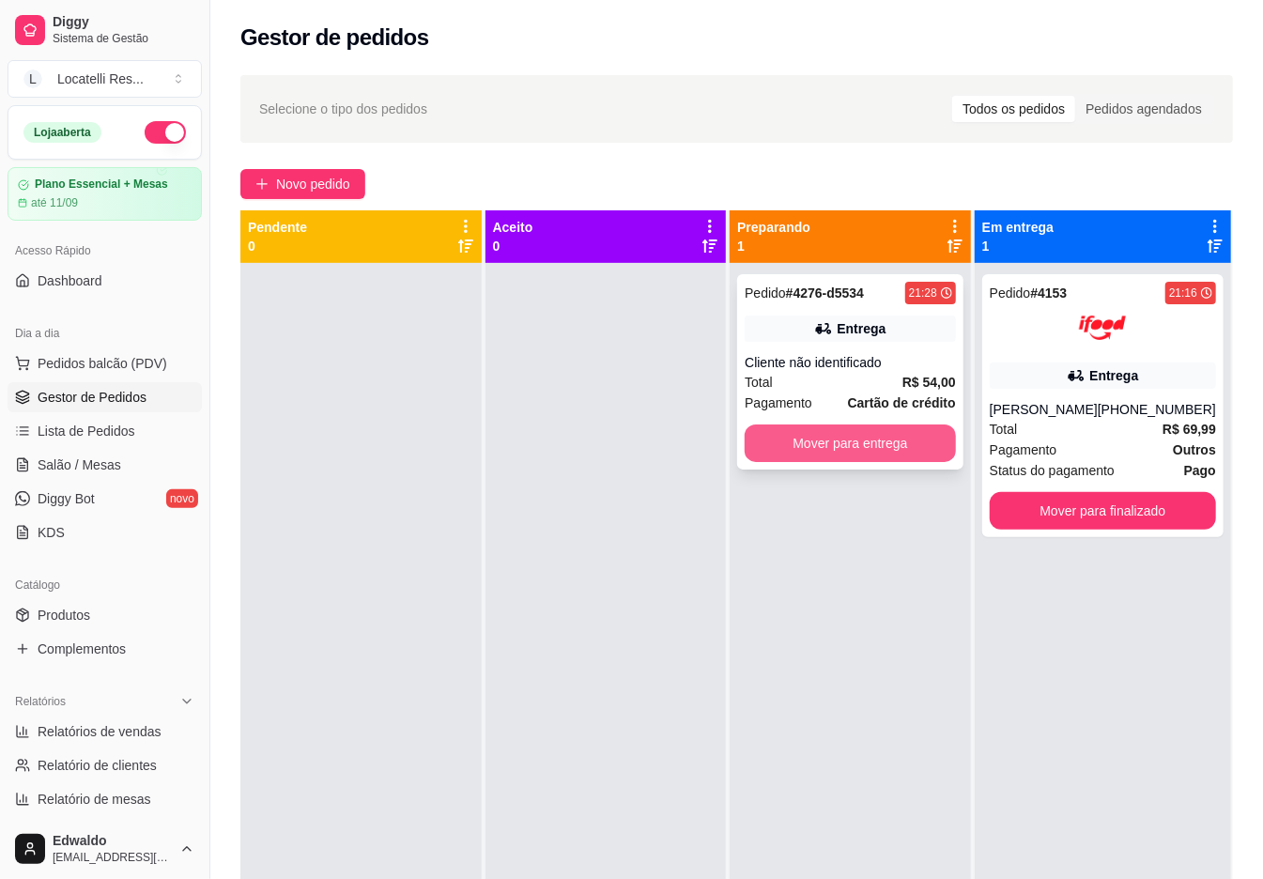
click at [830, 451] on button "Mover para entrega" at bounding box center [850, 444] width 211 height 38
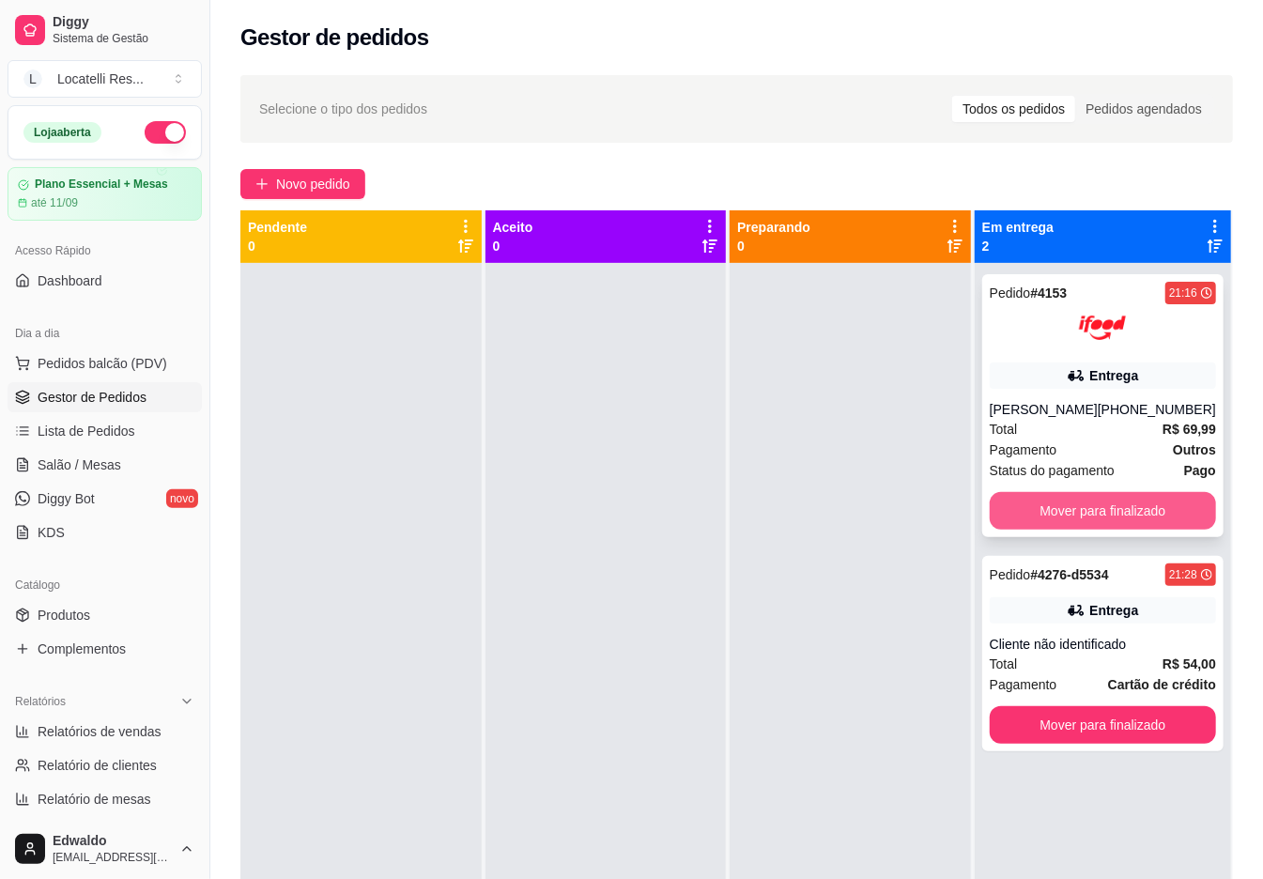
click at [1056, 530] on button "Mover para finalizado" at bounding box center [1103, 511] width 226 height 38
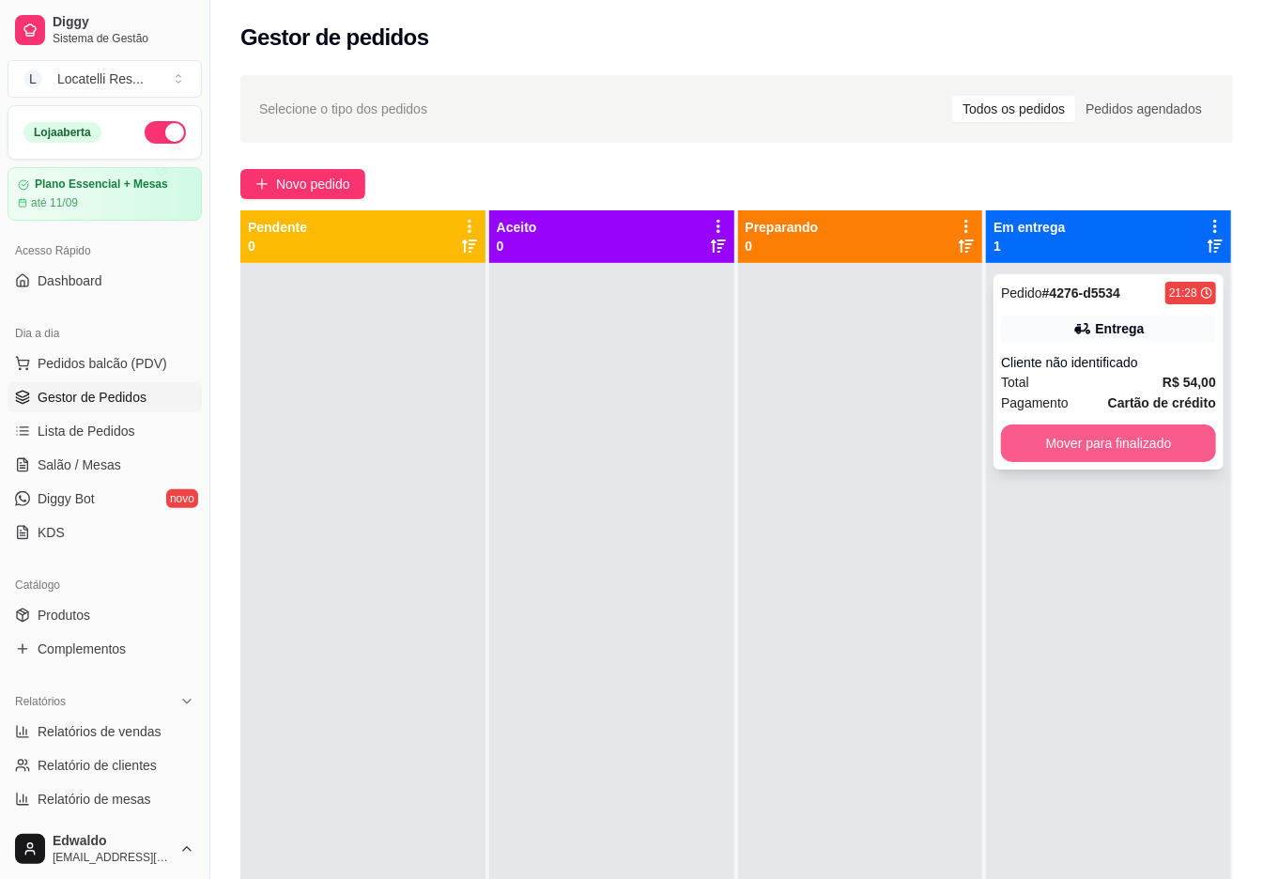
click at [1106, 426] on button "Mover para finalizado" at bounding box center [1108, 444] width 215 height 38
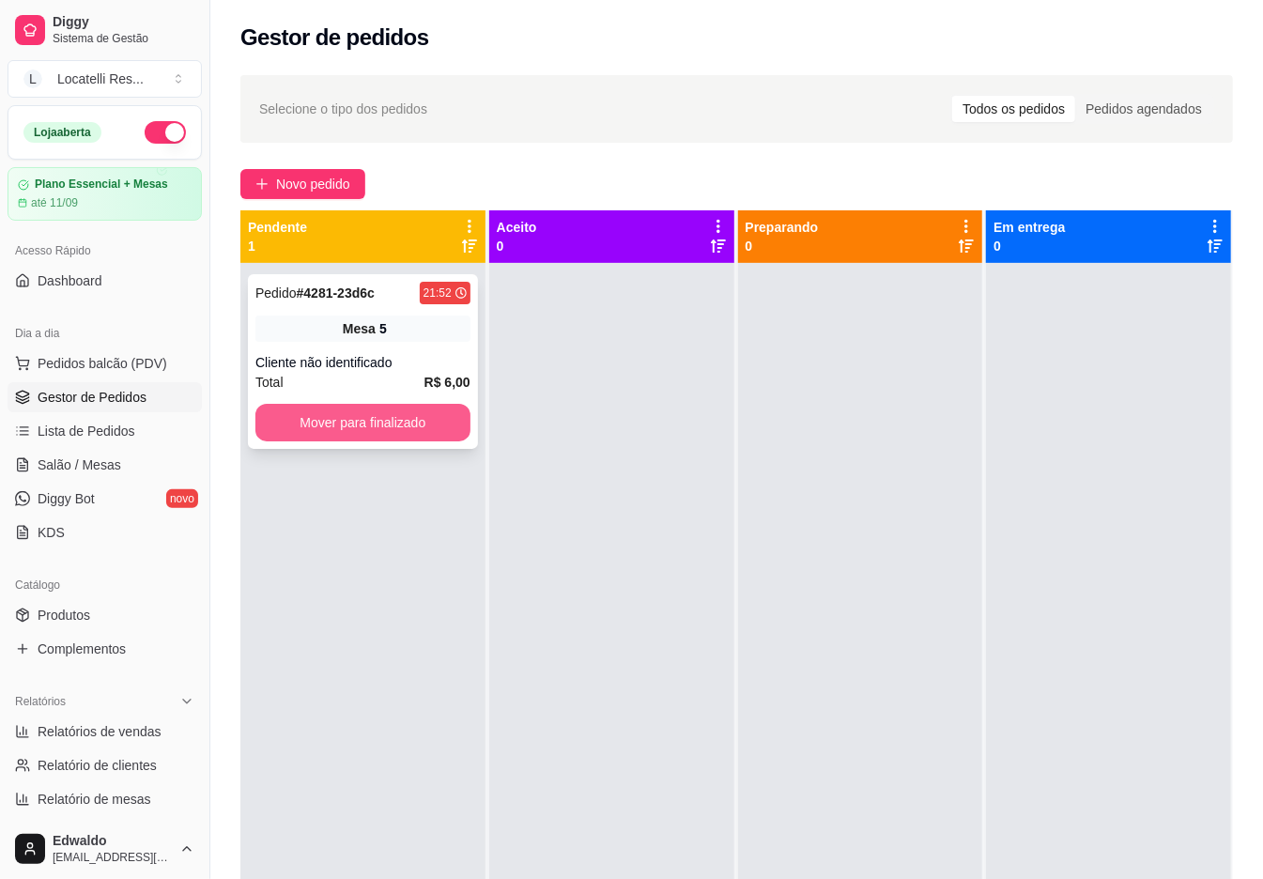
click at [374, 433] on button "Mover para finalizado" at bounding box center [362, 423] width 215 height 38
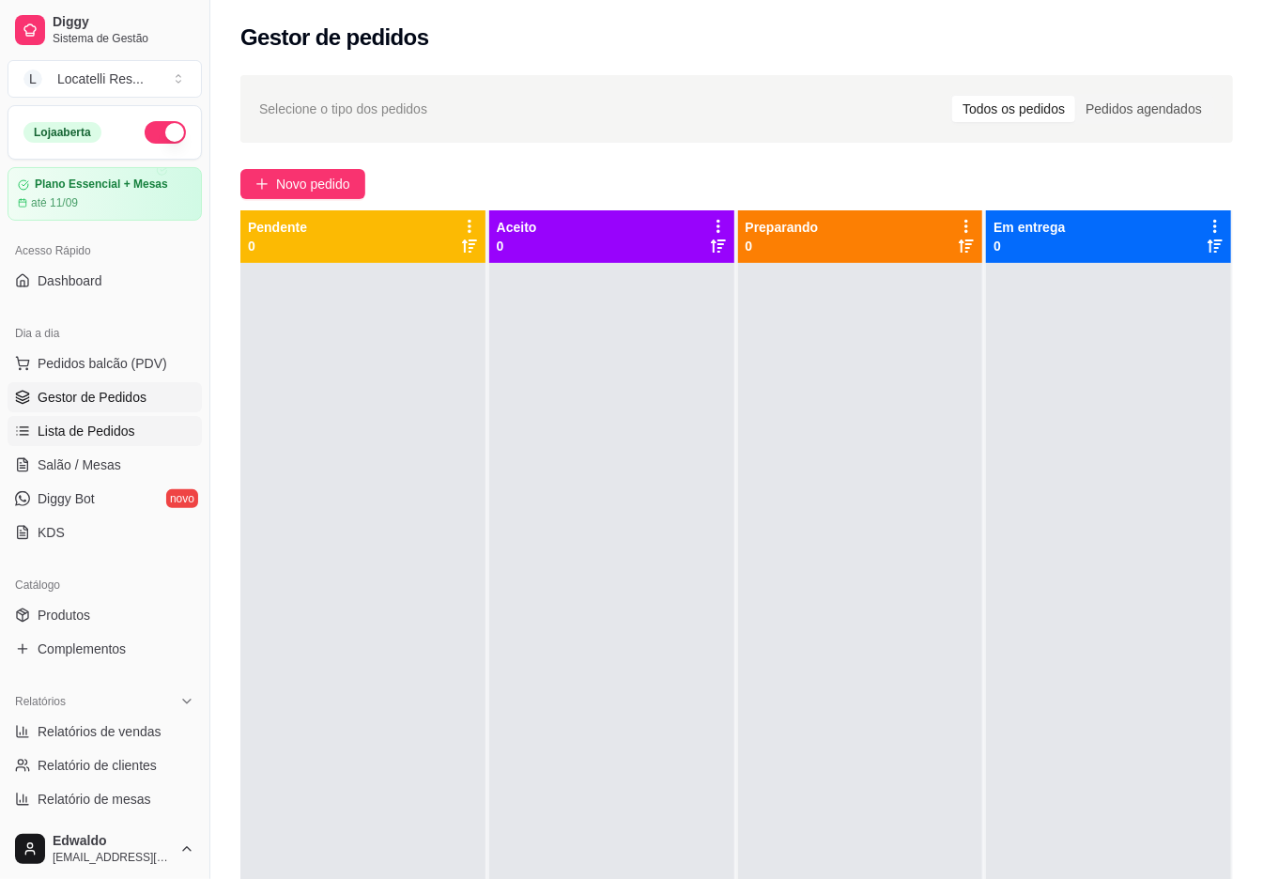
click at [98, 440] on span "Lista de Pedidos" at bounding box center [87, 431] width 98 height 19
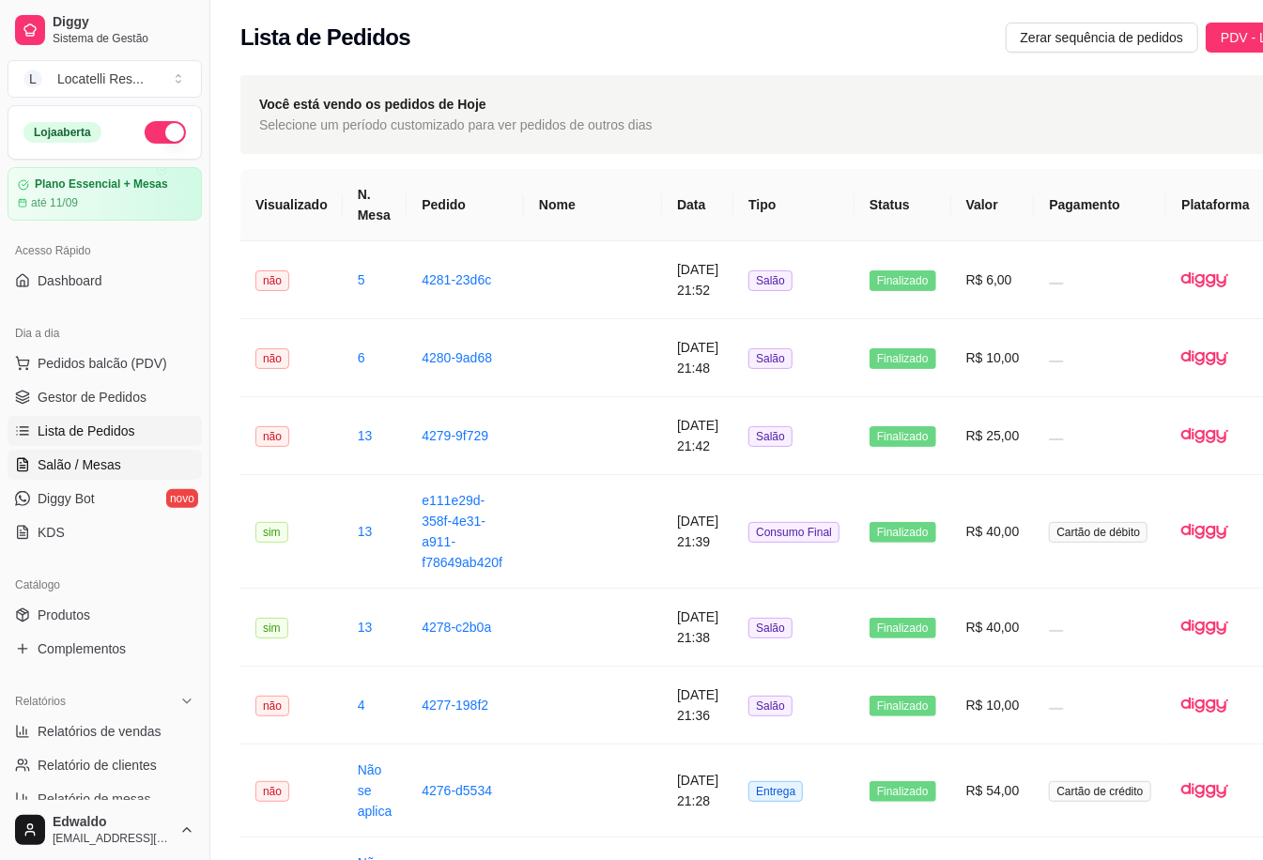
click at [92, 470] on span "Salão / Mesas" at bounding box center [80, 465] width 84 height 19
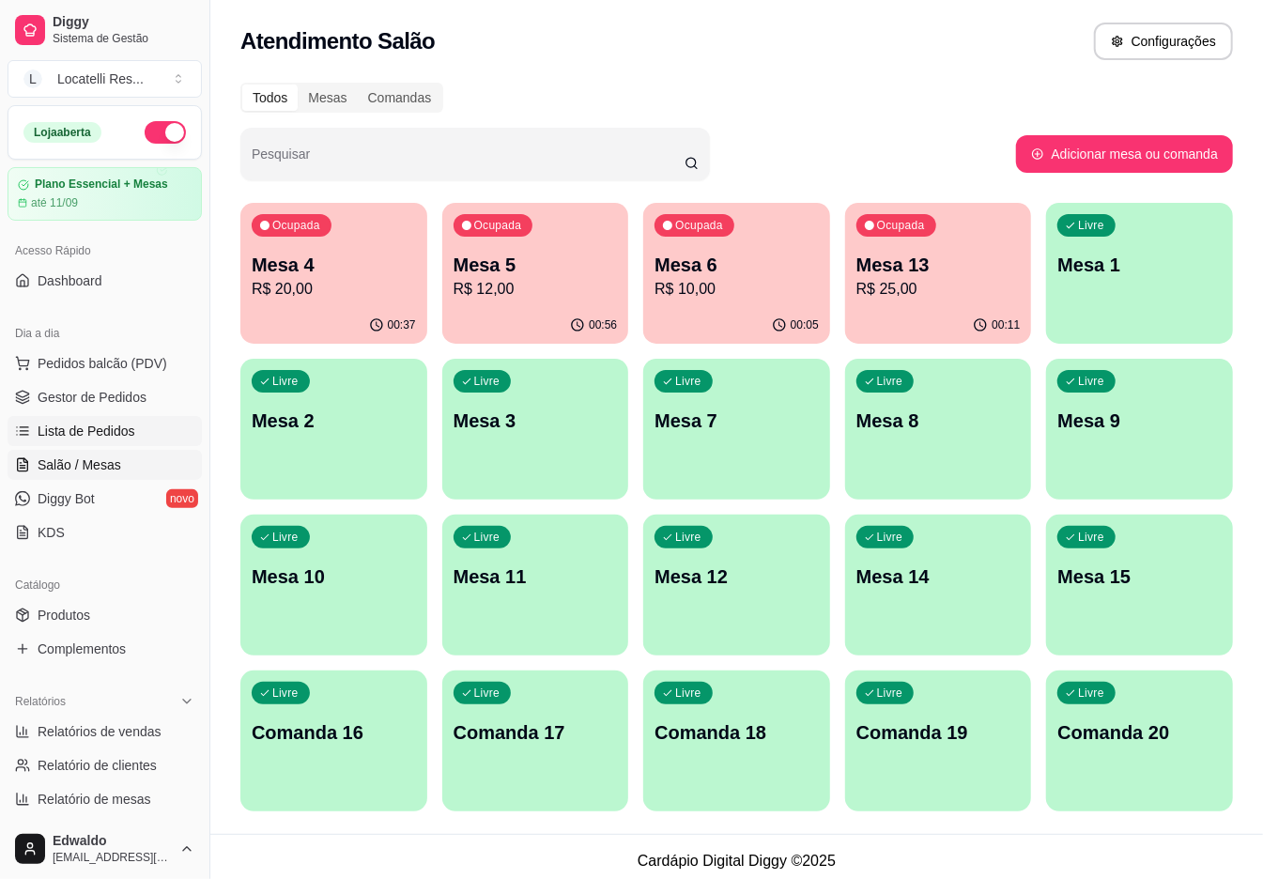
click at [96, 419] on link "Lista de Pedidos" at bounding box center [105, 431] width 194 height 30
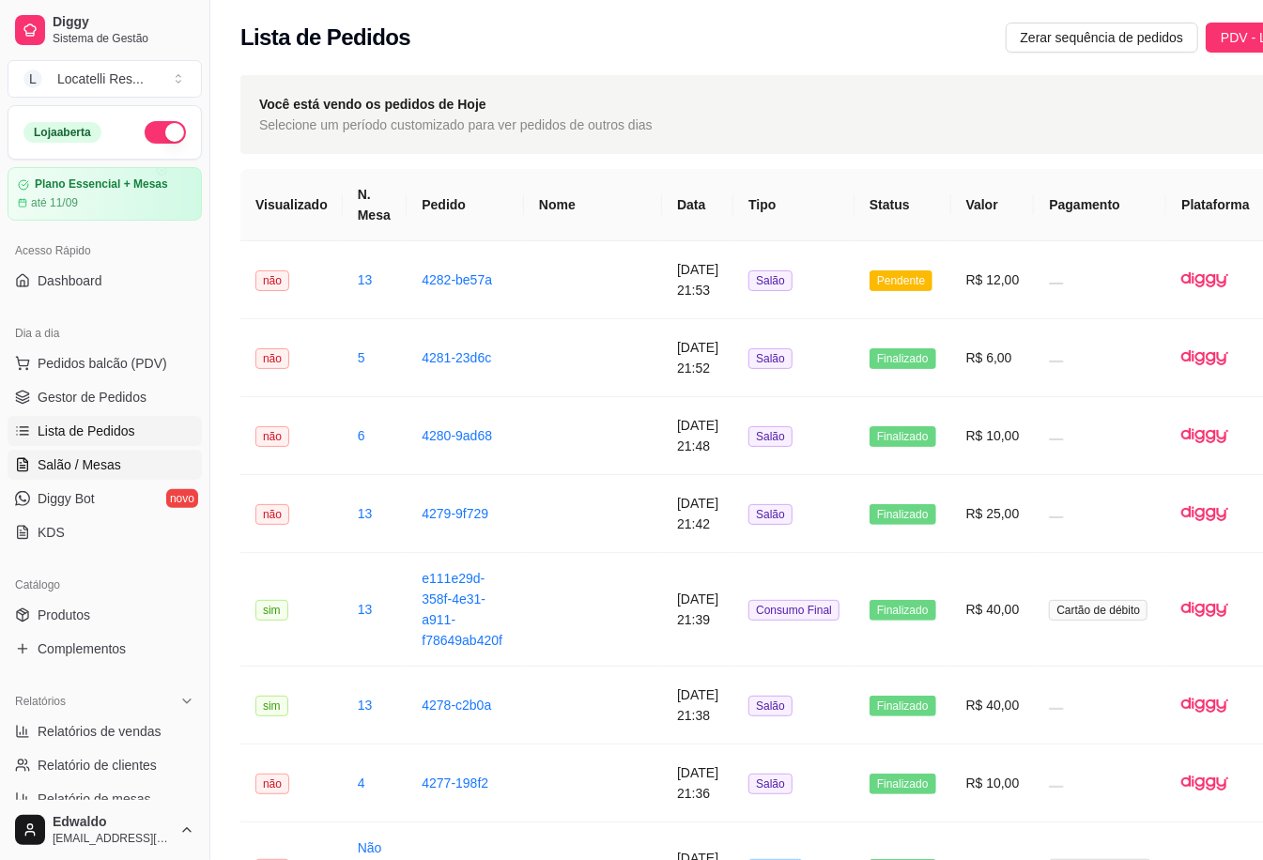
click at [80, 459] on span "Salão / Mesas" at bounding box center [80, 465] width 84 height 19
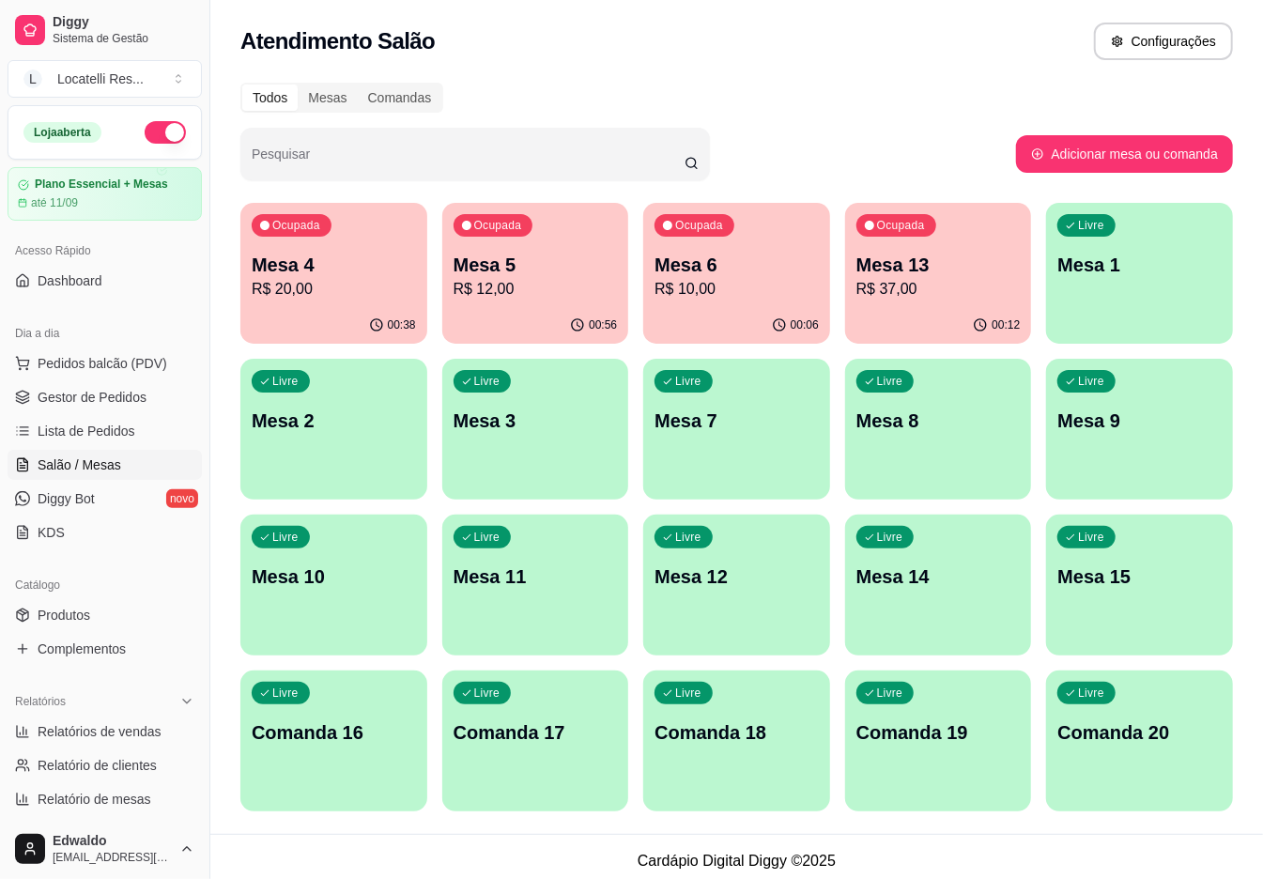
scroll to position [50, 0]
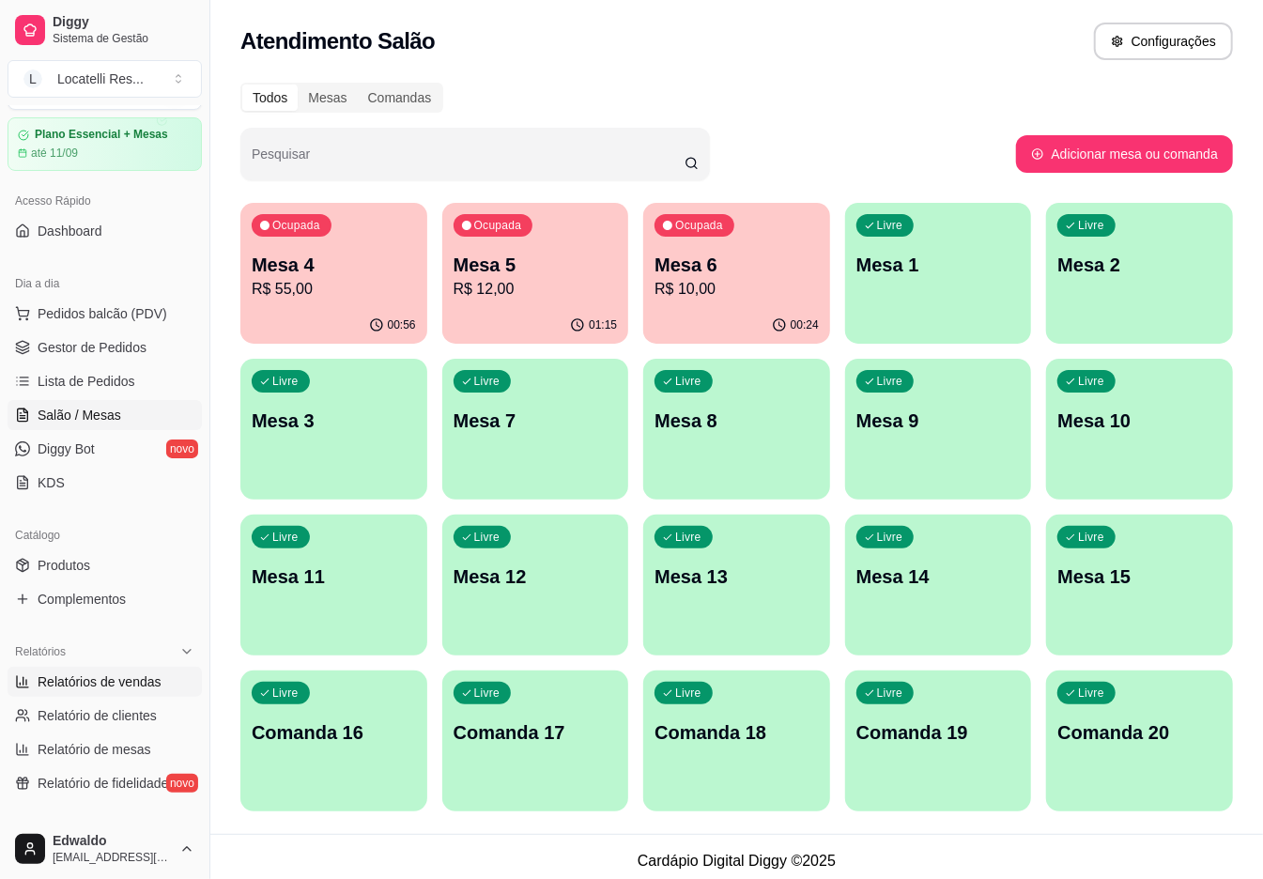
click at [88, 684] on span "Relatórios de vendas" at bounding box center [100, 682] width 124 height 19
select select "ALL"
select select "0"
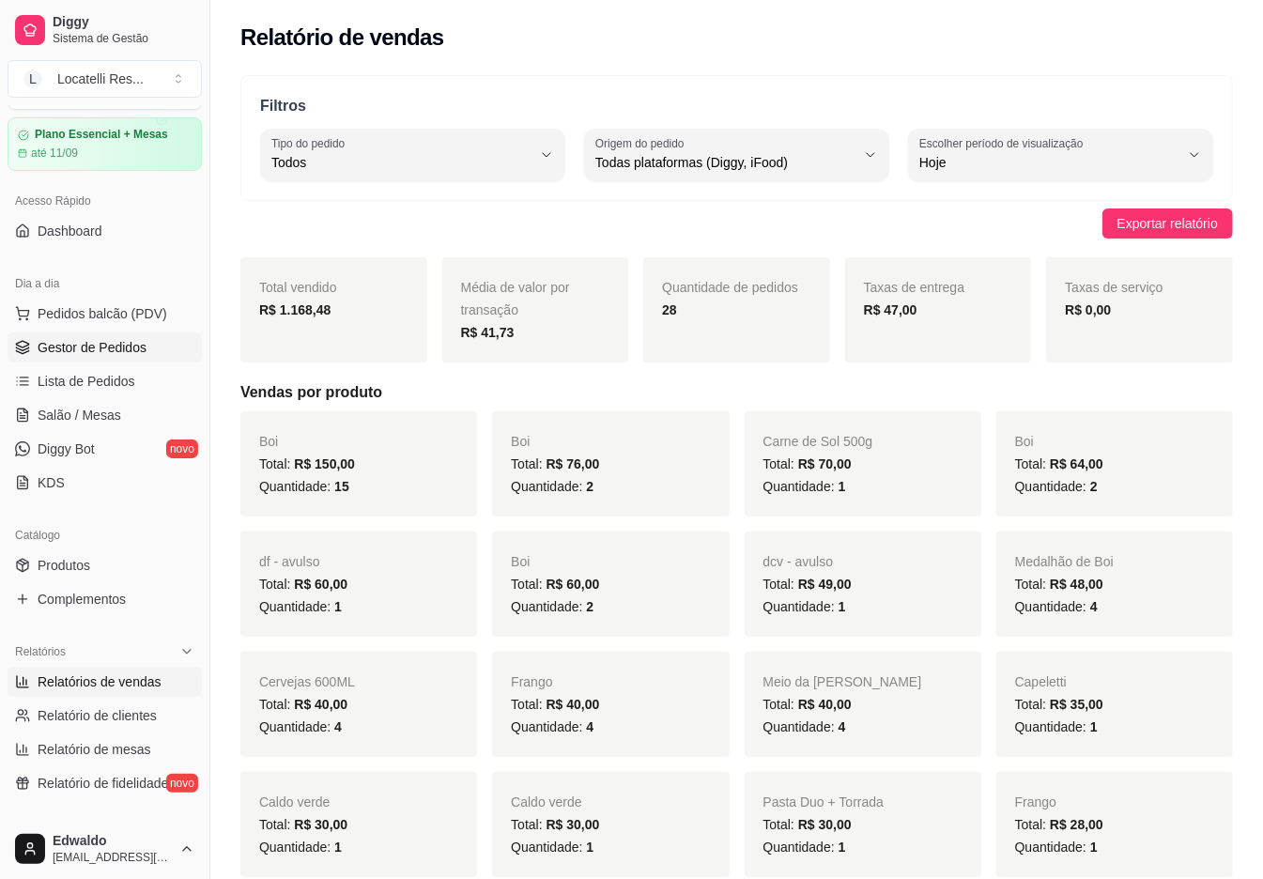
click at [68, 353] on span "Gestor de Pedidos" at bounding box center [92, 347] width 109 height 19
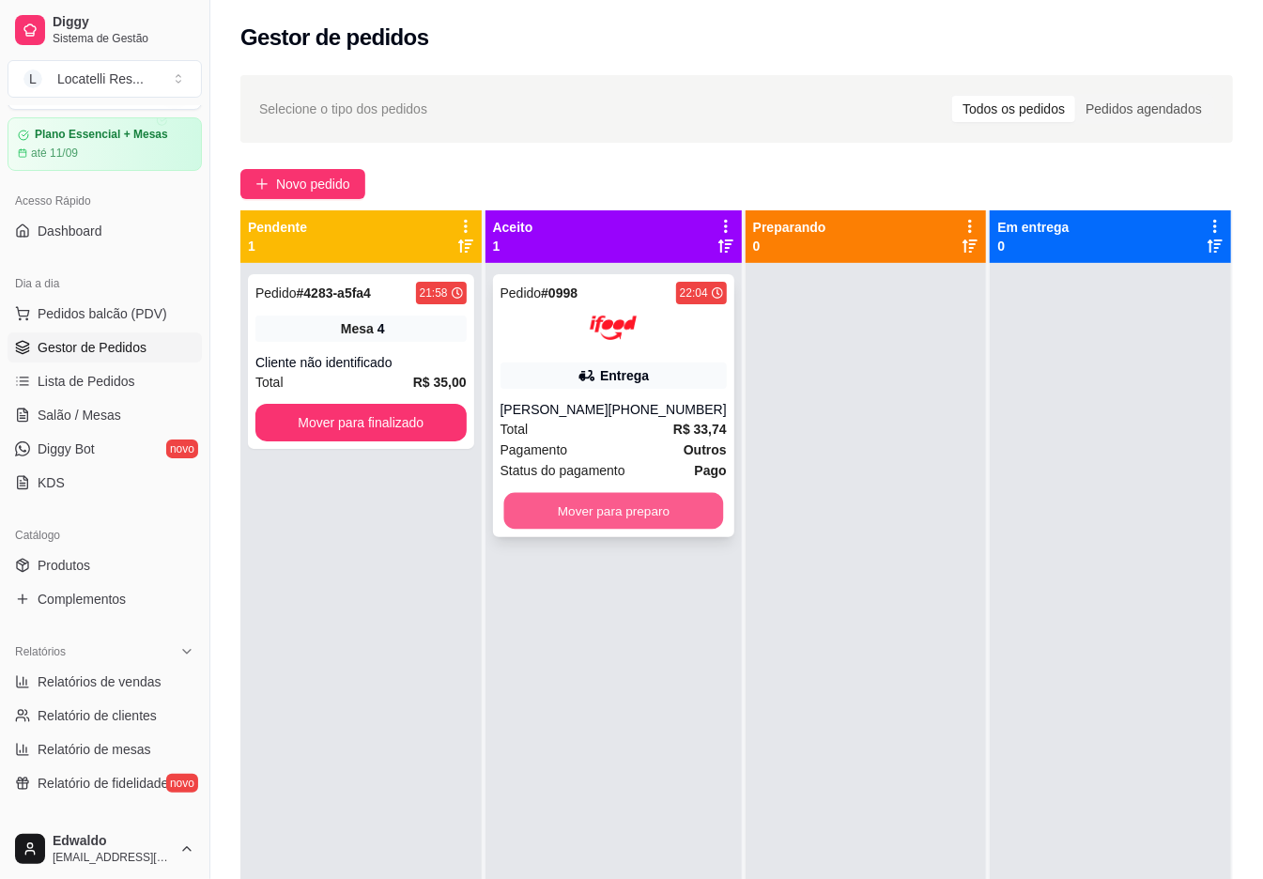
click at [564, 530] on button "Mover para preparo" at bounding box center [613, 511] width 220 height 37
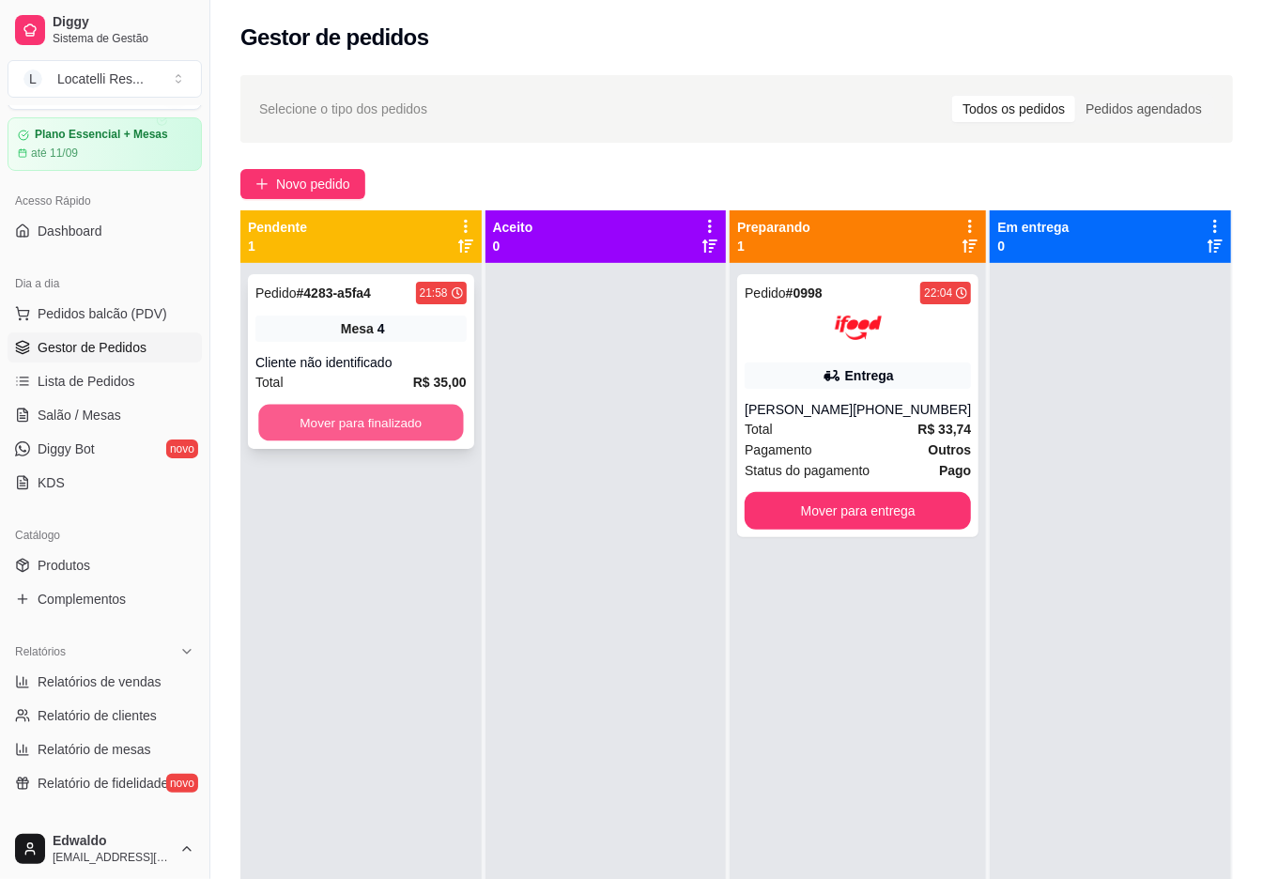
click at [387, 425] on button "Mover para finalizado" at bounding box center [360, 423] width 205 height 37
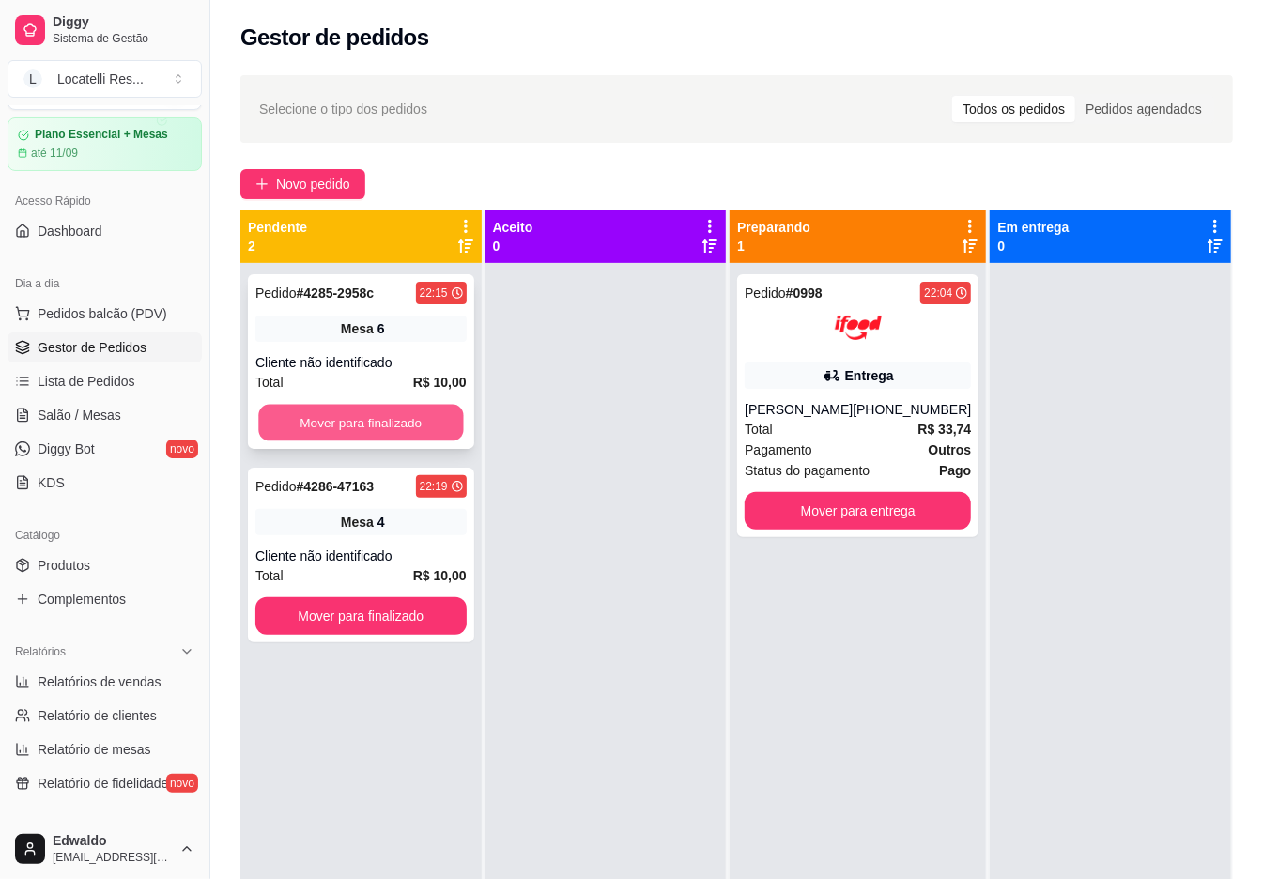
click at [320, 425] on button "Mover para finalizado" at bounding box center [360, 423] width 205 height 37
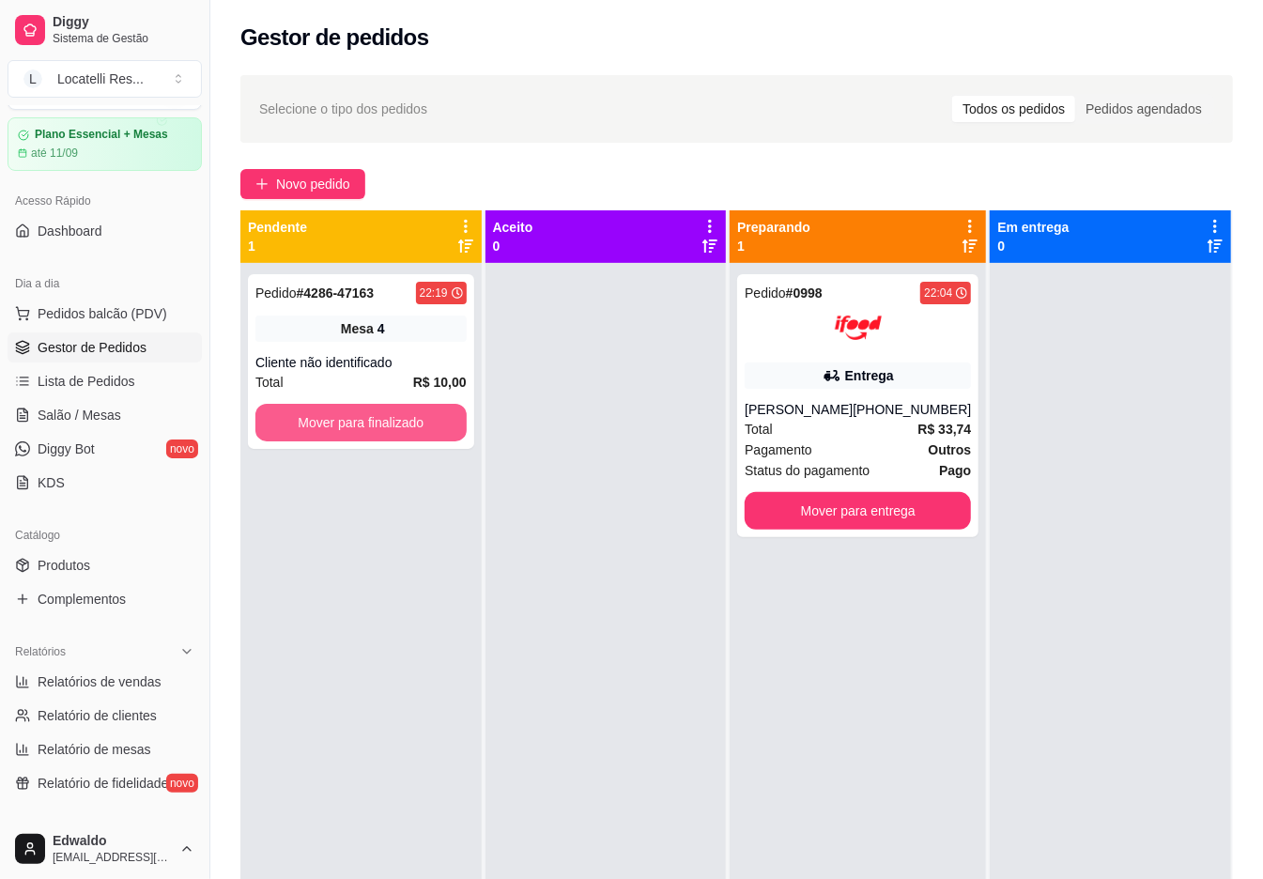
click at [333, 426] on button "Mover para finalizado" at bounding box center [360, 423] width 211 height 38
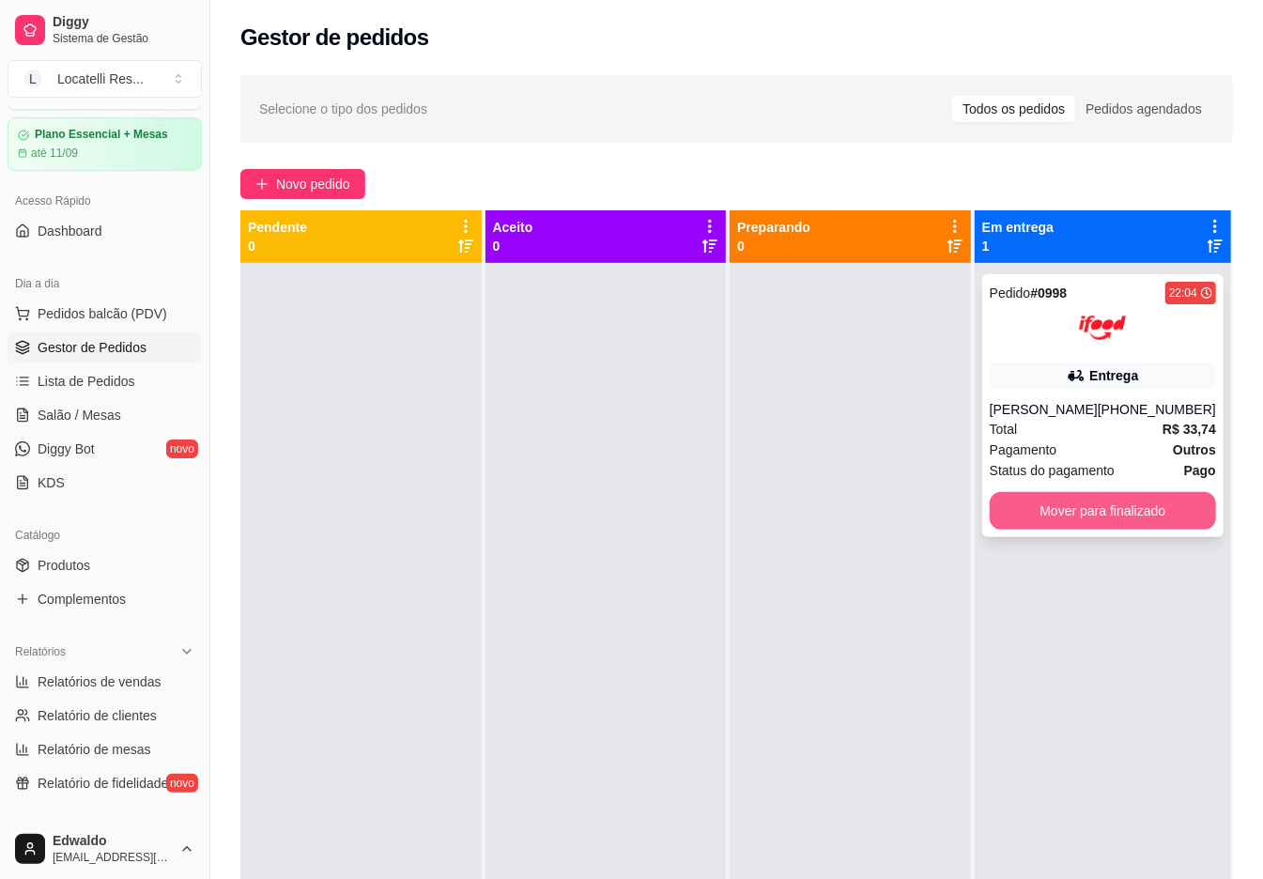
click at [1067, 524] on button "Mover para finalizado" at bounding box center [1103, 511] width 226 height 38
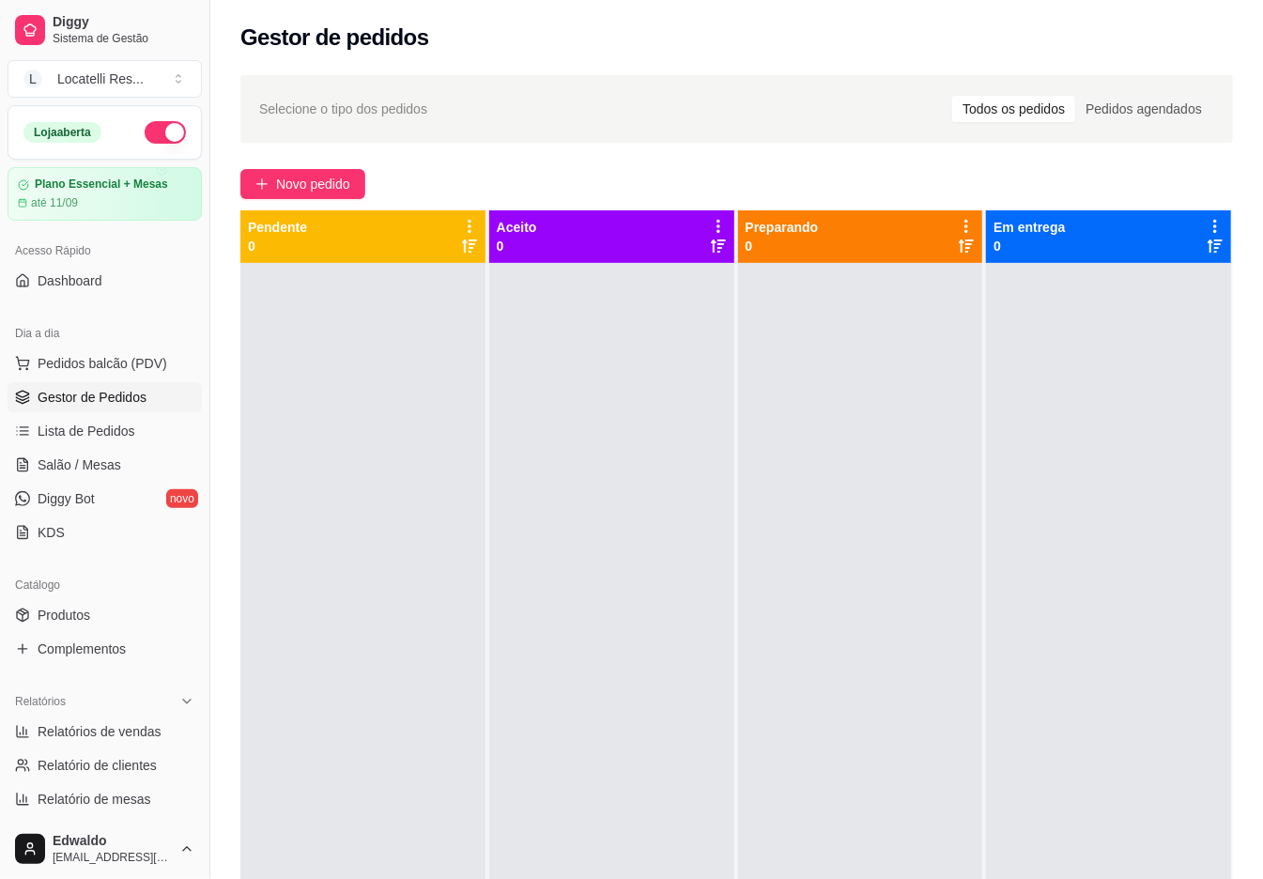
click at [148, 129] on button "button" at bounding box center [165, 132] width 41 height 23
click at [644, 144] on div "Selecione o tipo dos pedidos Todos os pedidos Pedidos agendados Novo pedido Pen…" at bounding box center [736, 588] width 1053 height 1048
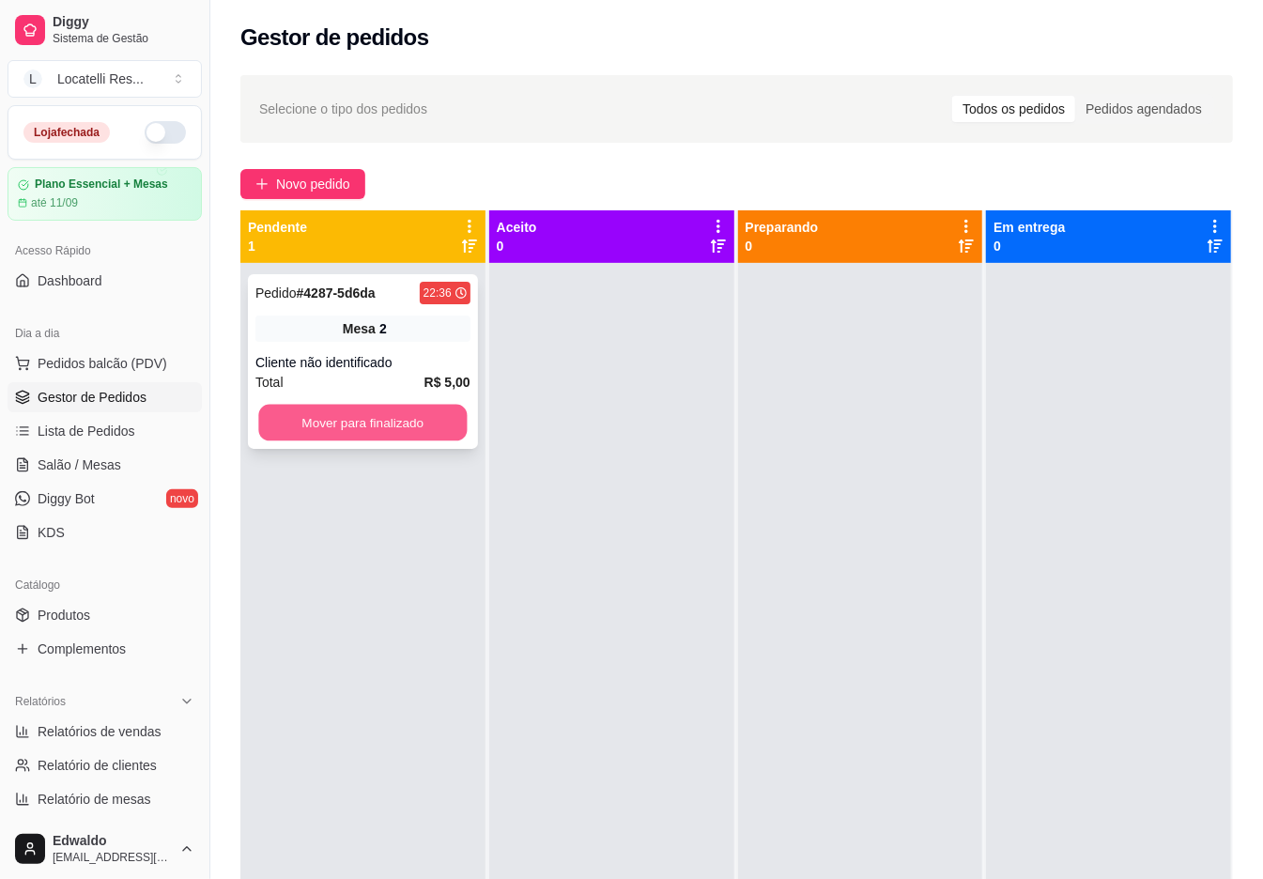
click at [351, 430] on button "Mover para finalizado" at bounding box center [362, 423] width 209 height 37
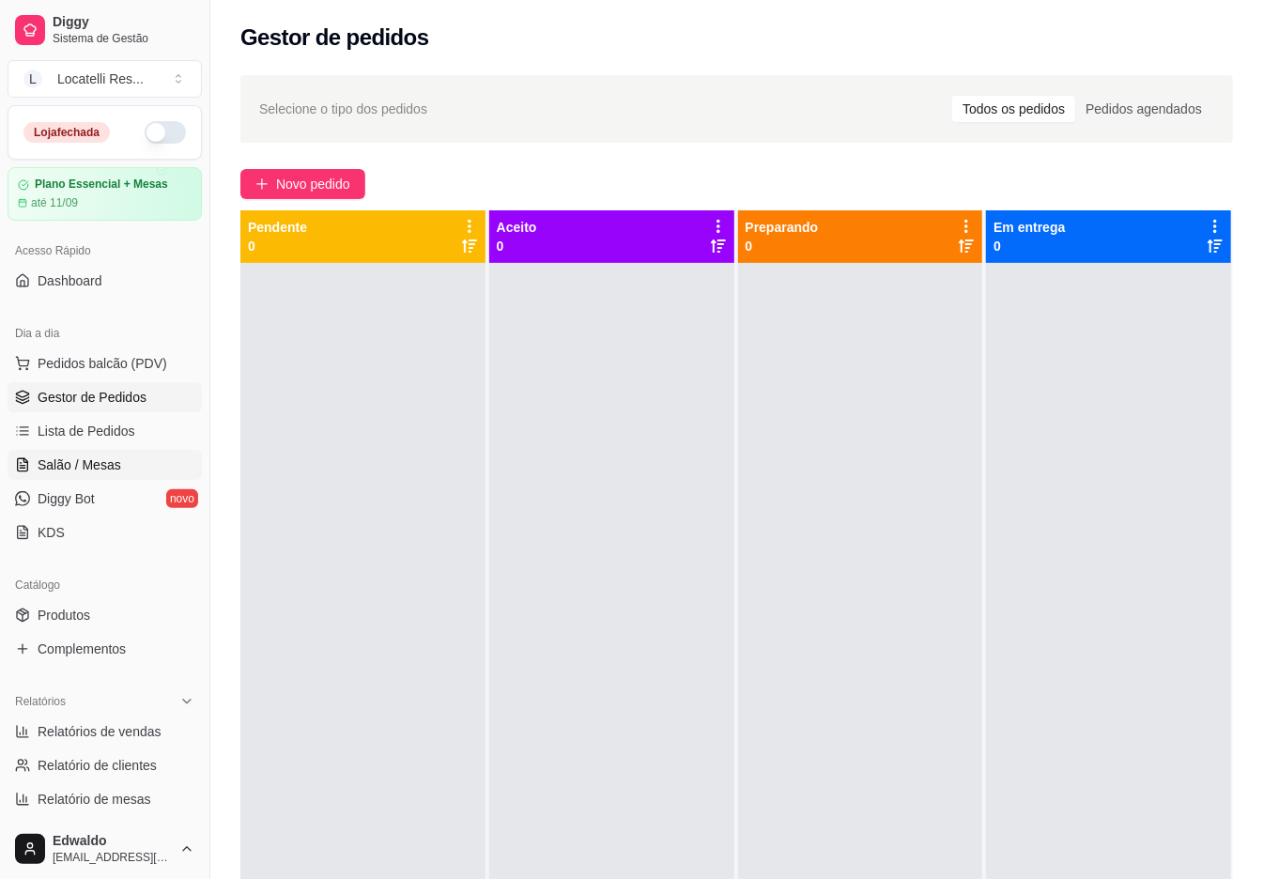
click at [101, 468] on span "Salão / Mesas" at bounding box center [80, 465] width 84 height 19
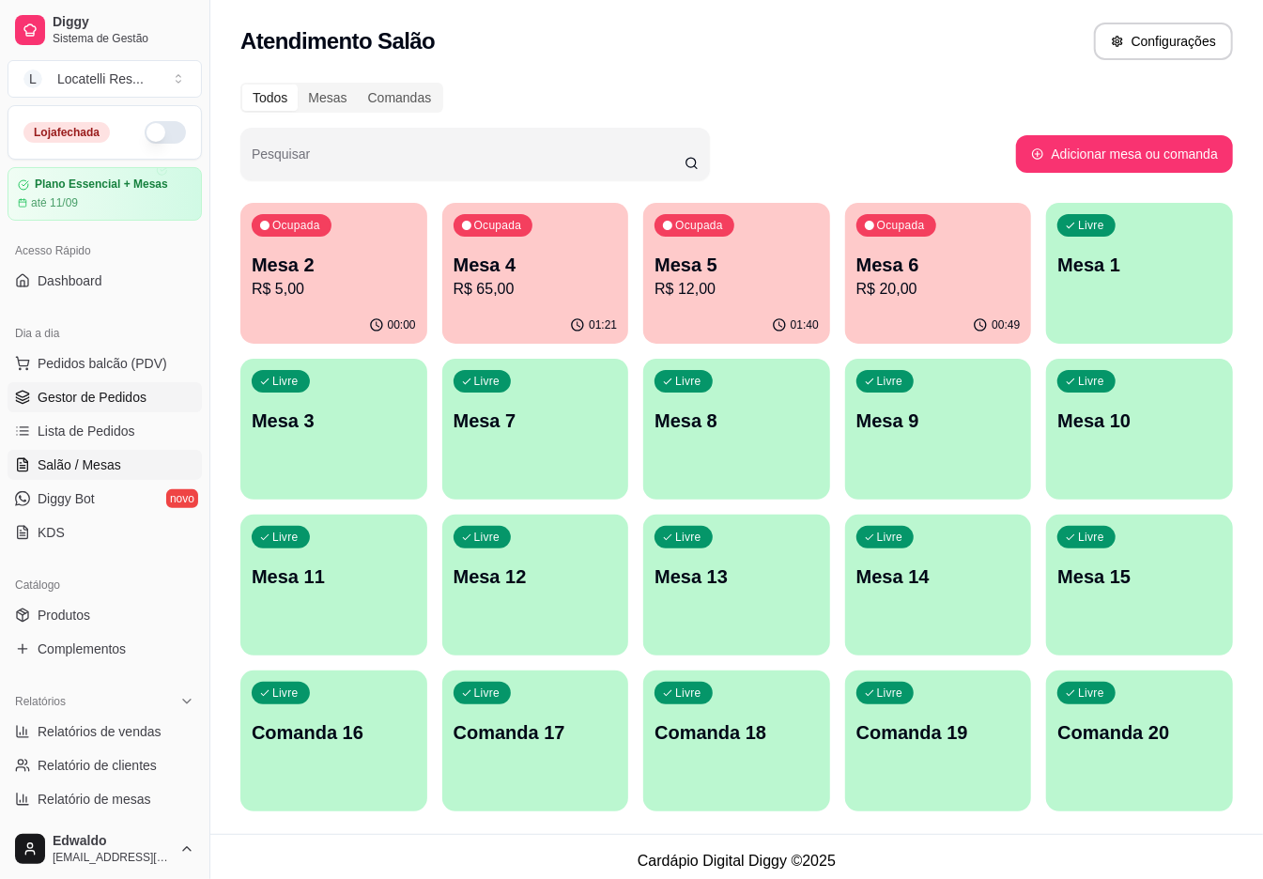
click at [71, 392] on span "Gestor de Pedidos" at bounding box center [92, 397] width 109 height 19
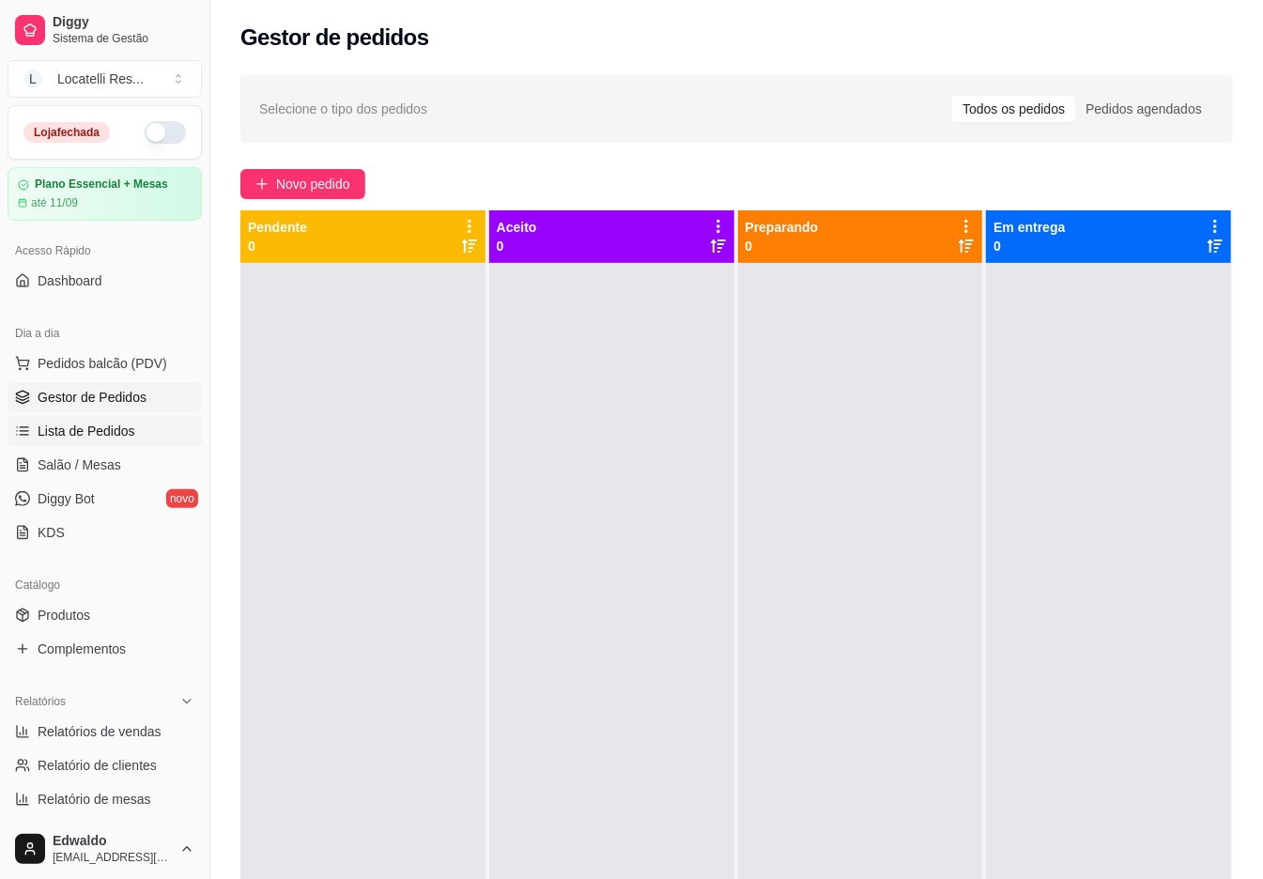
click at [115, 429] on span "Lista de Pedidos" at bounding box center [87, 431] width 98 height 19
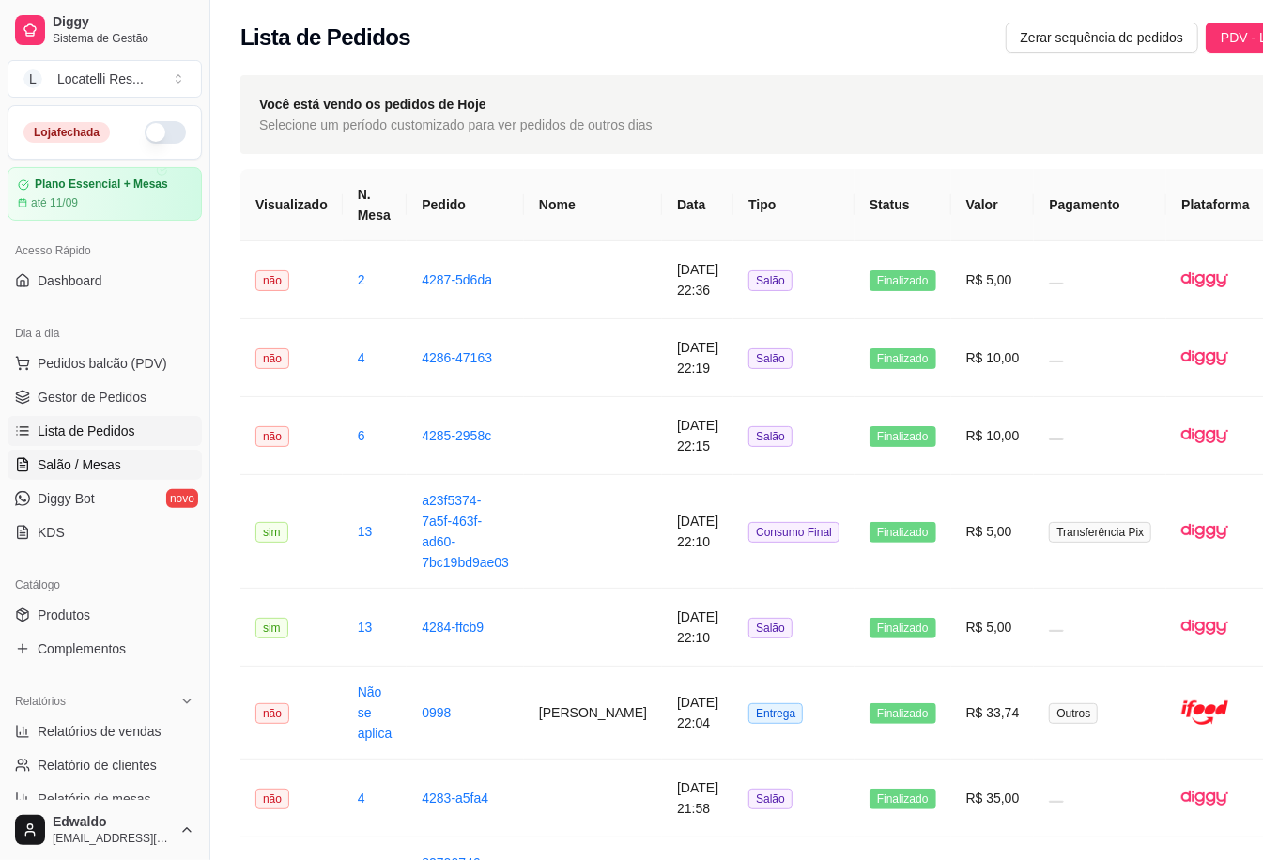
click at [50, 462] on span "Salão / Mesas" at bounding box center [80, 465] width 84 height 19
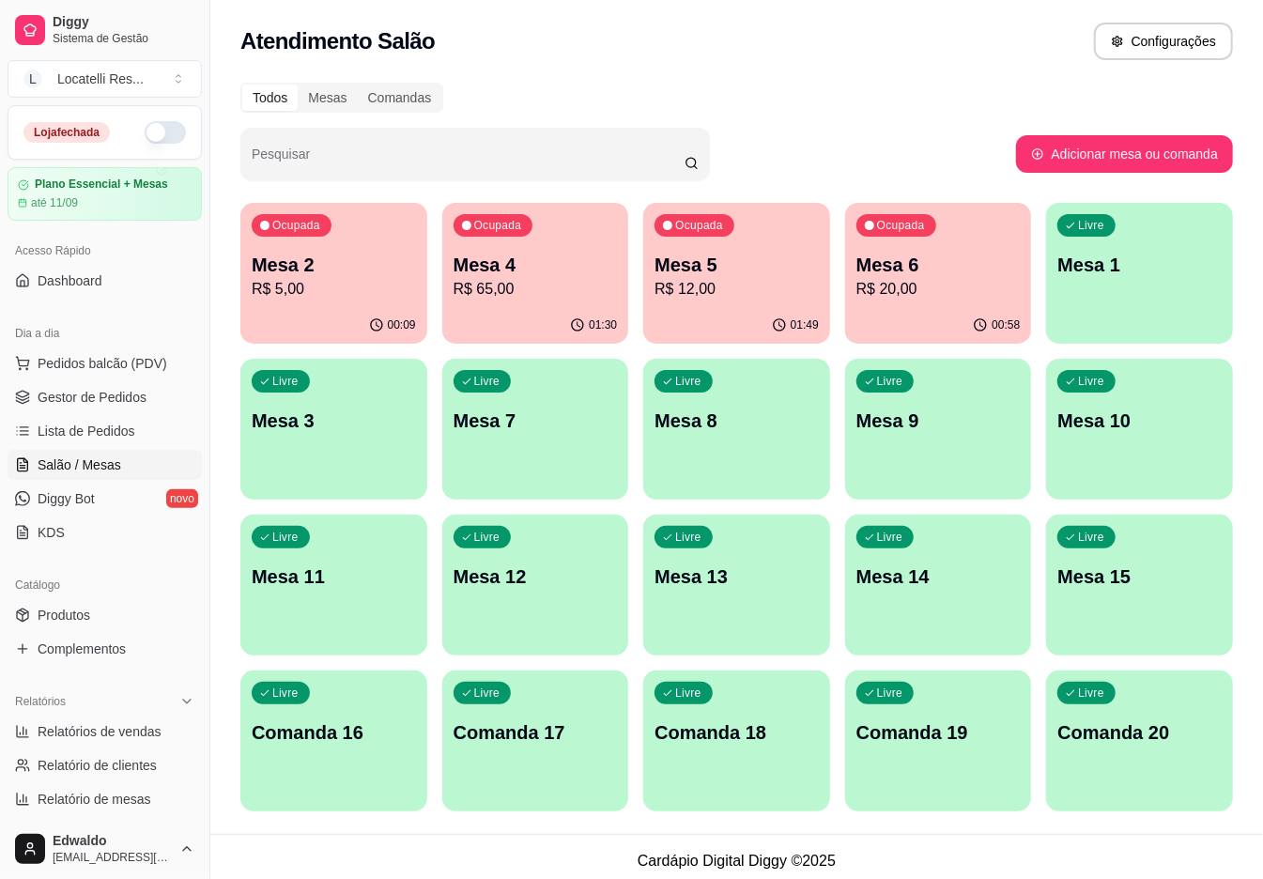
click at [308, 272] on p "Mesa 2" at bounding box center [334, 265] width 164 height 26
click at [580, 294] on p "R$ 65,00" at bounding box center [536, 289] width 164 height 23
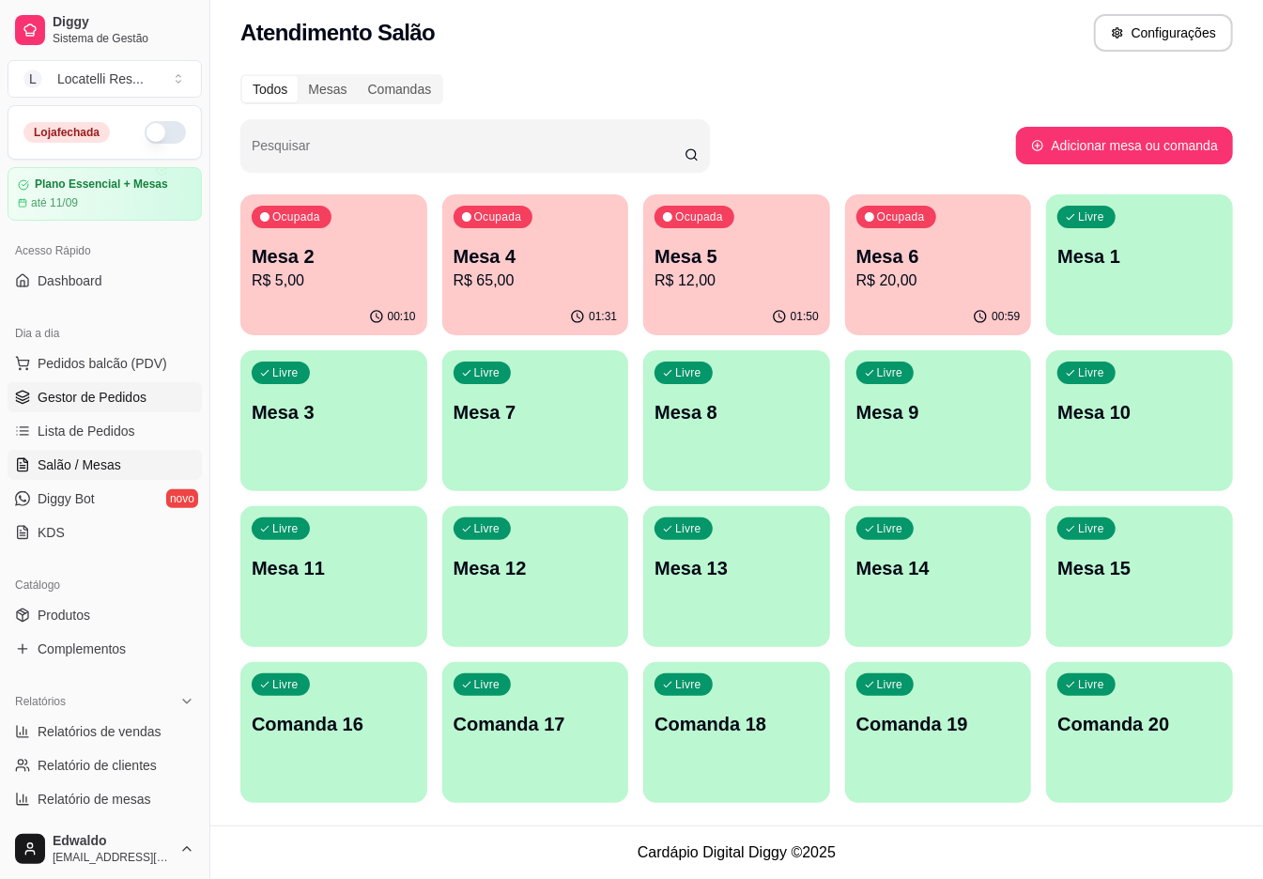
click at [85, 404] on span "Gestor de Pedidos" at bounding box center [92, 397] width 109 height 19
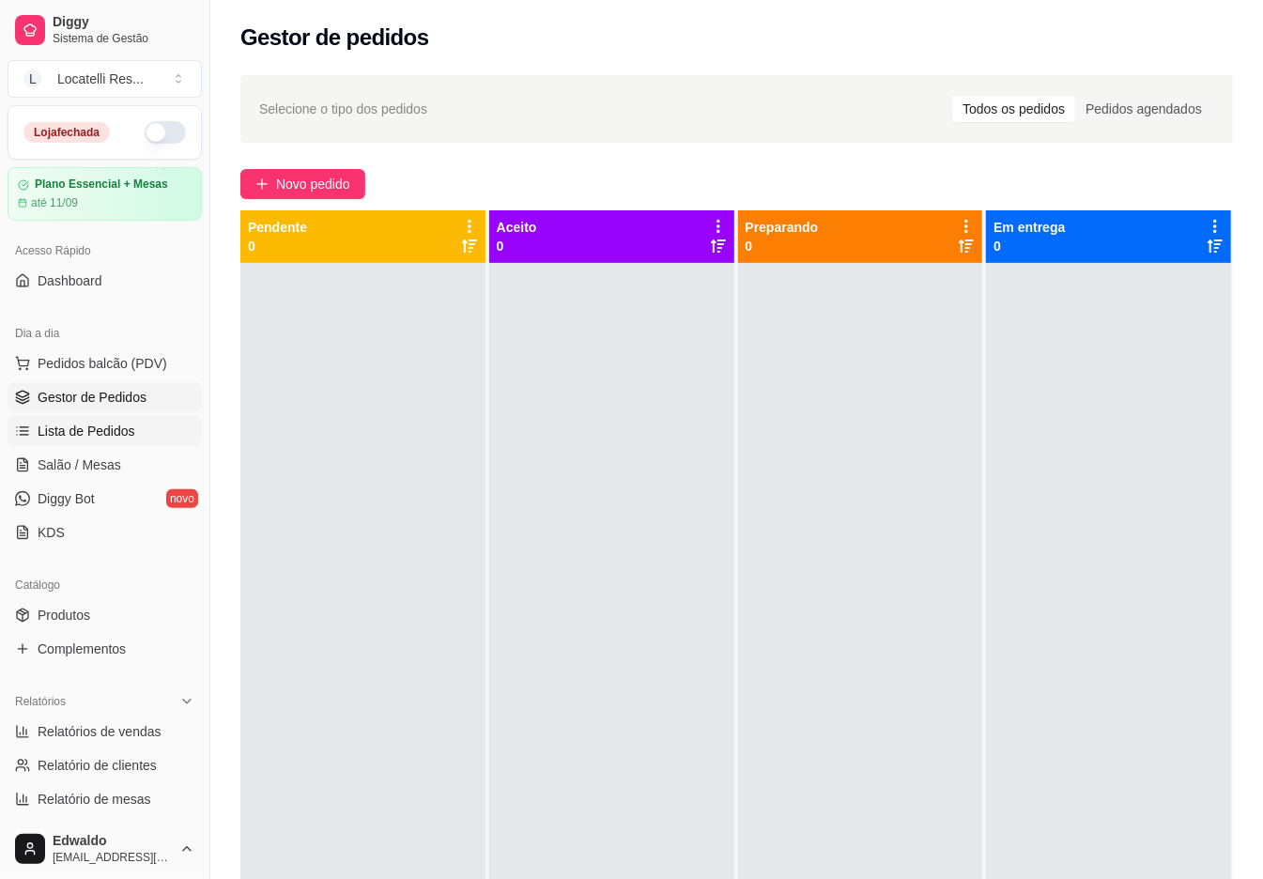
click at [117, 422] on span "Lista de Pedidos" at bounding box center [87, 431] width 98 height 19
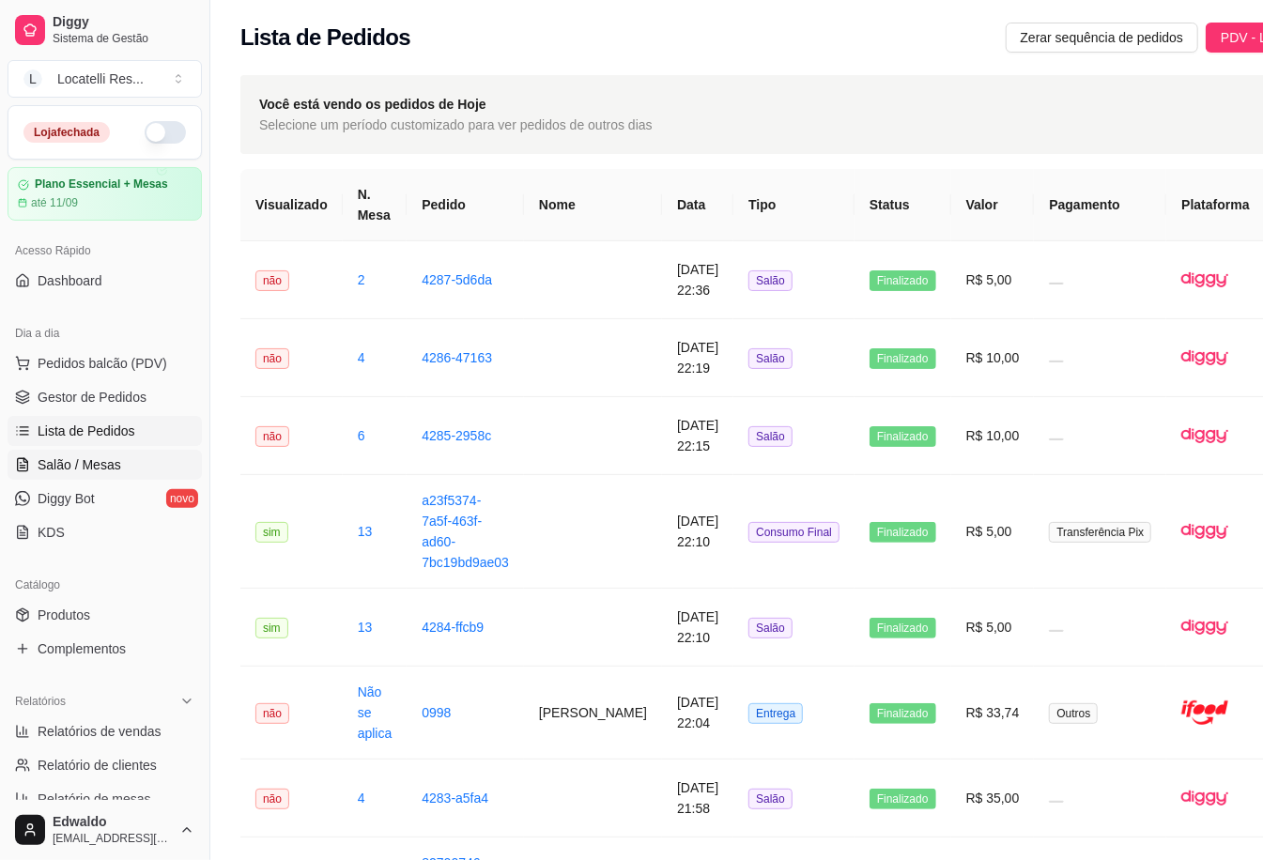
click at [114, 456] on span "Salão / Mesas" at bounding box center [80, 465] width 84 height 19
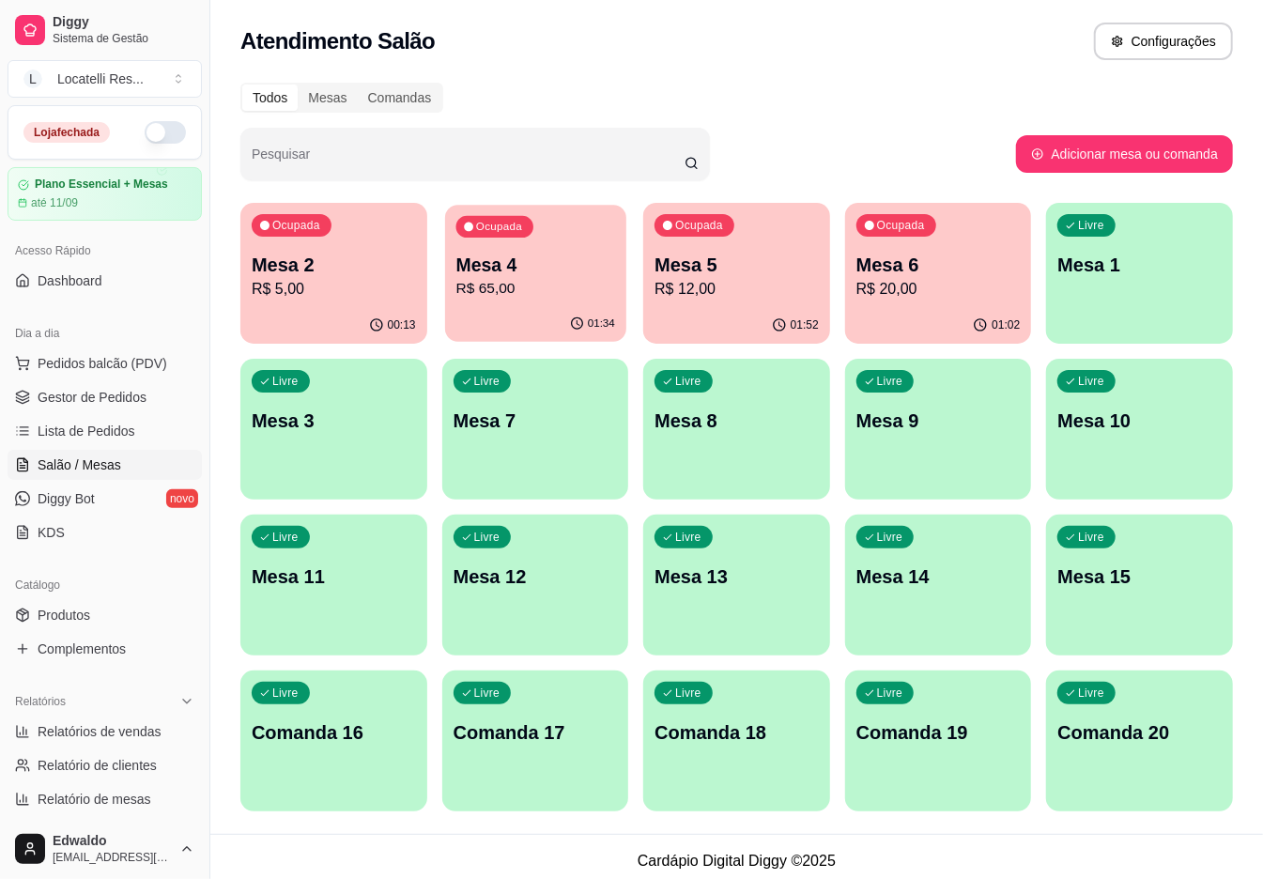
click at [552, 283] on p "R$ 65,00" at bounding box center [535, 289] width 159 height 22
click at [947, 249] on div "Ocupada Mesa 6 R$ 20,00" at bounding box center [938, 255] width 187 height 104
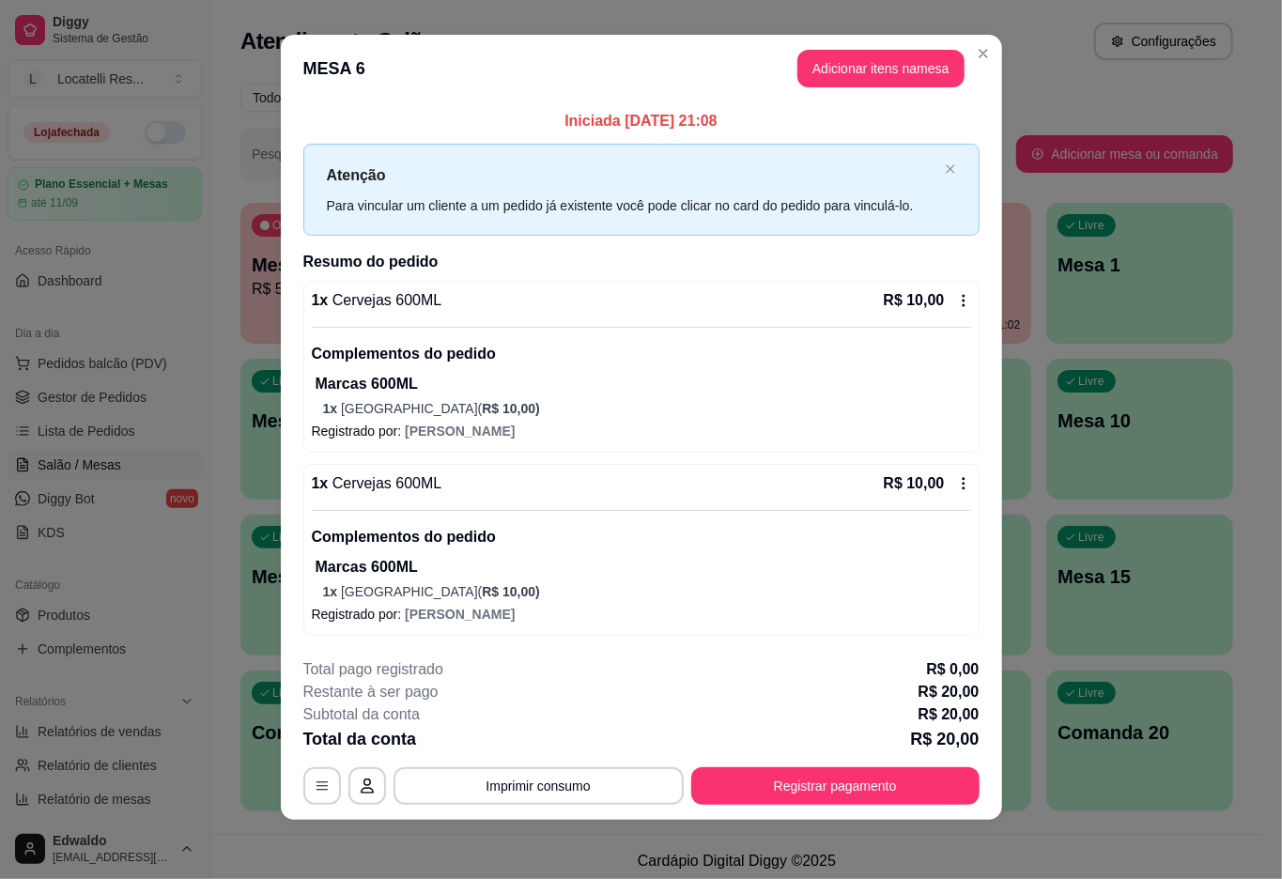
scroll to position [13, 0]
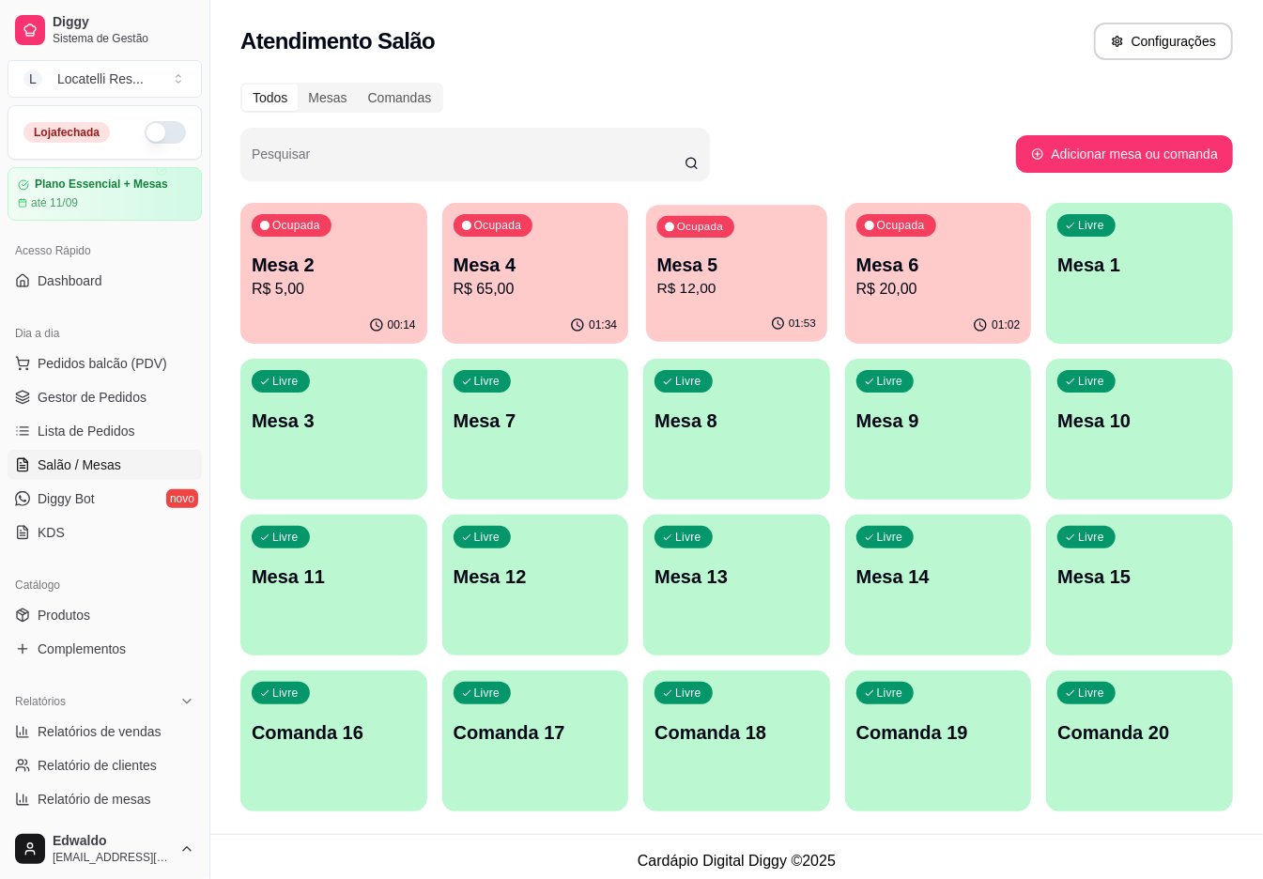
click at [740, 272] on p "Mesa 5" at bounding box center [736, 265] width 159 height 25
click at [624, 286] on div "Ocupada Mesa 4 R$ 65,00" at bounding box center [535, 255] width 181 height 101
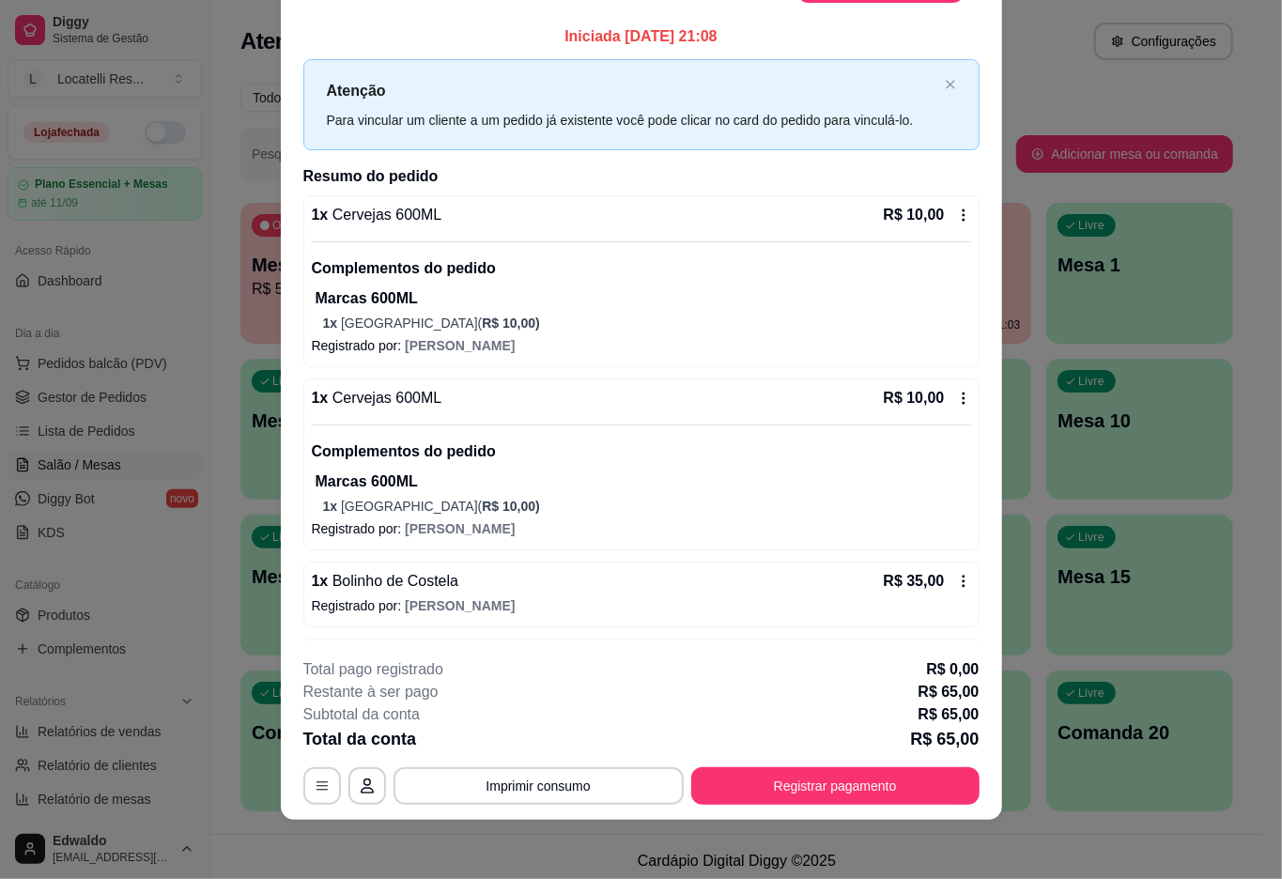
scroll to position [0, 0]
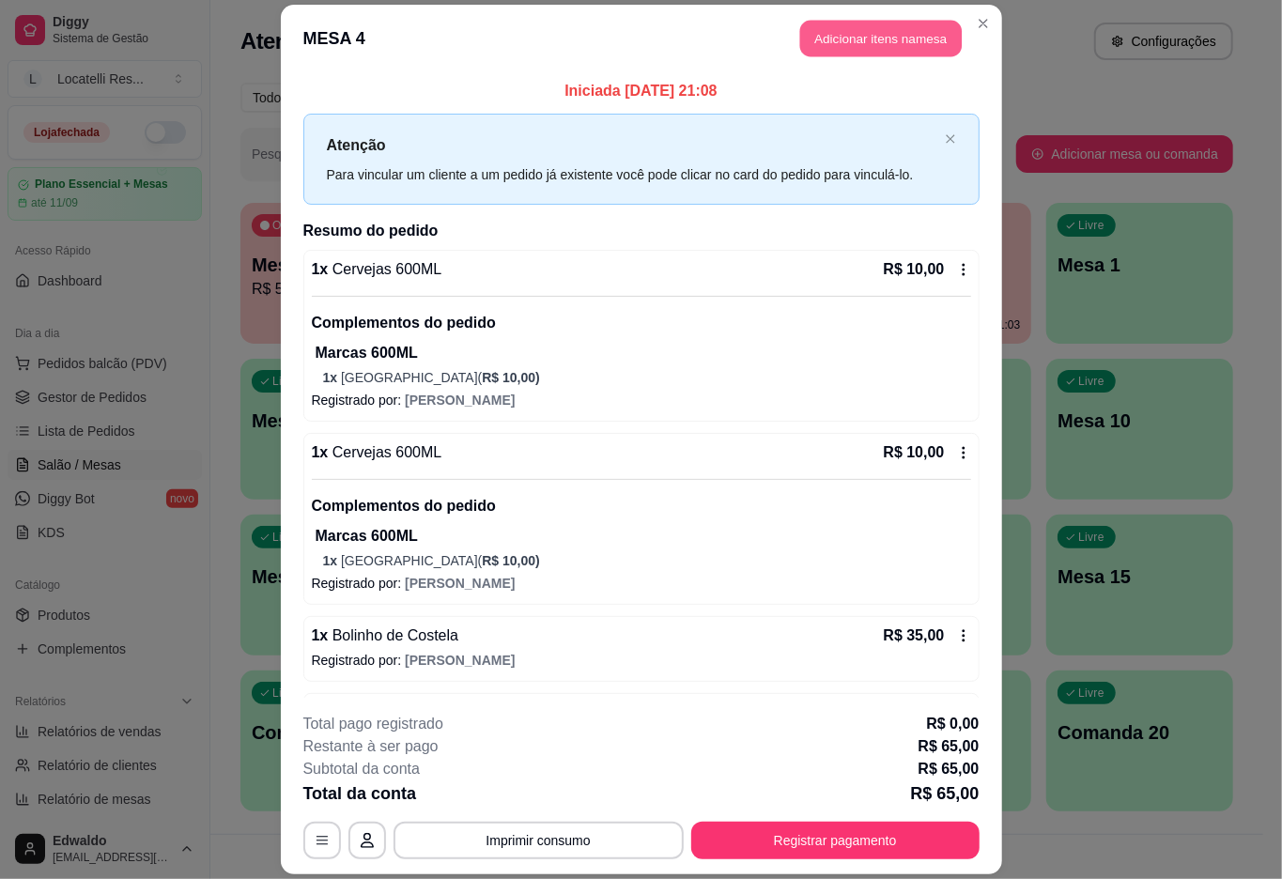
click at [808, 50] on button "Adicionar itens na mesa" at bounding box center [881, 38] width 162 height 37
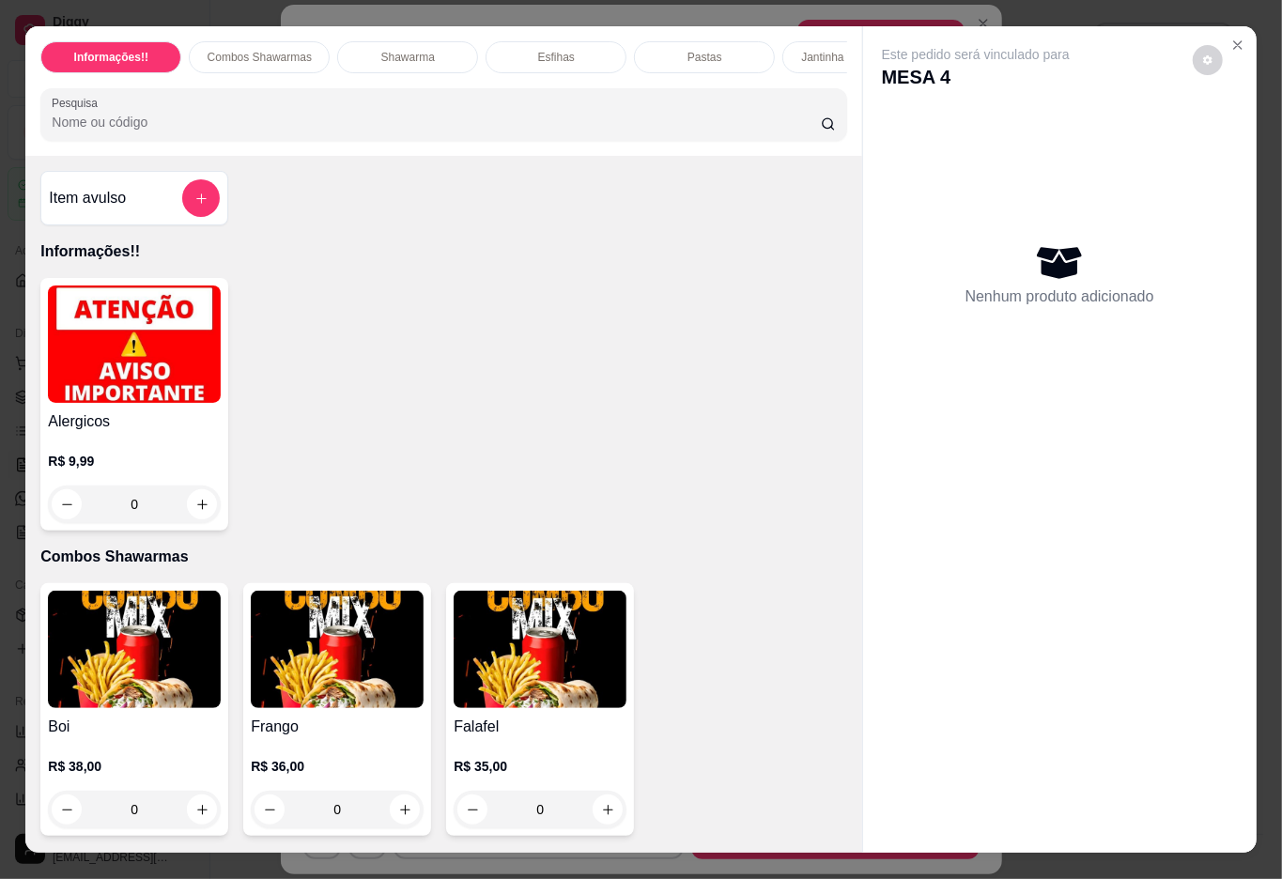
click at [316, 131] on input "Pesquisa" at bounding box center [436, 122] width 769 height 19
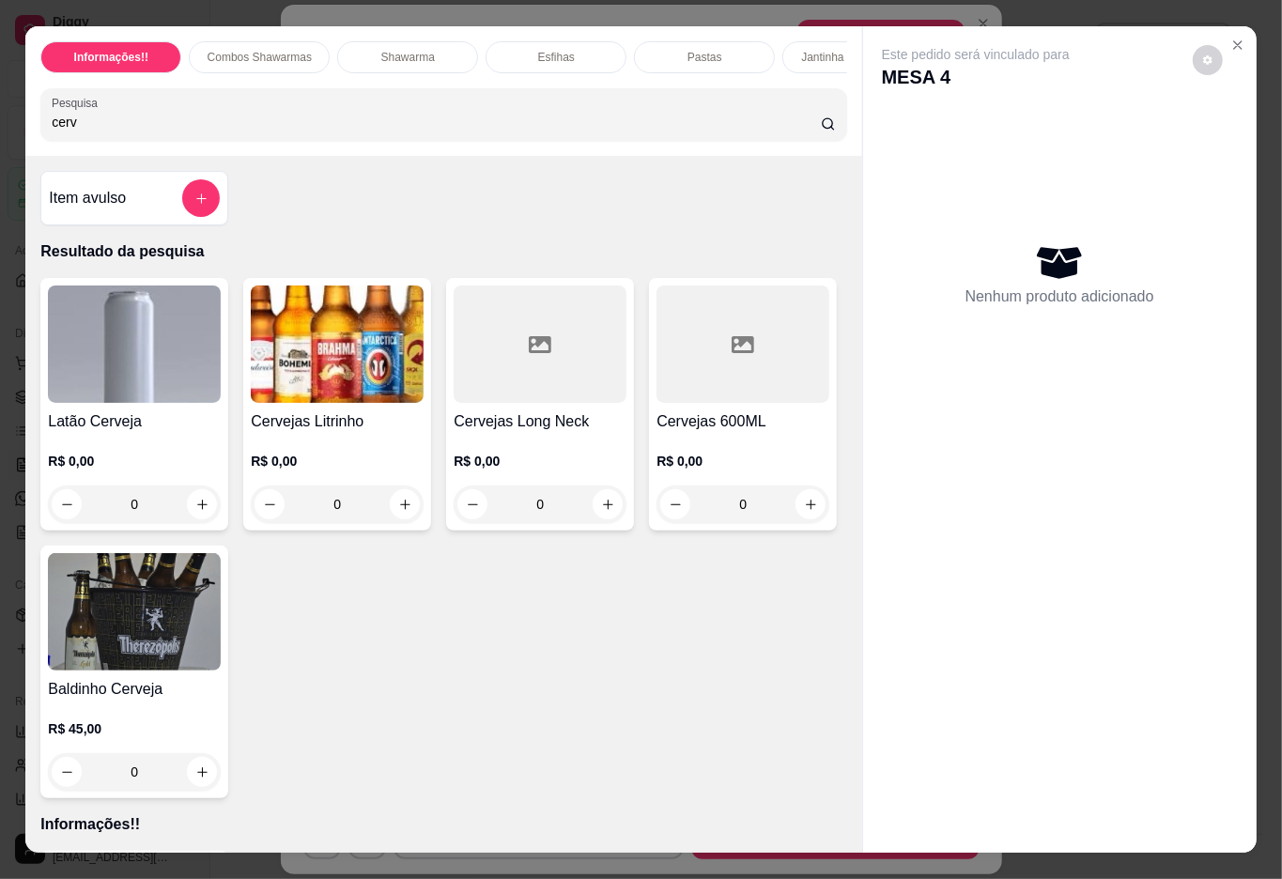
type input "cerv"
click at [657, 403] on div at bounding box center [743, 344] width 173 height 117
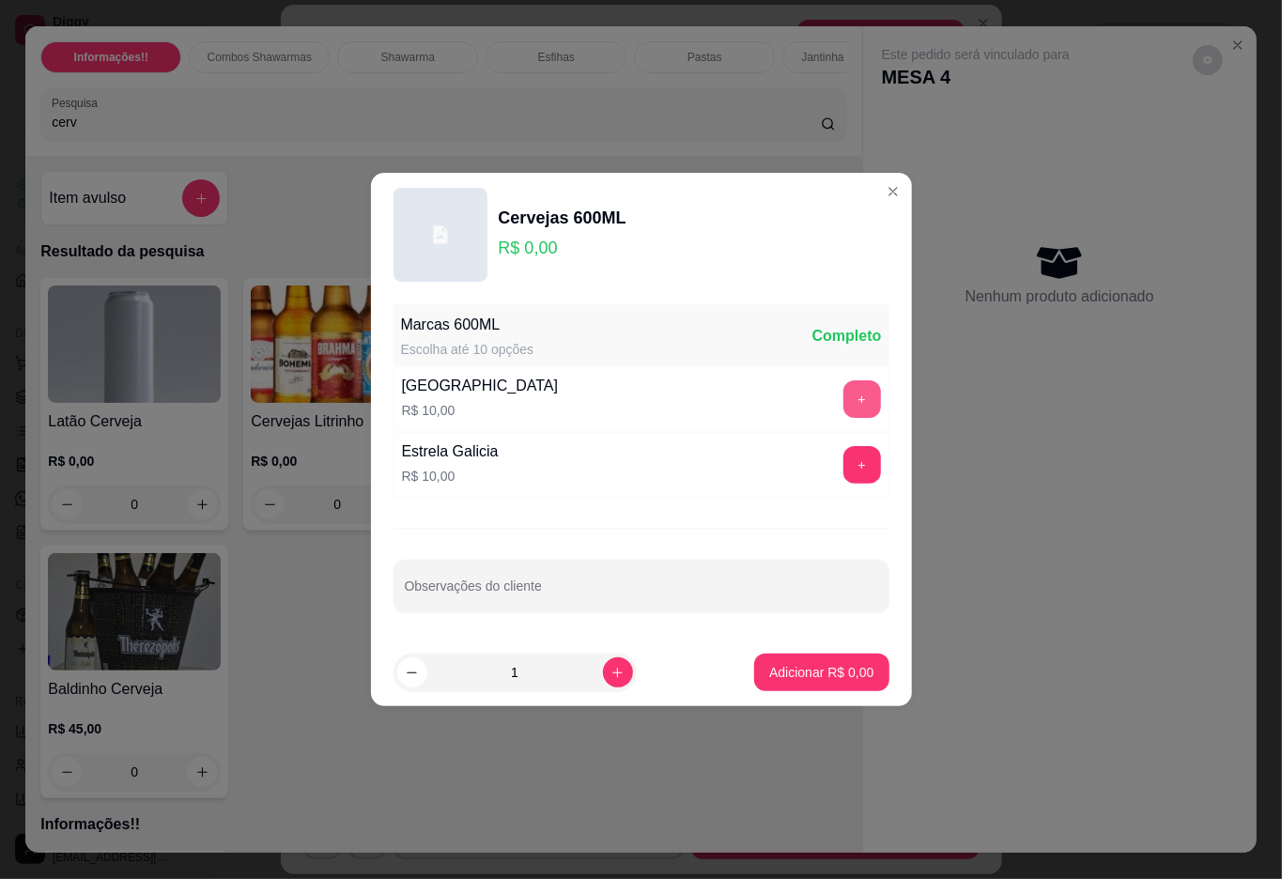
click at [843, 394] on button "+" at bounding box center [862, 399] width 38 height 38
click at [801, 663] on button "Adicionar R$ 10,00" at bounding box center [818, 673] width 142 height 38
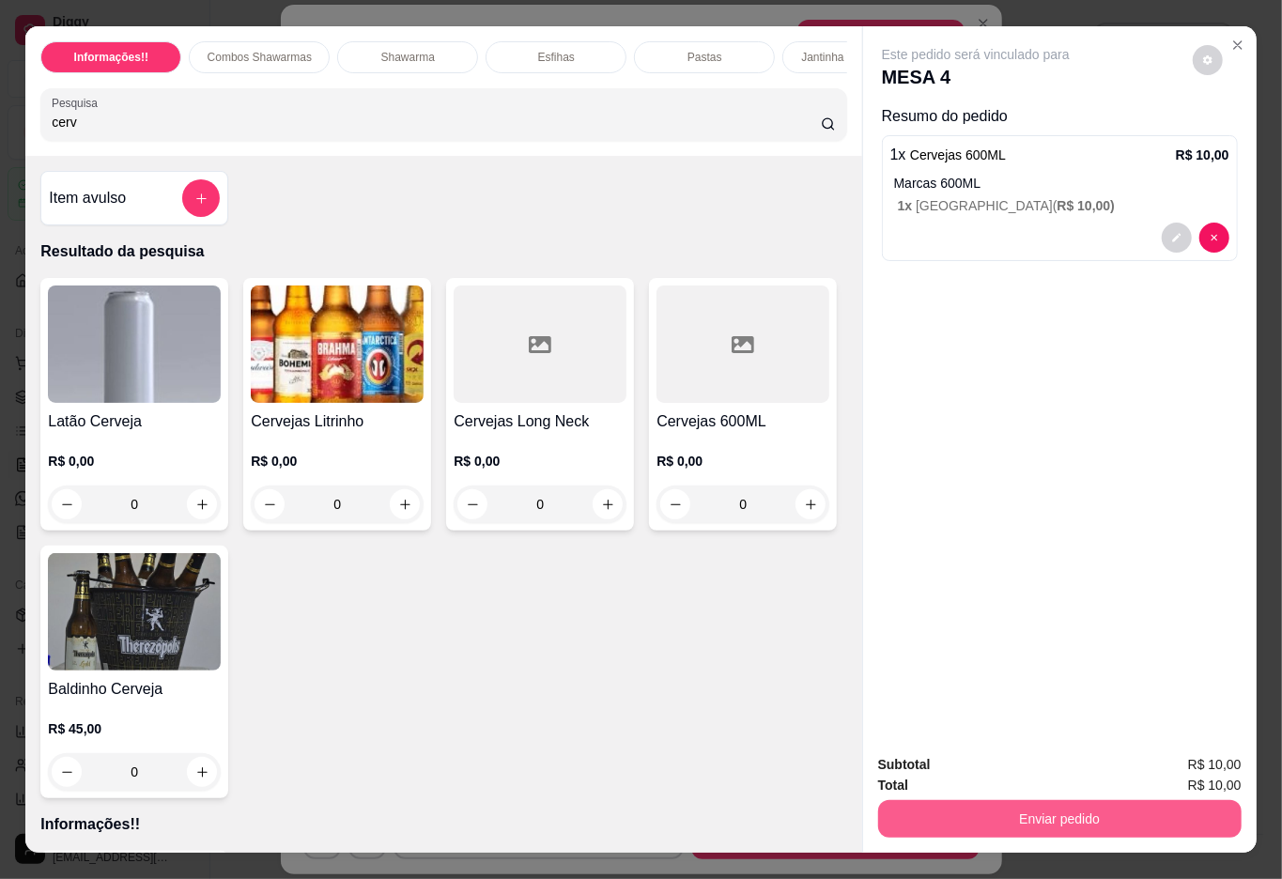
click at [1026, 809] on button "Enviar pedido" at bounding box center [1059, 819] width 363 height 38
click at [1015, 761] on button "Não registrar e enviar pedido" at bounding box center [996, 763] width 190 height 35
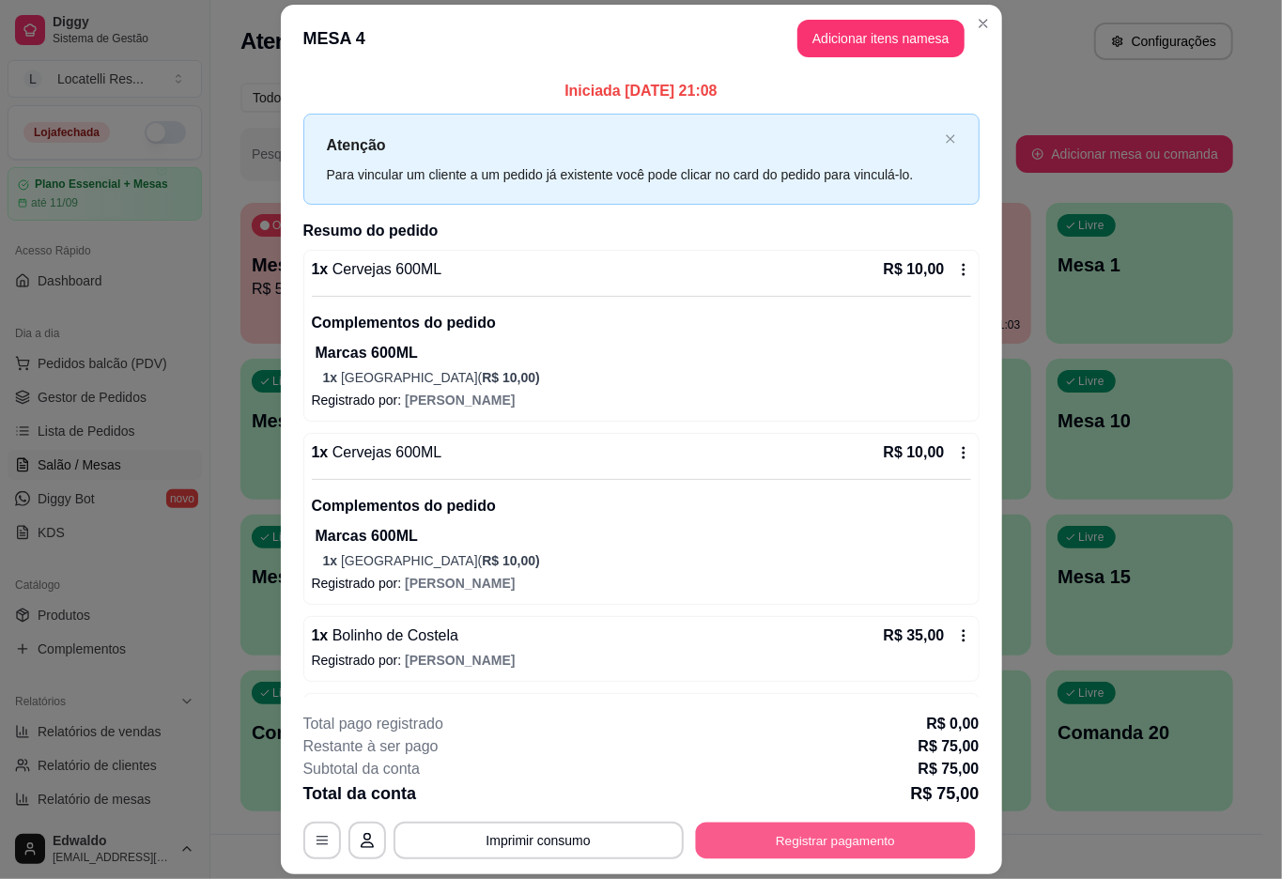
click at [750, 845] on button "Registrar pagamento" at bounding box center [835, 841] width 280 height 37
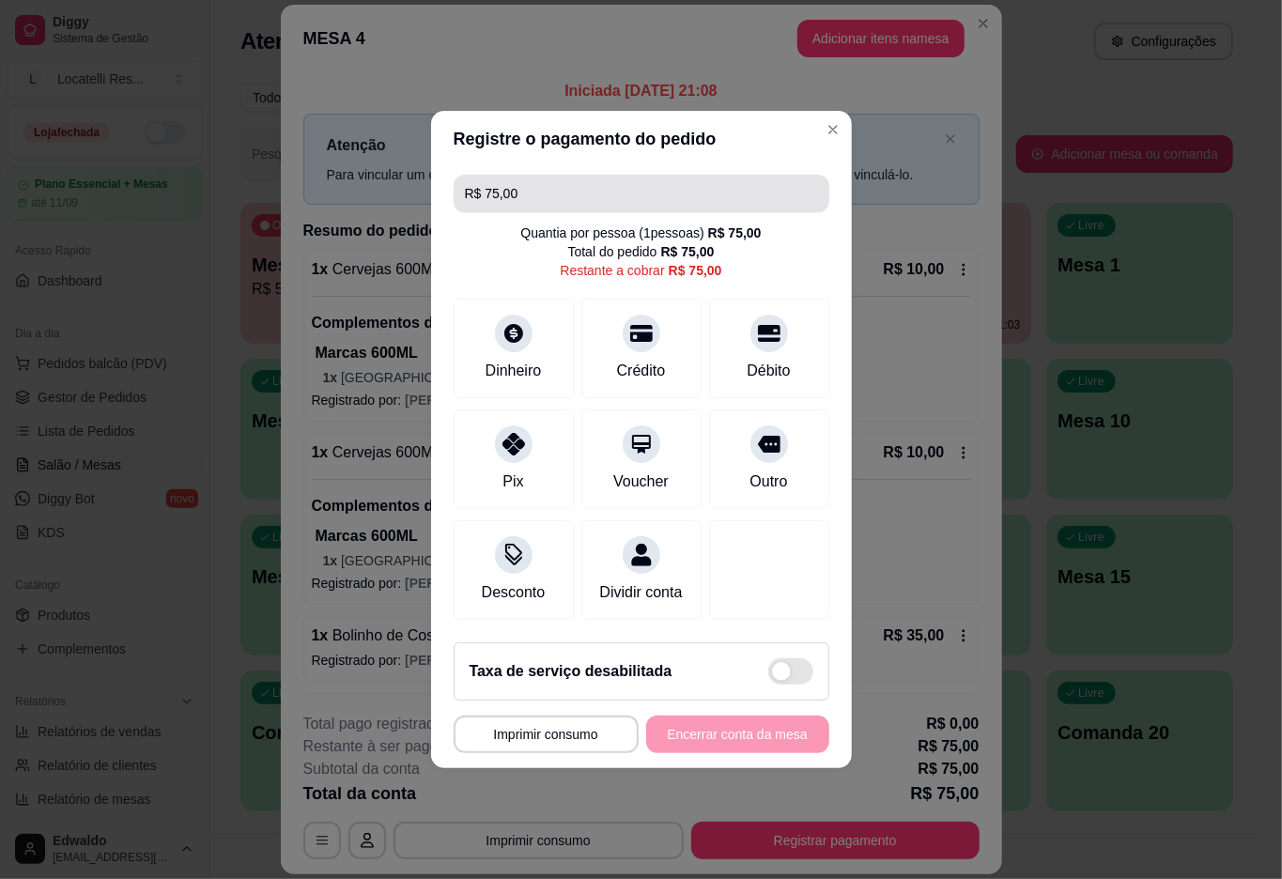
click at [547, 195] on input "R$ 75,00" at bounding box center [641, 194] width 353 height 38
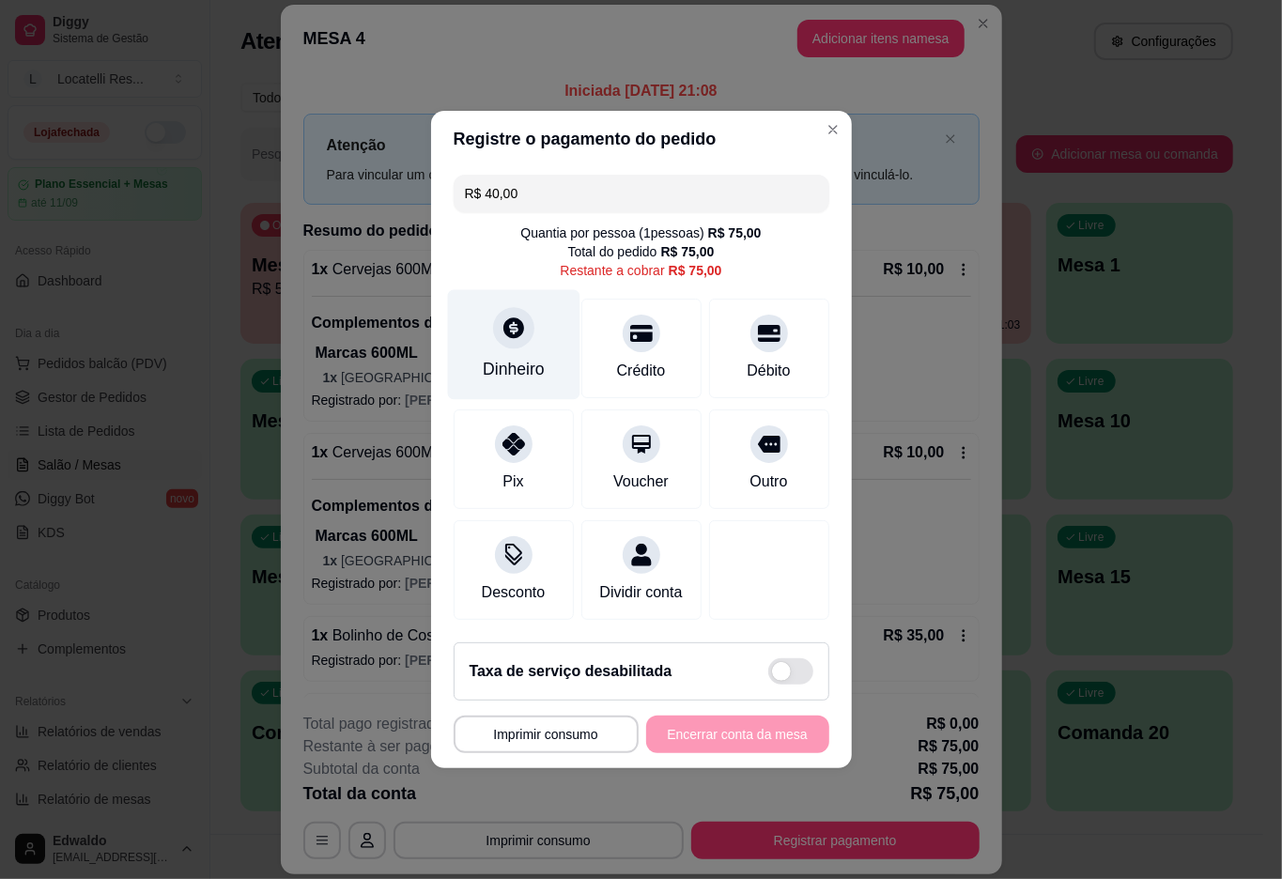
click at [511, 317] on icon at bounding box center [513, 327] width 21 height 21
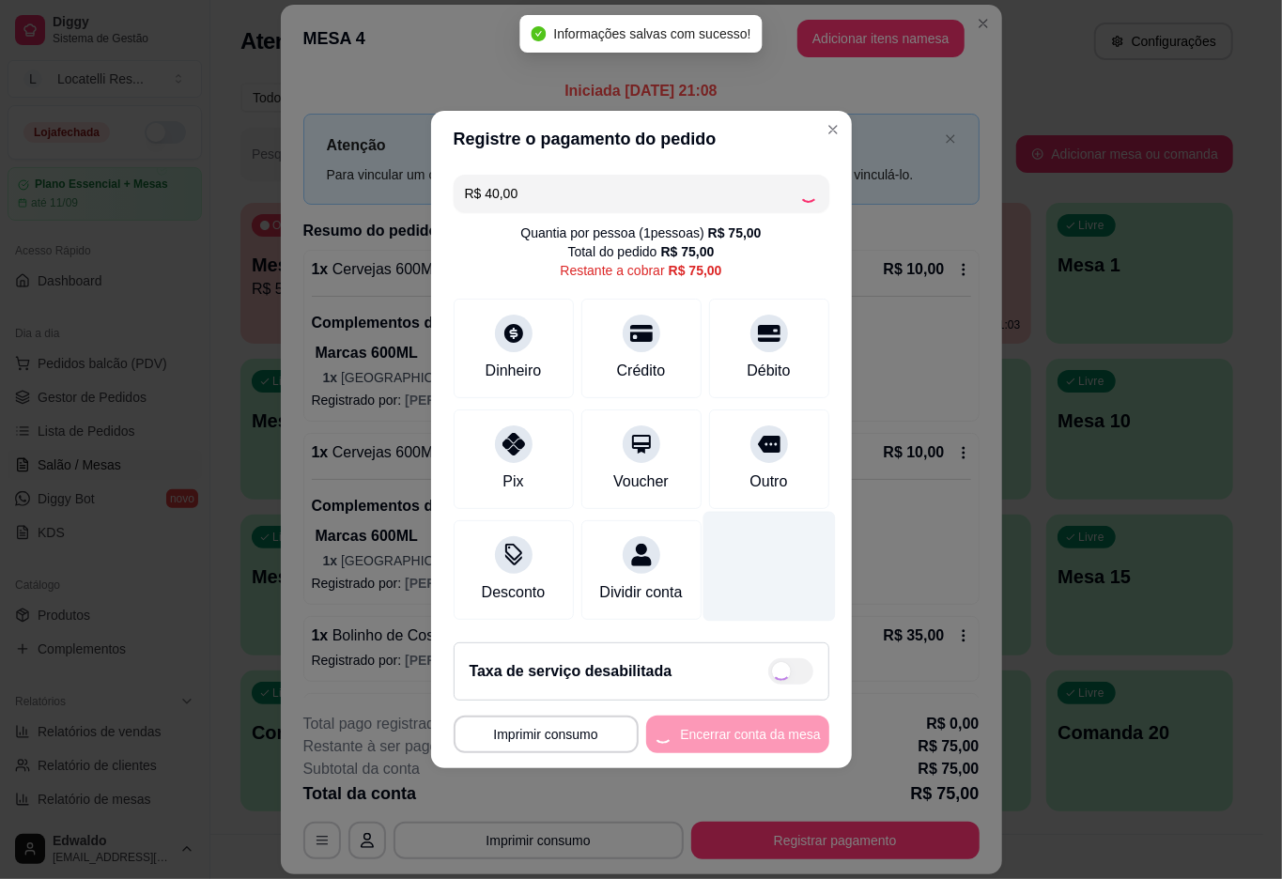
type input "R$ 35,00"
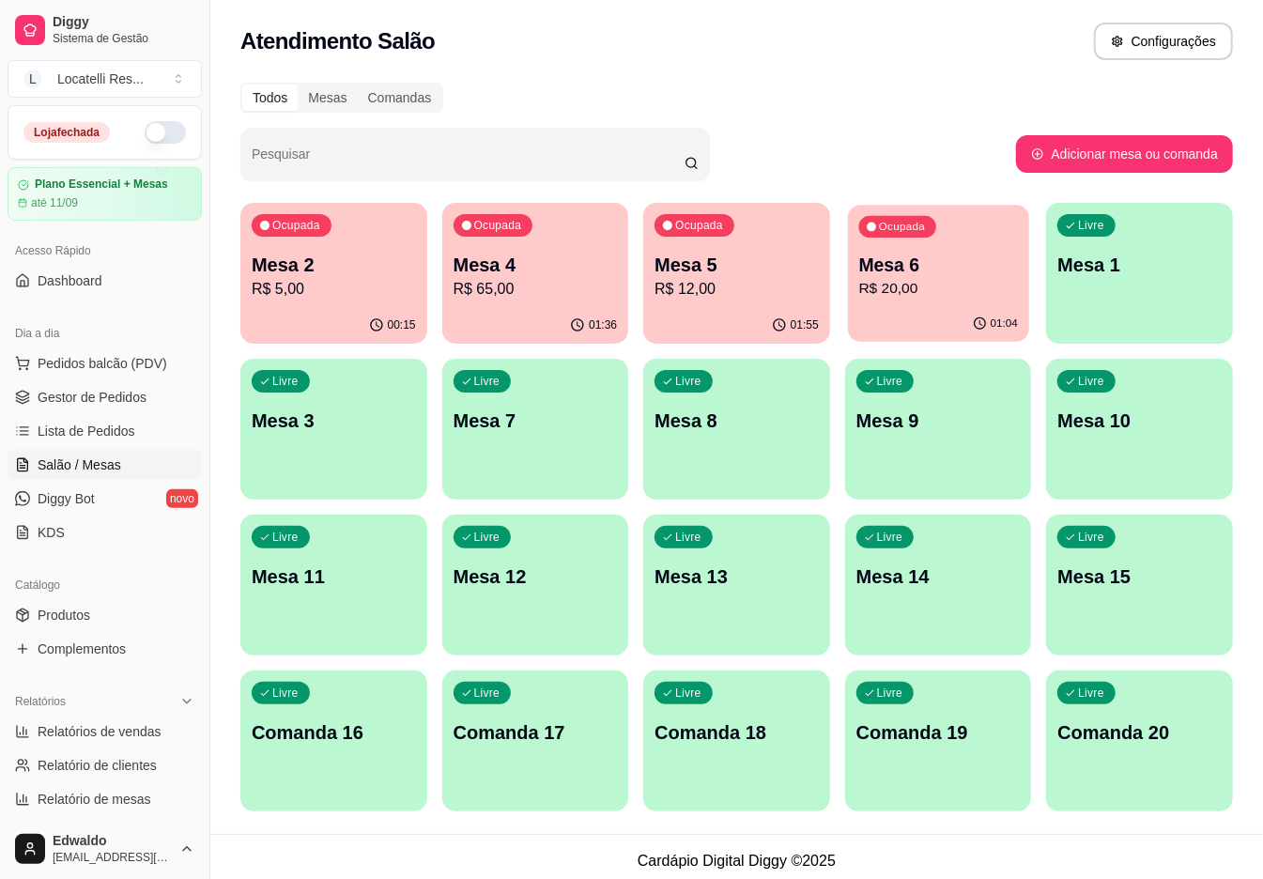
click at [877, 302] on div "Ocupada Mesa 6 R$ 20,00" at bounding box center [938, 255] width 181 height 101
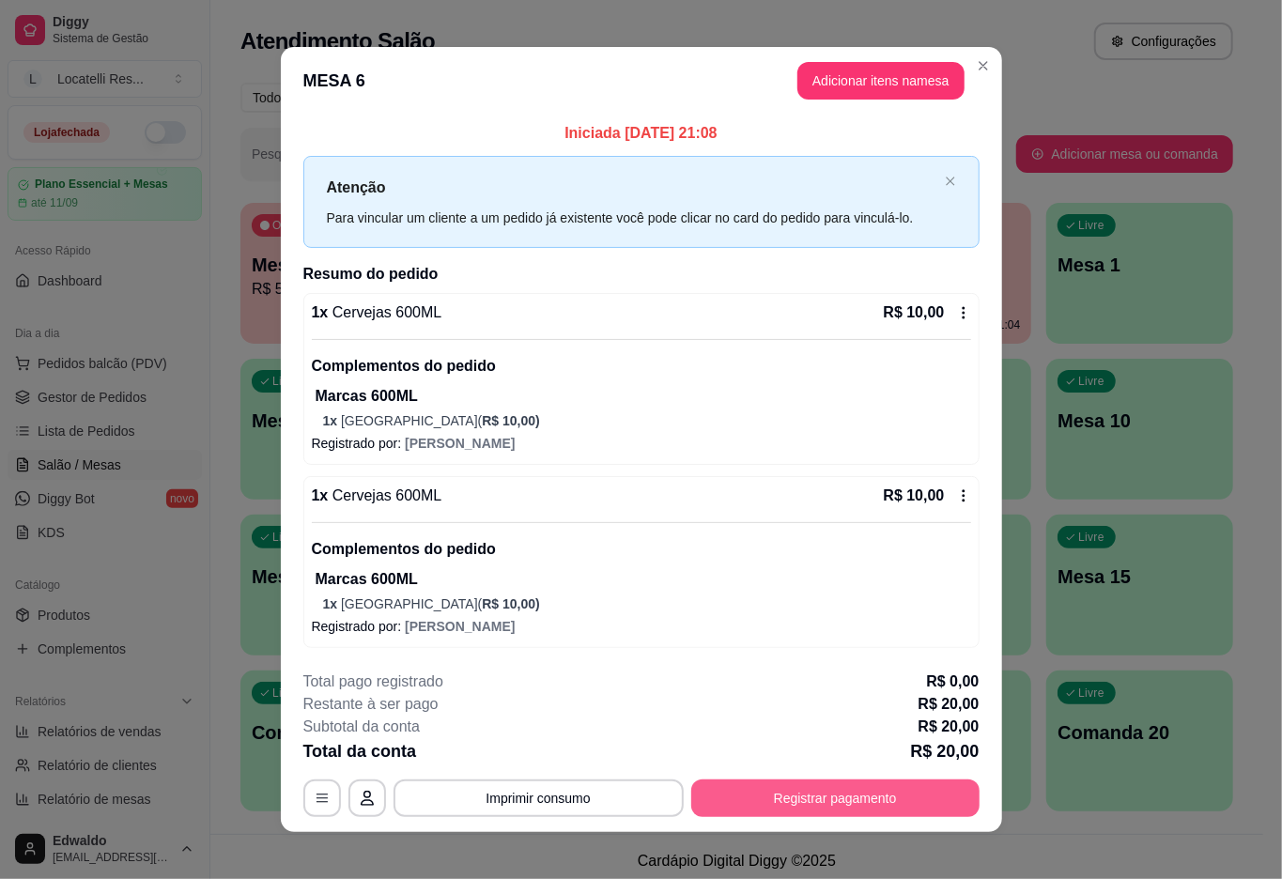
click at [795, 796] on button "Registrar pagamento" at bounding box center [835, 799] width 288 height 38
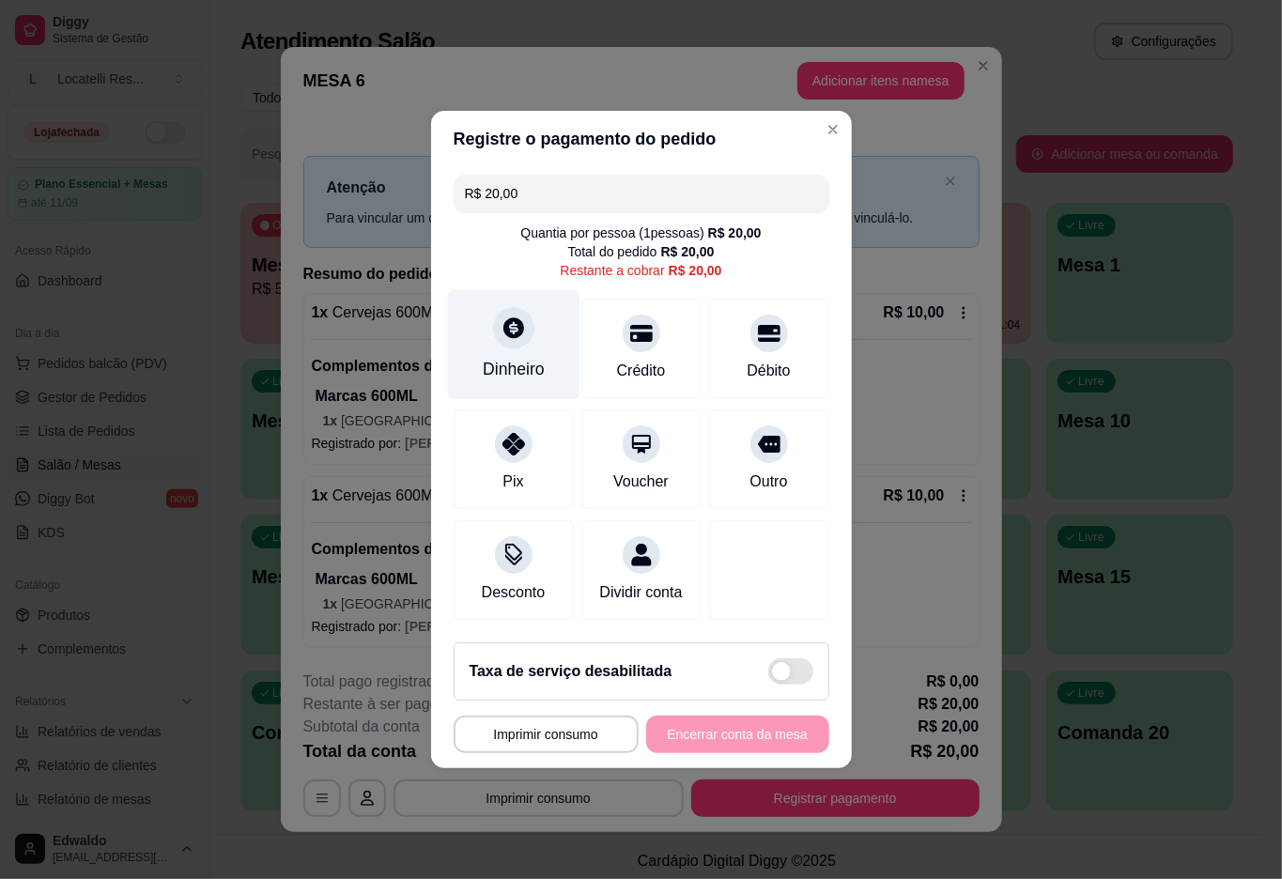
click at [501, 316] on icon at bounding box center [513, 328] width 24 height 24
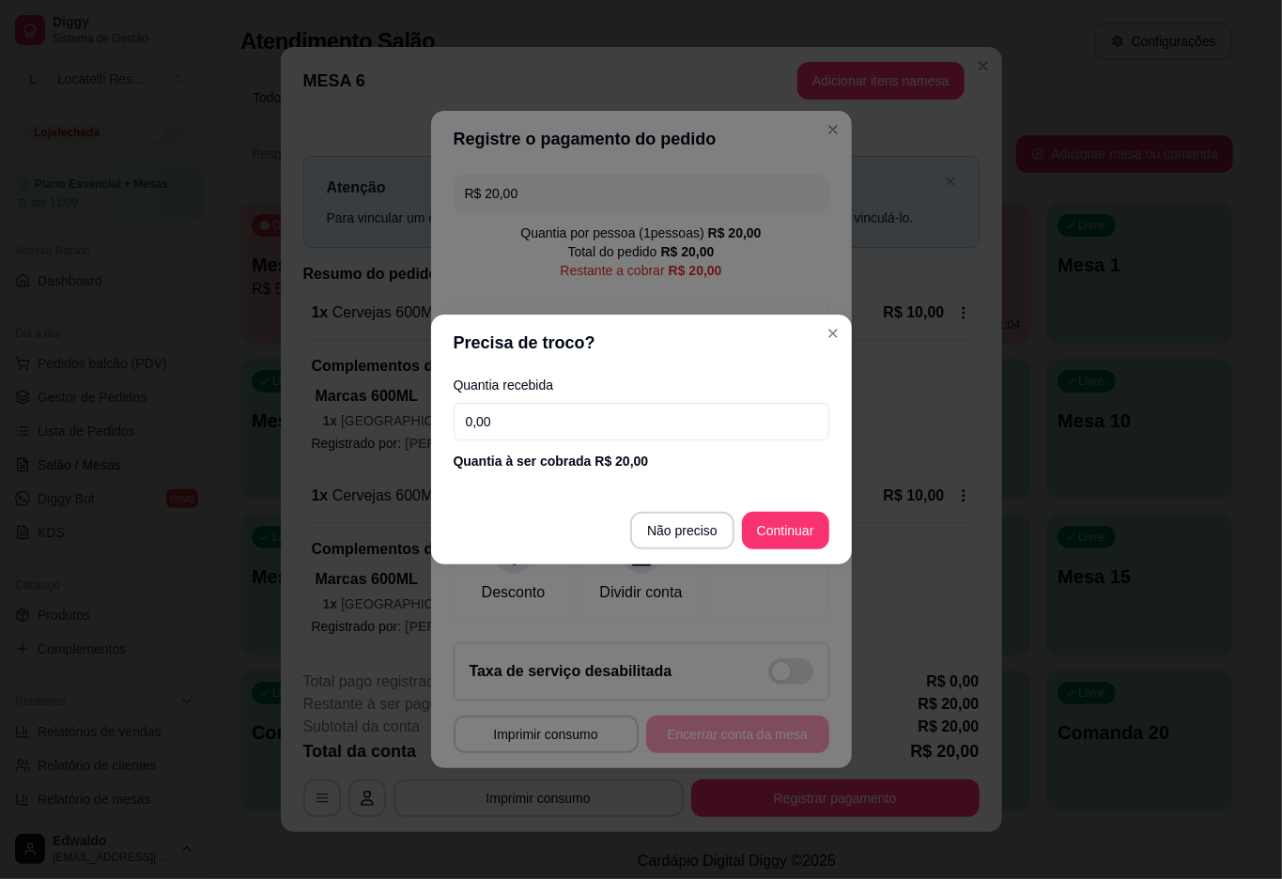
click at [564, 422] on input "0,00" at bounding box center [642, 422] width 376 height 38
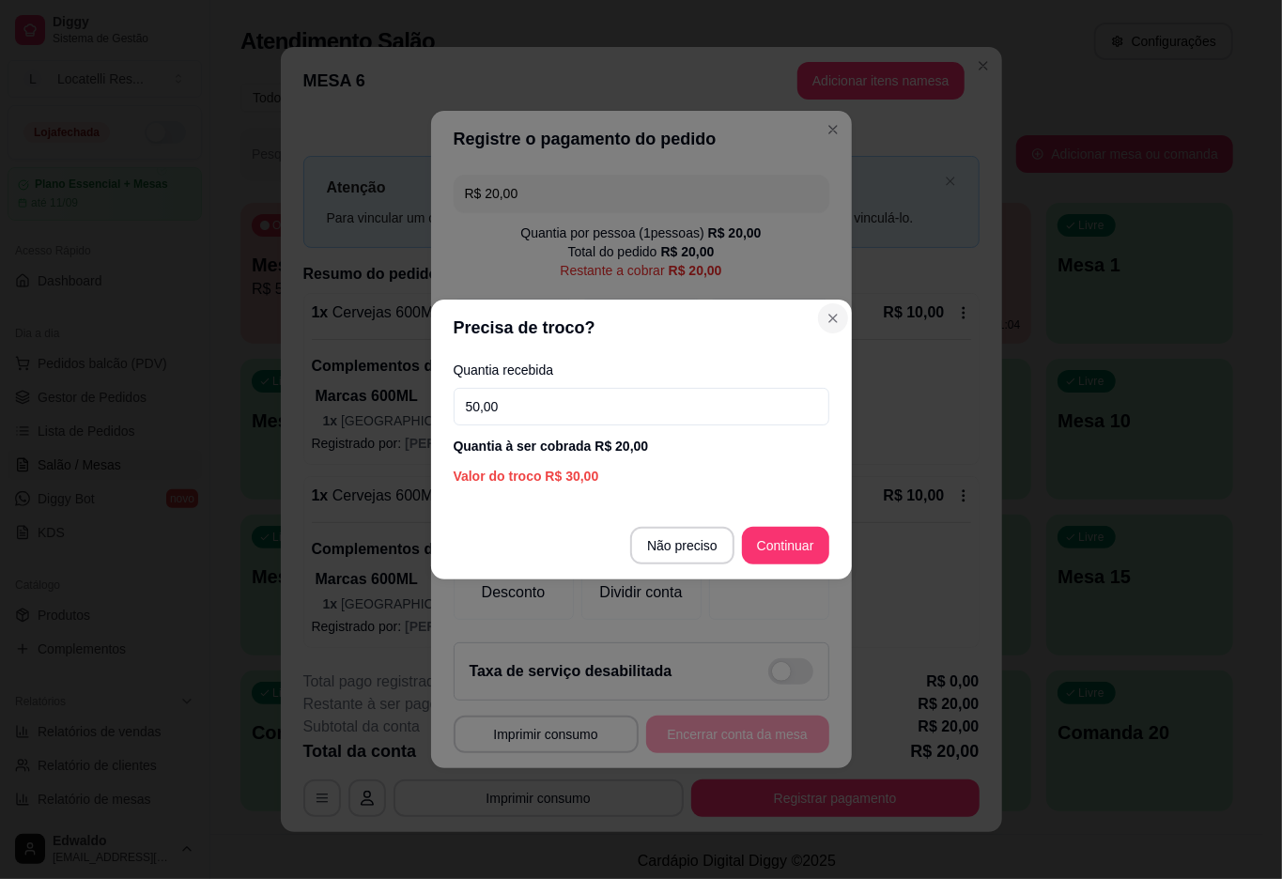
type input "50,00"
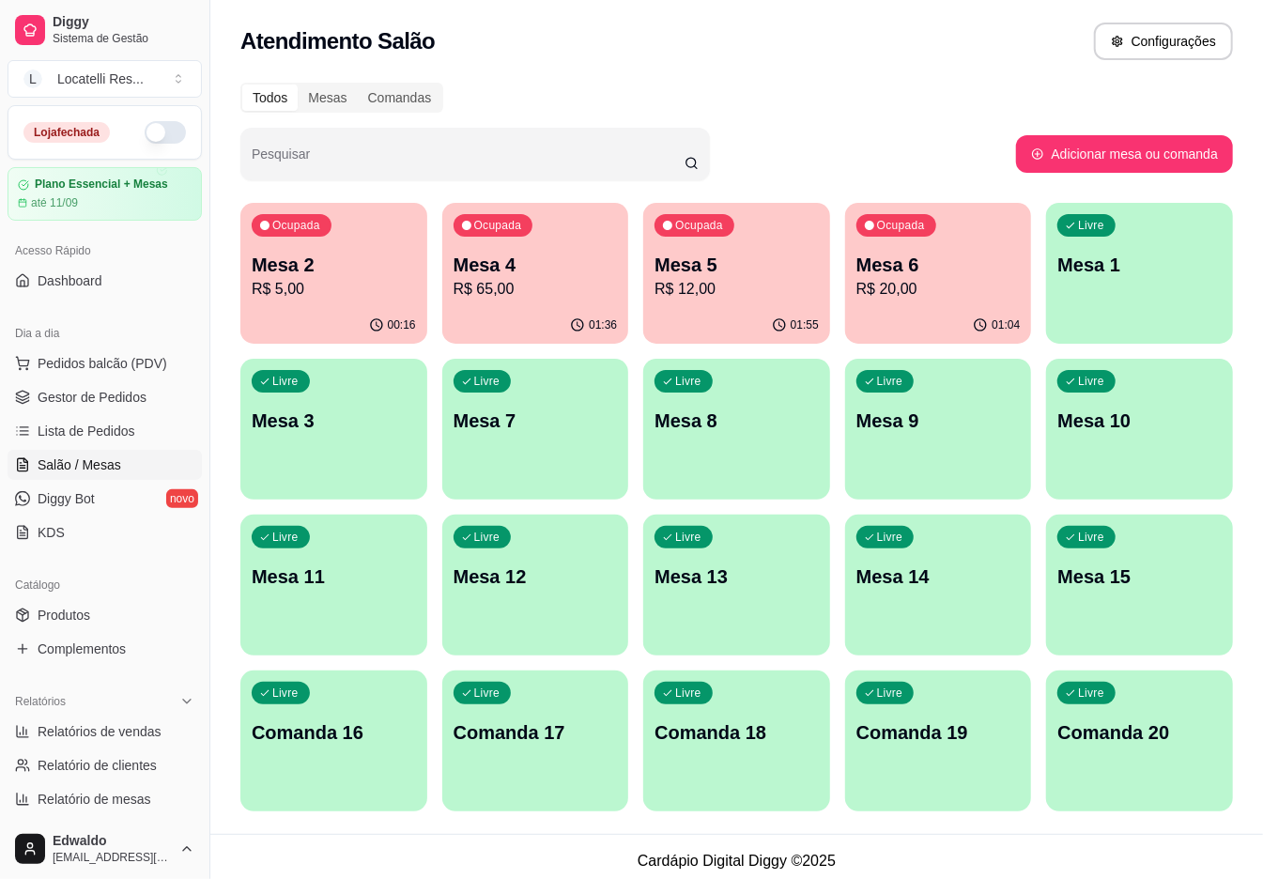
click at [794, 255] on p "Mesa 5" at bounding box center [737, 265] width 164 height 26
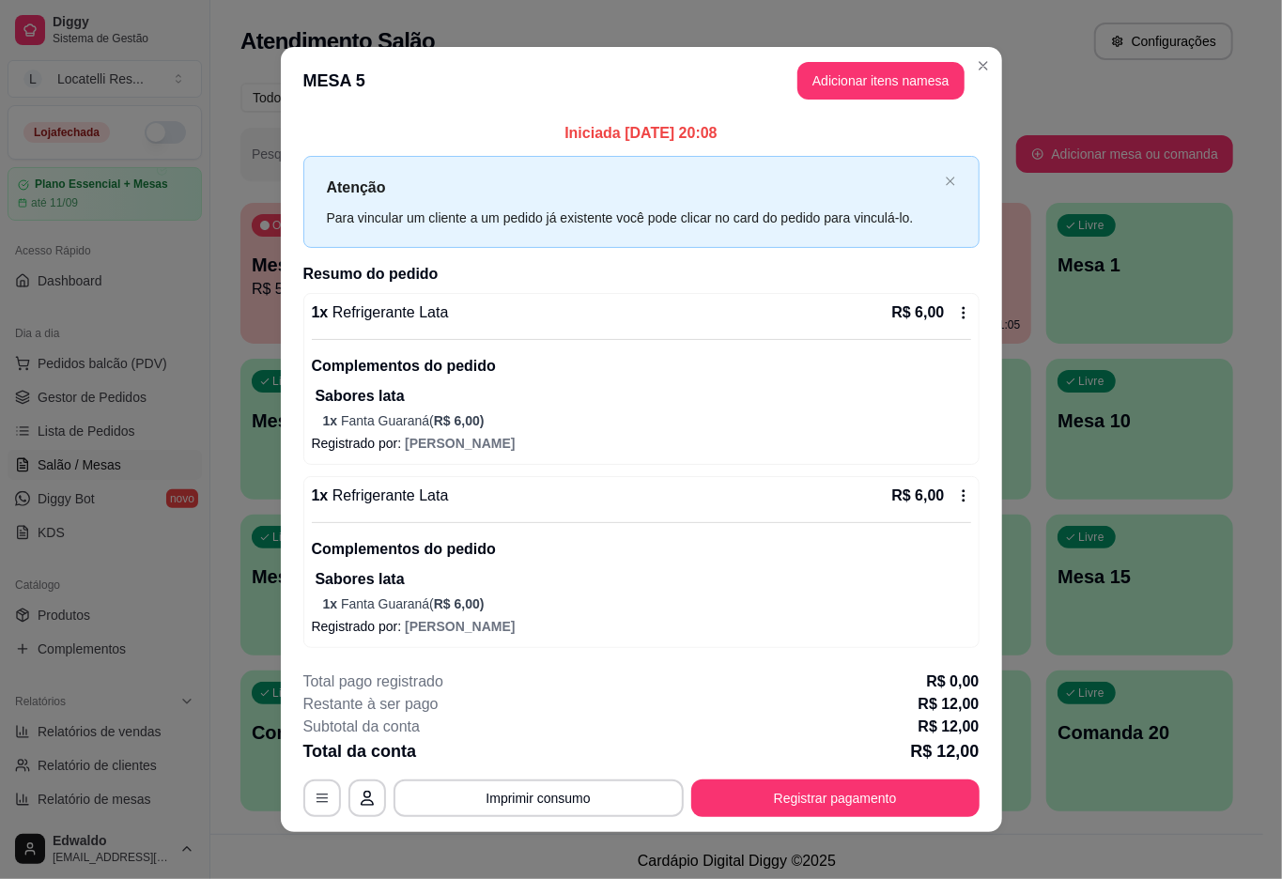
scroll to position [13, 0]
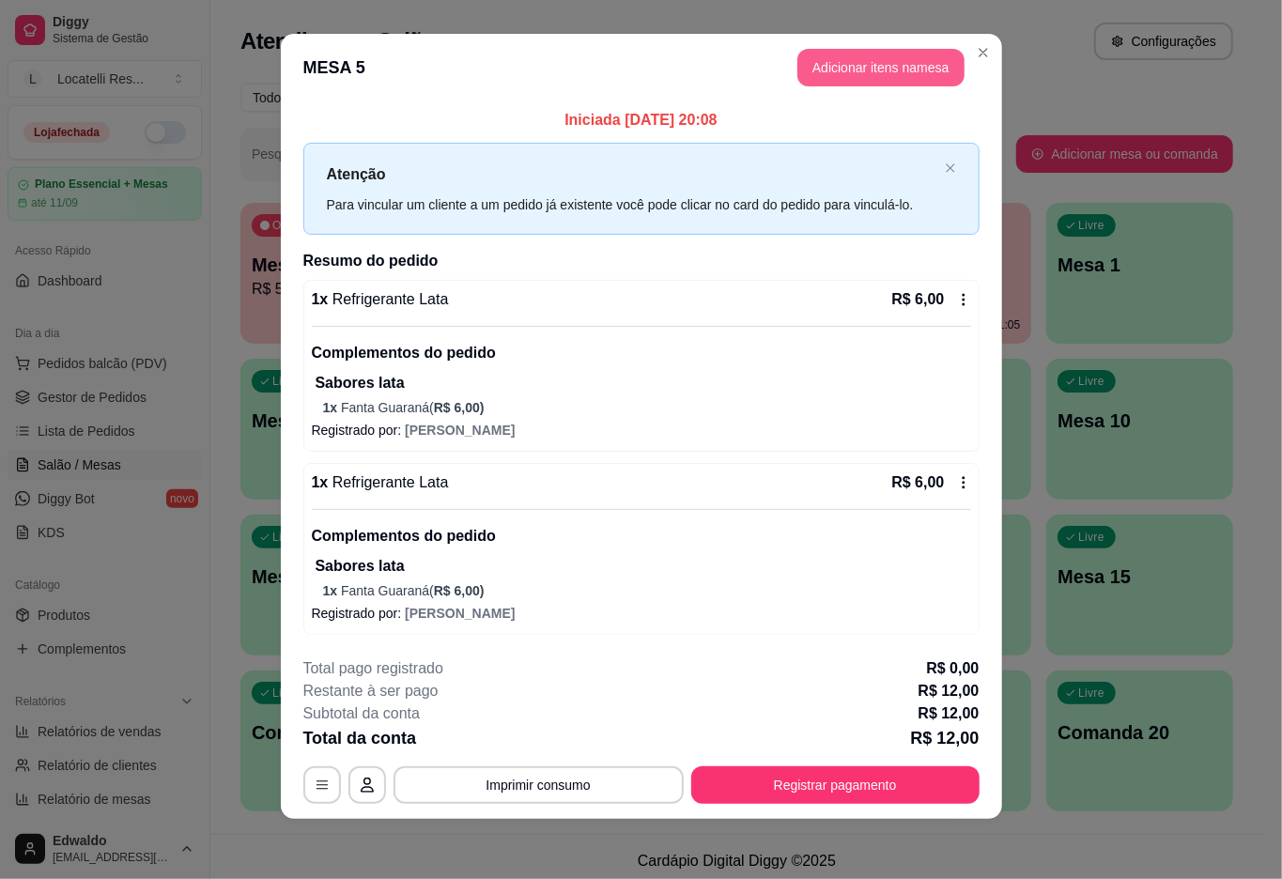
click at [868, 62] on button "Adicionar itens na mesa" at bounding box center [880, 68] width 167 height 38
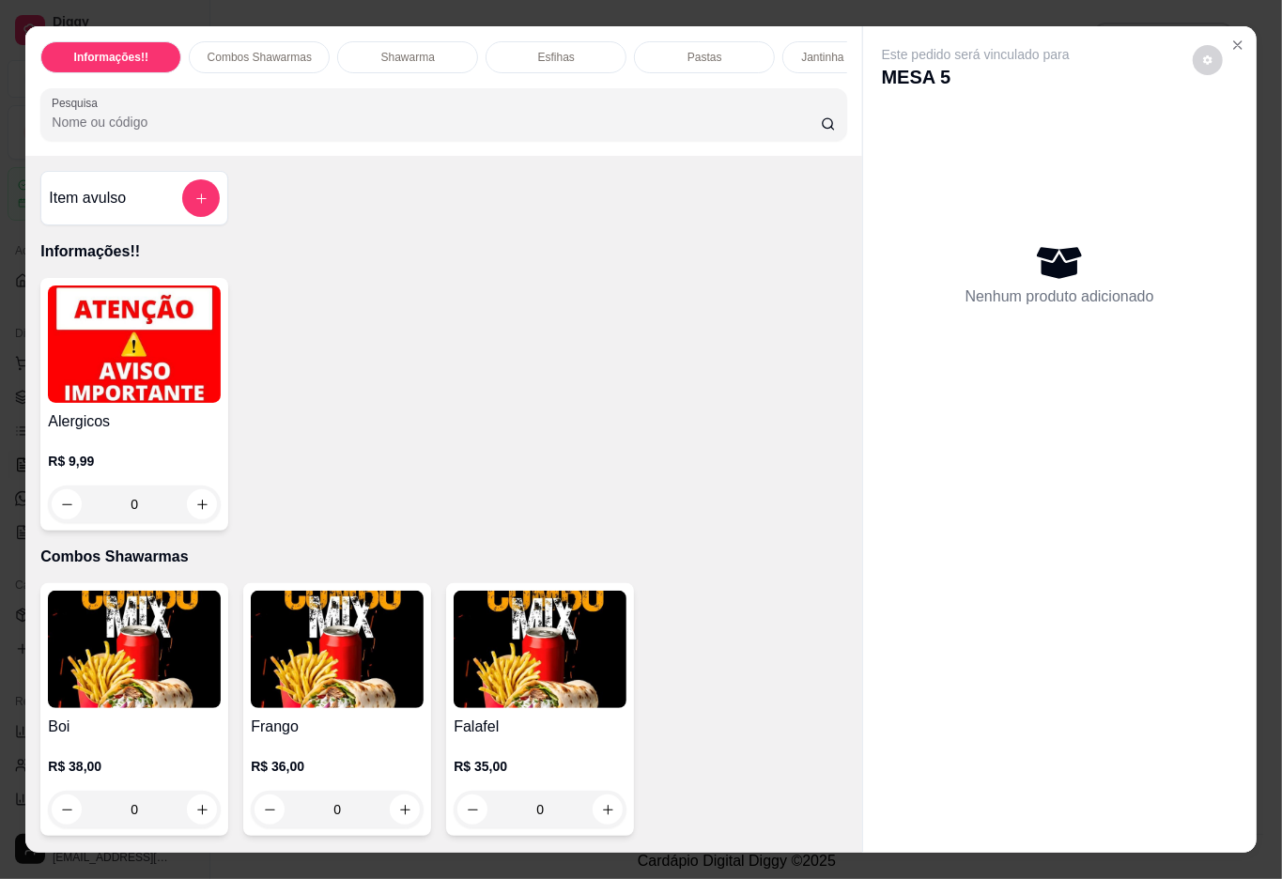
drag, startPoint x: 210, startPoint y: 128, endPoint x: 193, endPoint y: 116, distance: 21.1
click at [207, 125] on input "Pesquisa" at bounding box center [436, 122] width 769 height 19
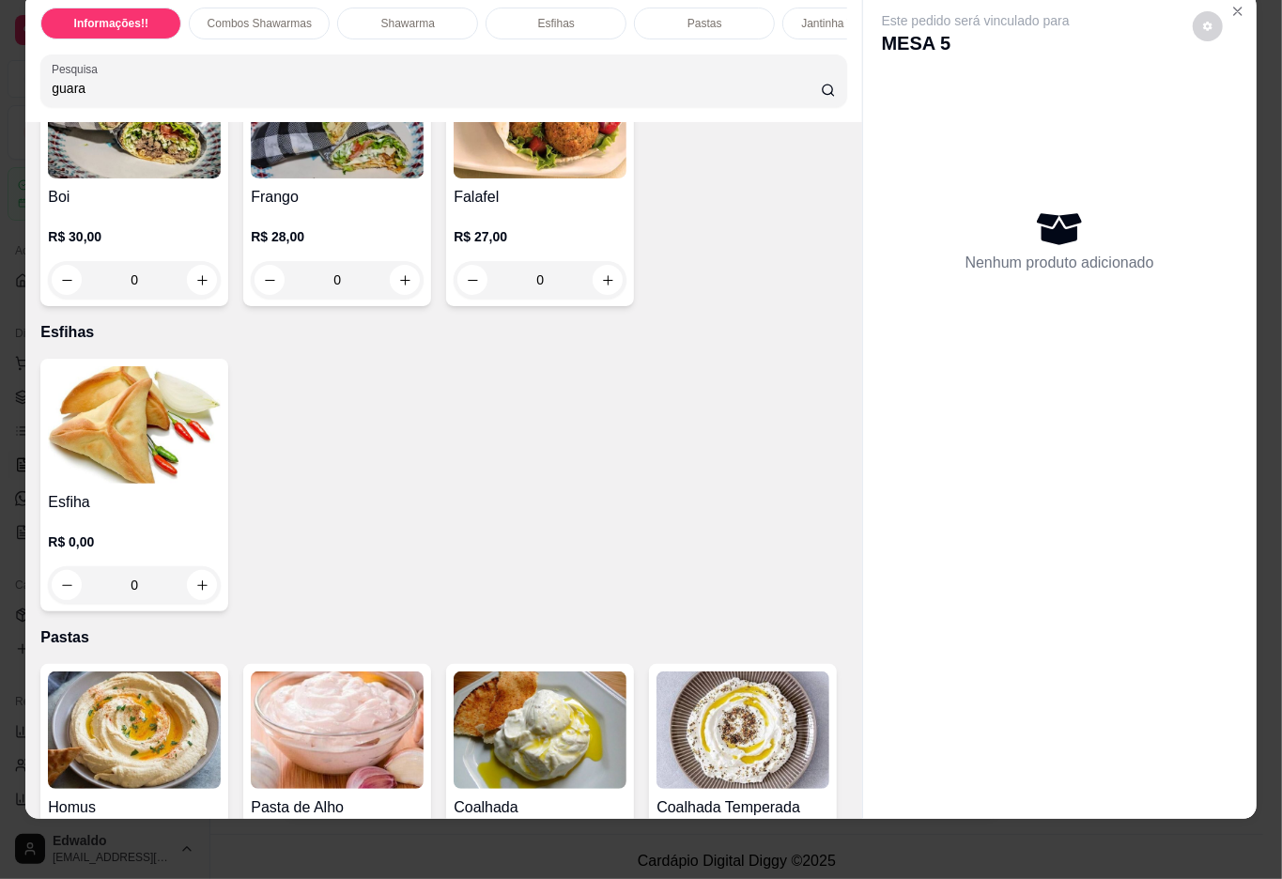
scroll to position [125, 0]
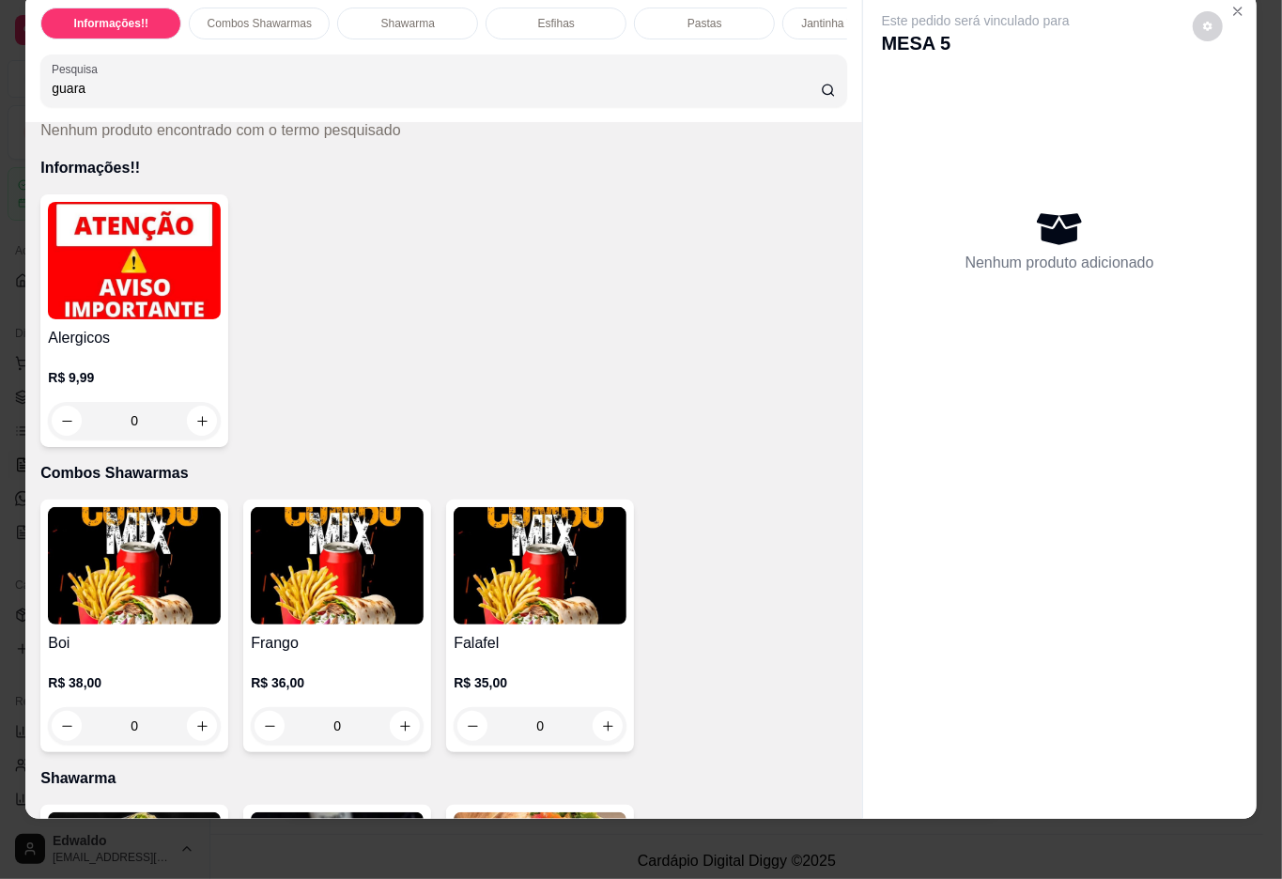
click at [800, 95] on input "guara" at bounding box center [436, 88] width 769 height 19
drag, startPoint x: 789, startPoint y: 90, endPoint x: 801, endPoint y: 95, distance: 13.1
click at [789, 91] on input "guara" at bounding box center [436, 88] width 769 height 19
click at [776, 86] on input "guara" at bounding box center [436, 88] width 769 height 19
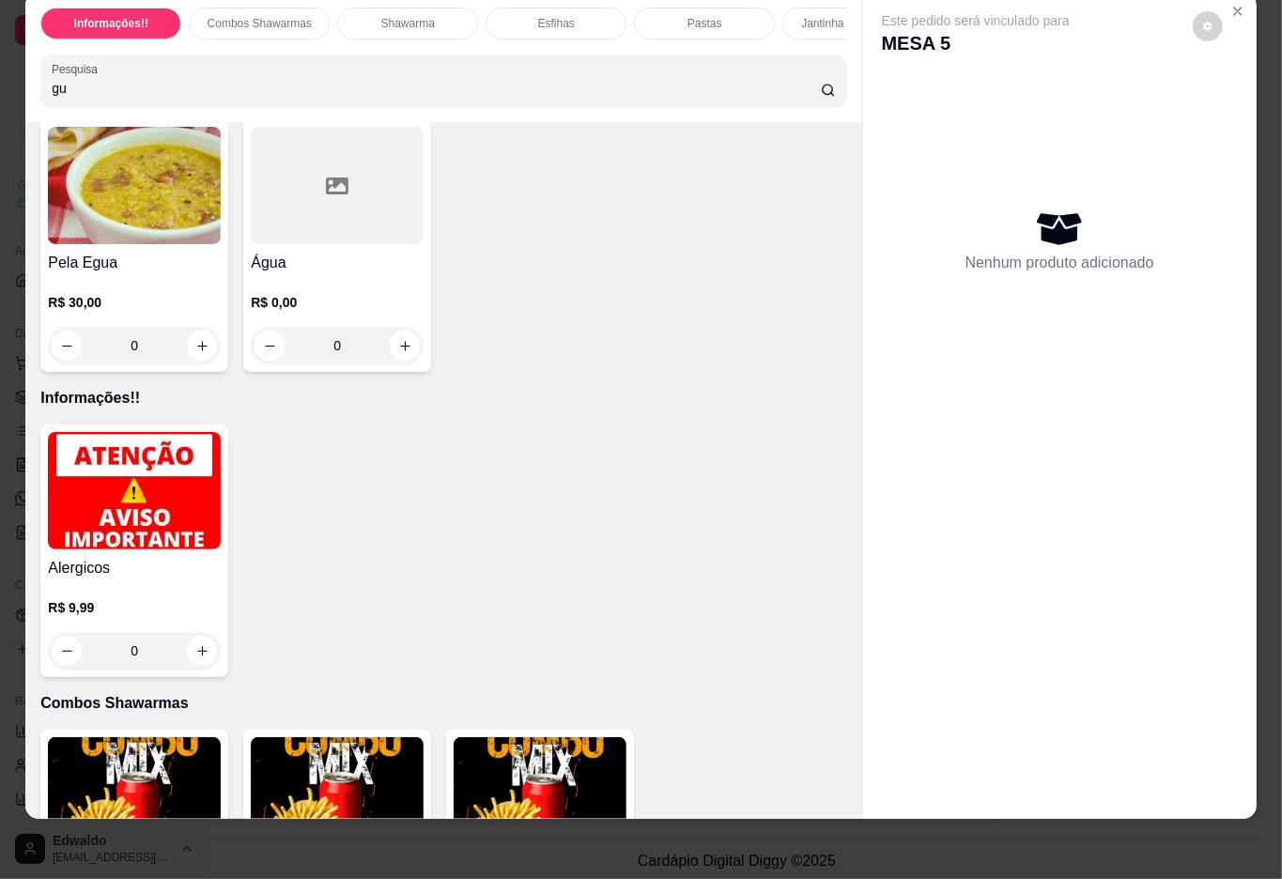
type input "g"
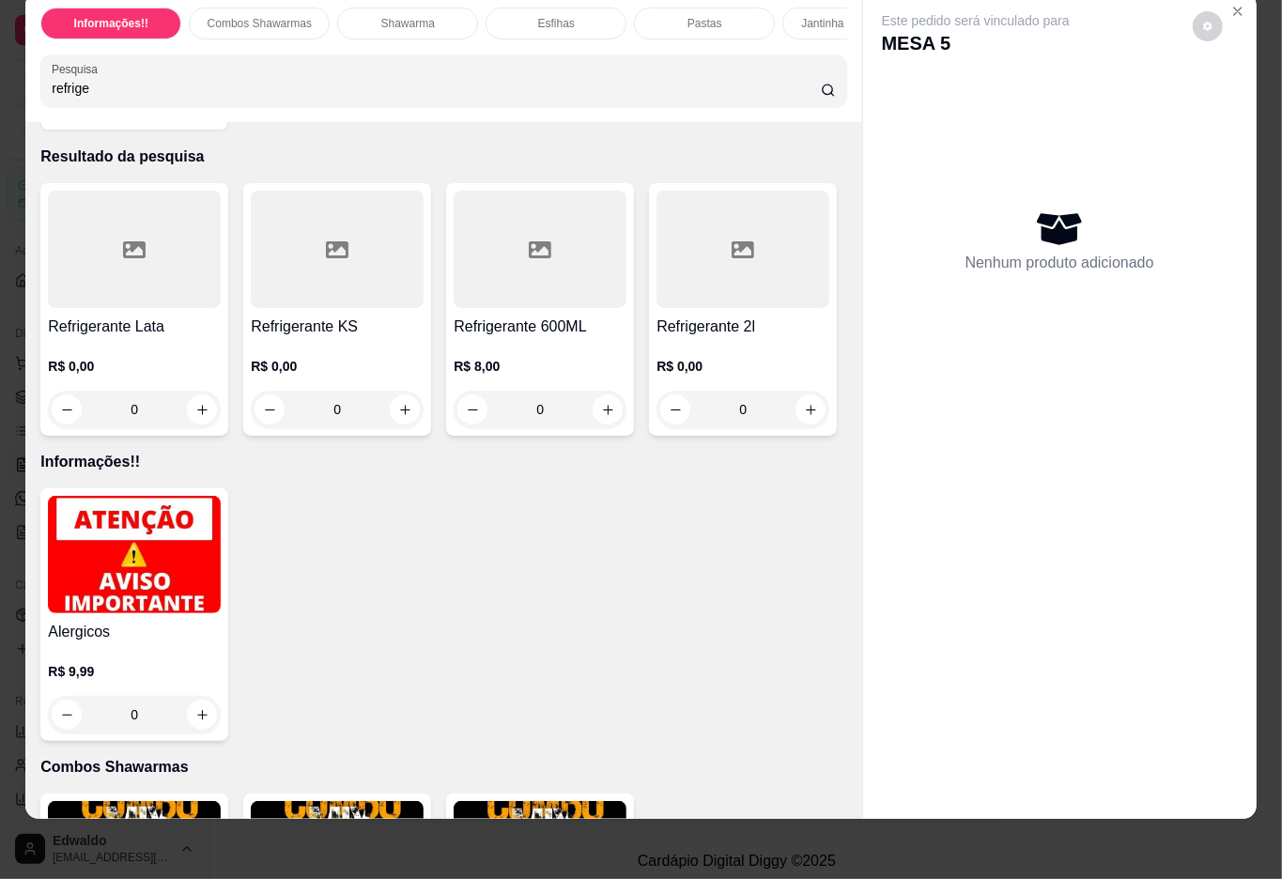
scroll to position [0, 0]
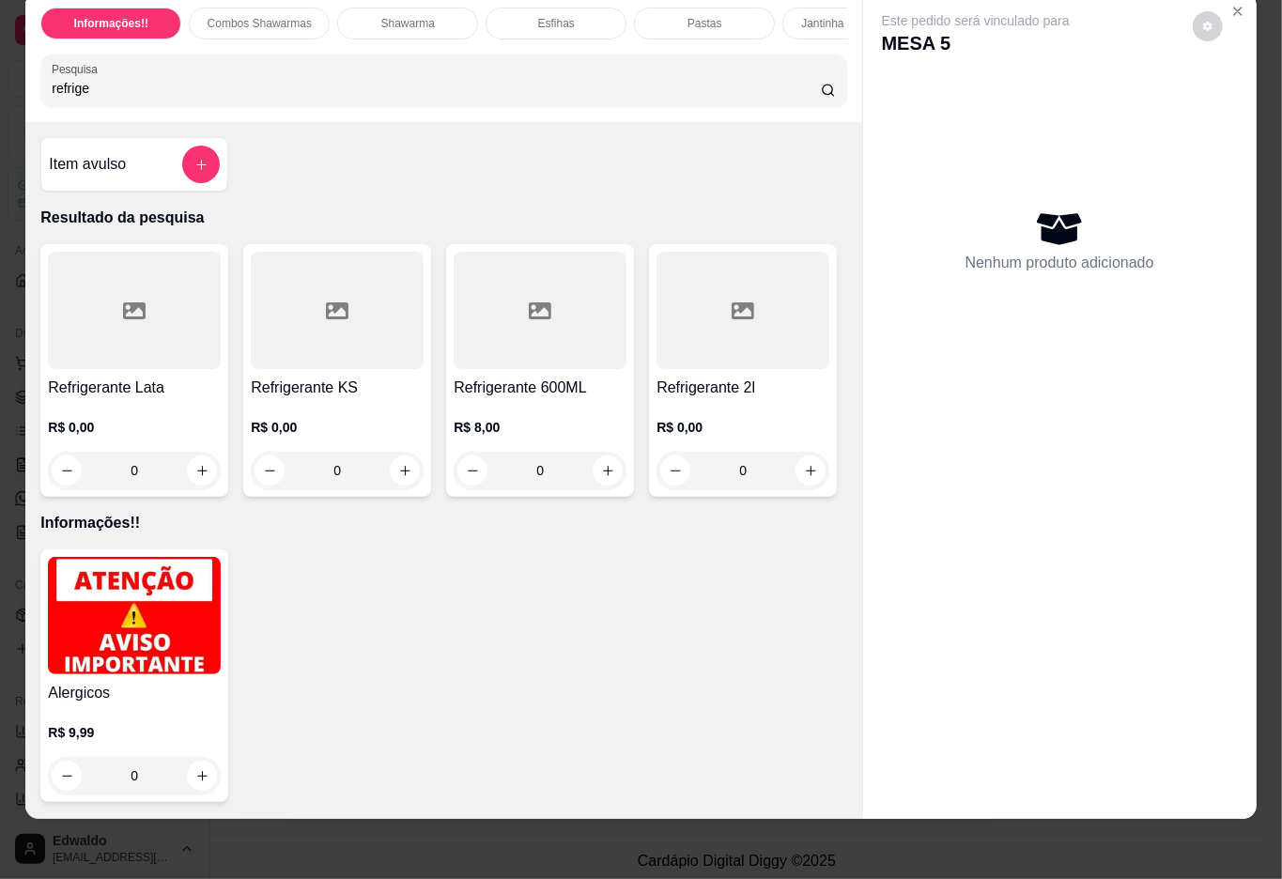
type input "refrige"
click at [178, 355] on div at bounding box center [134, 310] width 173 height 117
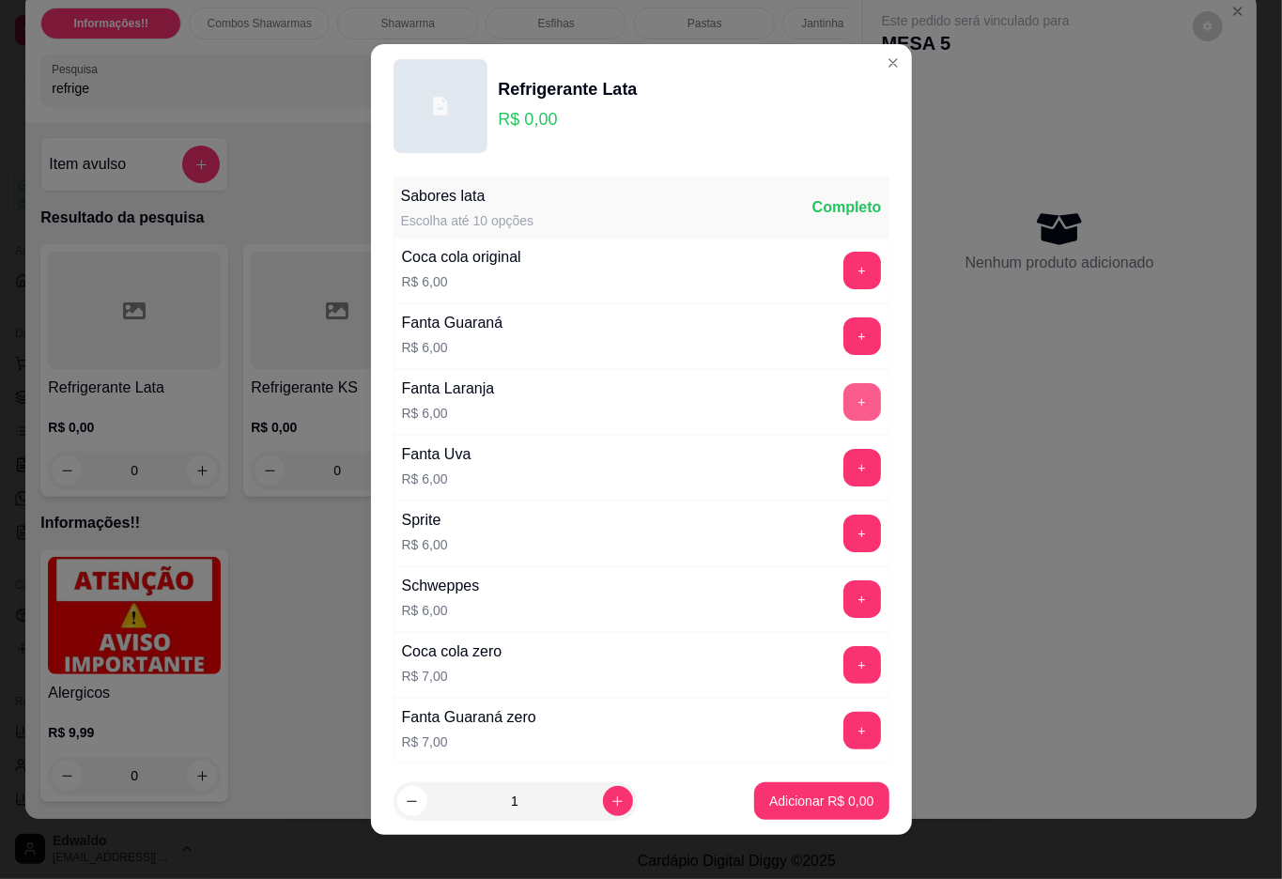
click at [843, 415] on button "+" at bounding box center [862, 402] width 38 height 38
click at [771, 800] on p "Adicionar R$ 6,00" at bounding box center [821, 802] width 101 height 18
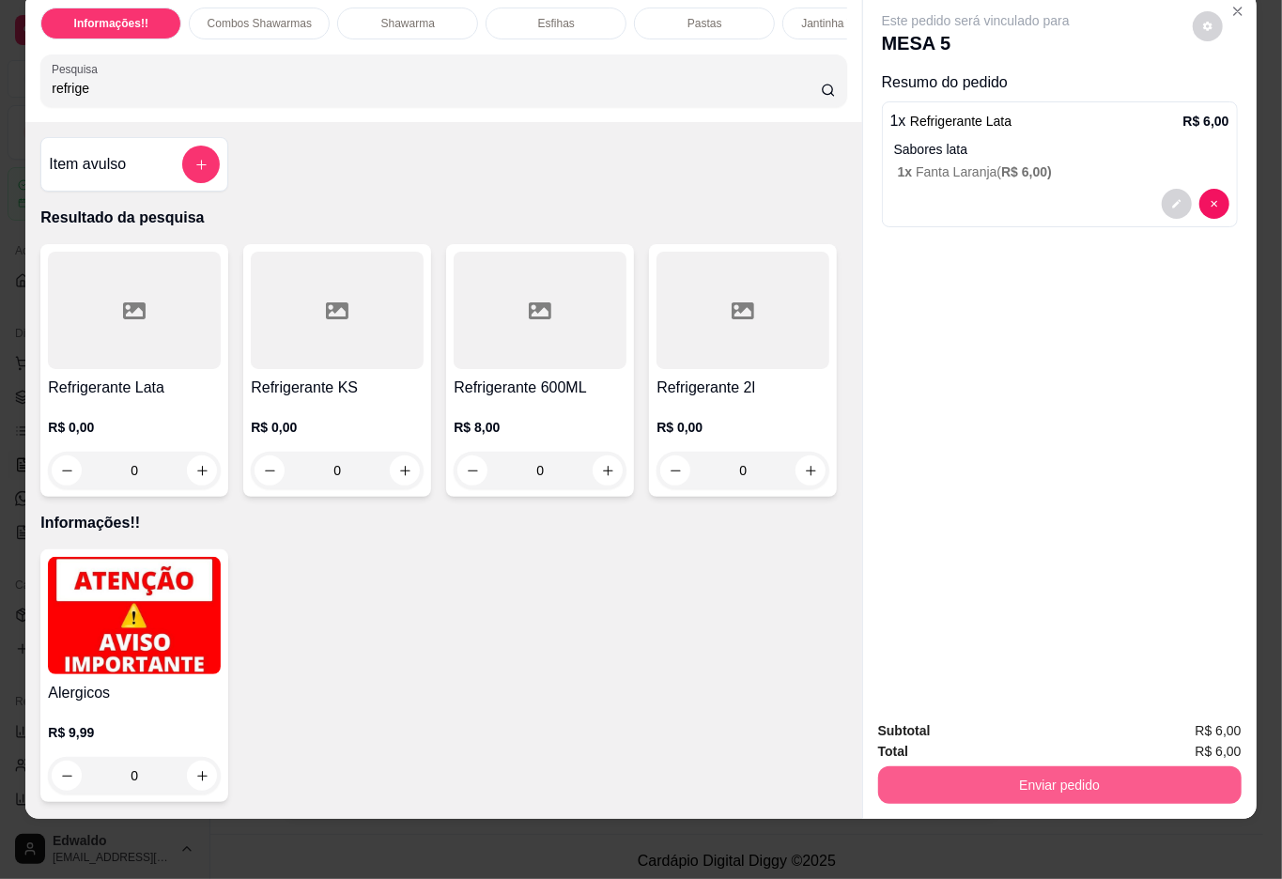
click at [1056, 770] on button "Enviar pedido" at bounding box center [1059, 785] width 363 height 38
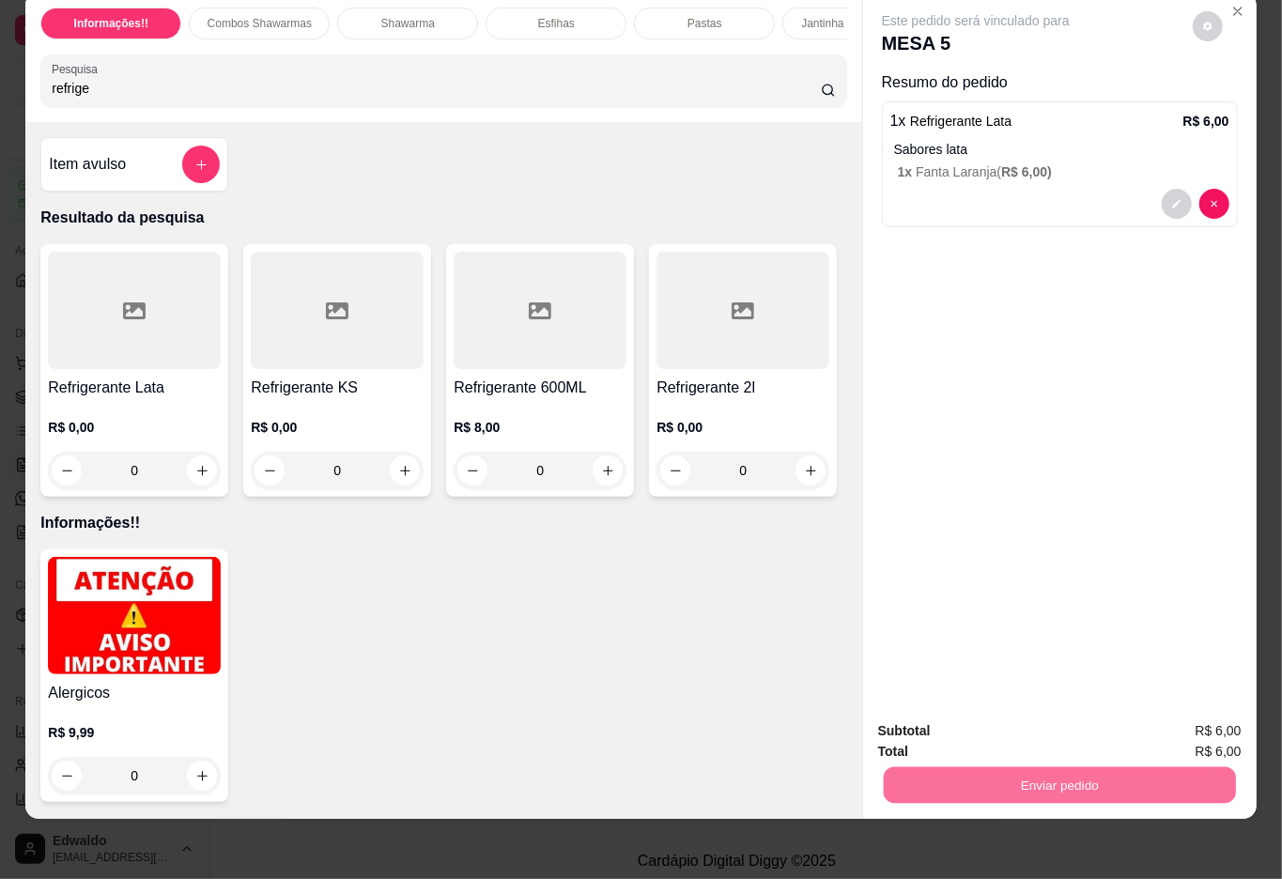
click at [956, 727] on button "Não registrar e enviar pedido" at bounding box center [995, 721] width 195 height 36
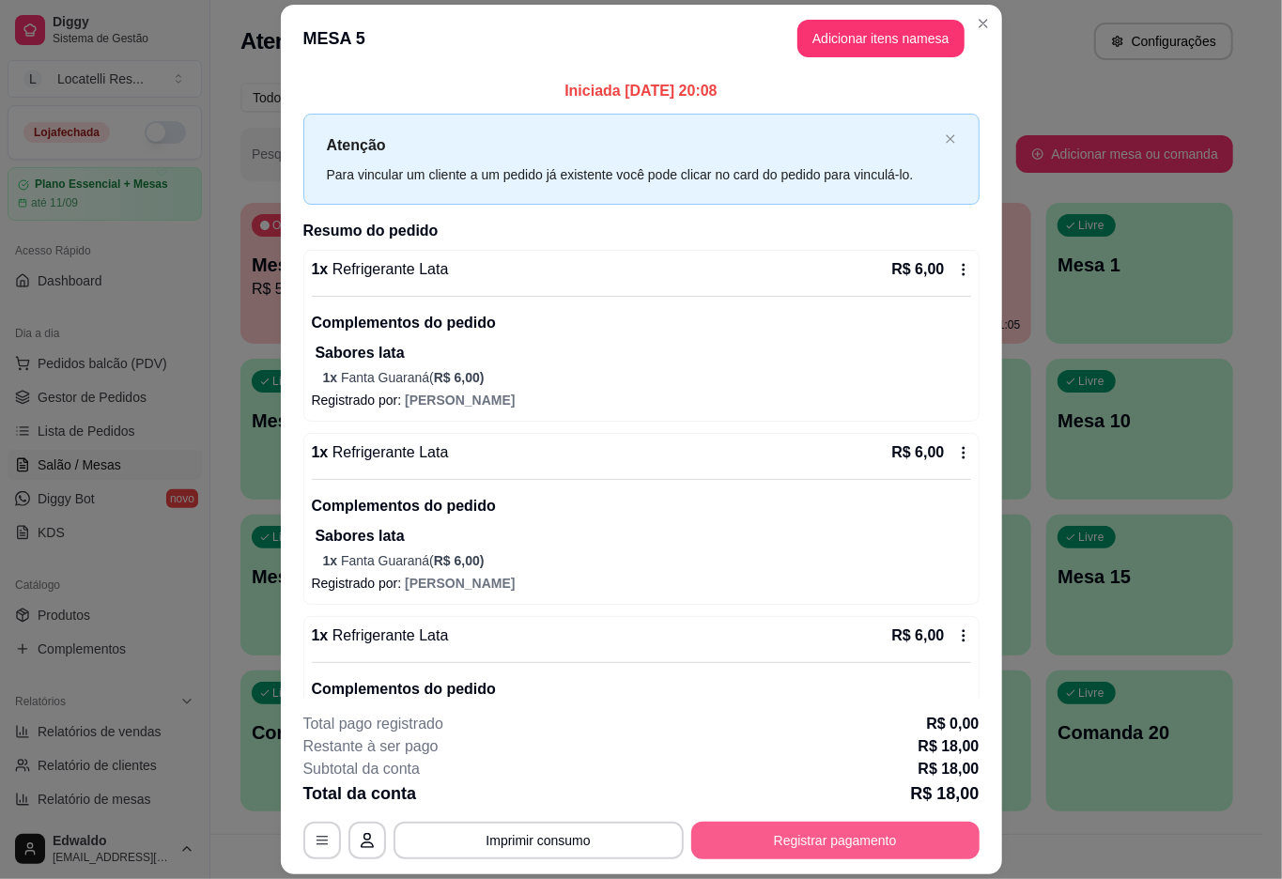
click at [925, 843] on button "Registrar pagamento" at bounding box center [835, 841] width 288 height 38
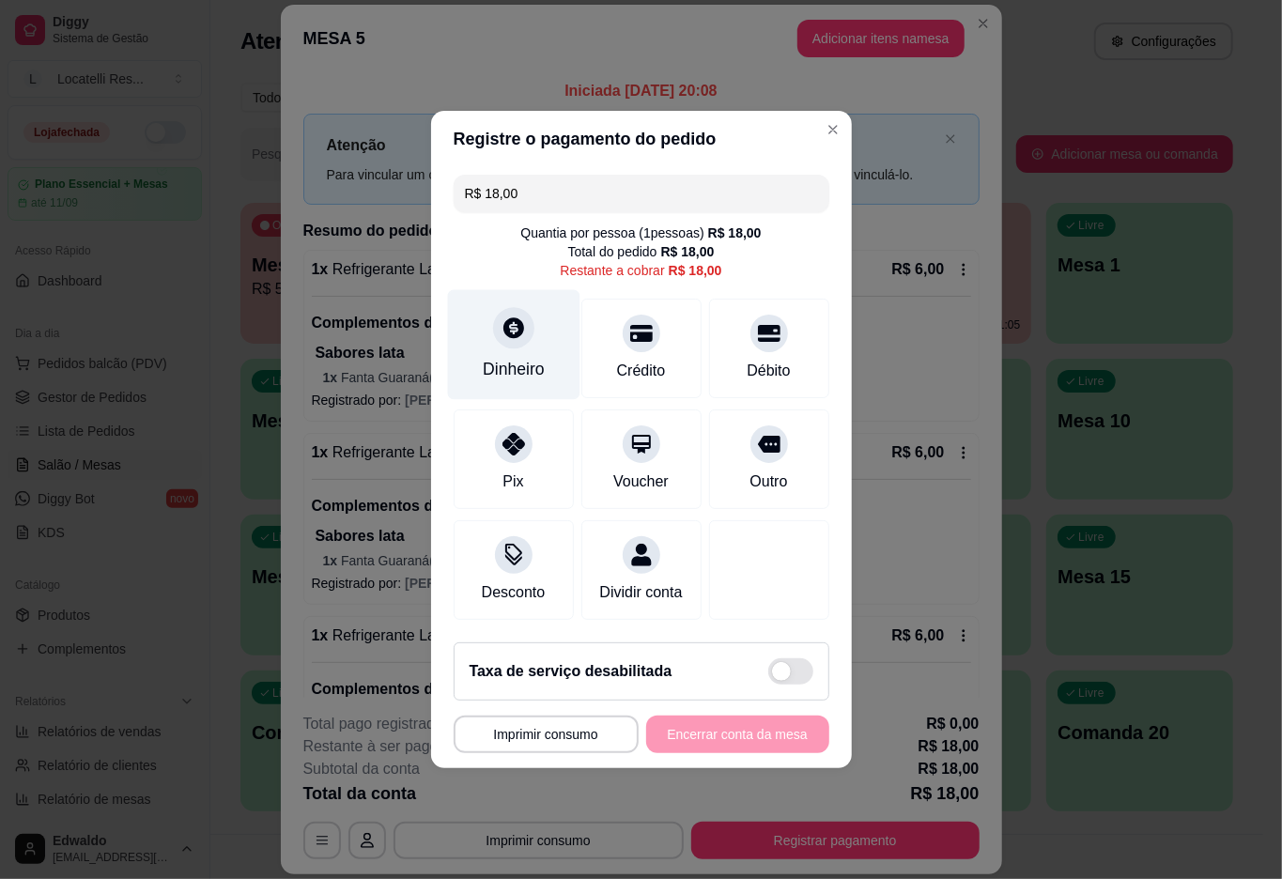
click at [534, 320] on div "Dinheiro" at bounding box center [513, 345] width 132 height 110
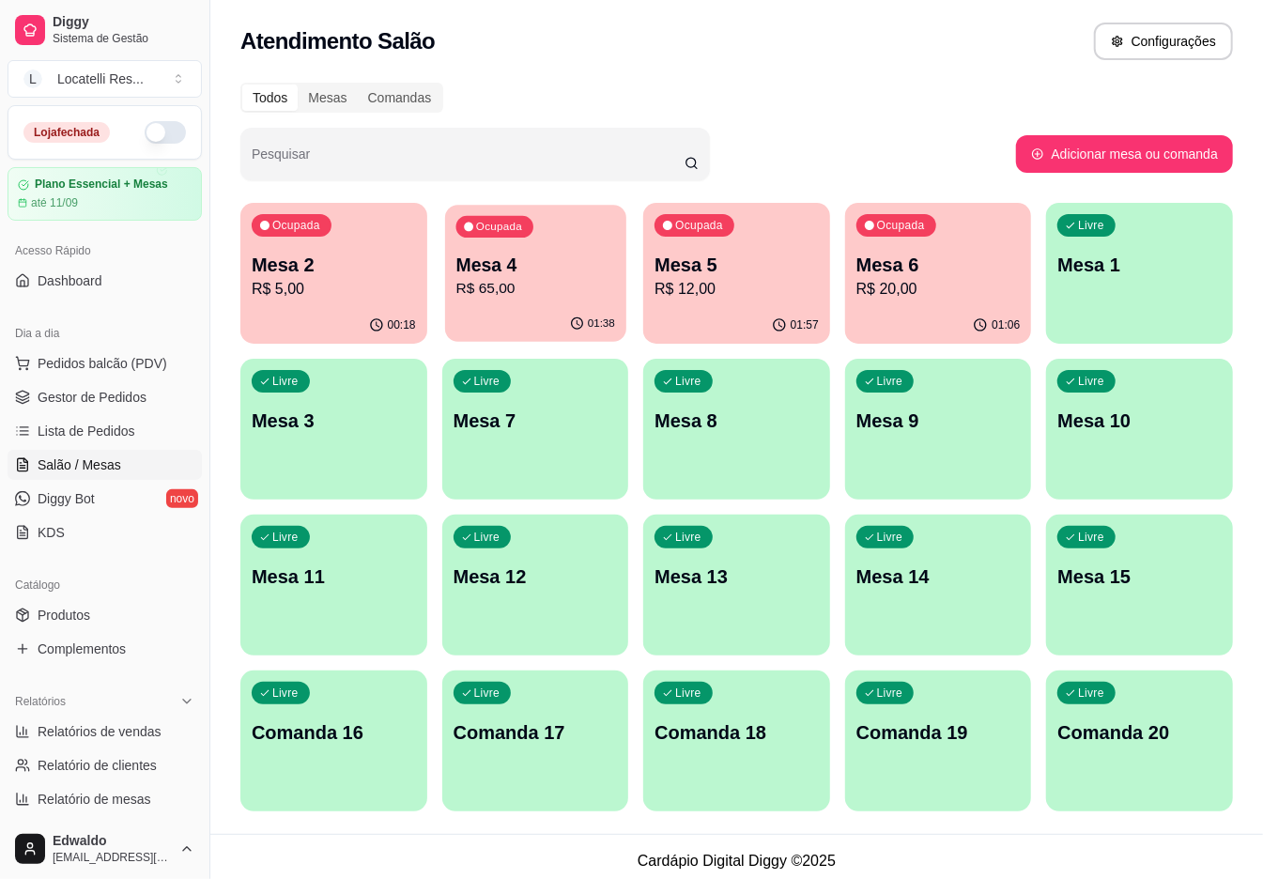
click at [470, 306] on button "Ocupada Mesa 4 R$ 65,00 01:38" at bounding box center [535, 273] width 181 height 137
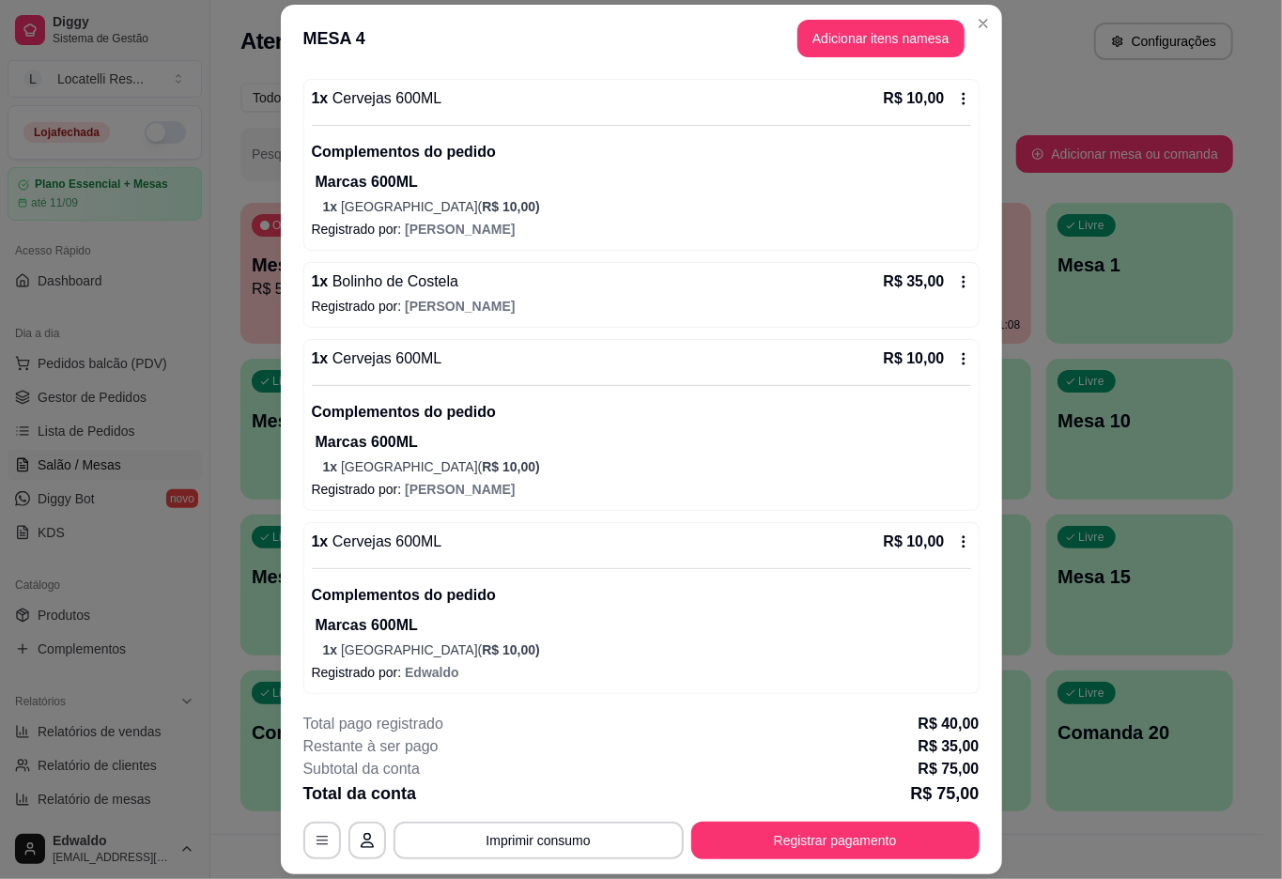
scroll to position [361, 0]
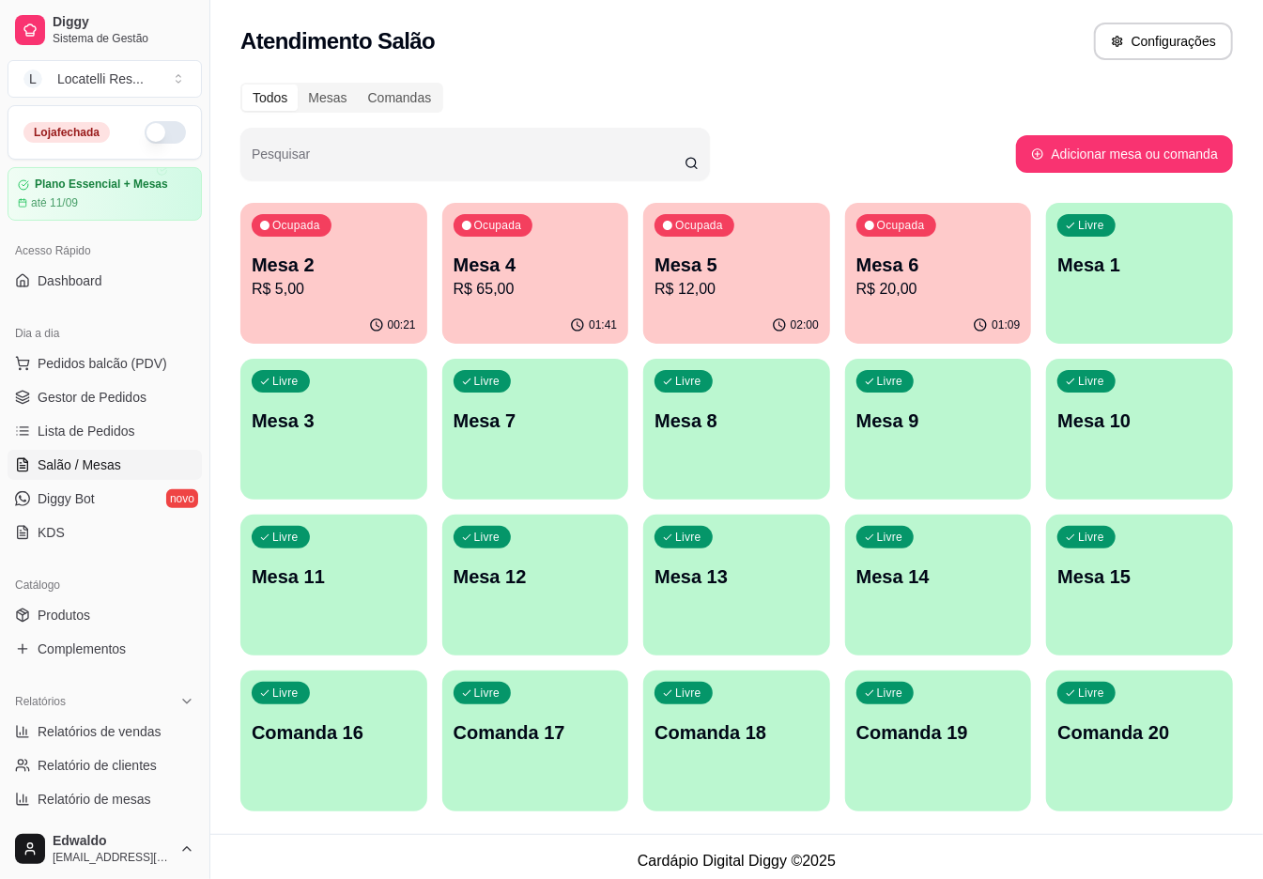
click at [940, 219] on div "Ocupada Mesa 6 R$ 20,00" at bounding box center [938, 255] width 187 height 104
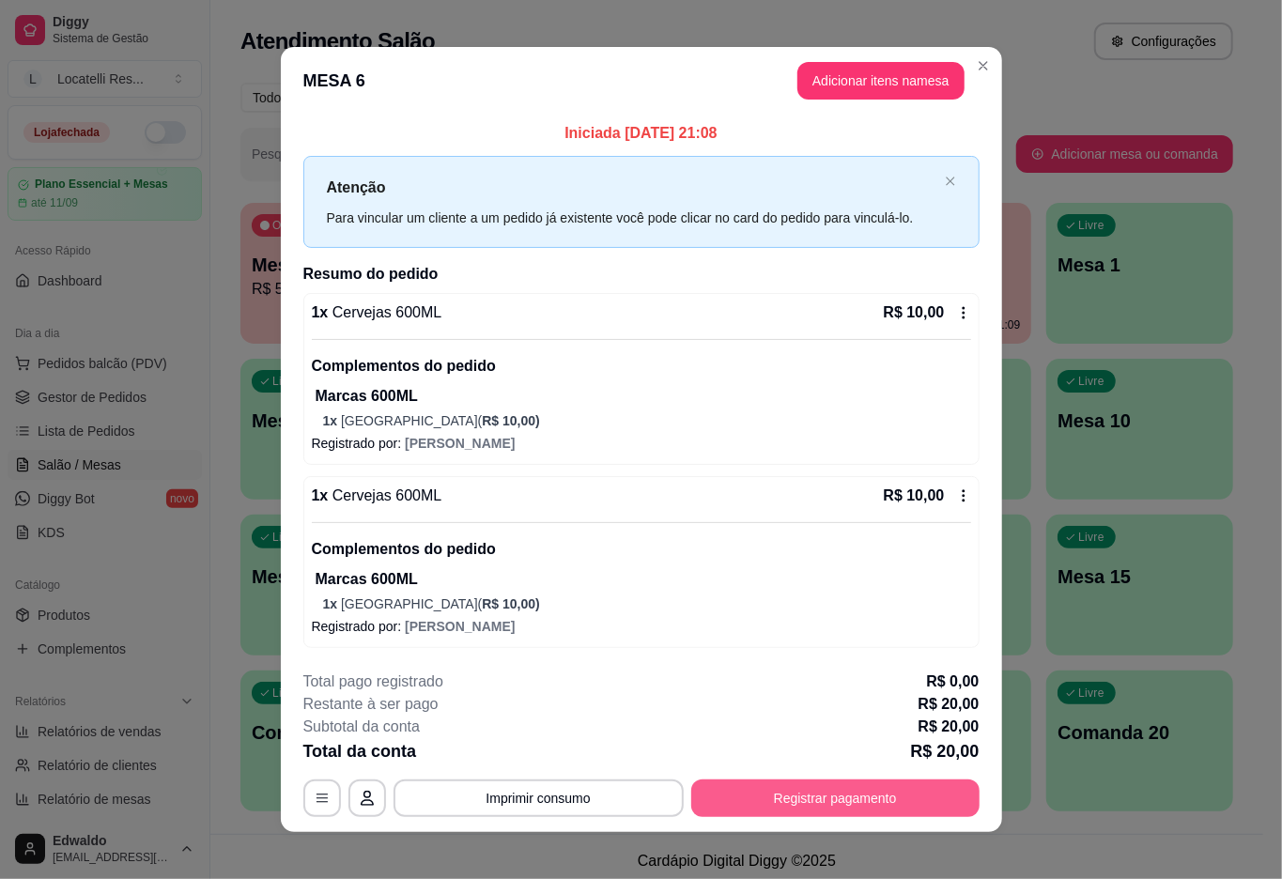
click at [764, 797] on button "Registrar pagamento" at bounding box center [835, 799] width 288 height 38
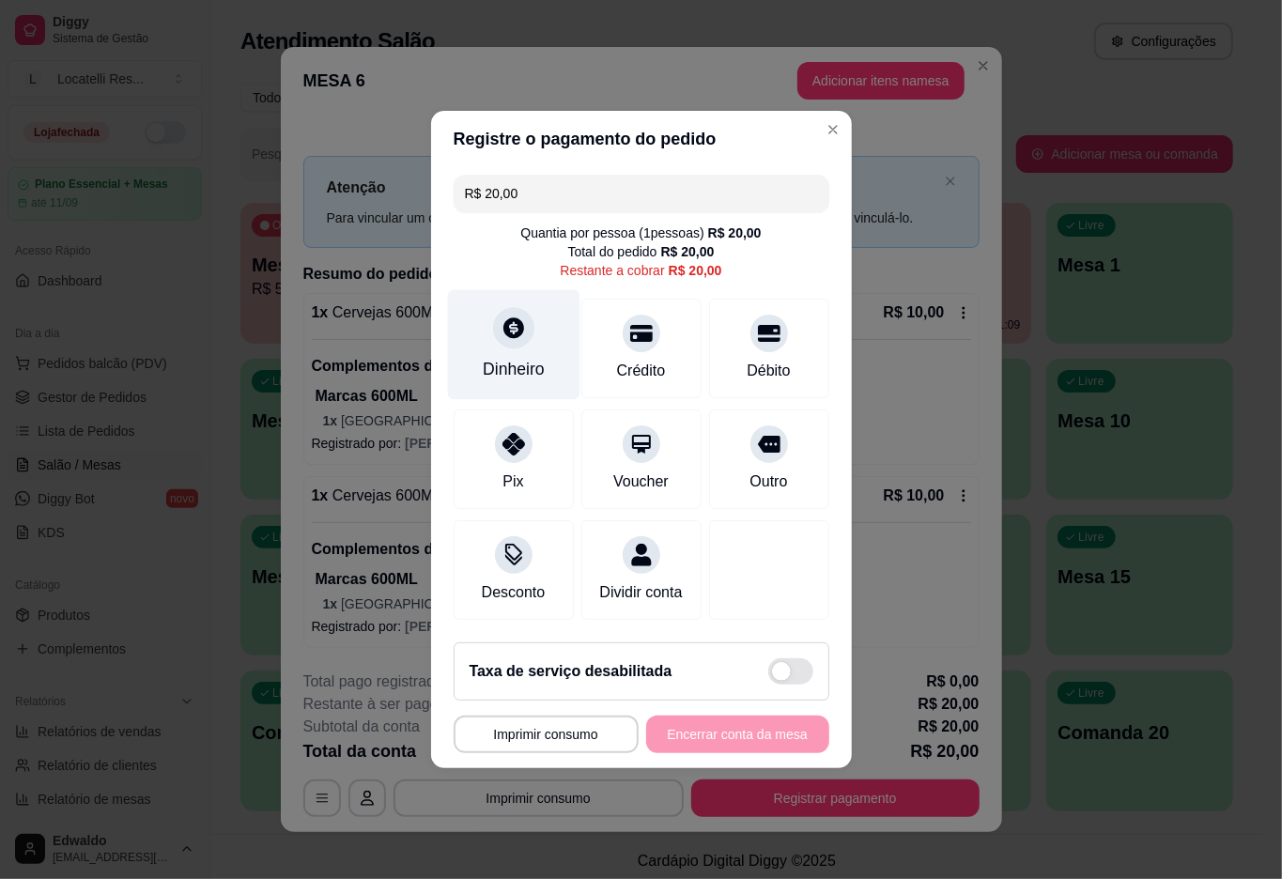
click at [509, 338] on div "Dinheiro" at bounding box center [513, 345] width 132 height 110
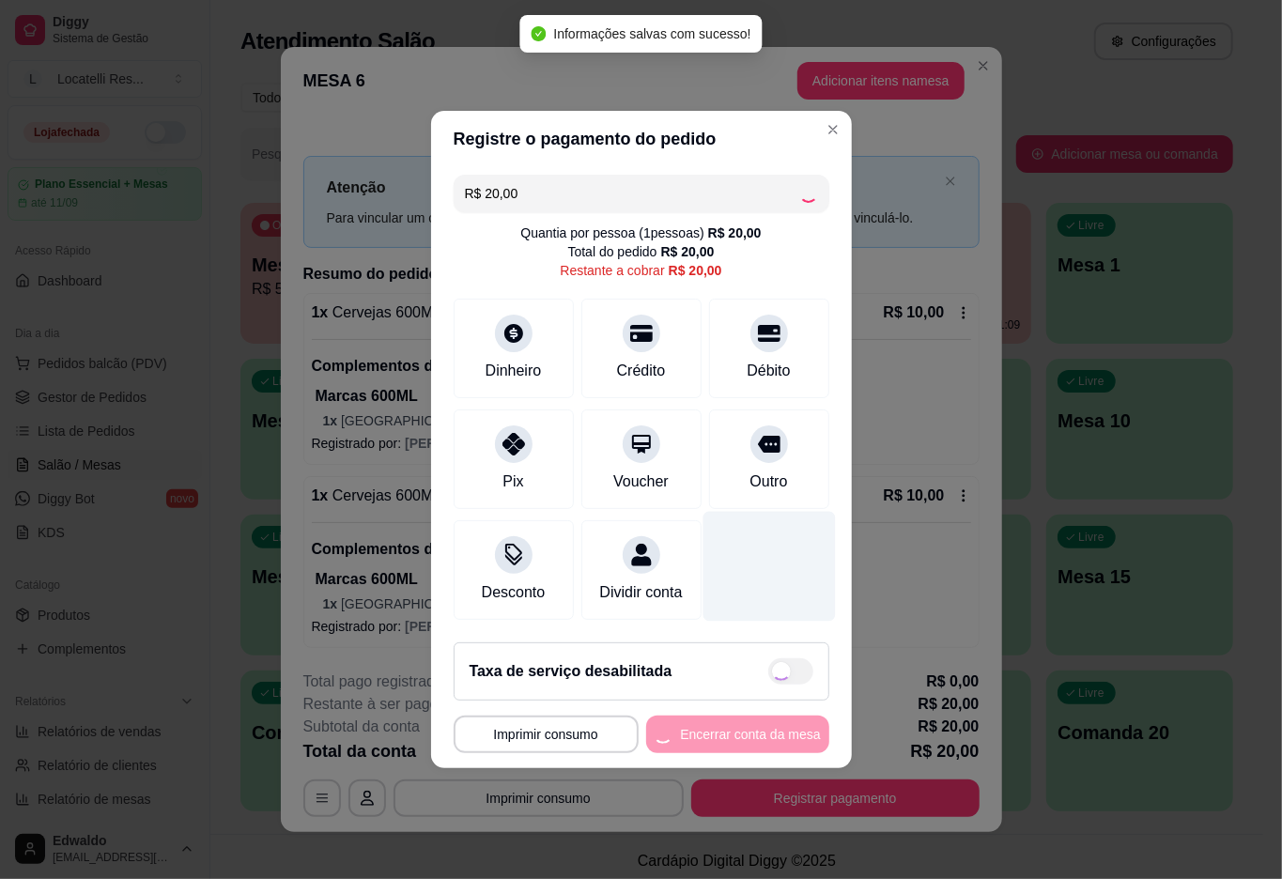
type input "R$ 0,00"
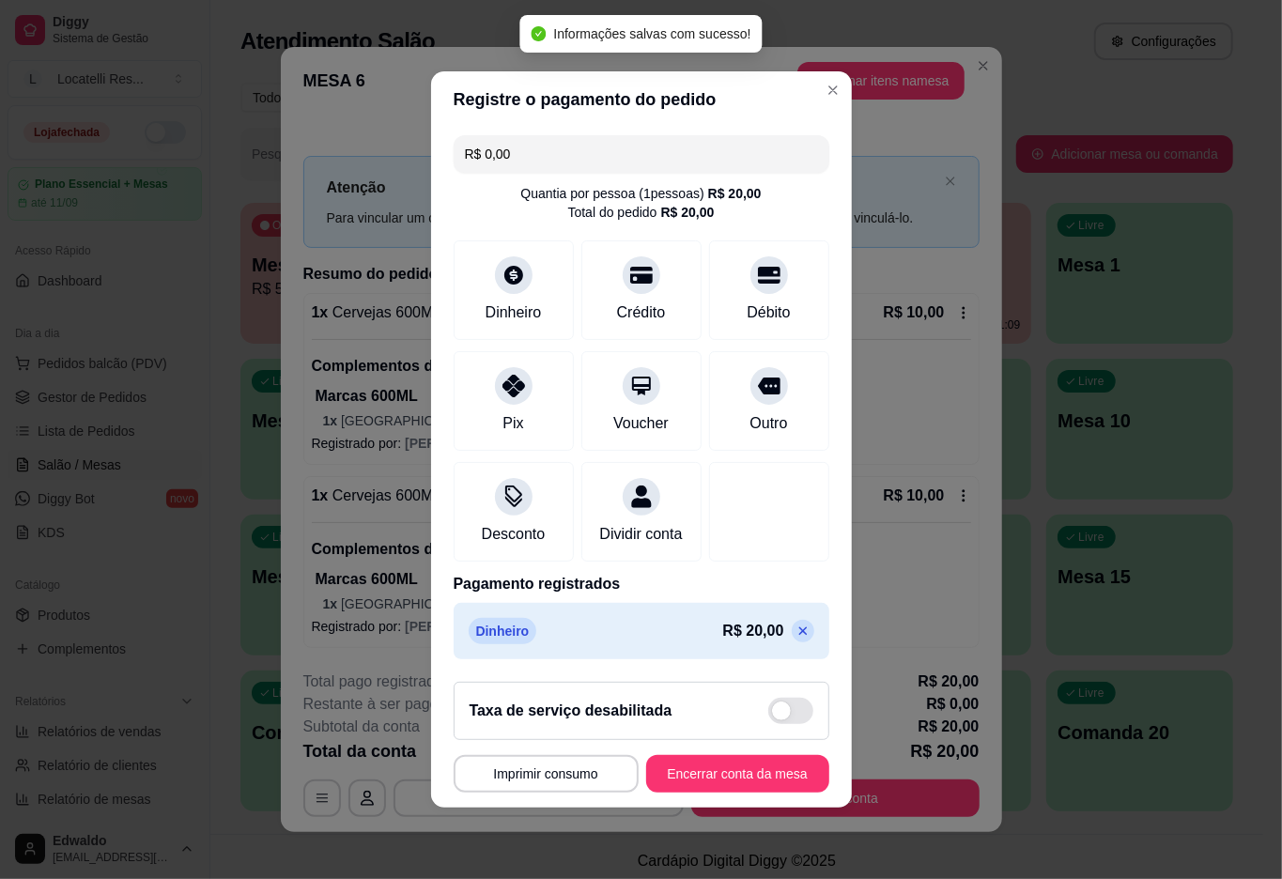
scroll to position [1, 0]
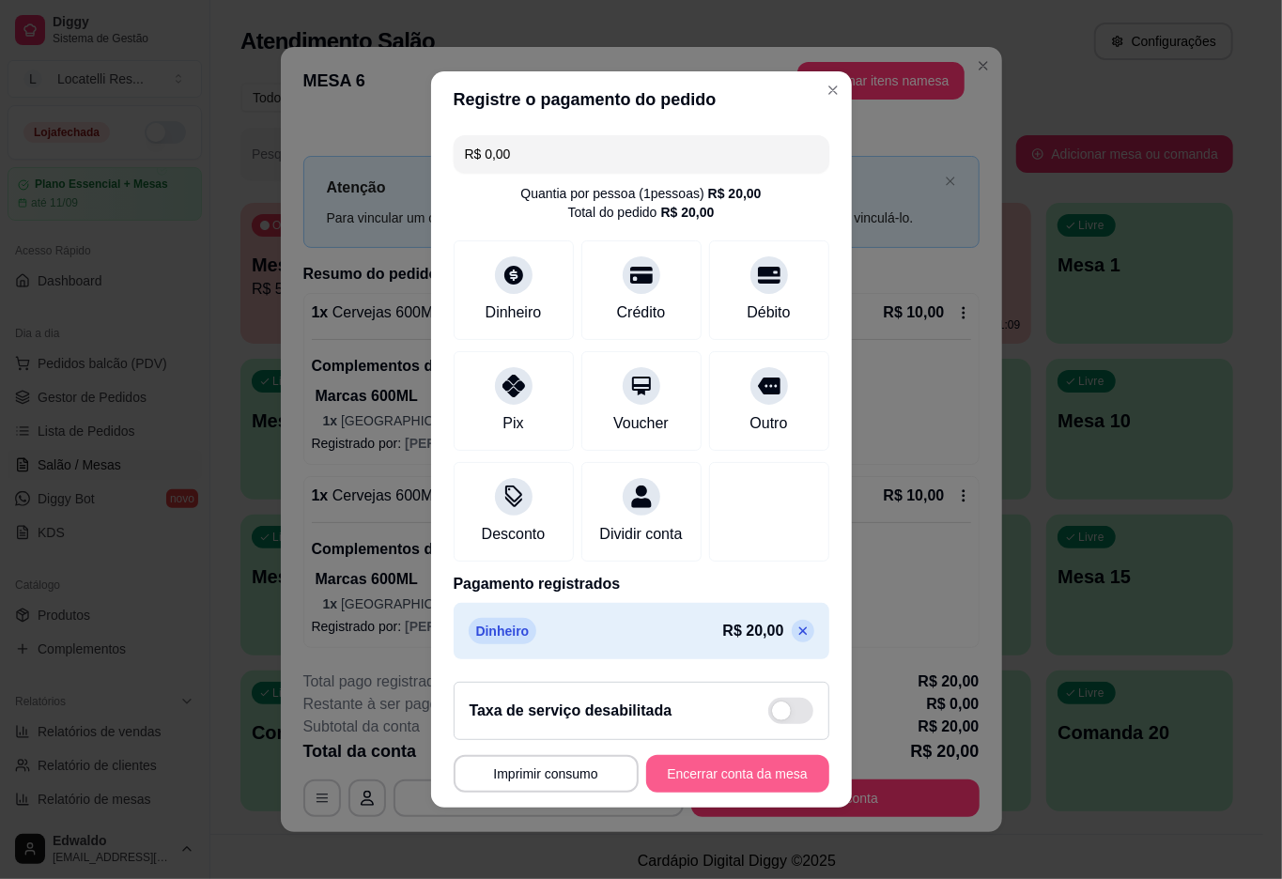
click at [722, 778] on button "Encerrar conta da mesa" at bounding box center [737, 774] width 183 height 38
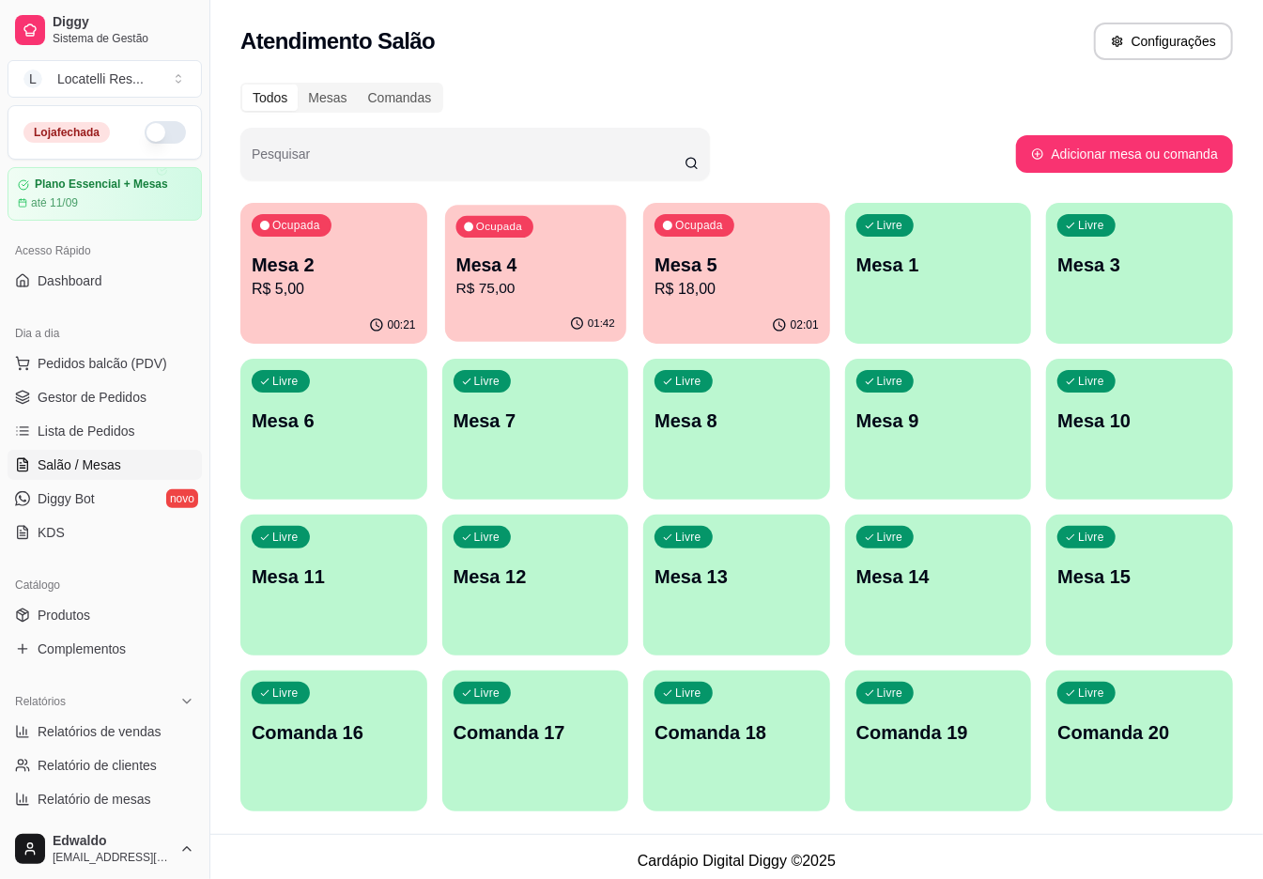
click at [513, 298] on p "R$ 75,00" at bounding box center [535, 289] width 159 height 22
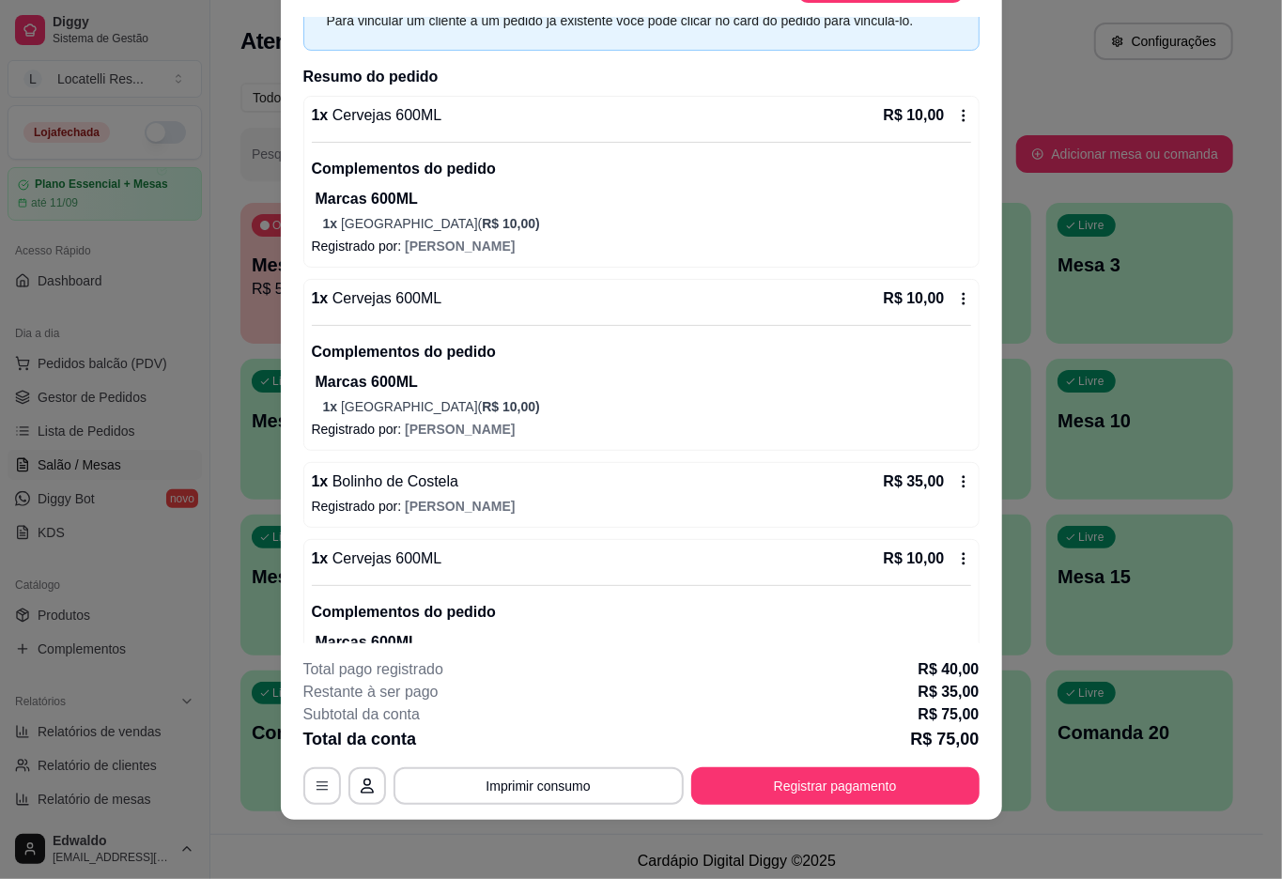
scroll to position [361, 0]
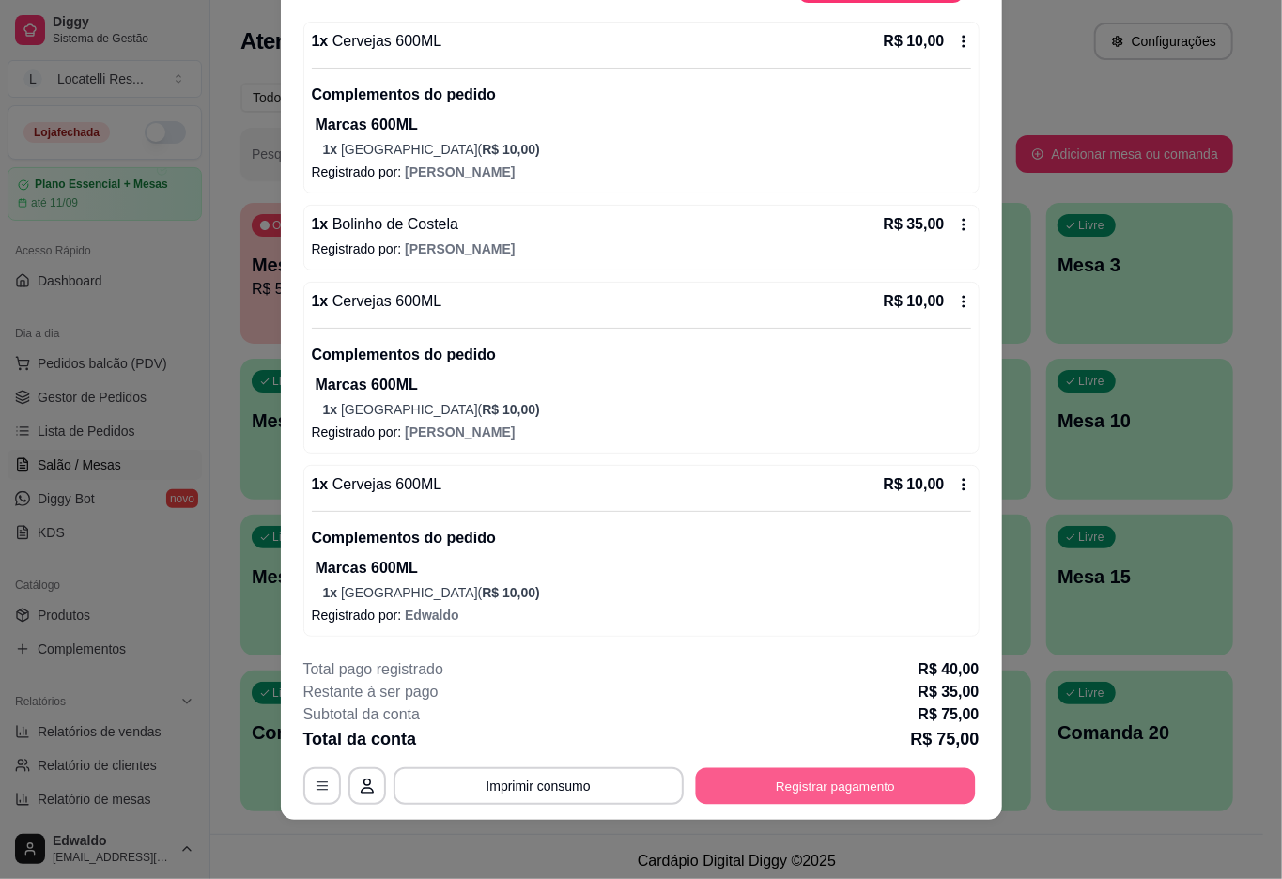
click at [778, 782] on button "Registrar pagamento" at bounding box center [835, 786] width 280 height 37
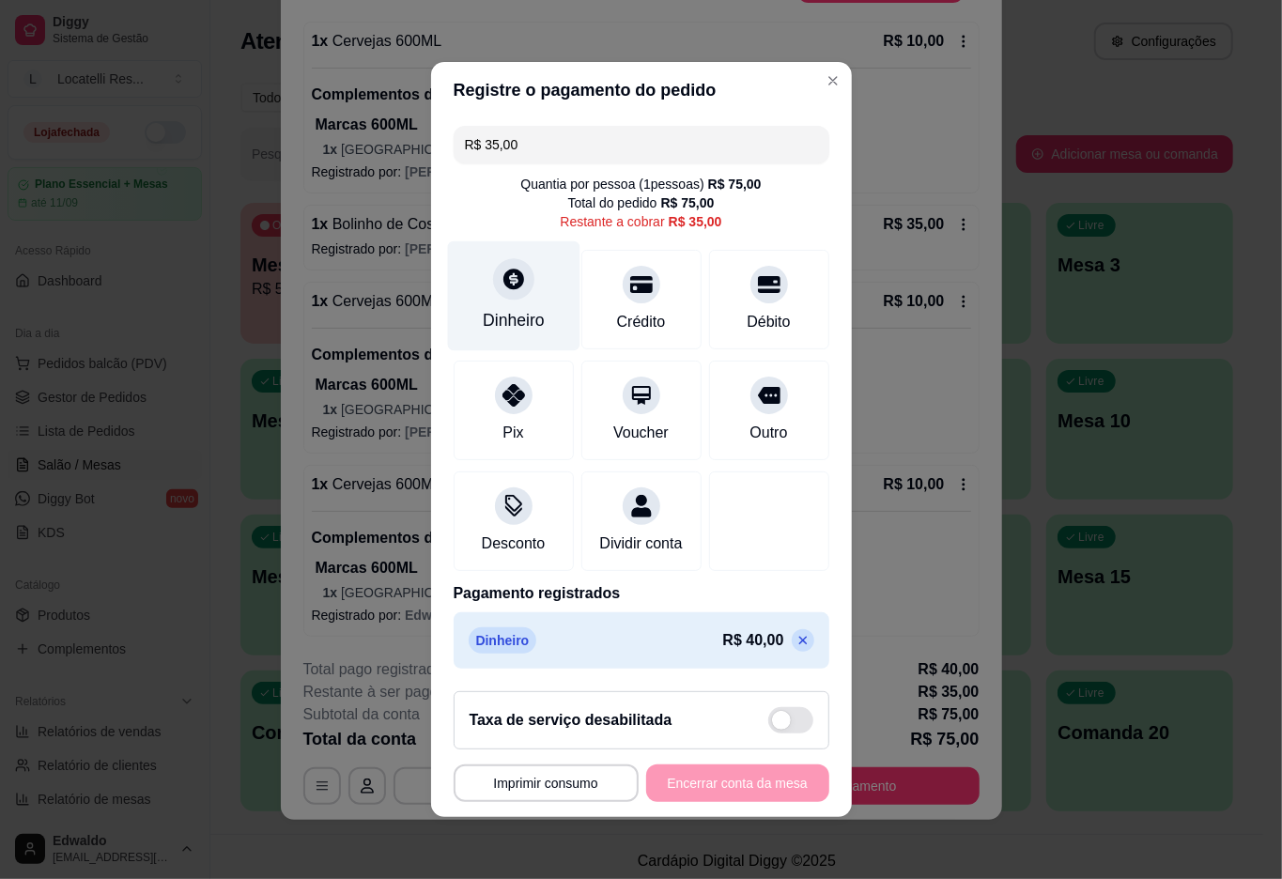
click at [511, 308] on div "Dinheiro" at bounding box center [514, 320] width 62 height 24
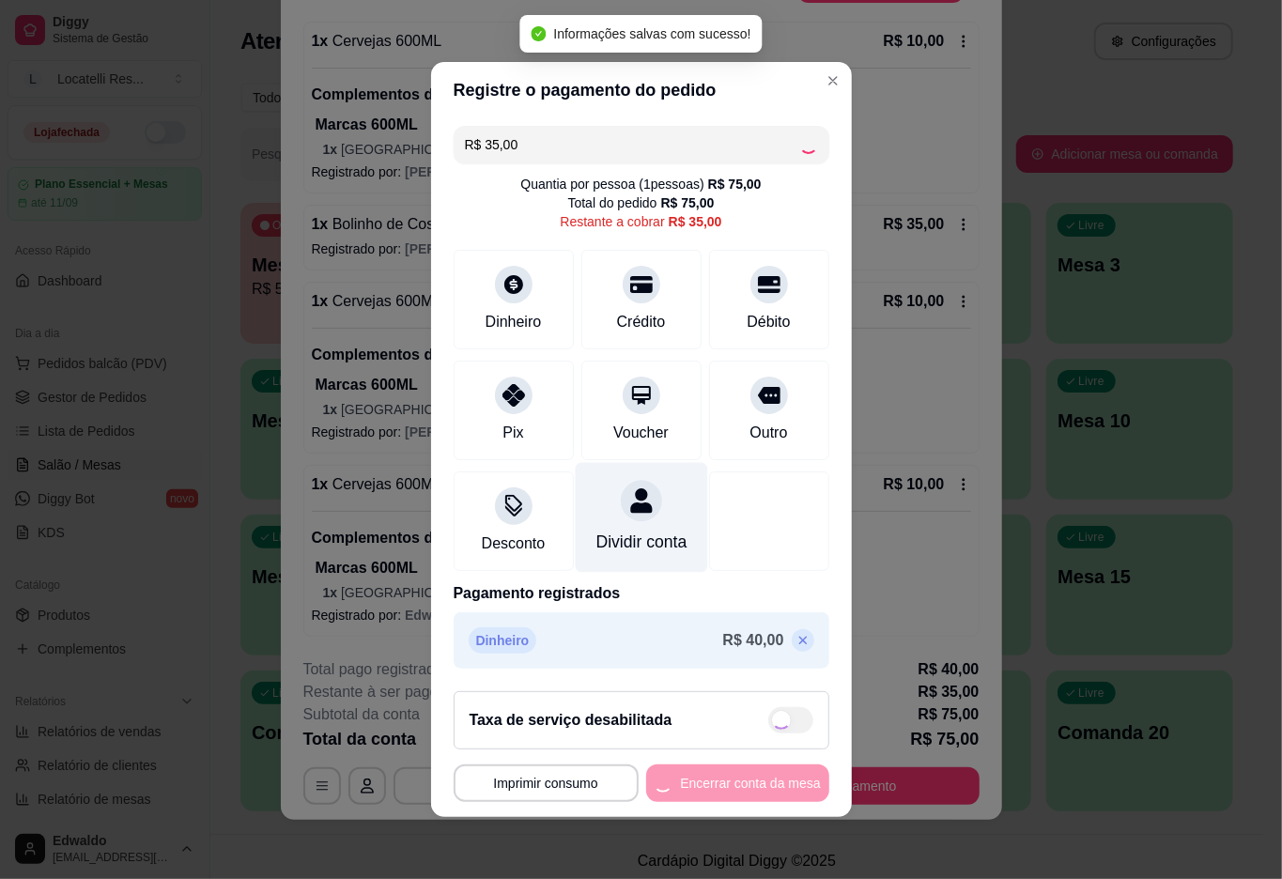
type input "R$ 0,00"
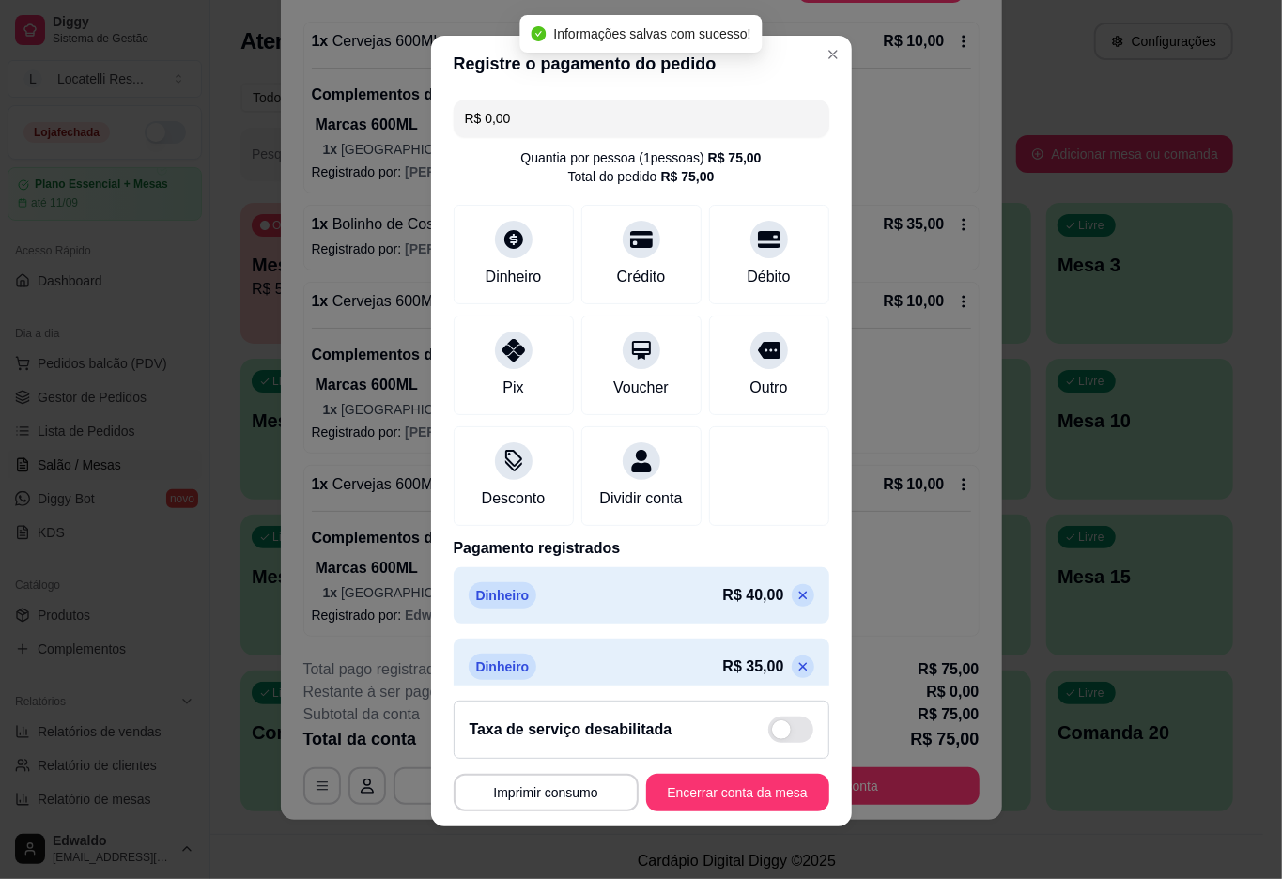
scroll to position [41, 0]
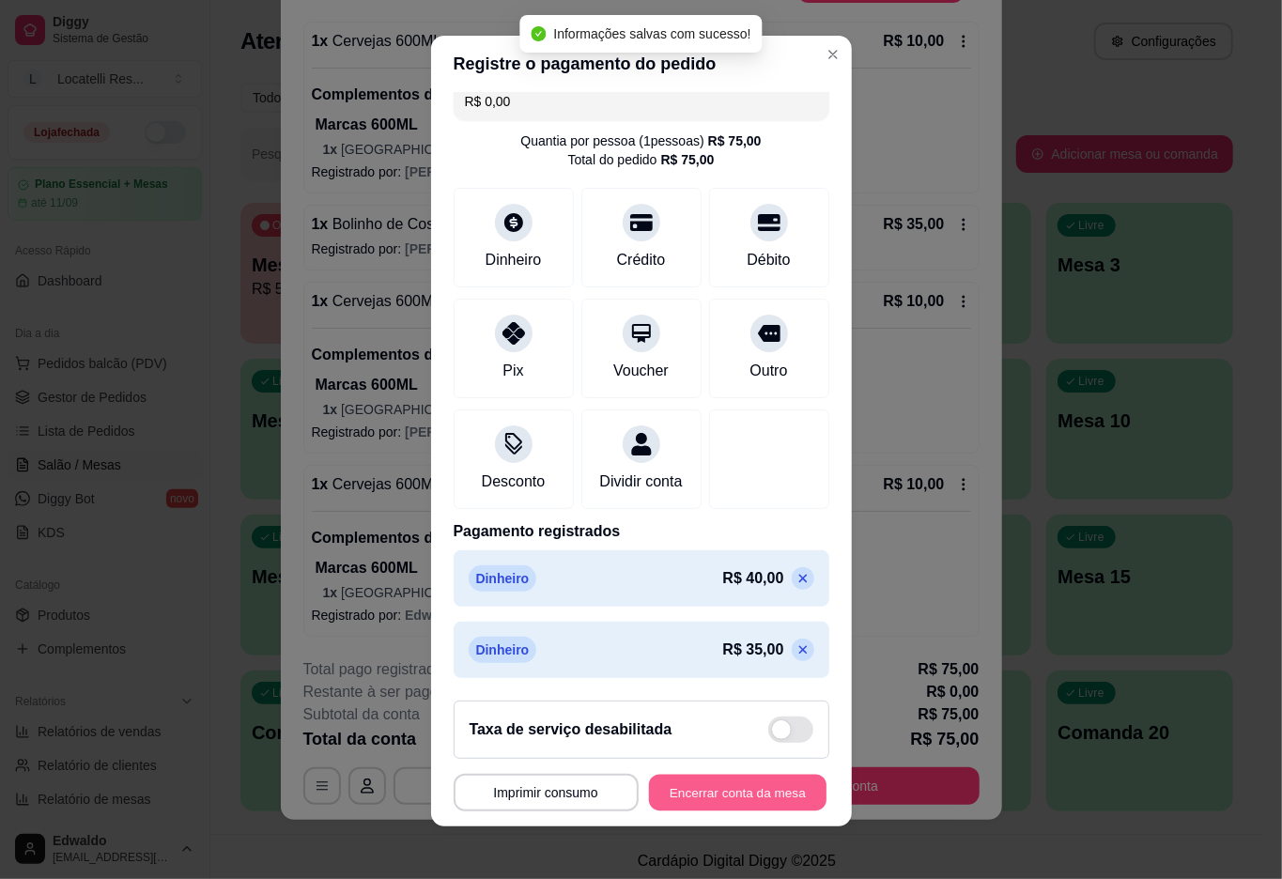
click at [712, 782] on button "Encerrar conta da mesa" at bounding box center [738, 793] width 178 height 37
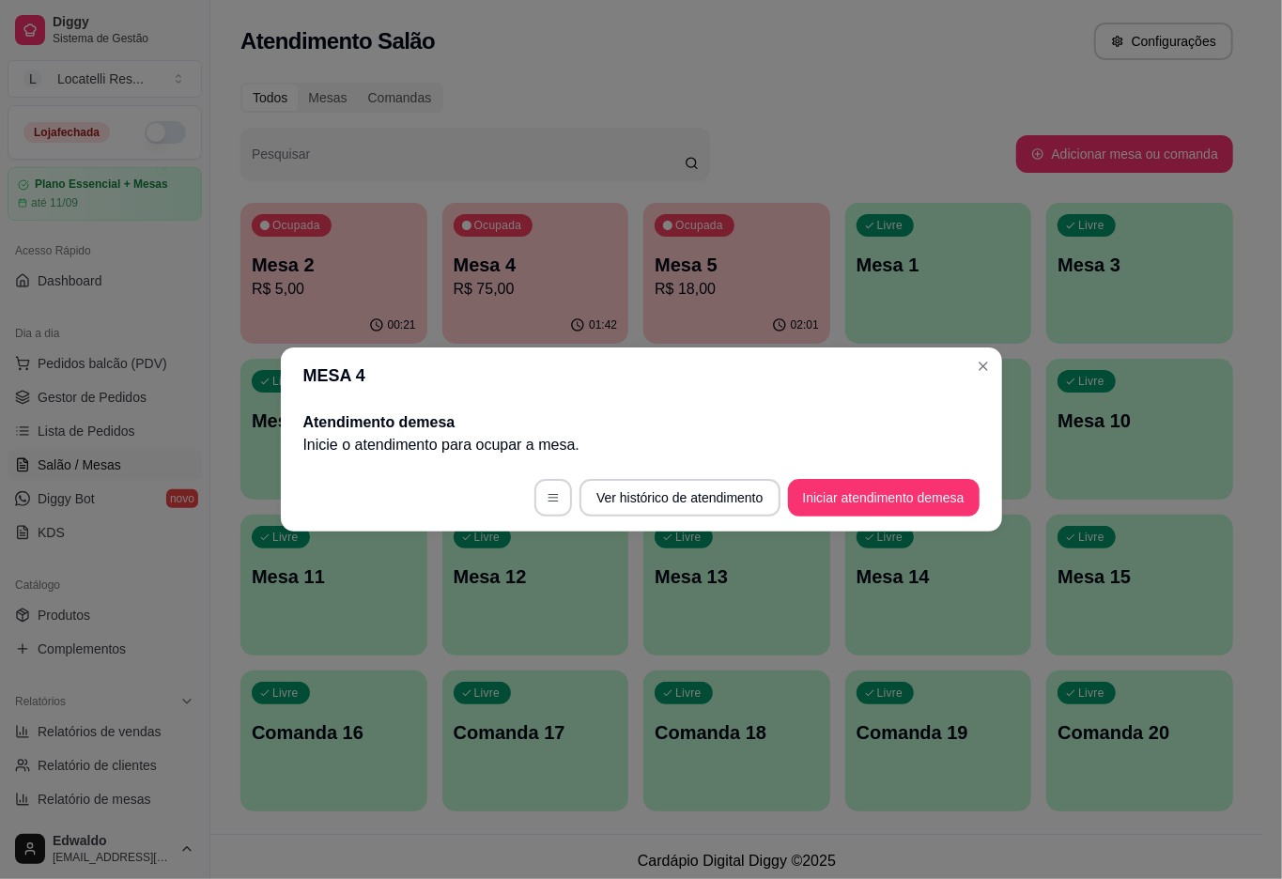
scroll to position [0, 0]
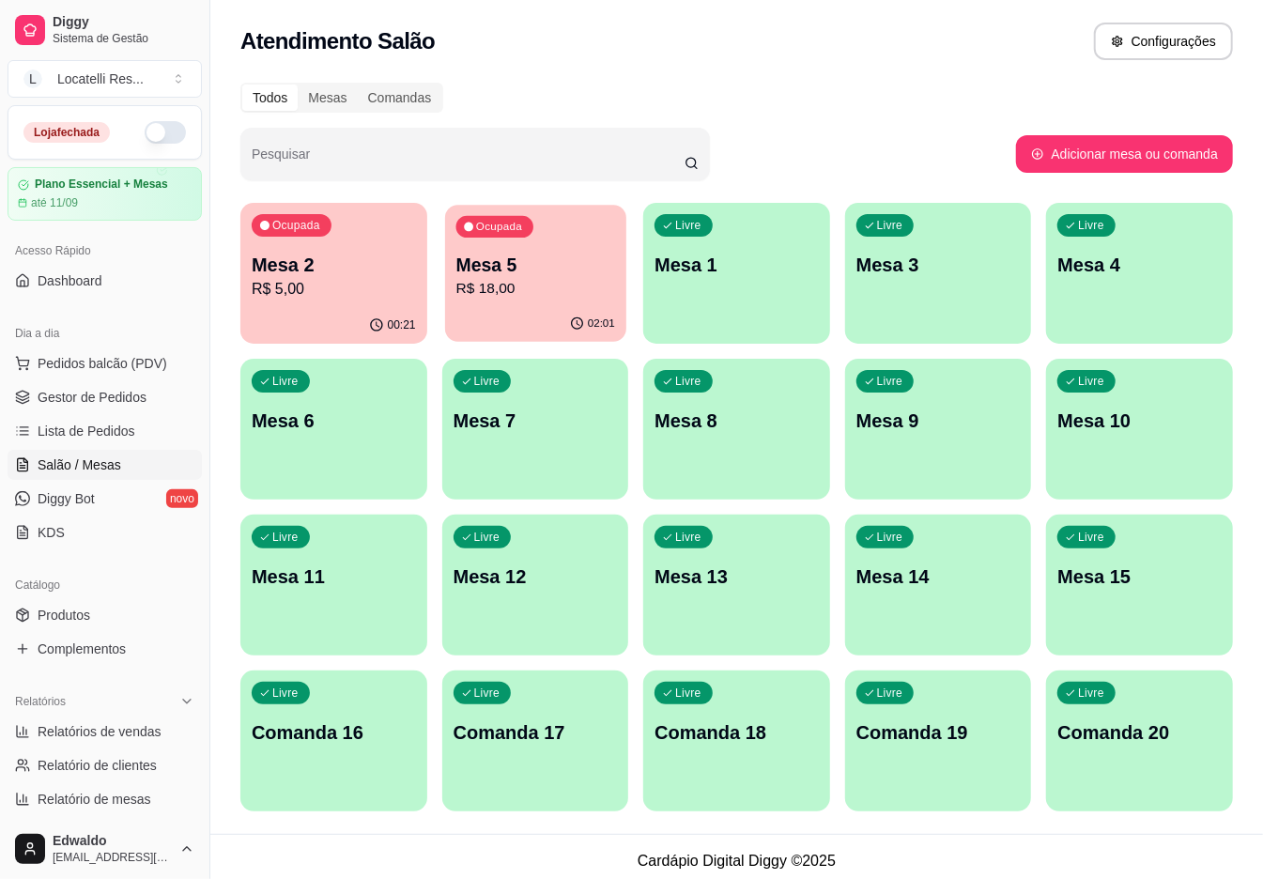
click at [547, 269] on p "Mesa 5" at bounding box center [535, 265] width 159 height 25
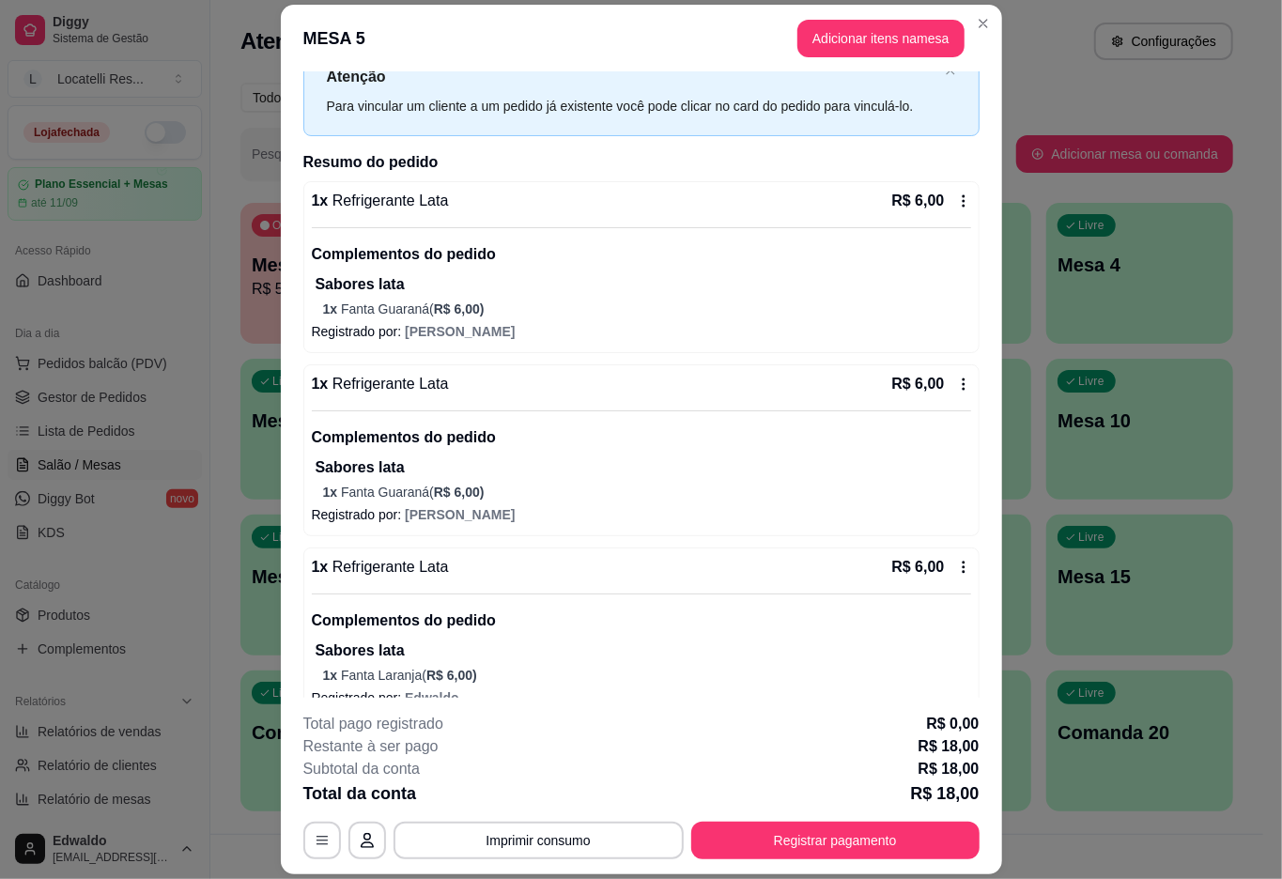
scroll to position [100, 0]
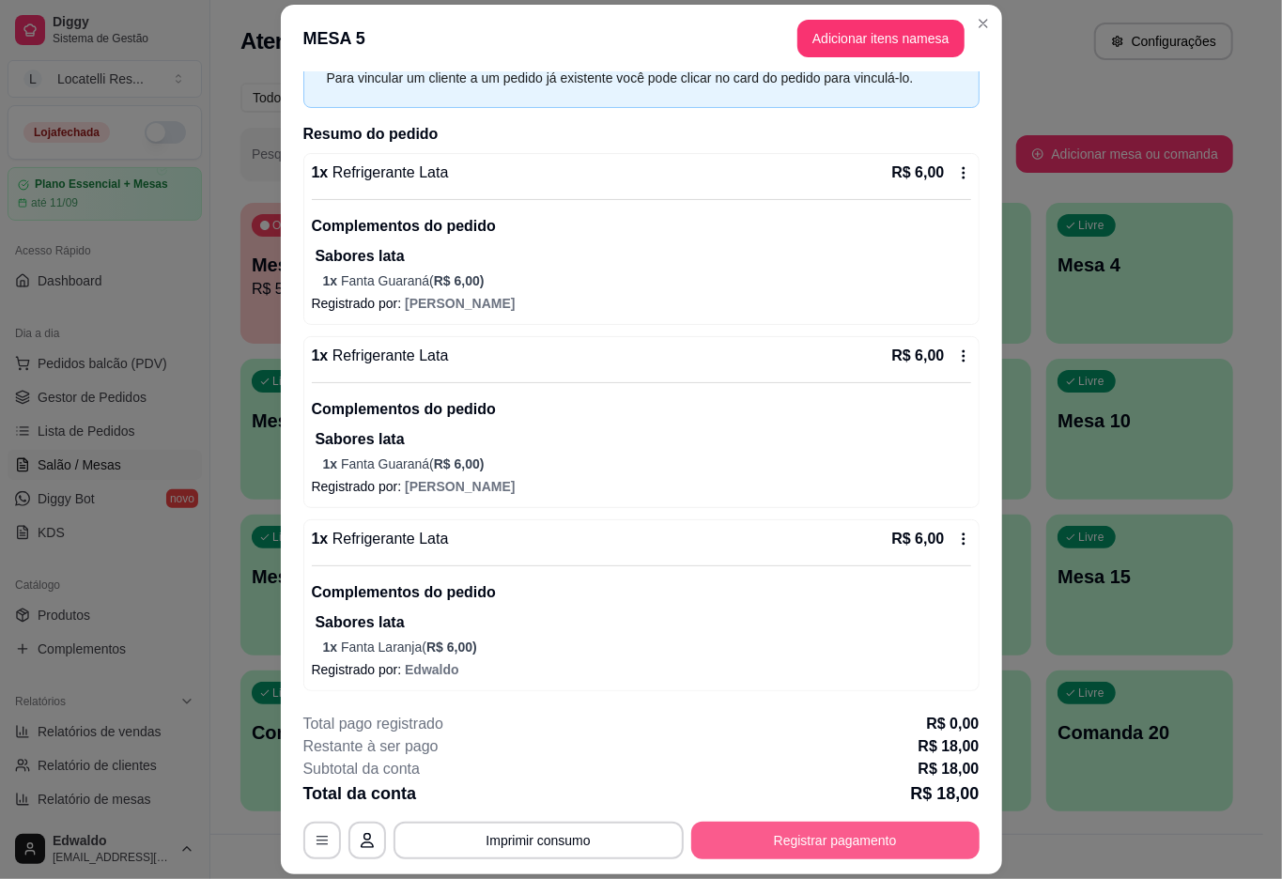
click at [730, 824] on button "Registrar pagamento" at bounding box center [835, 841] width 288 height 38
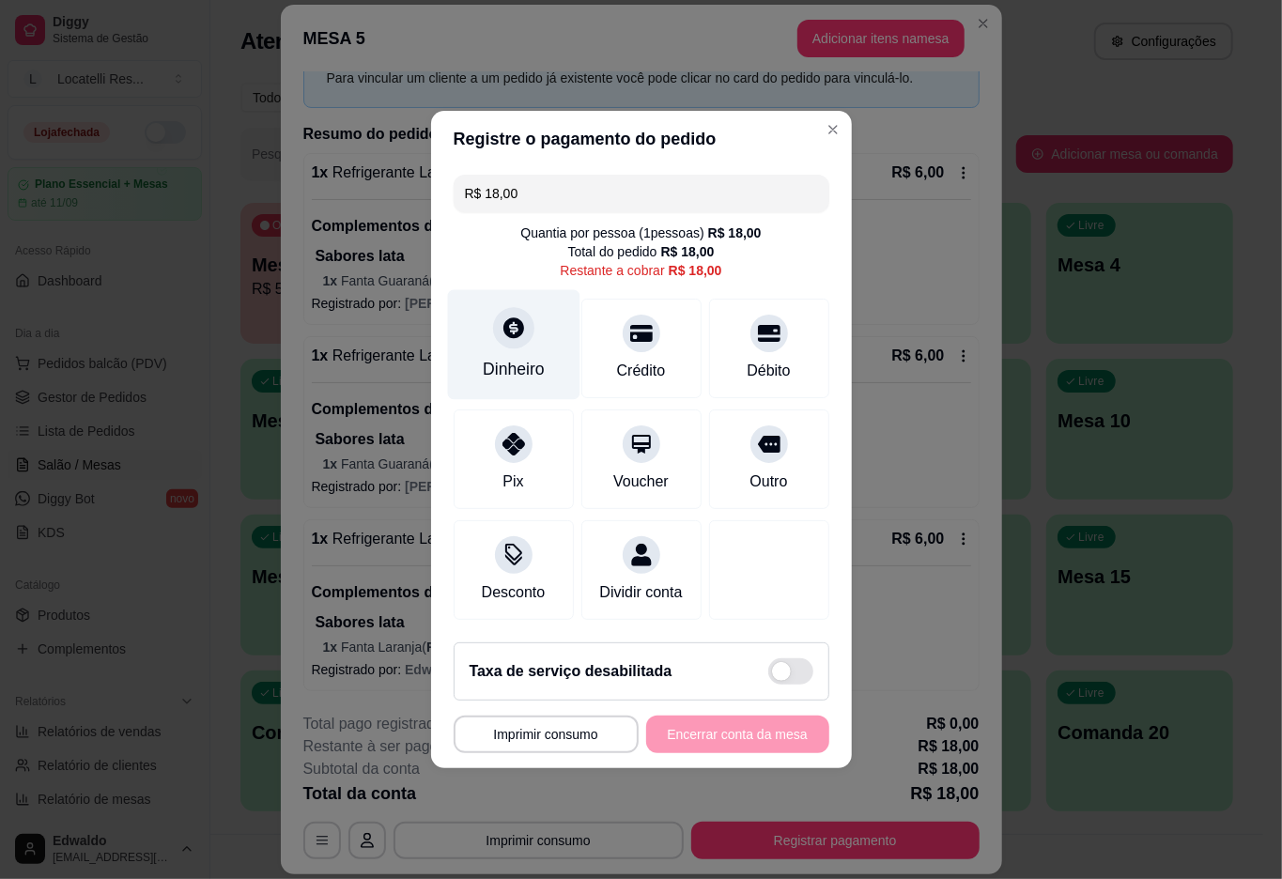
click at [519, 317] on icon at bounding box center [513, 327] width 21 height 21
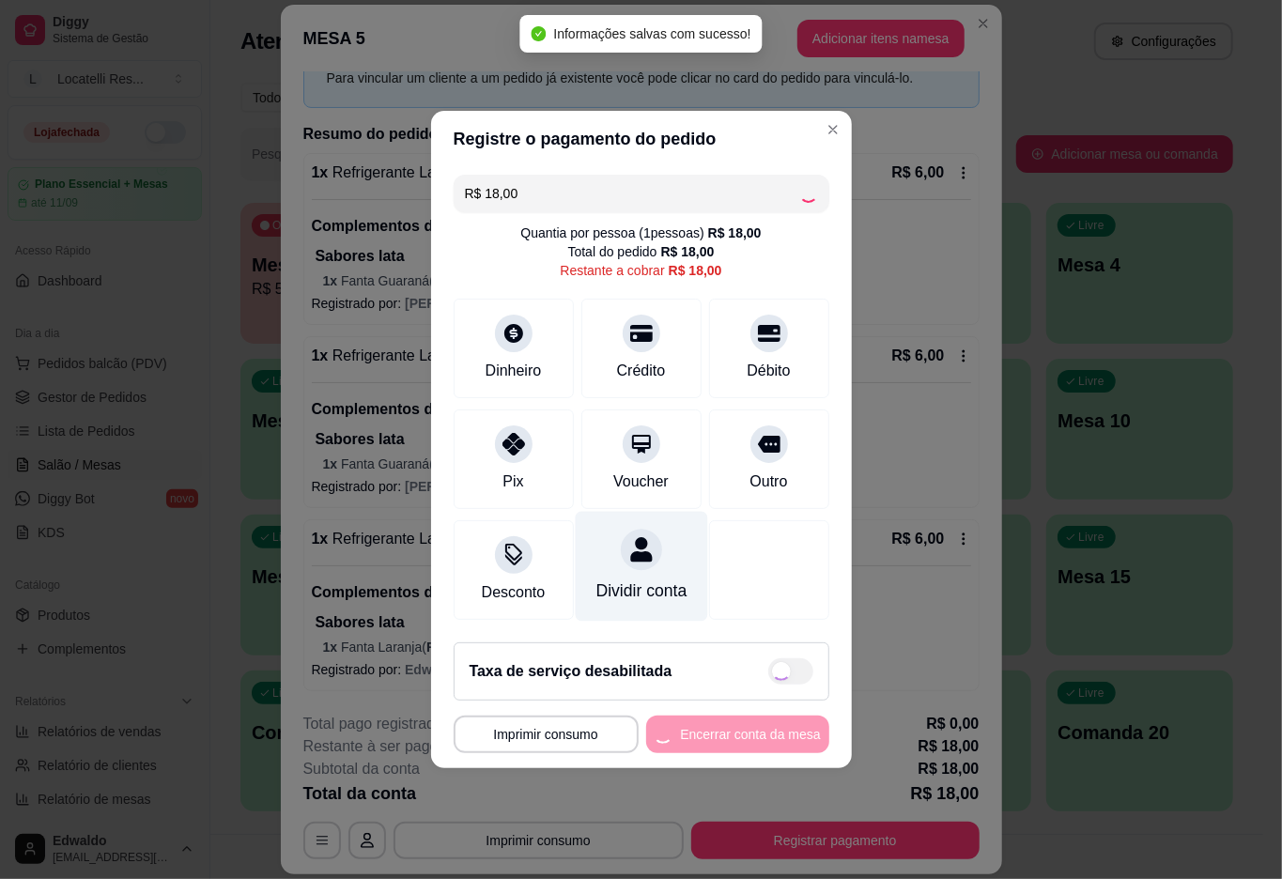
type input "R$ 0,00"
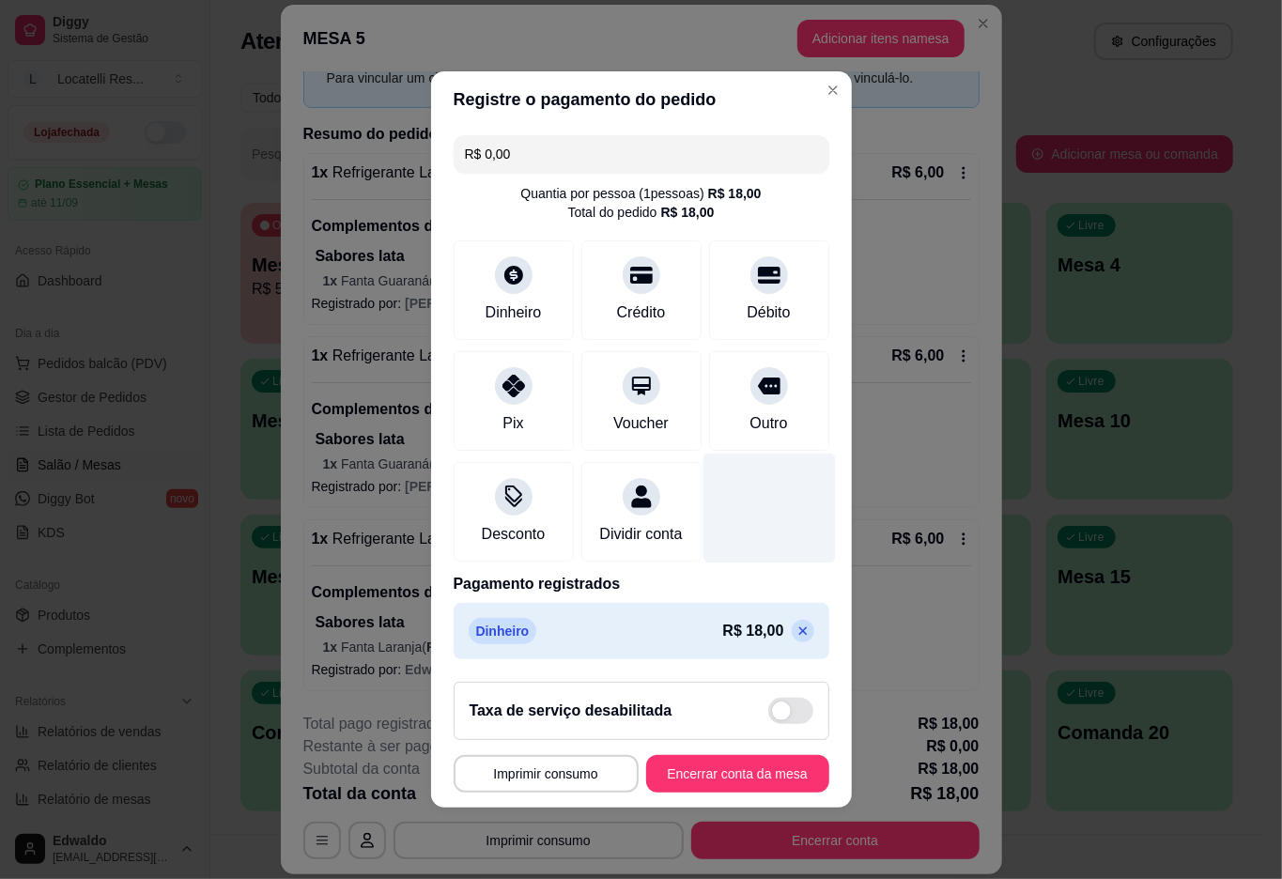
scroll to position [1, 0]
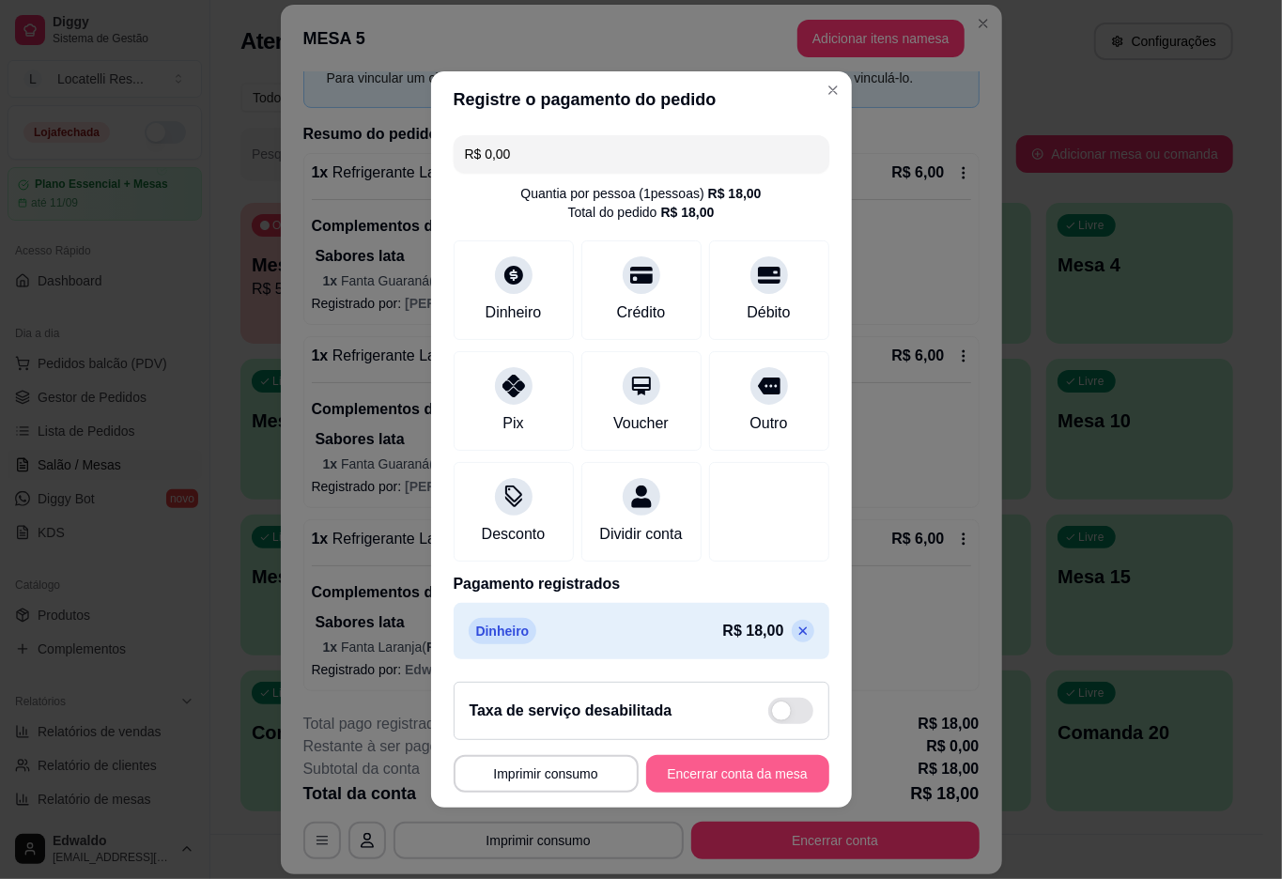
click at [719, 791] on button "Encerrar conta da mesa" at bounding box center [737, 774] width 183 height 38
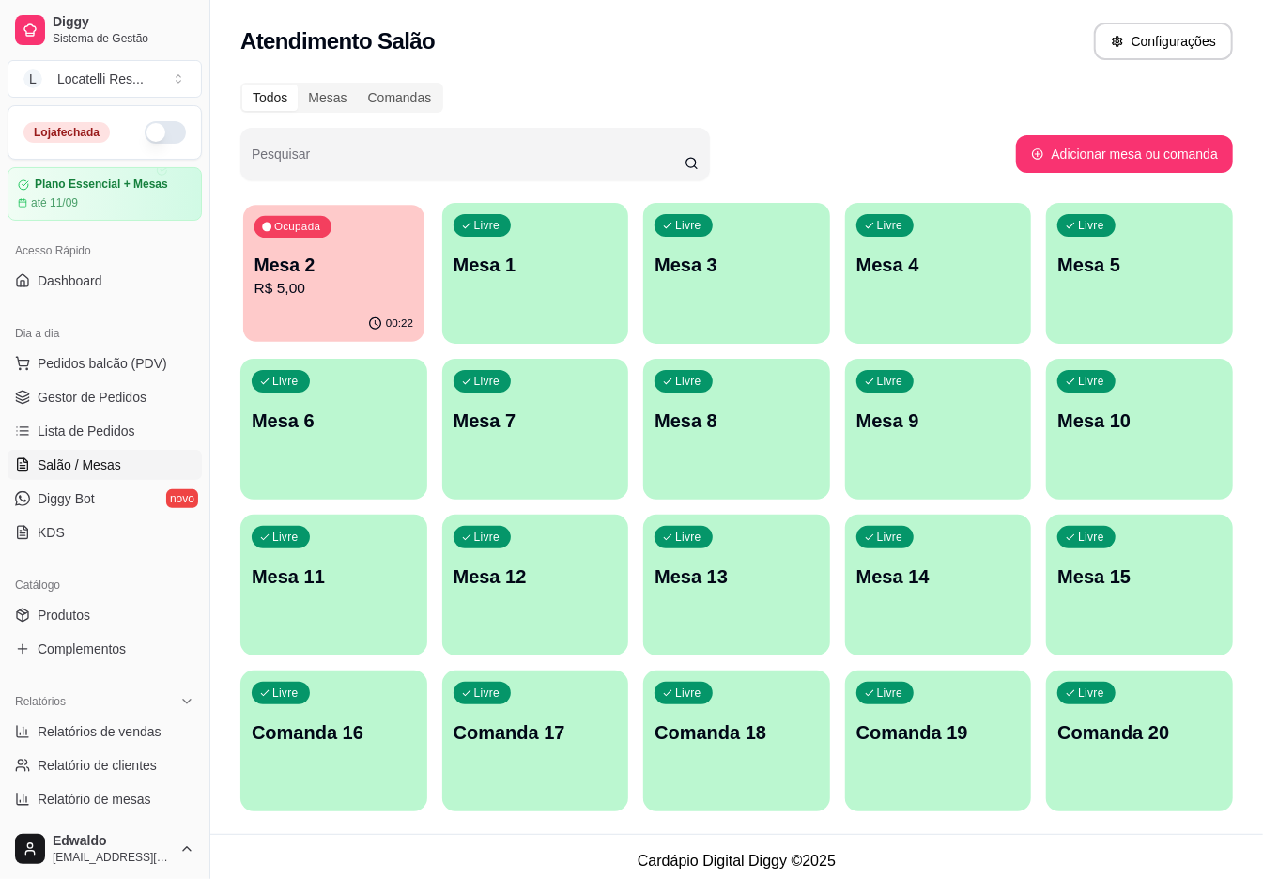
click at [346, 256] on p "Mesa 2" at bounding box center [334, 265] width 159 height 25
click at [255, 295] on p "R$ 5,00" at bounding box center [334, 289] width 159 height 22
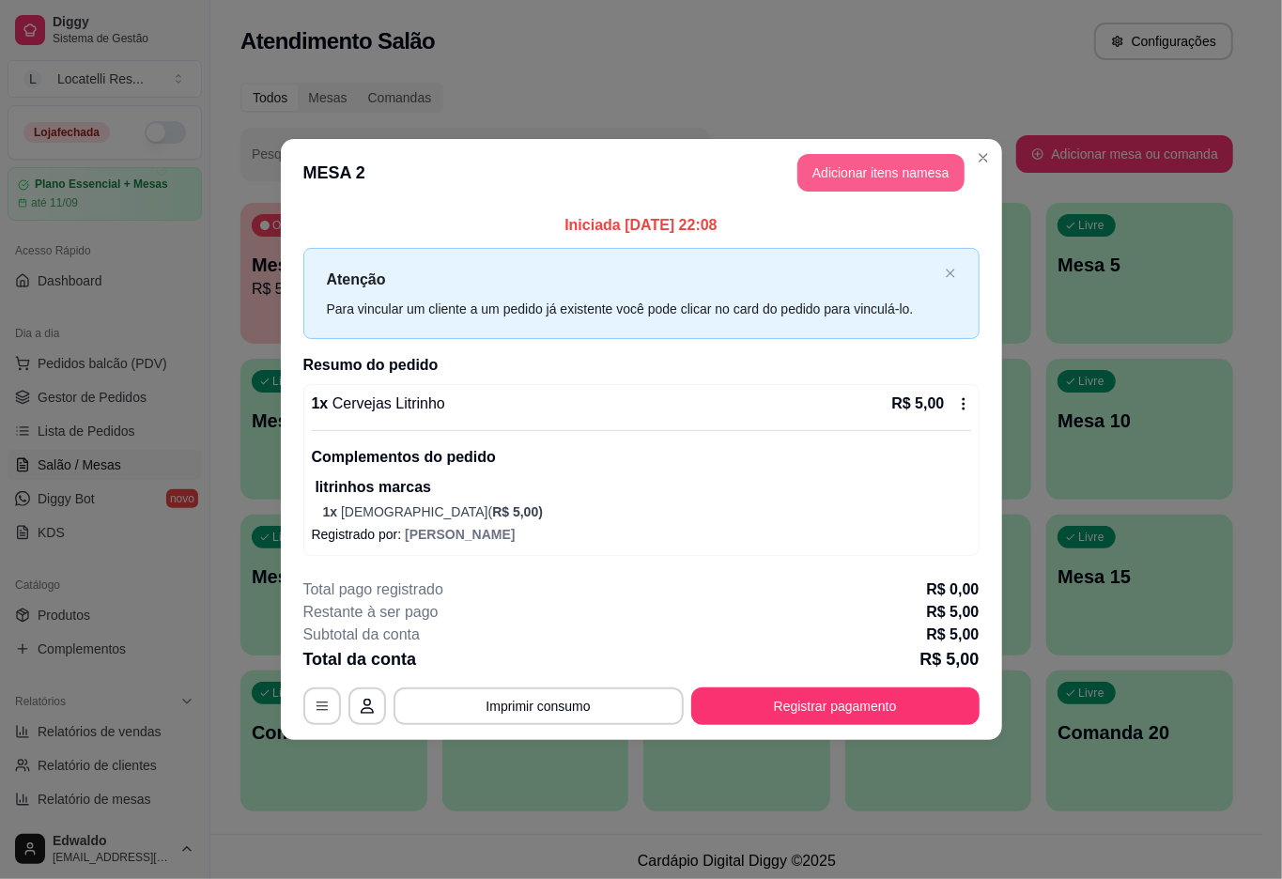
click at [876, 154] on button "Adicionar itens na mesa" at bounding box center [880, 173] width 167 height 38
click at [915, 167] on button "Adicionar itens na mesa" at bounding box center [880, 173] width 167 height 38
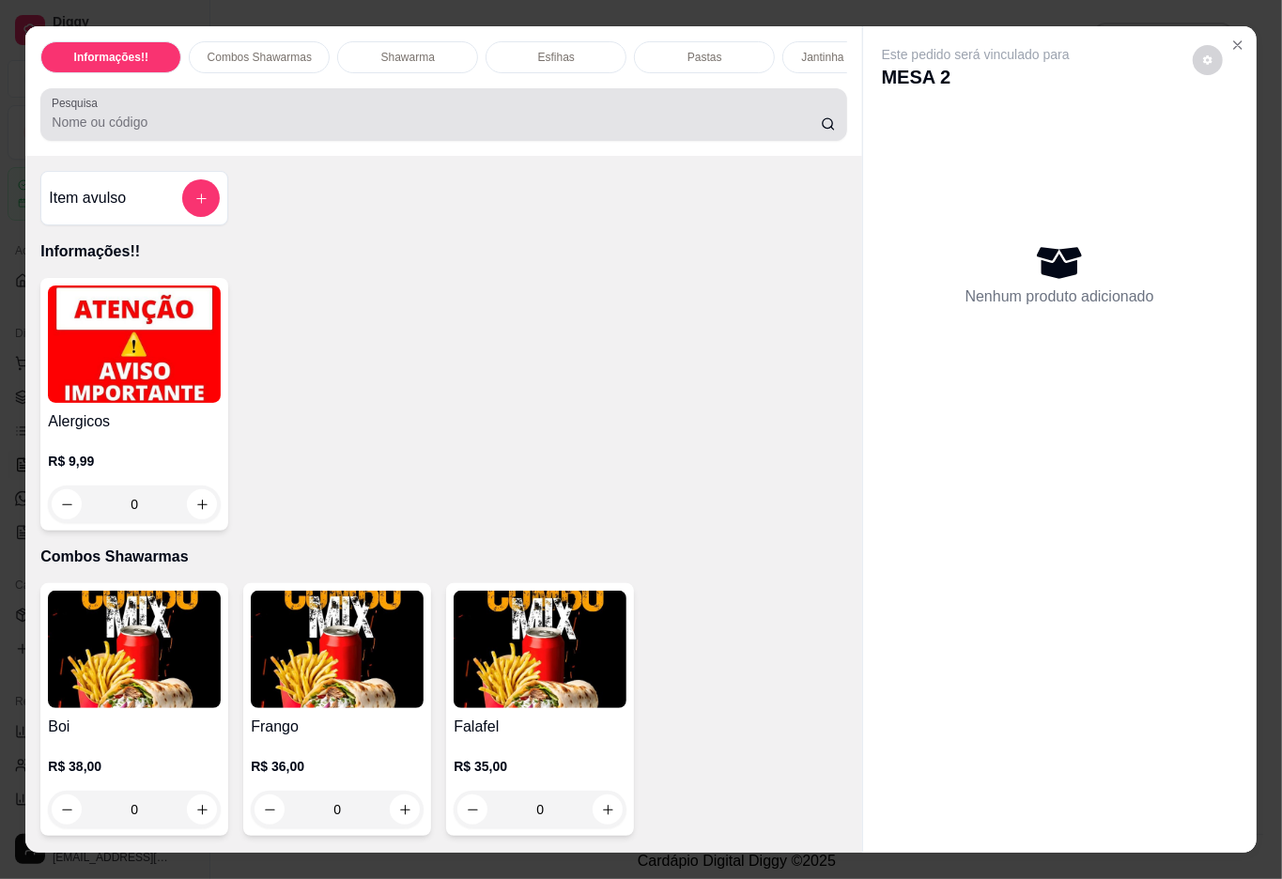
click at [224, 141] on div "Pesquisa" at bounding box center [443, 114] width 806 height 53
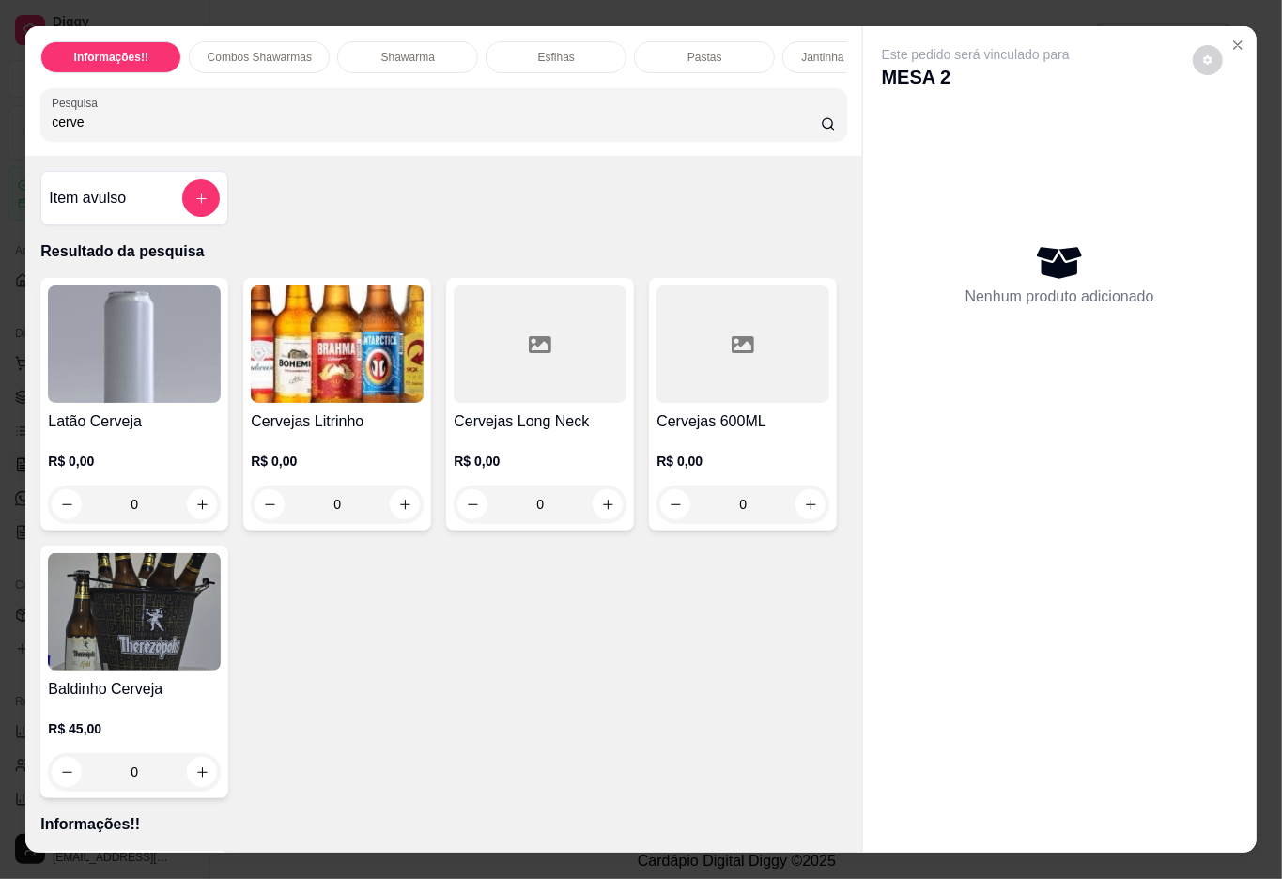
type input "cerve"
click at [308, 377] on img at bounding box center [337, 344] width 173 height 117
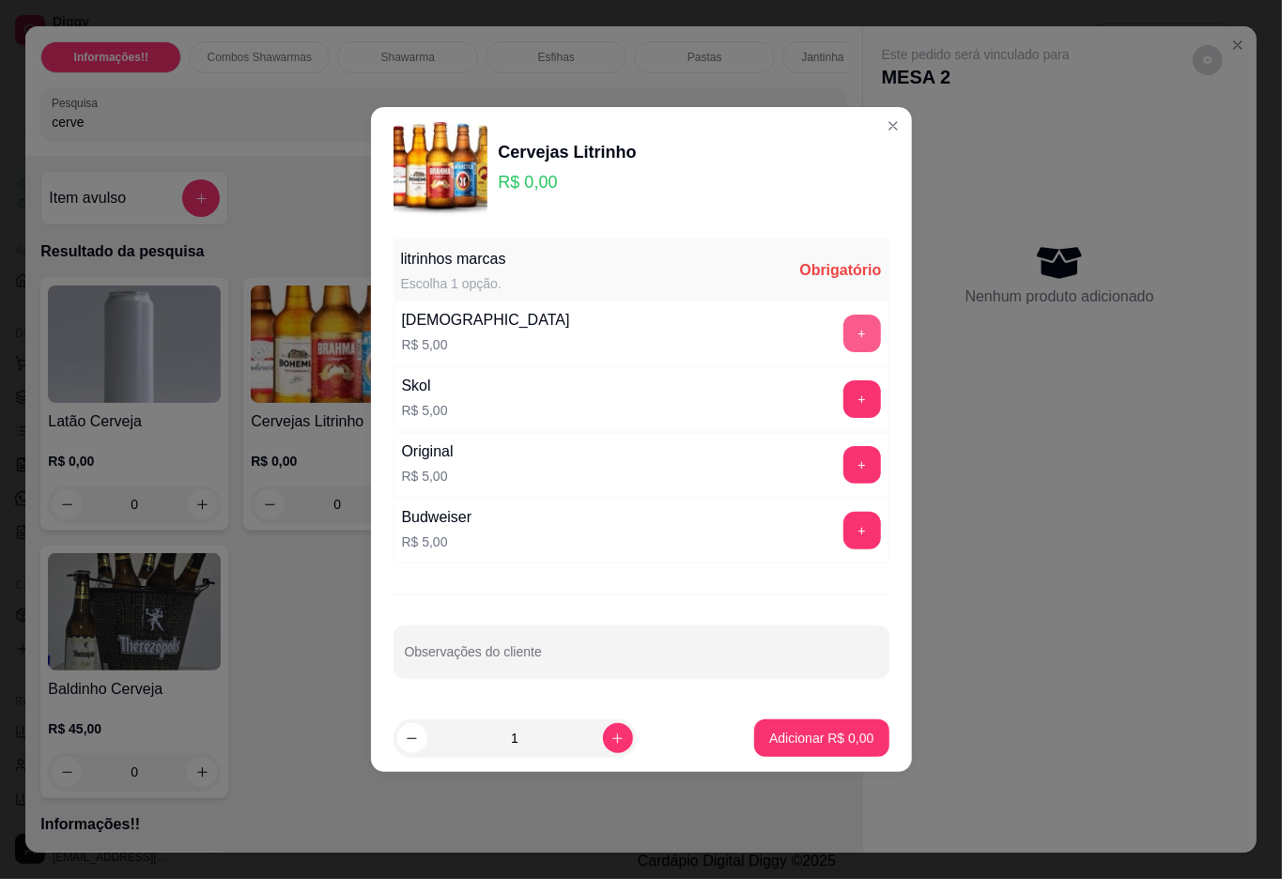
click at [843, 344] on button "+" at bounding box center [862, 334] width 38 height 38
click at [831, 729] on button "Adicionar R$ 5,00" at bounding box center [821, 738] width 134 height 38
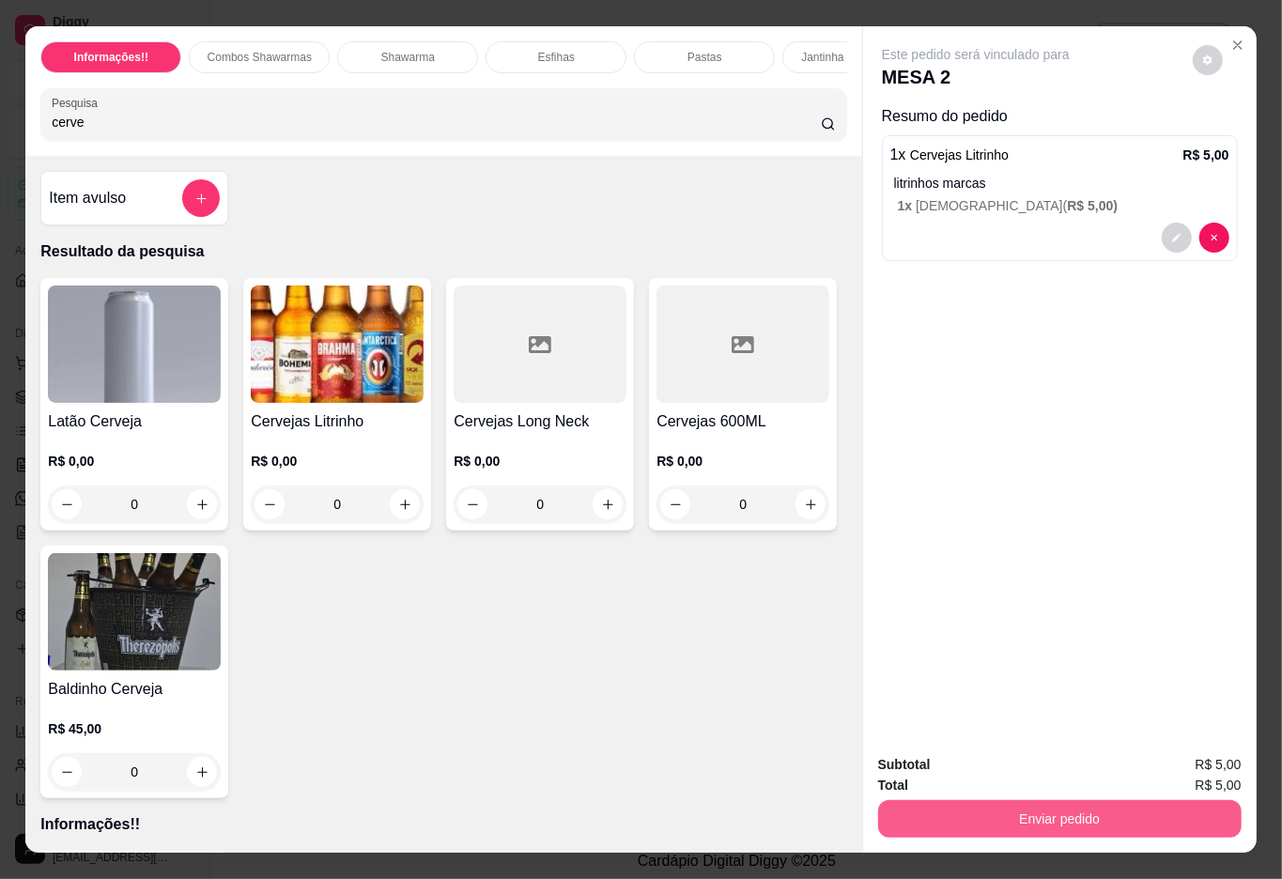
click at [1057, 800] on button "Enviar pedido" at bounding box center [1059, 819] width 363 height 38
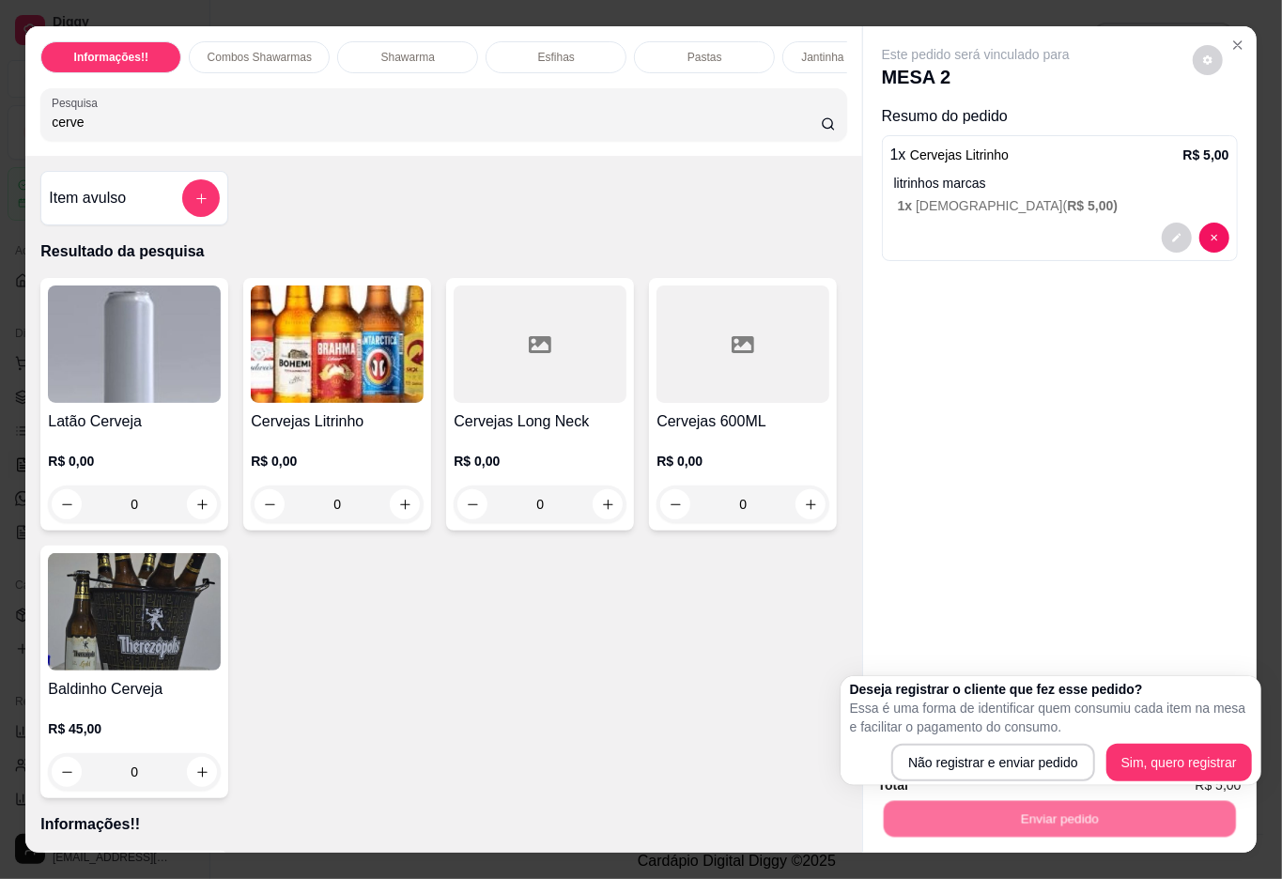
click at [1001, 741] on div "Deseja registrar o cliente que fez esse pedido? Essa é uma forma de identificar…" at bounding box center [1051, 730] width 402 height 101
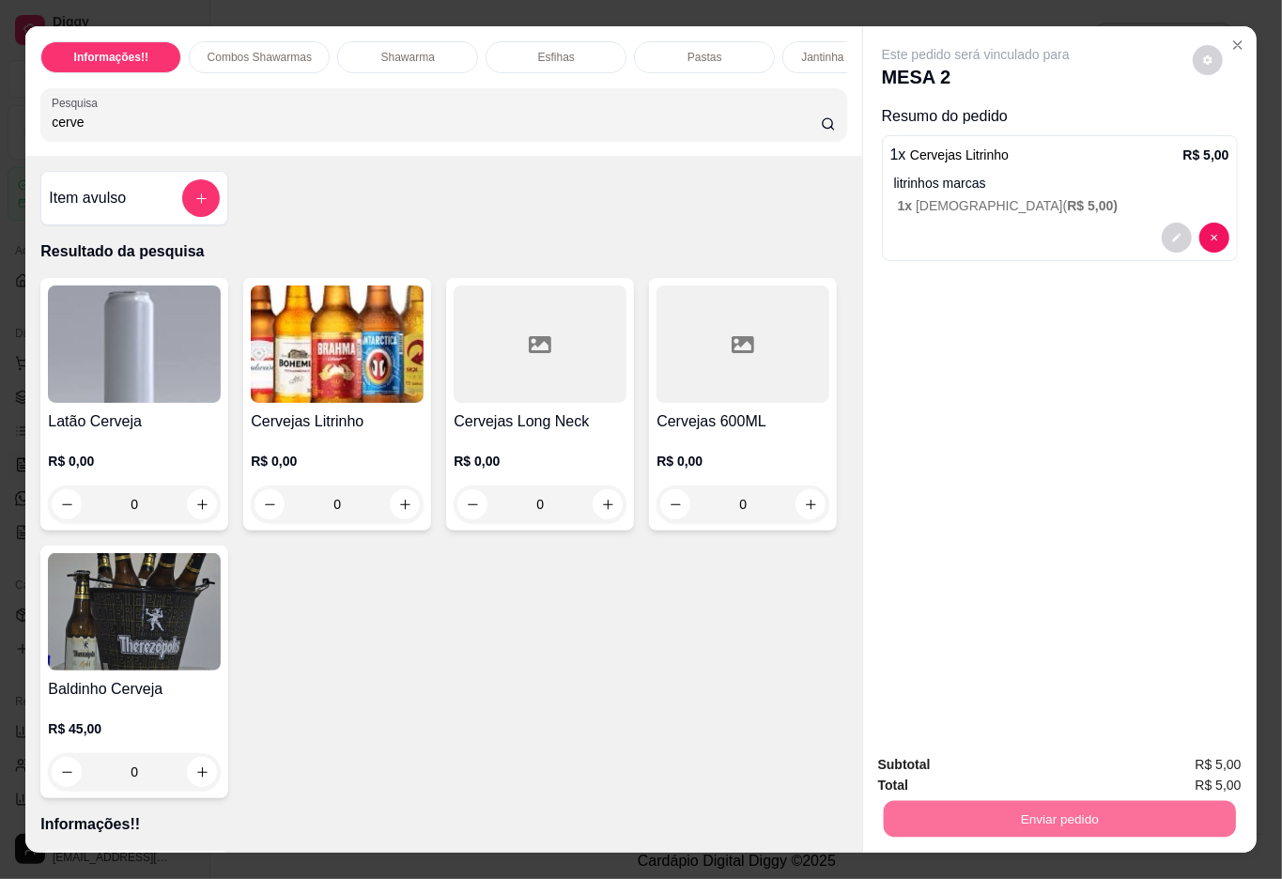
click at [992, 749] on button "Não registrar e enviar pedido" at bounding box center [995, 764] width 195 height 36
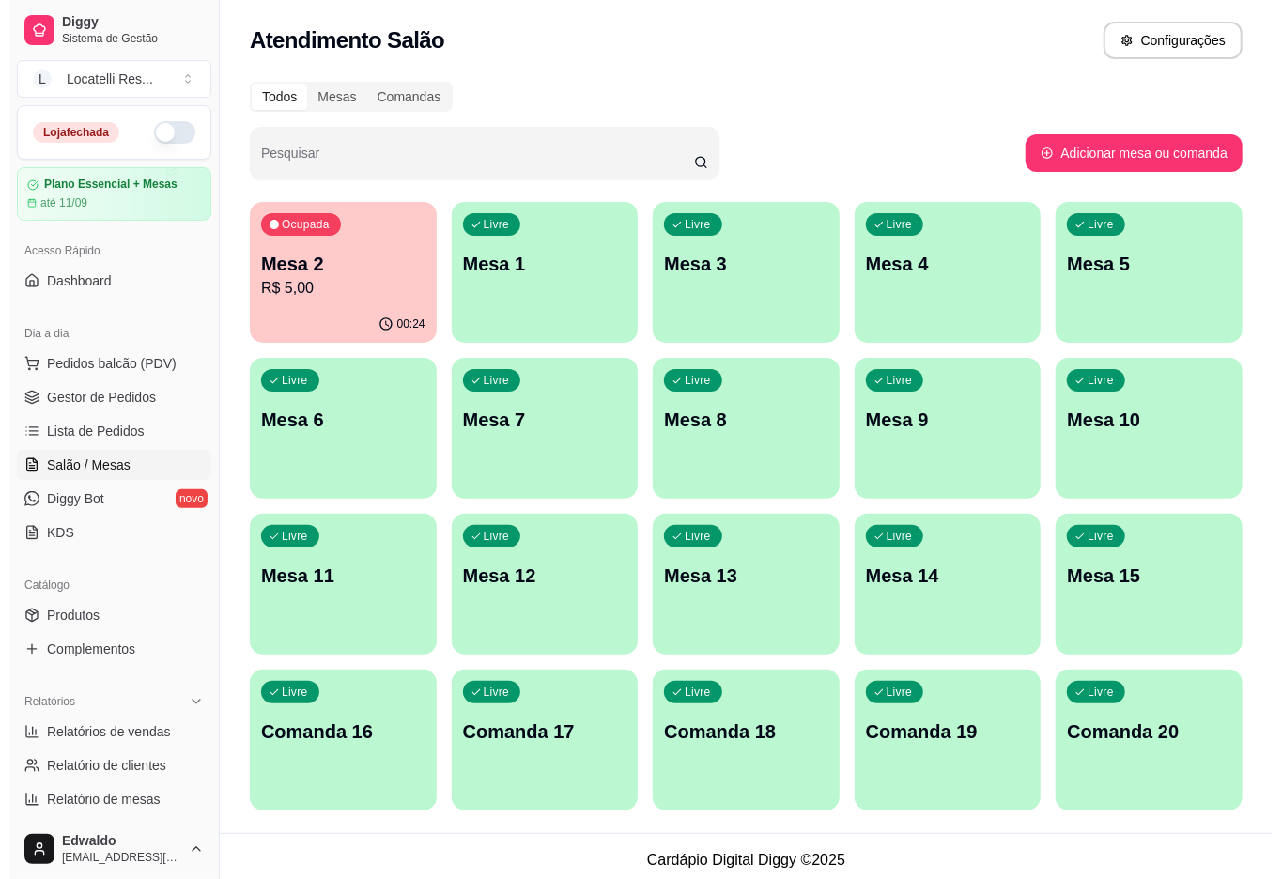
scroll to position [8, 0]
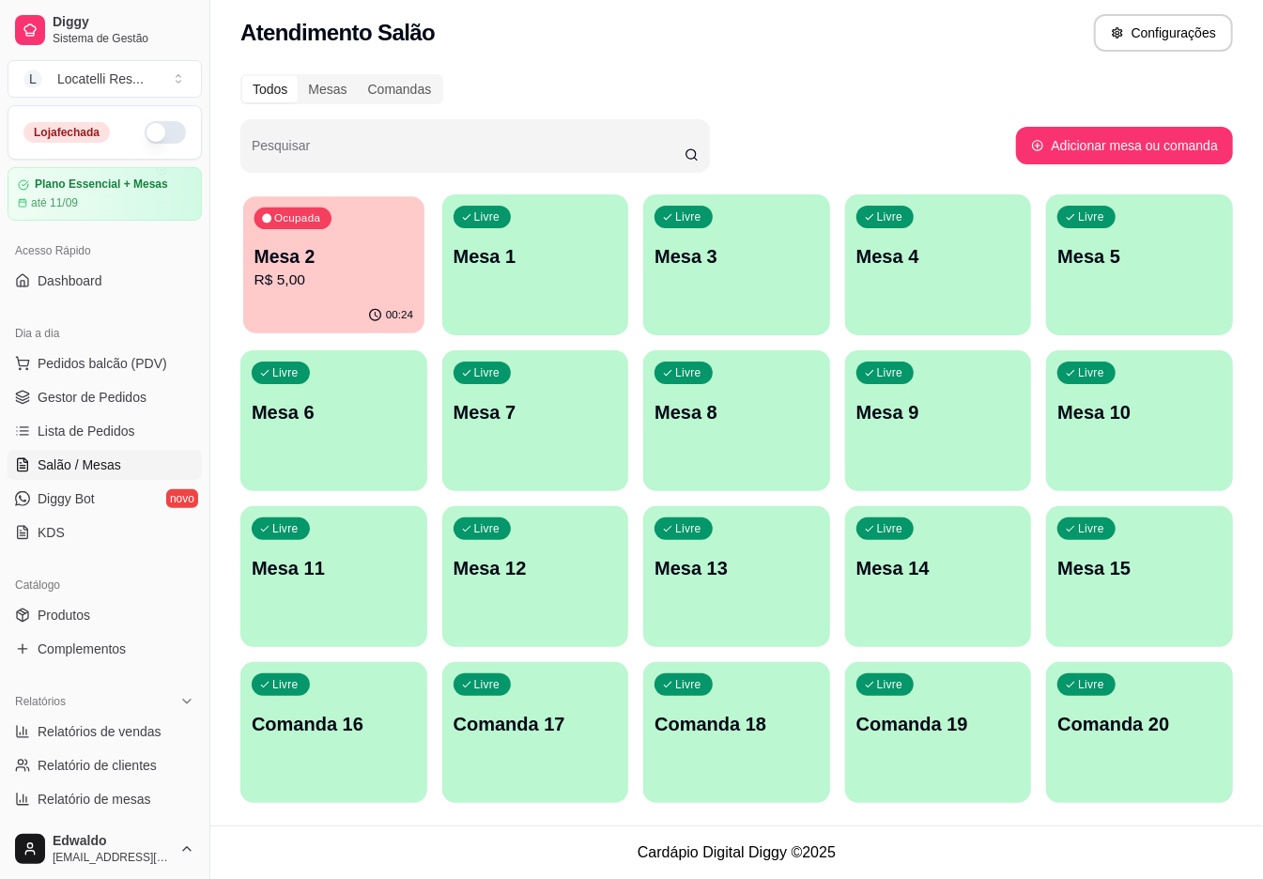
click at [346, 286] on p "R$ 5,00" at bounding box center [334, 281] width 159 height 22
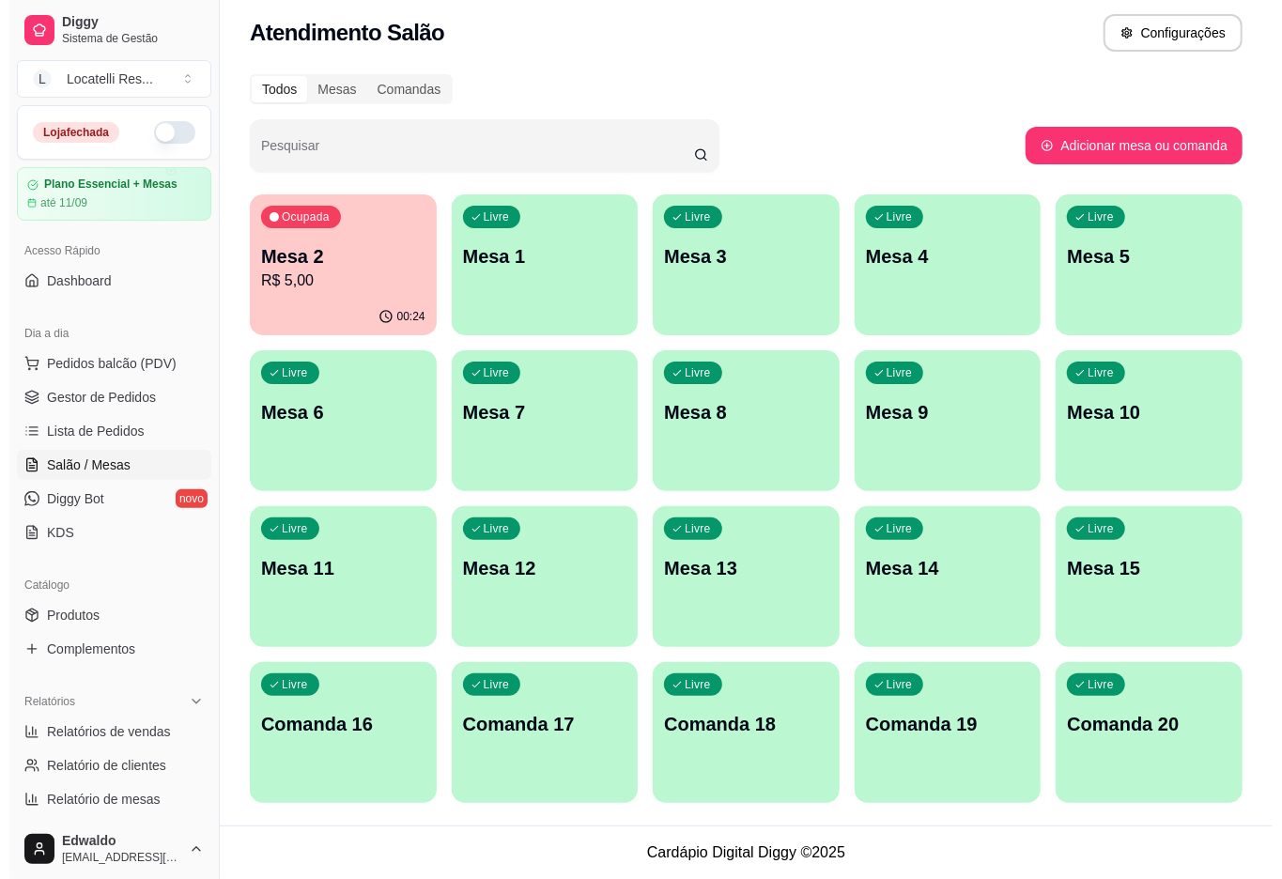
scroll to position [0, 0]
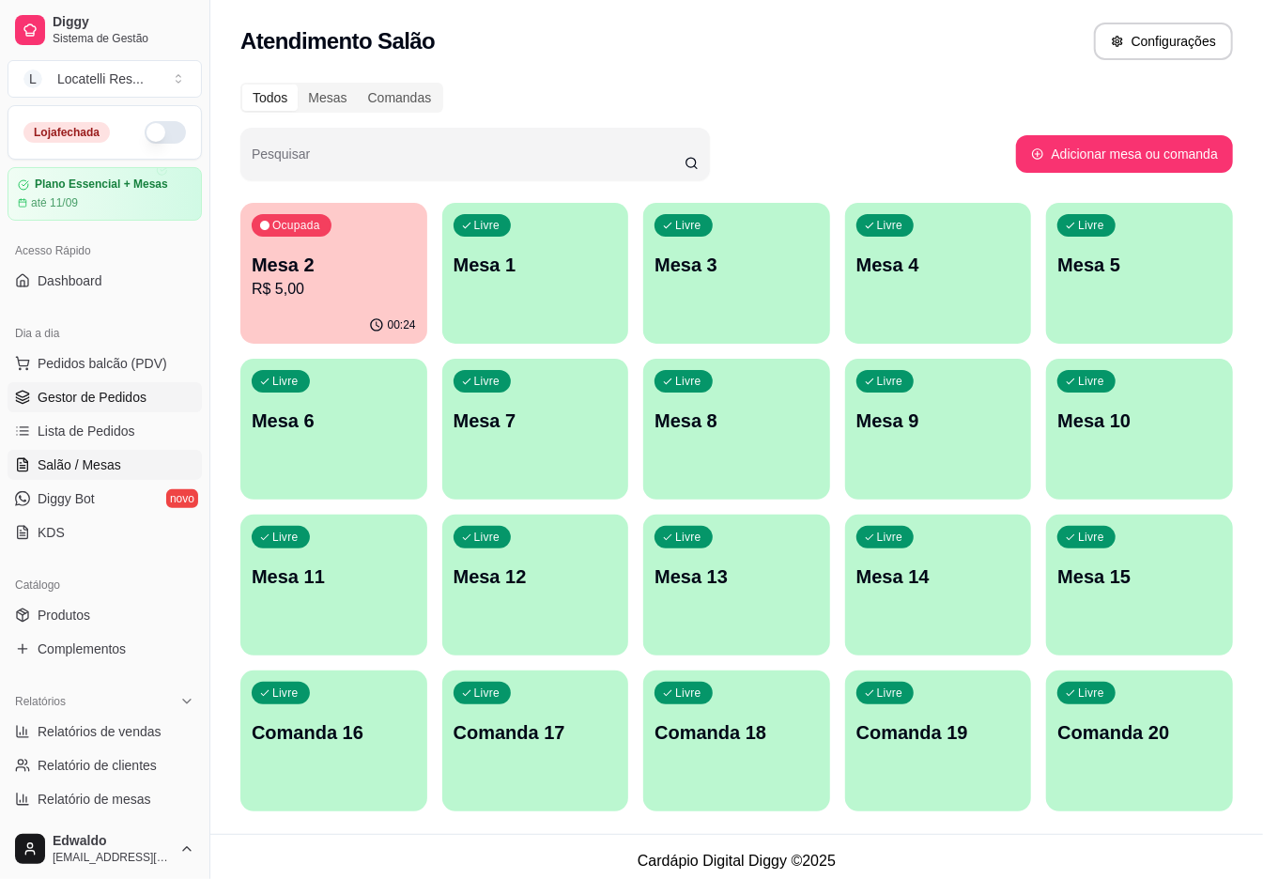
click at [131, 406] on span "Gestor de Pedidos" at bounding box center [92, 397] width 109 height 19
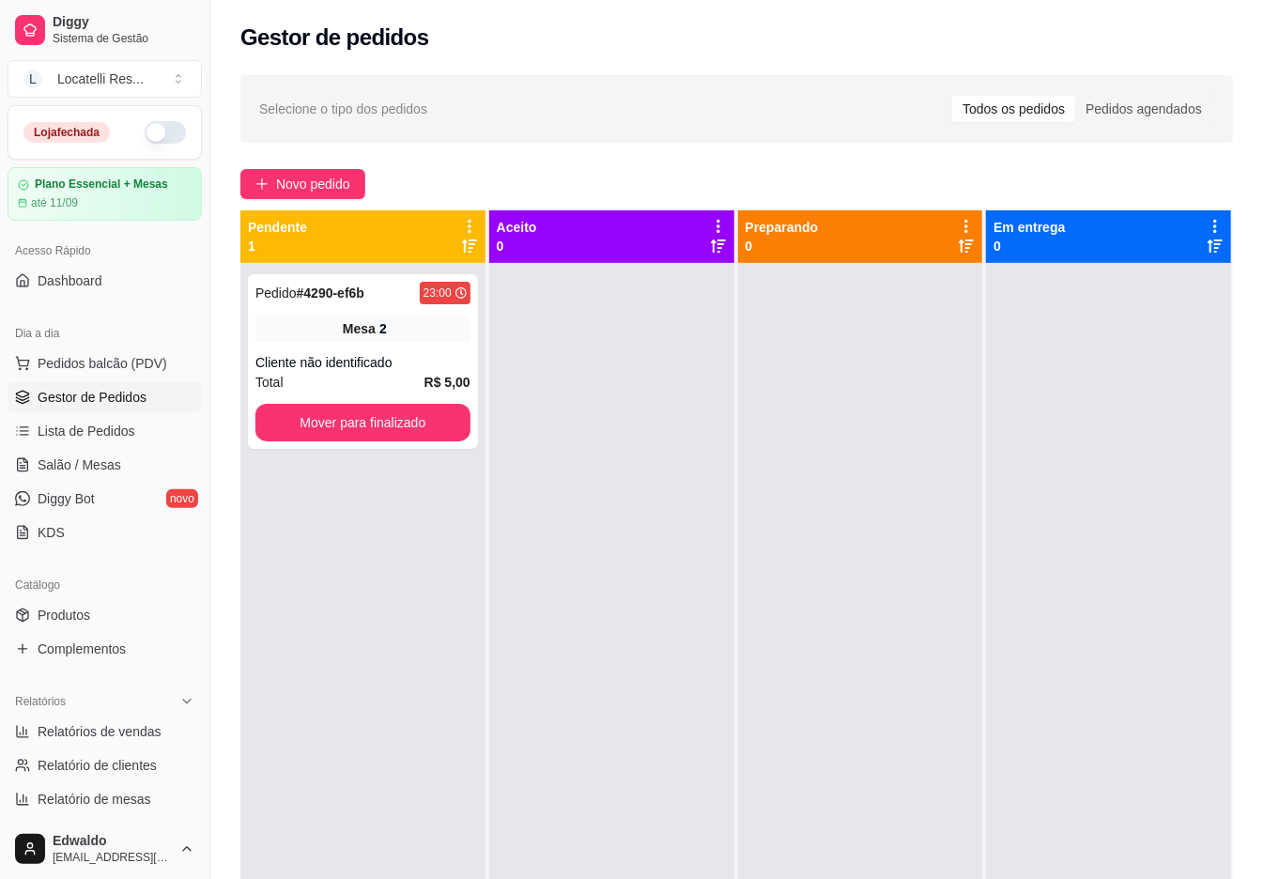
click at [342, 452] on div "Pedido # 4290-ef6b 23:00 Mesa 2 Cliente não identificado Total R$ 5,00 Mover pa…" at bounding box center [362, 702] width 245 height 879
click at [336, 423] on button "Mover para finalizado" at bounding box center [362, 423] width 209 height 37
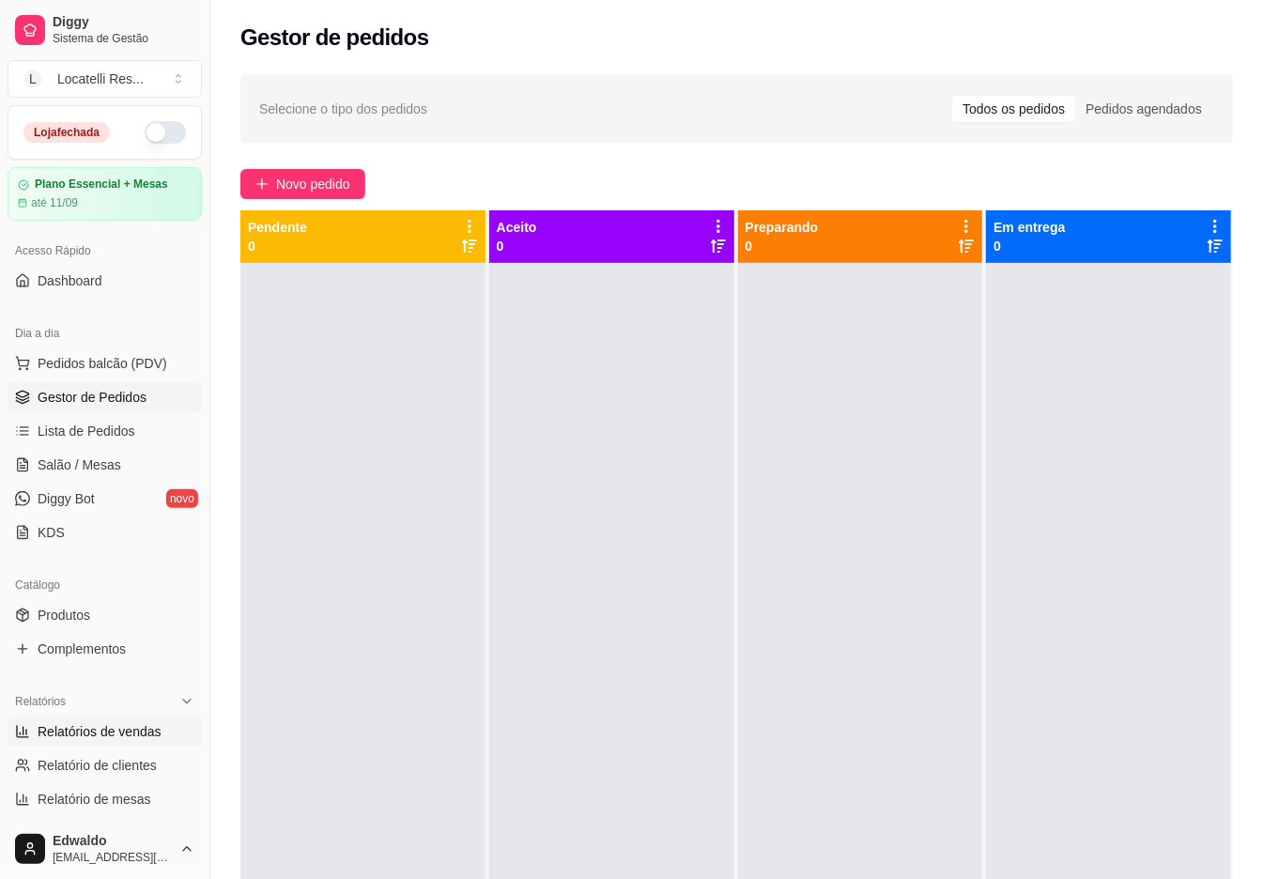
click at [80, 730] on span "Relatórios de vendas" at bounding box center [100, 731] width 124 height 19
select select "ALL"
select select "0"
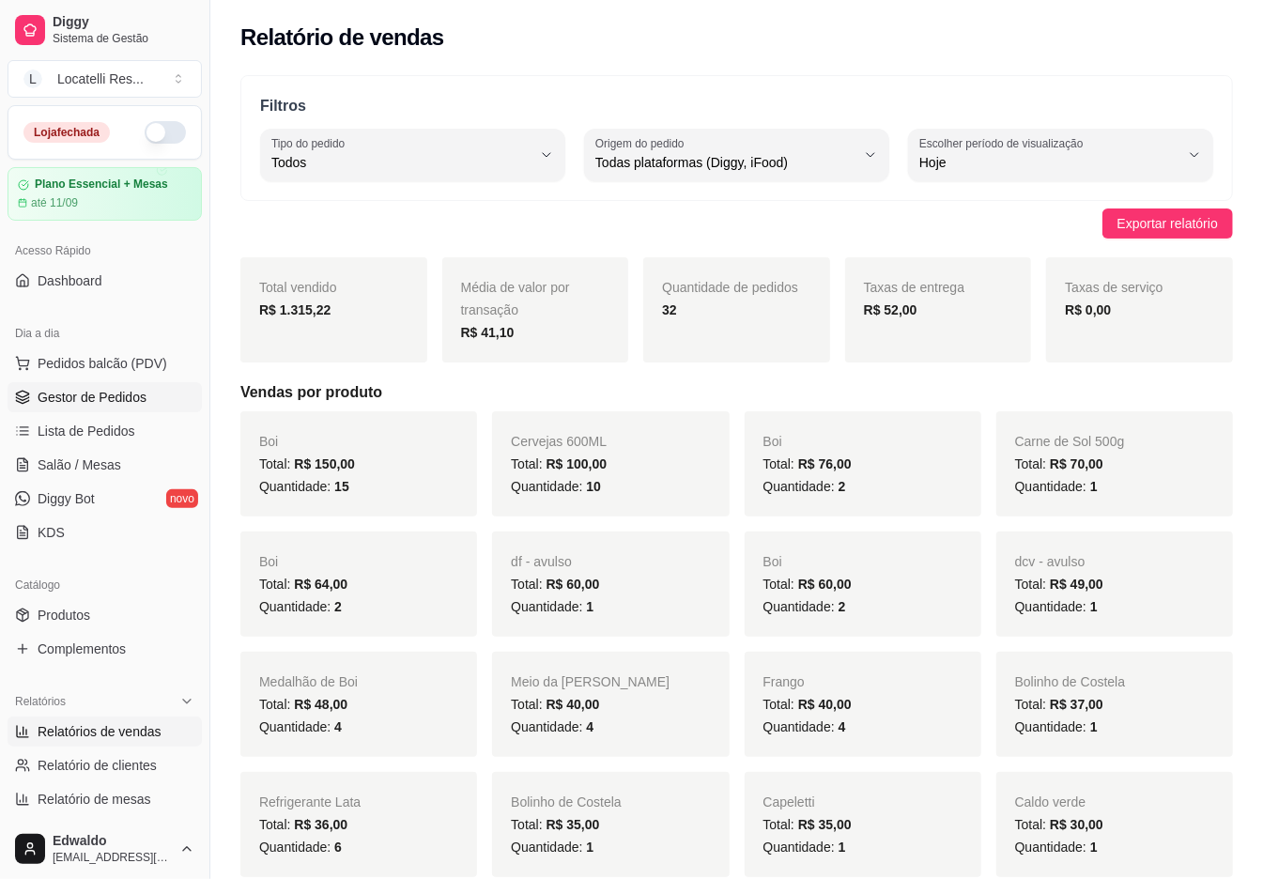
click at [65, 393] on span "Gestor de Pedidos" at bounding box center [92, 397] width 109 height 19
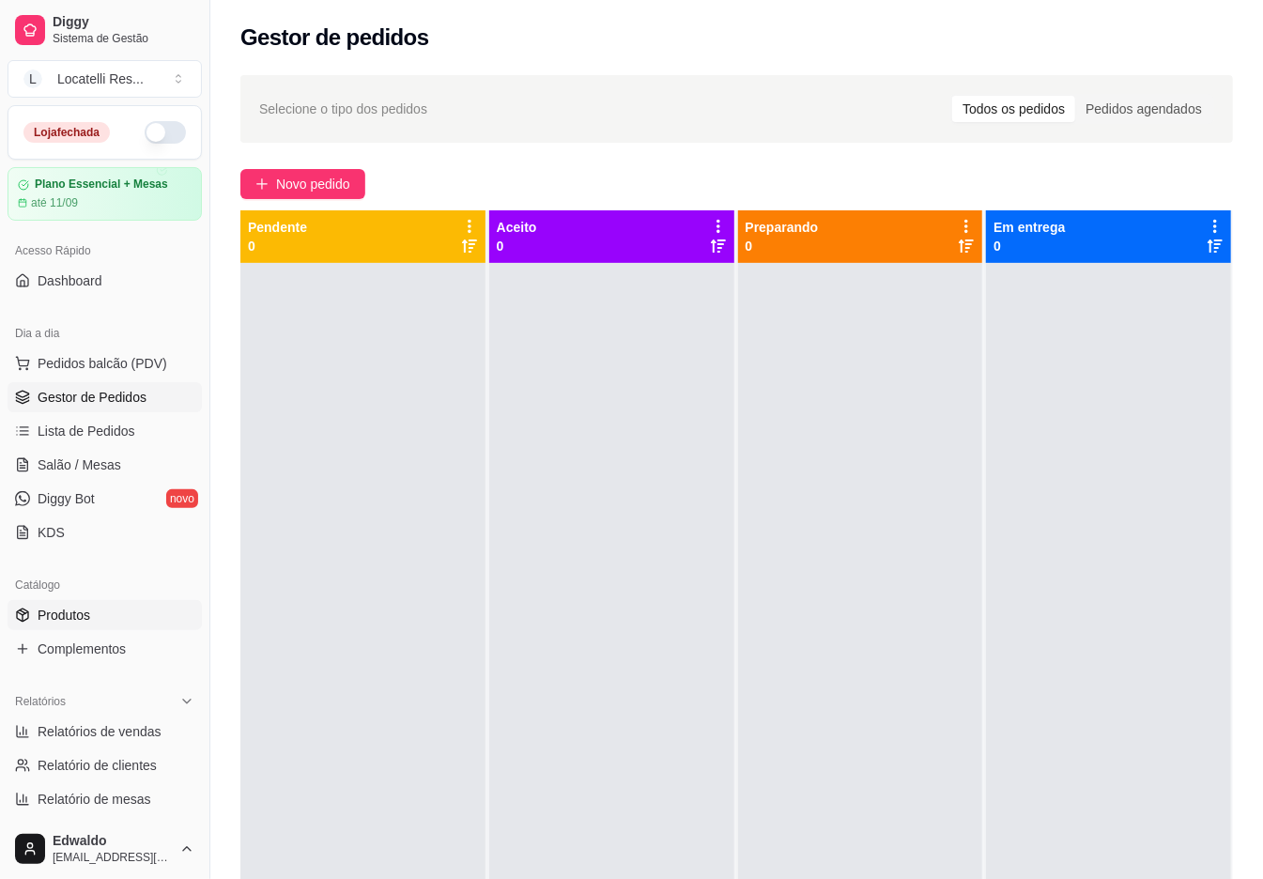
click at [73, 613] on span "Produtos" at bounding box center [64, 615] width 53 height 19
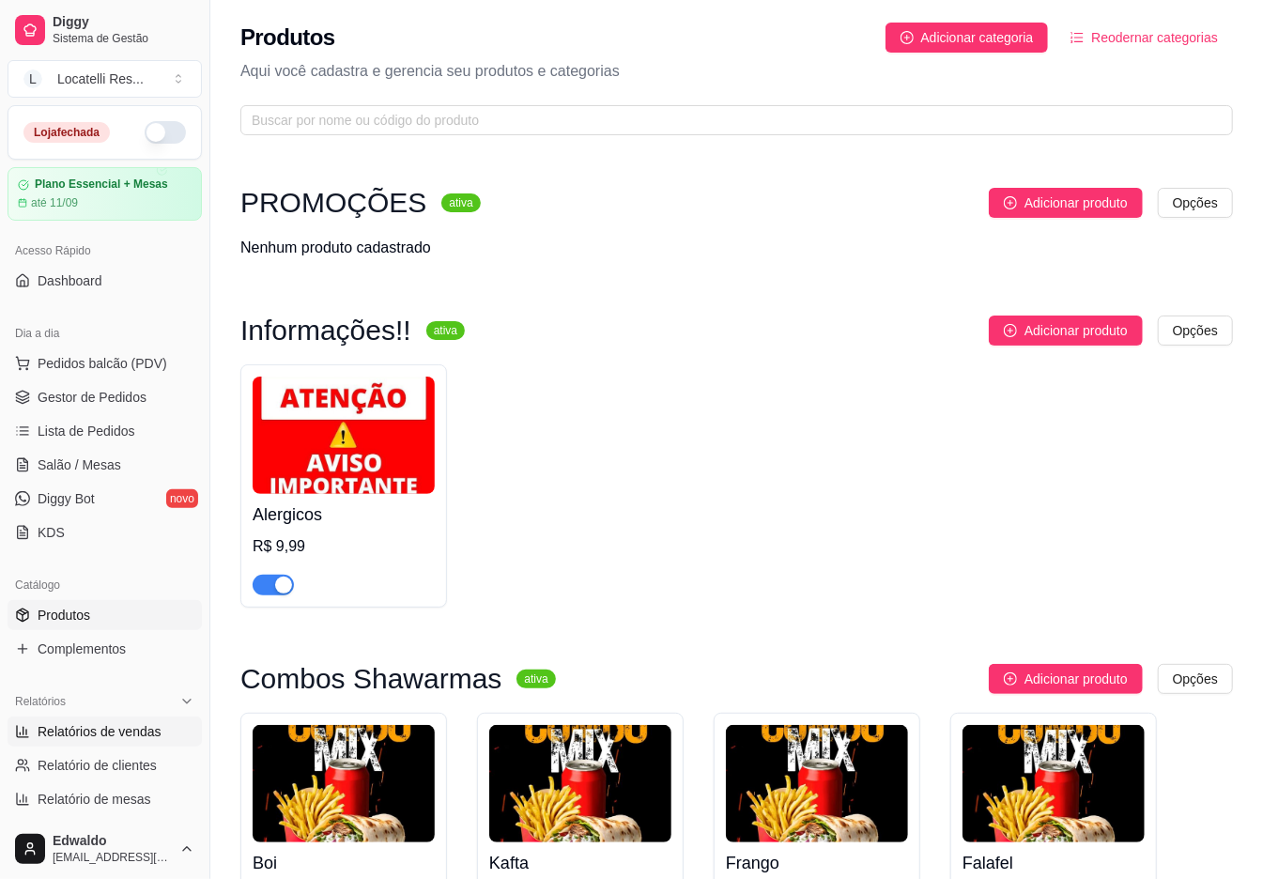
click at [83, 721] on link "Relatórios de vendas" at bounding box center [105, 732] width 194 height 30
select select "ALL"
select select "0"
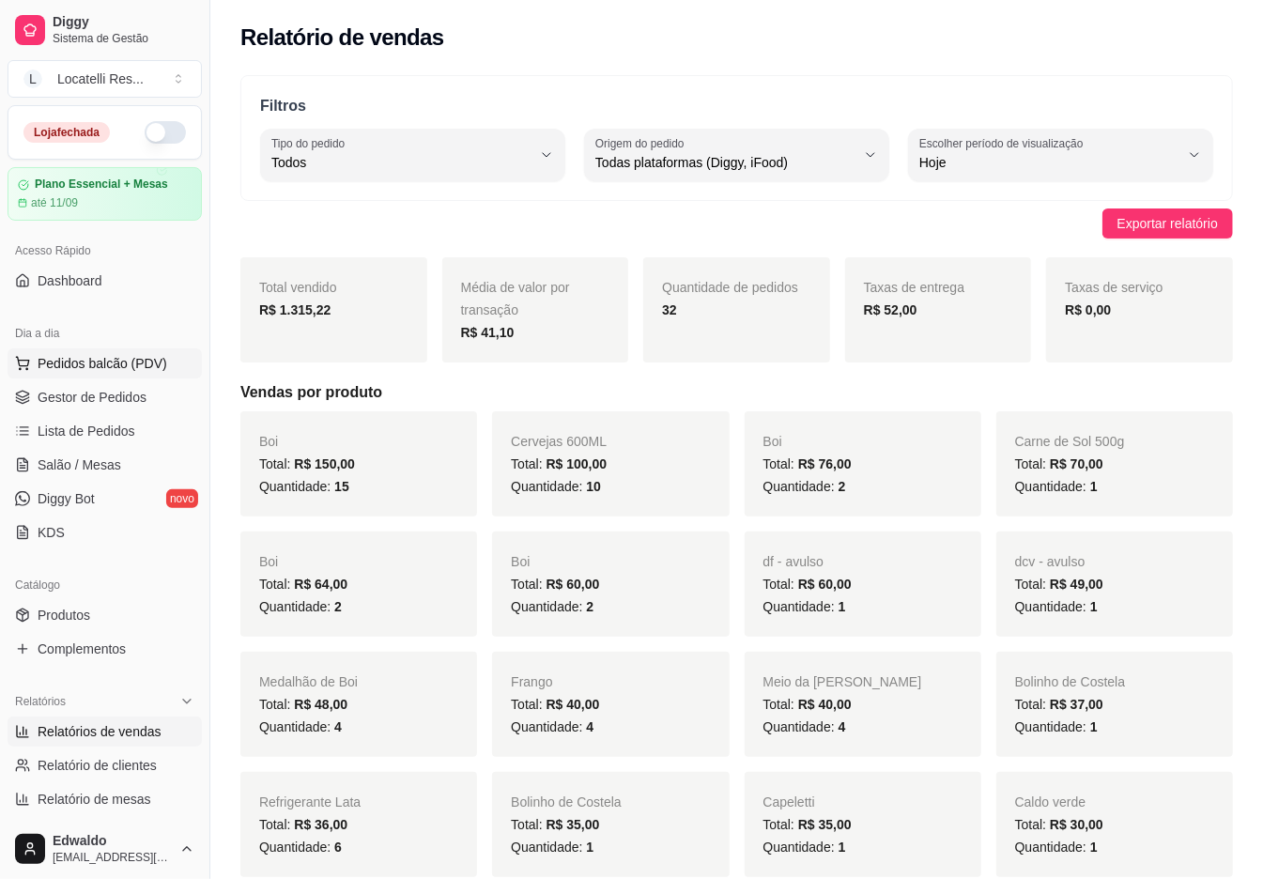
click at [91, 366] on span "Pedidos balcão (PDV)" at bounding box center [103, 363] width 130 height 19
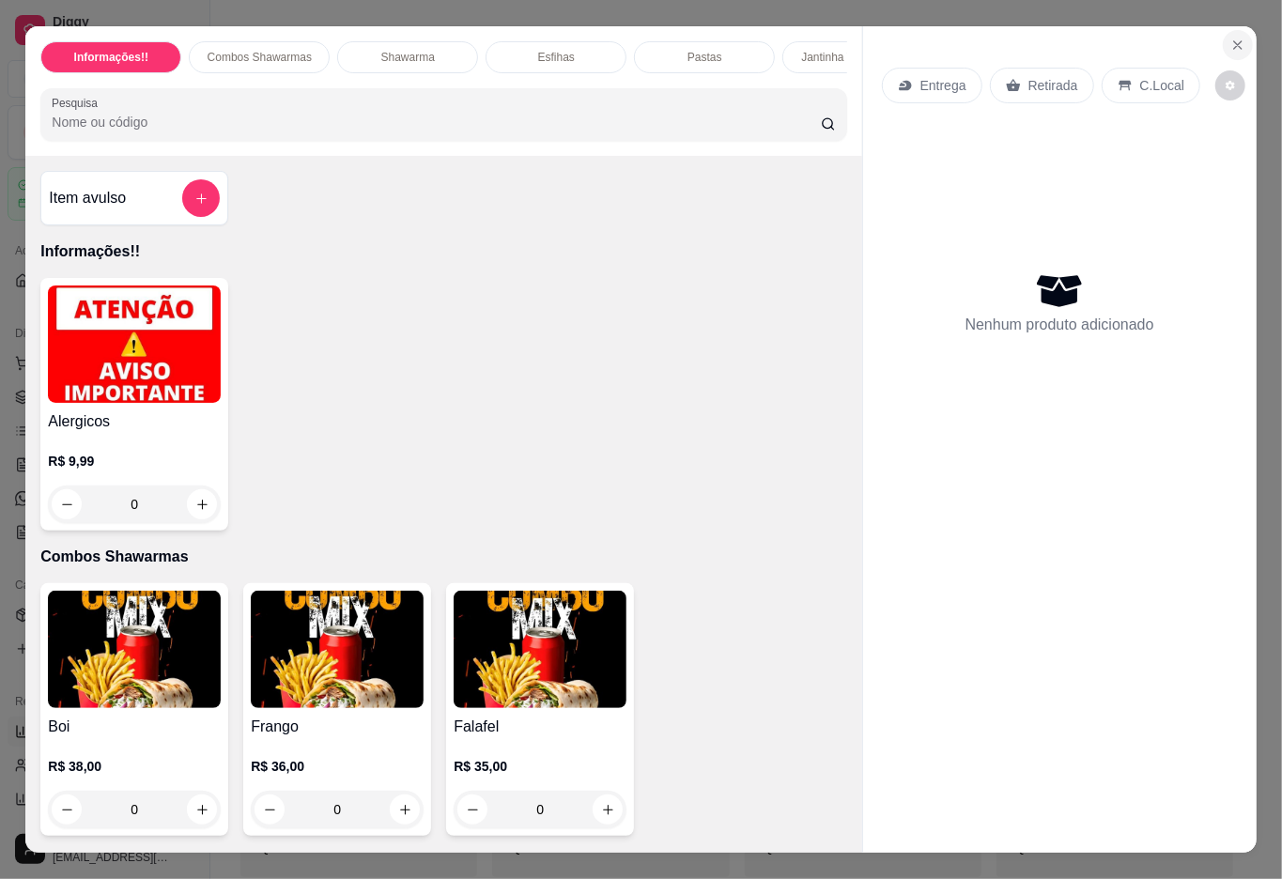
click at [1230, 38] on icon "Close" at bounding box center [1237, 45] width 15 height 15
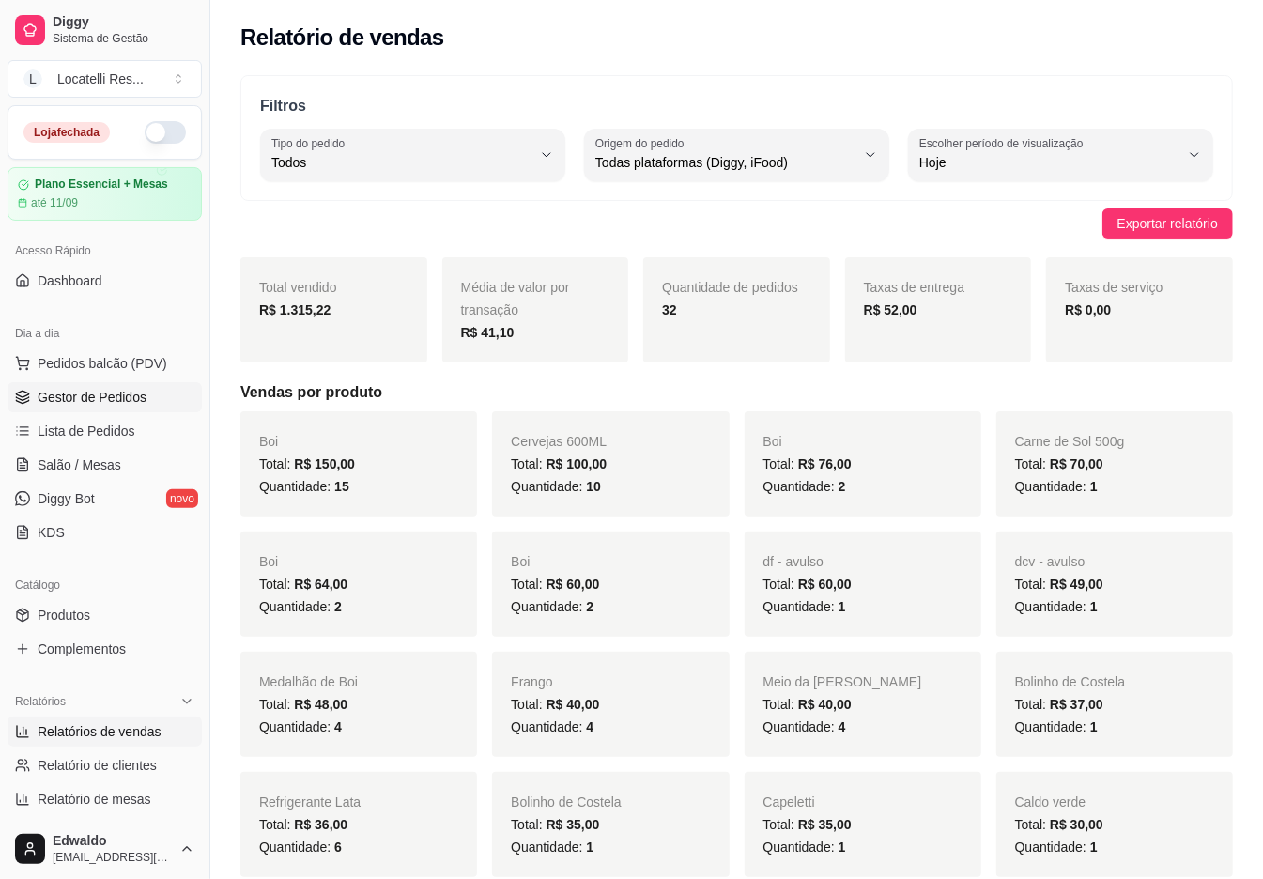
click at [39, 394] on span "Gestor de Pedidos" at bounding box center [92, 397] width 109 height 19
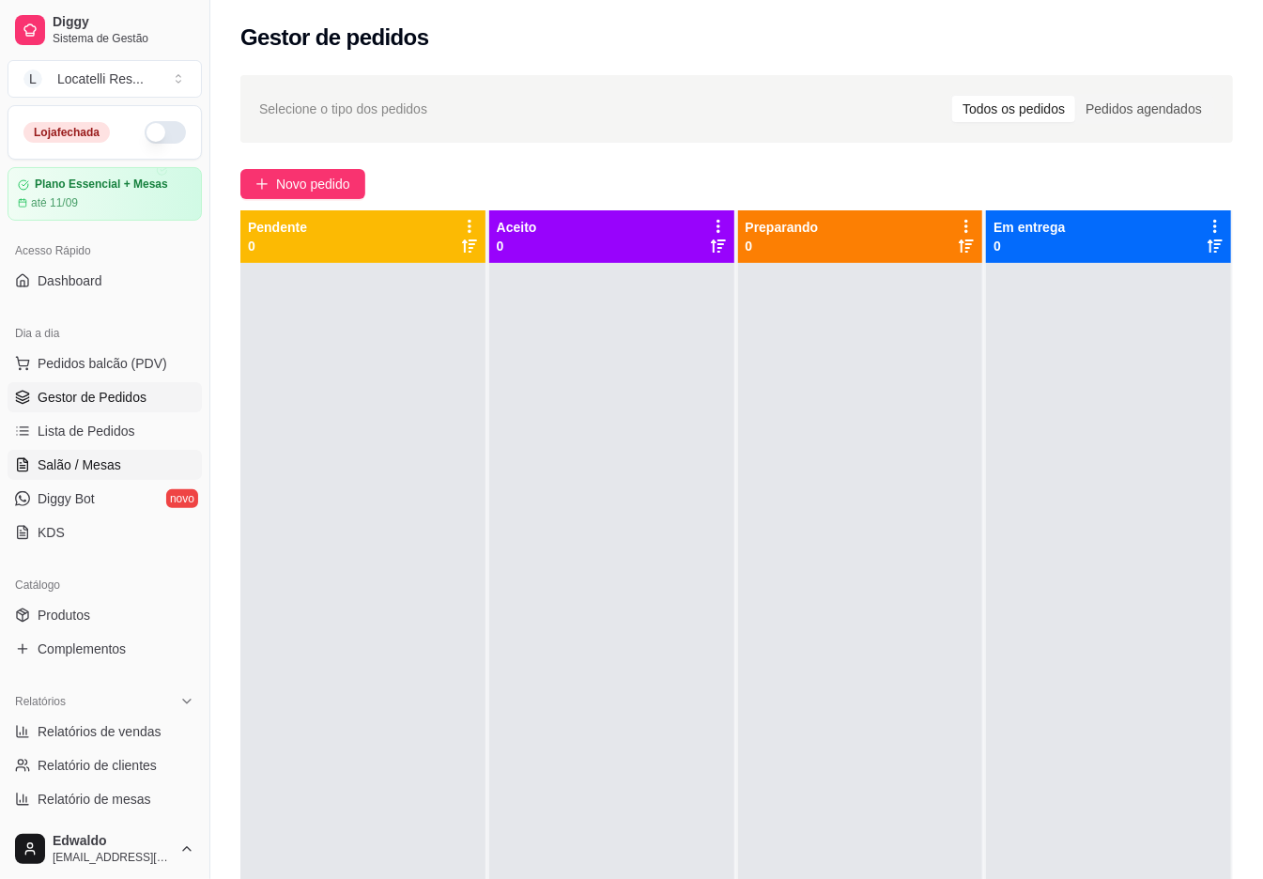
click at [46, 466] on span "Salão / Mesas" at bounding box center [80, 465] width 84 height 19
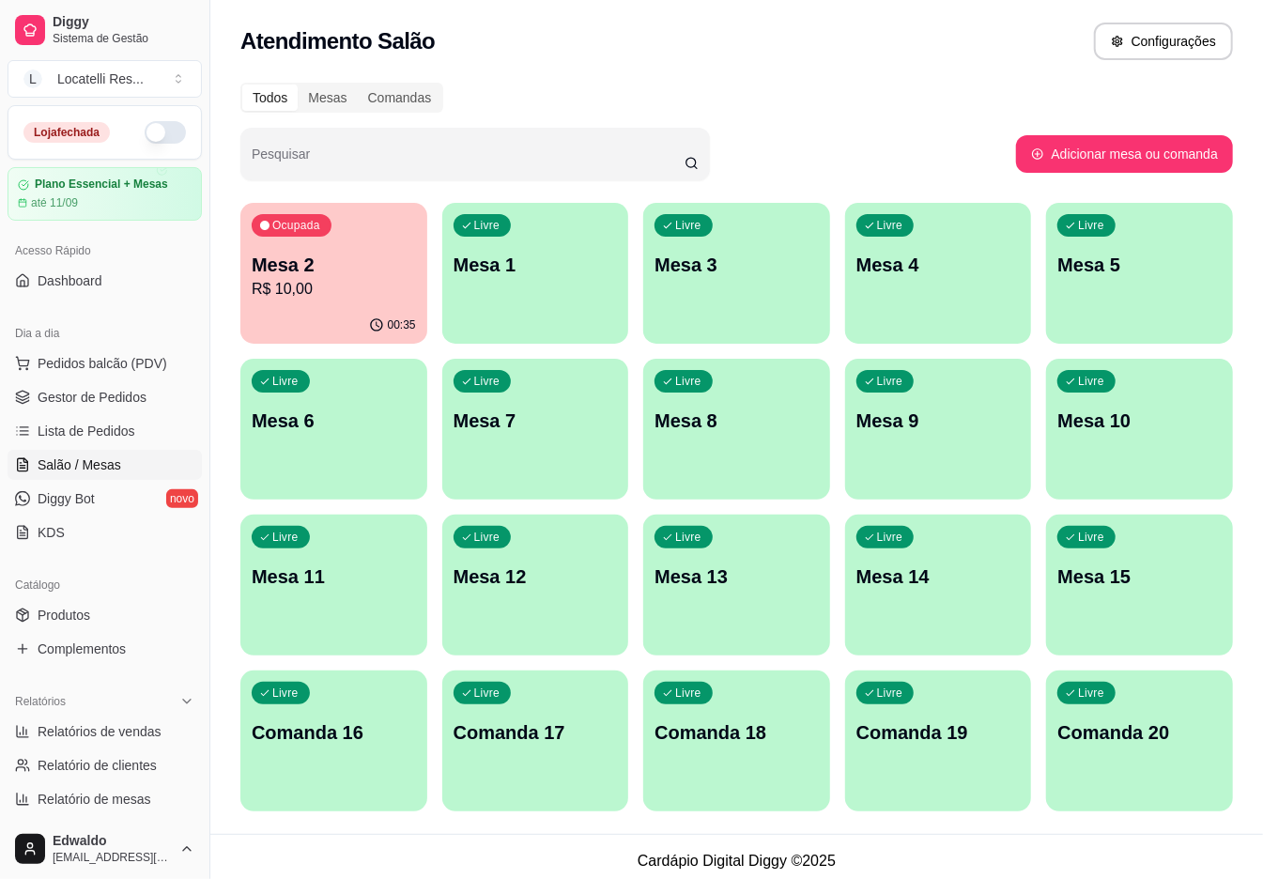
click at [308, 257] on p "Mesa 2" at bounding box center [334, 265] width 164 height 26
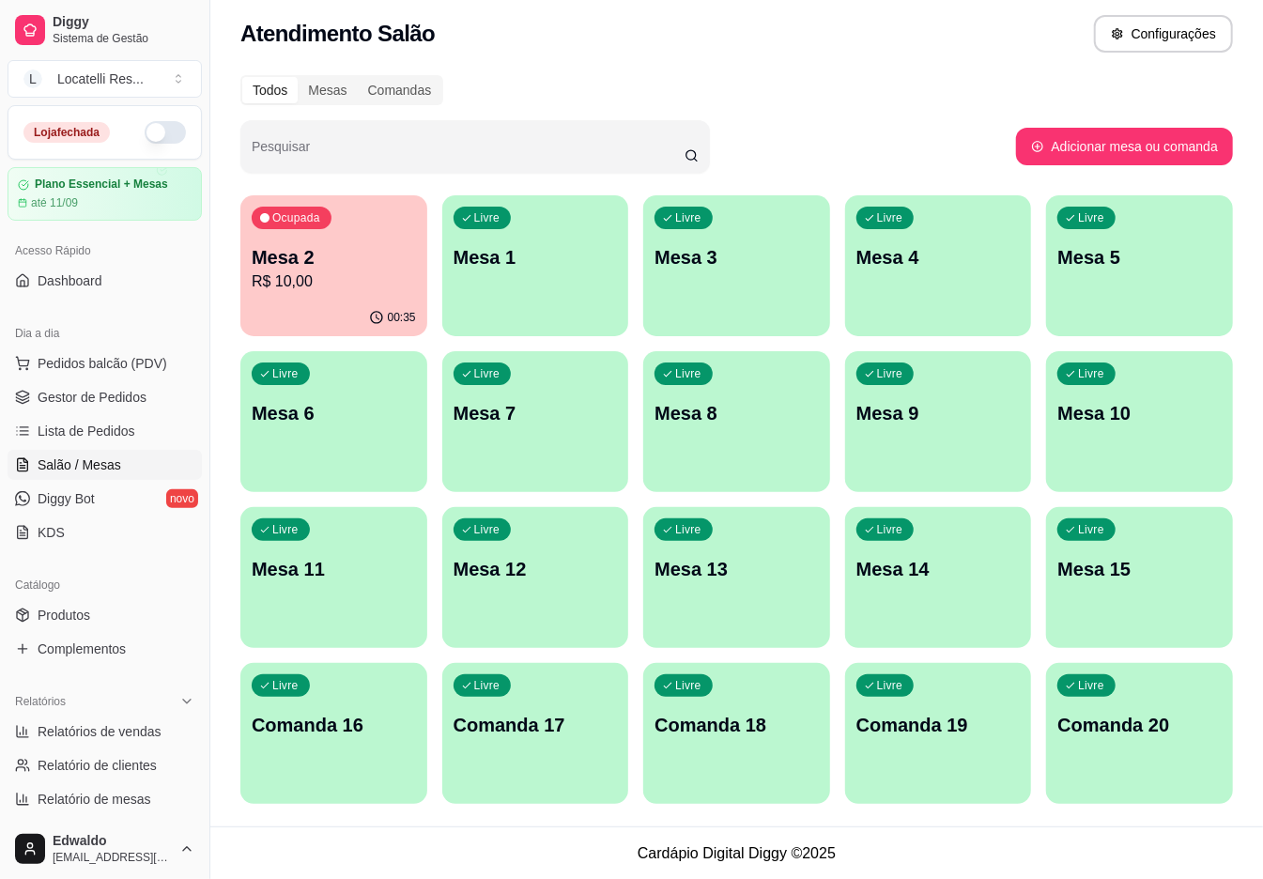
scroll to position [8, 0]
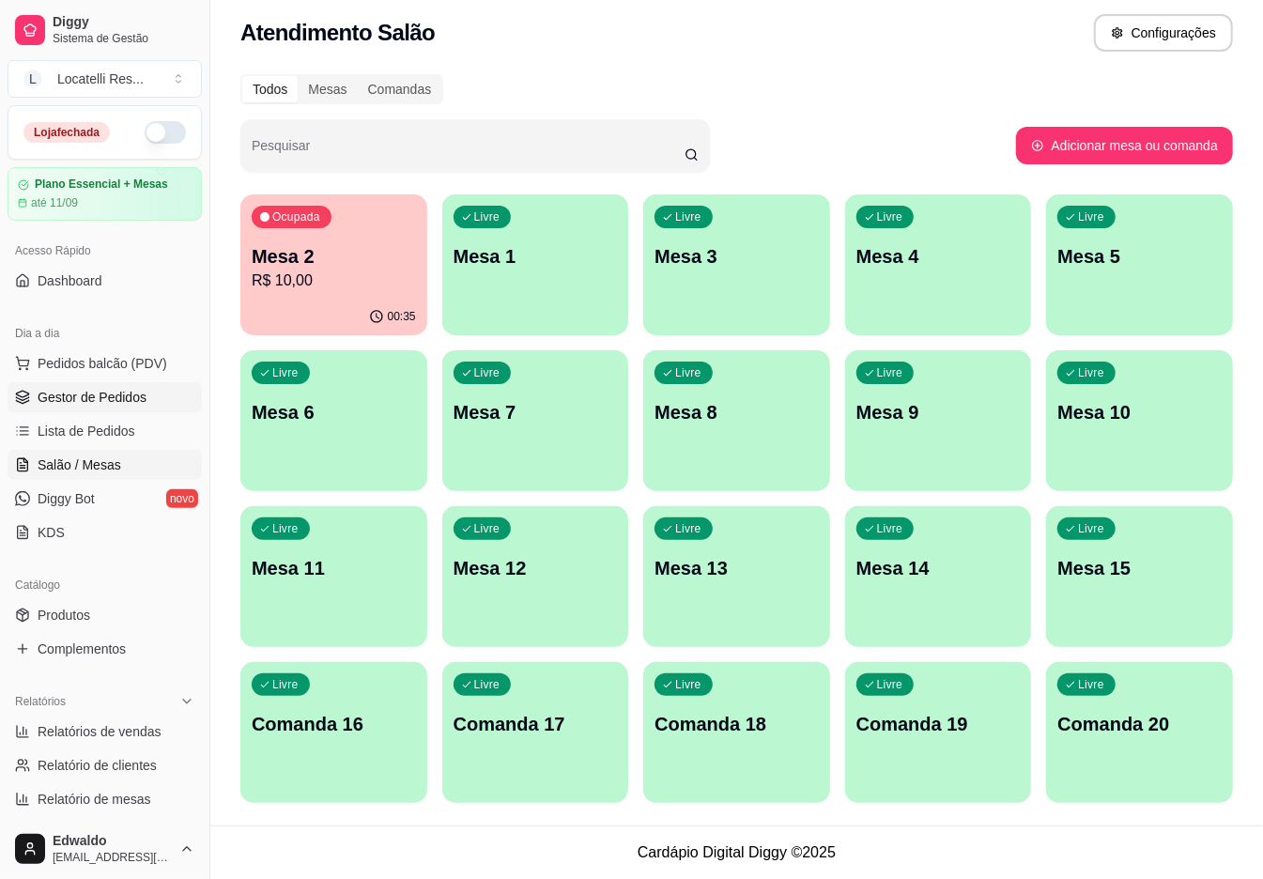
click at [86, 399] on span "Gestor de Pedidos" at bounding box center [92, 397] width 109 height 19
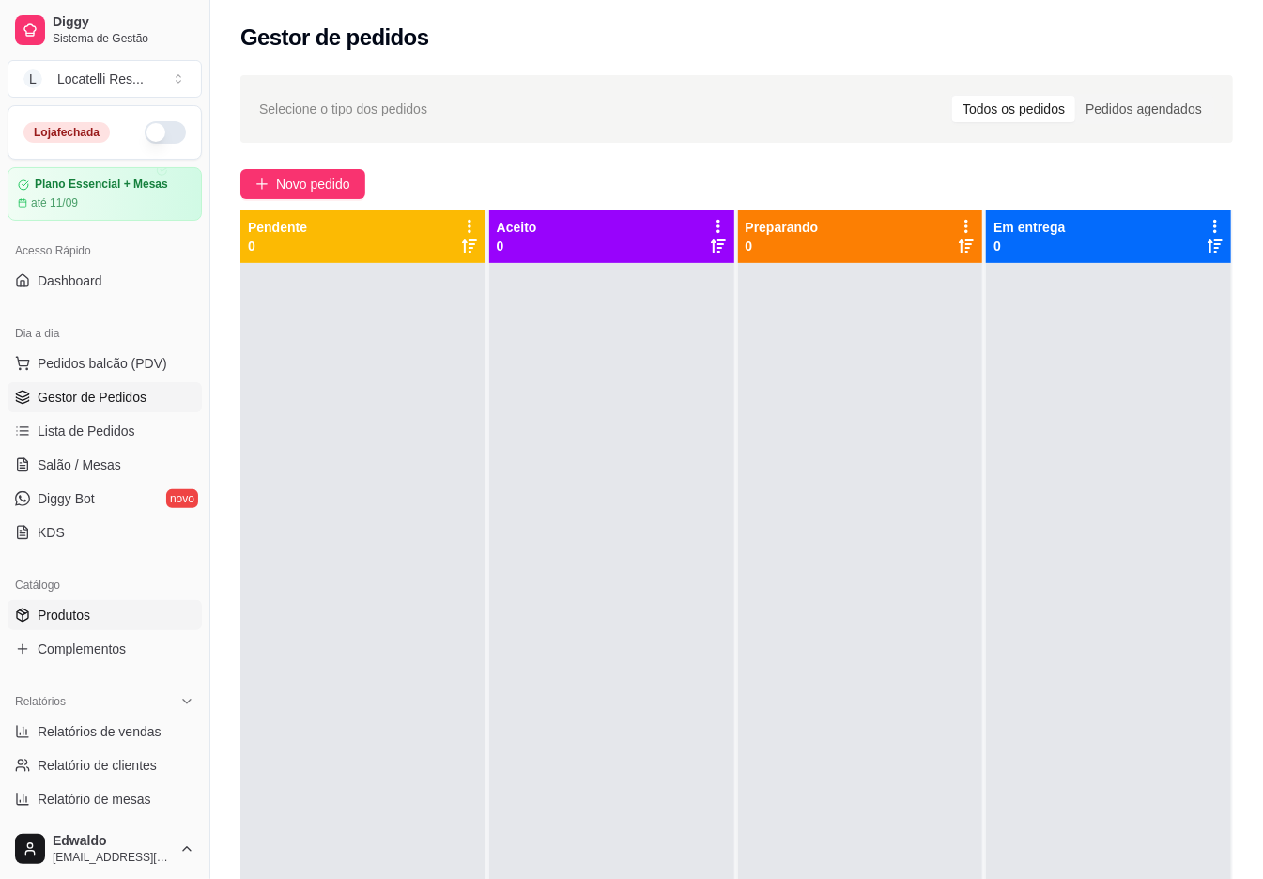
click at [103, 606] on link "Produtos" at bounding box center [105, 615] width 194 height 30
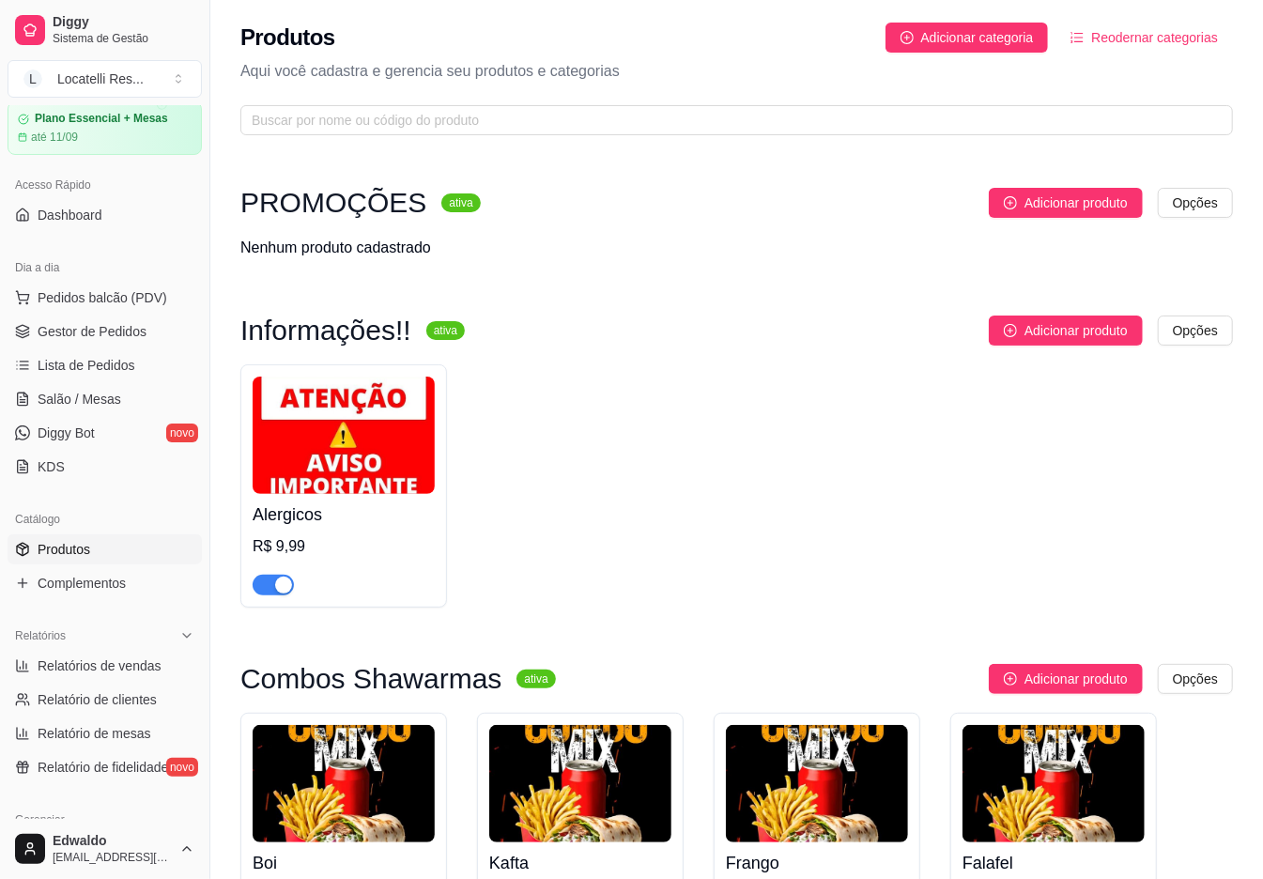
scroll to position [125, 0]
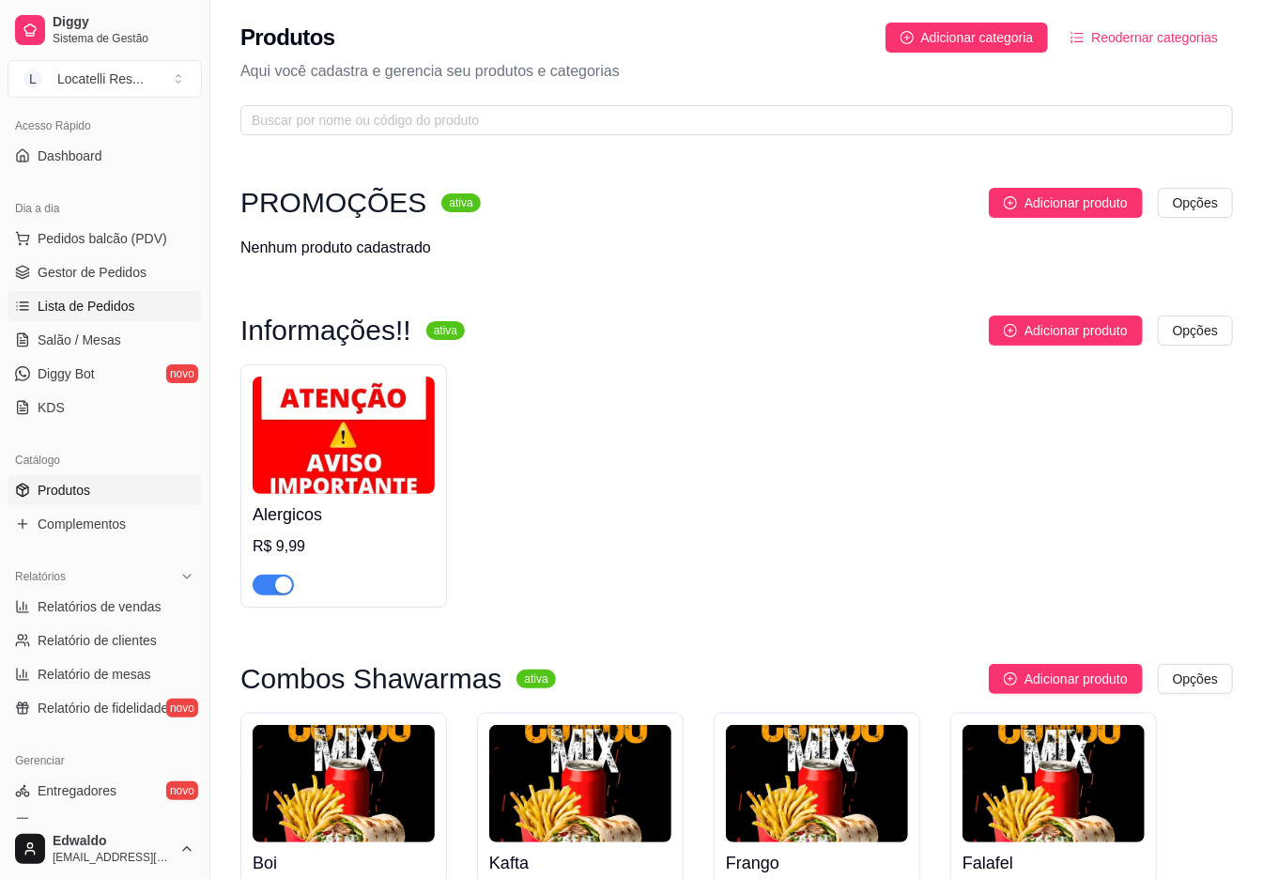
click at [85, 321] on link "Lista de Pedidos" at bounding box center [105, 306] width 194 height 30
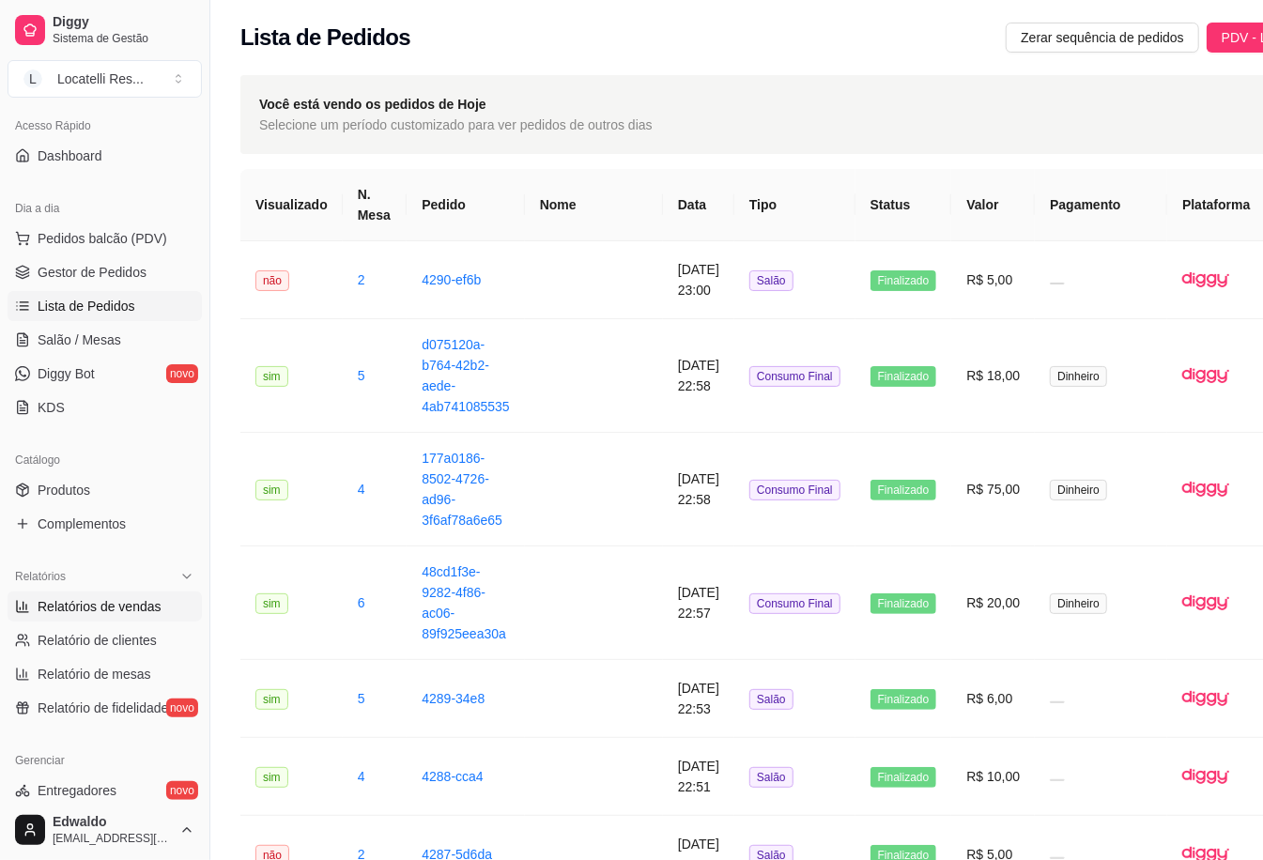
click at [111, 609] on span "Relatórios de vendas" at bounding box center [100, 606] width 124 height 19
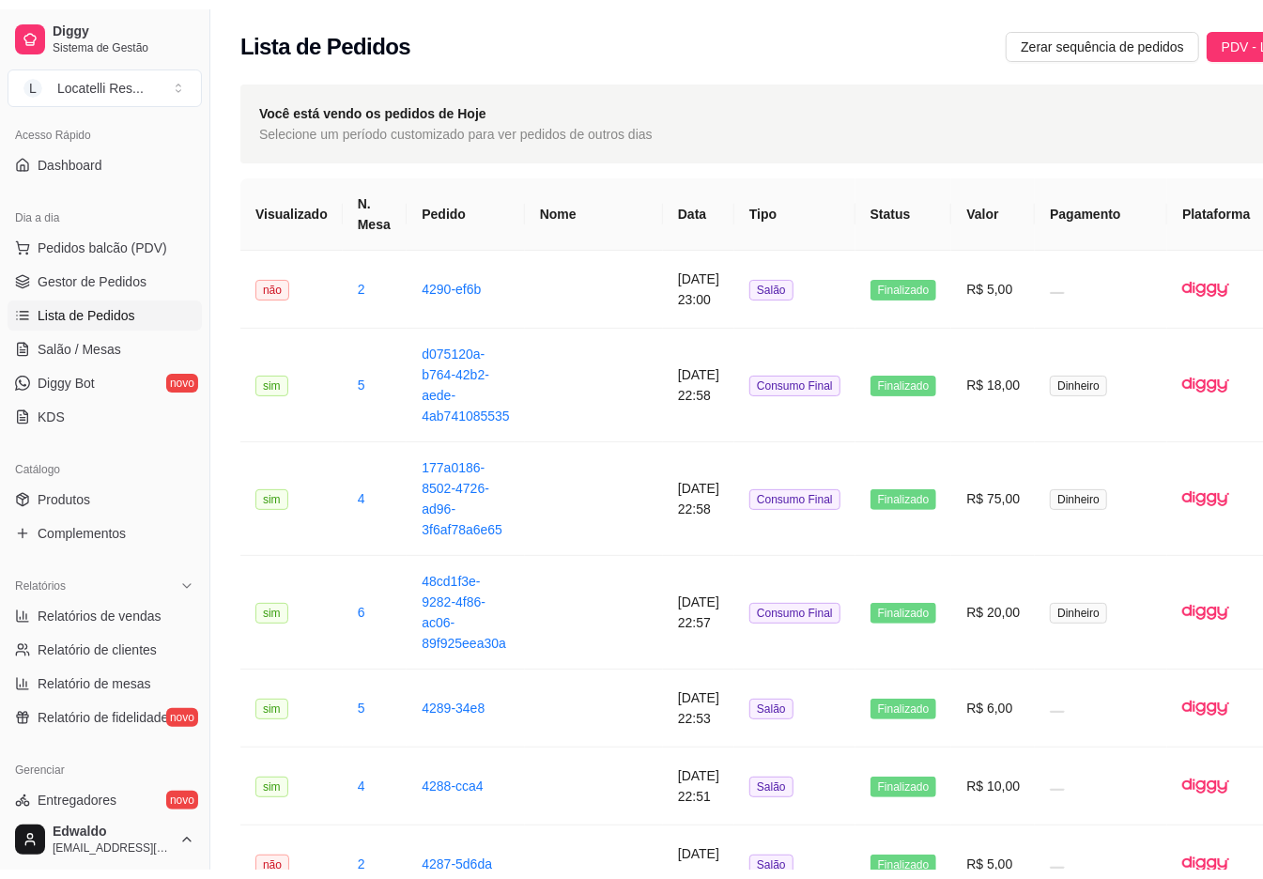
select select "ALL"
select select "0"
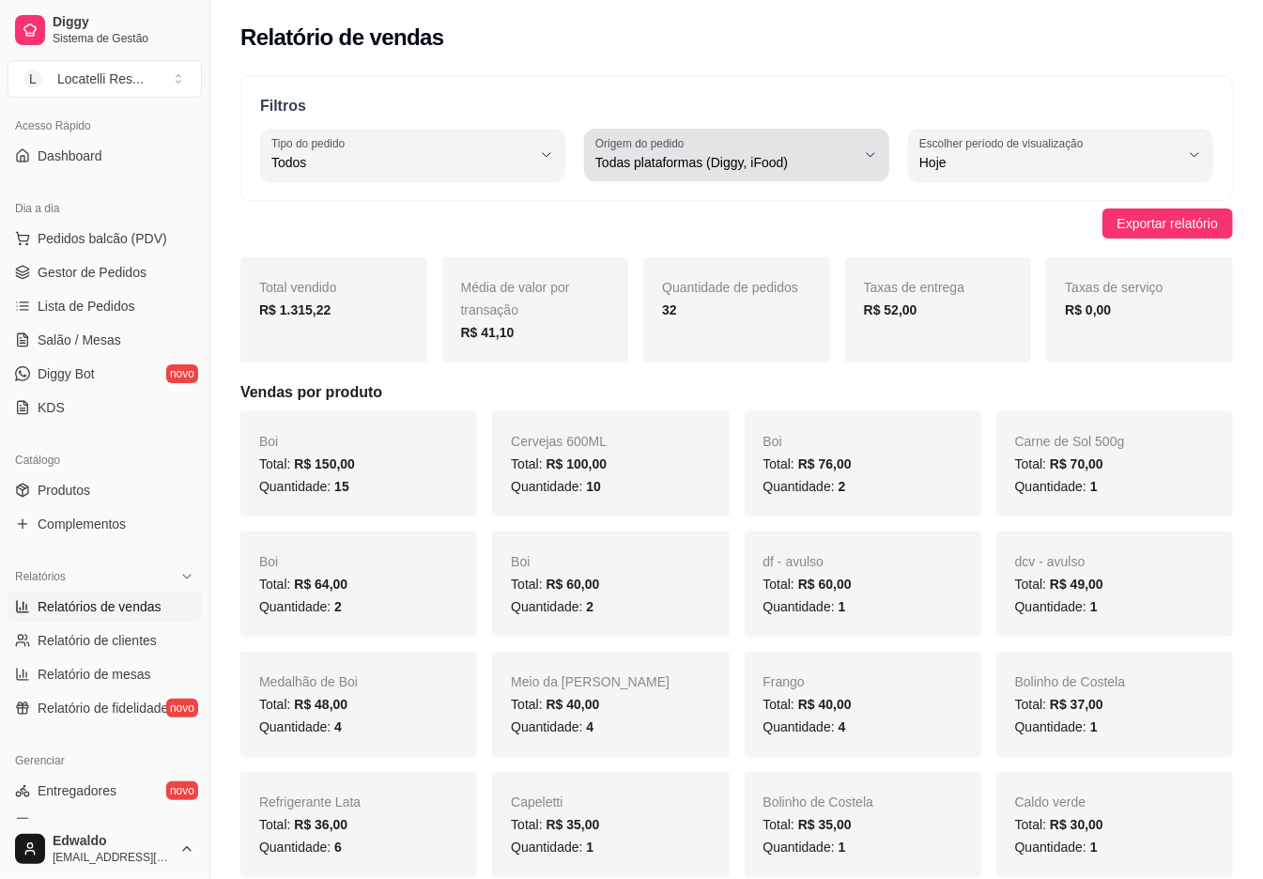
click at [665, 174] on button "Origem do pedido Todas plataformas (Diggy, iFood)" at bounding box center [736, 155] width 305 height 53
click at [696, 239] on span "Diggy" at bounding box center [728, 238] width 246 height 18
type input "DIGGY"
select select "DIGGY"
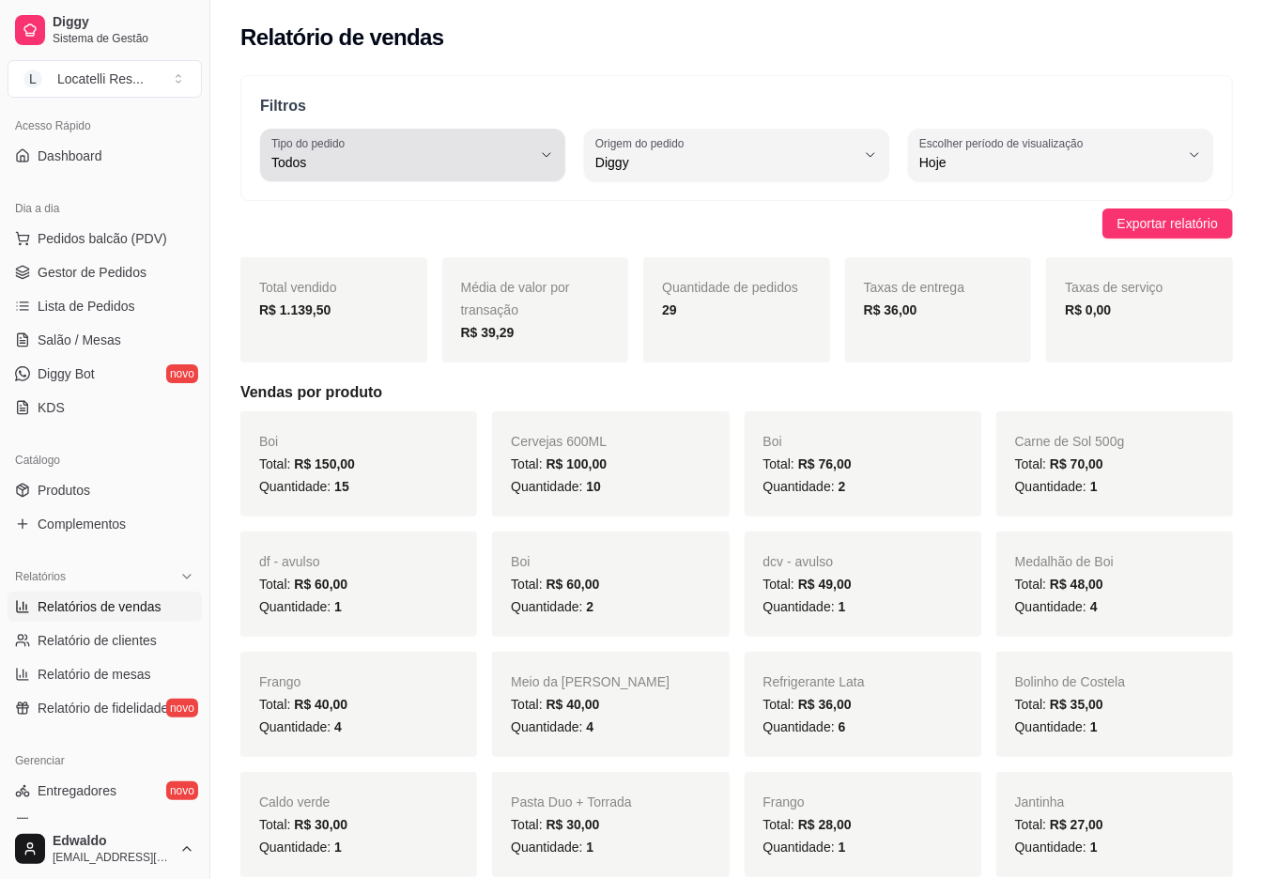
click at [351, 177] on button "Tipo do pedido Todos" at bounding box center [412, 155] width 305 height 53
click at [363, 242] on span "Entrega" at bounding box center [404, 238] width 246 height 18
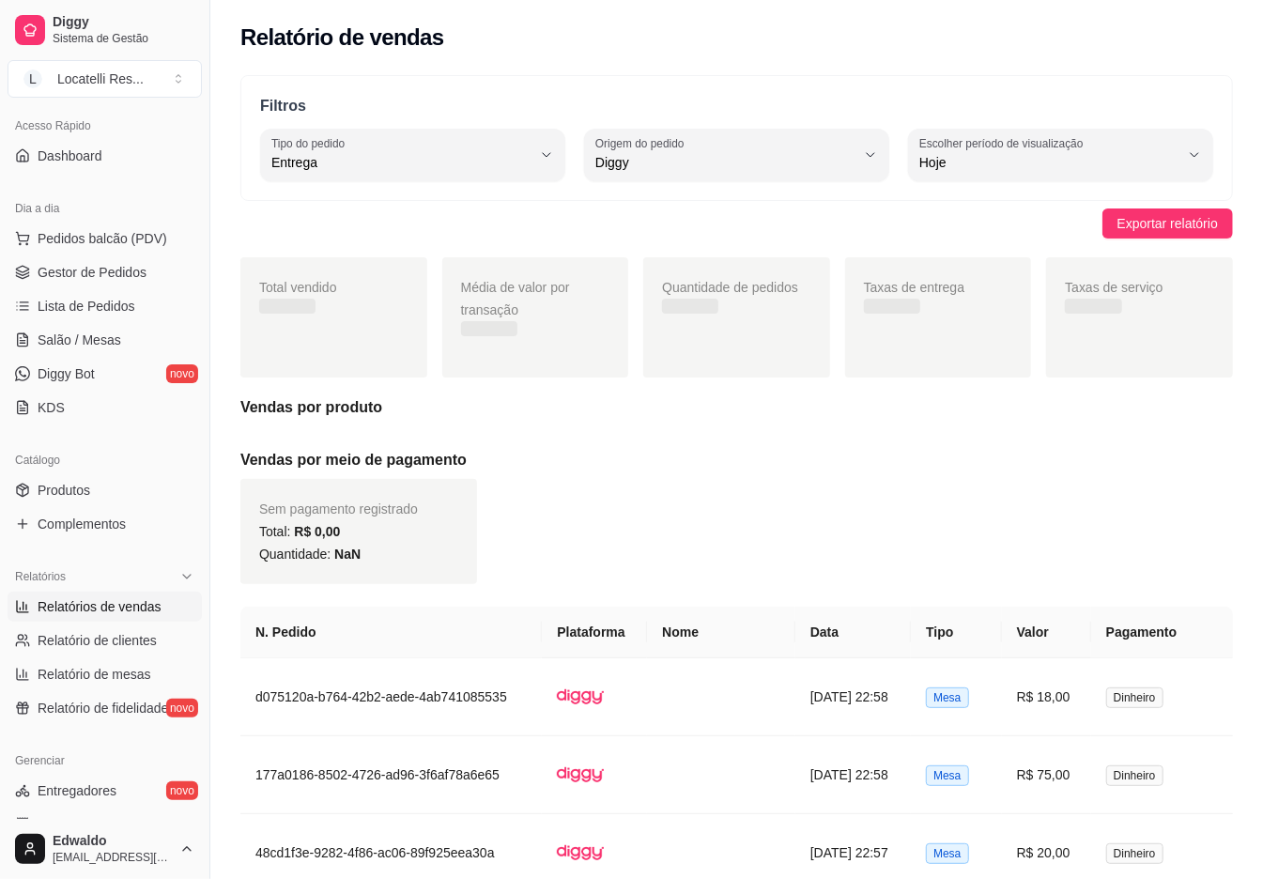
type input "DELIVERY"
select select "DELIVERY"
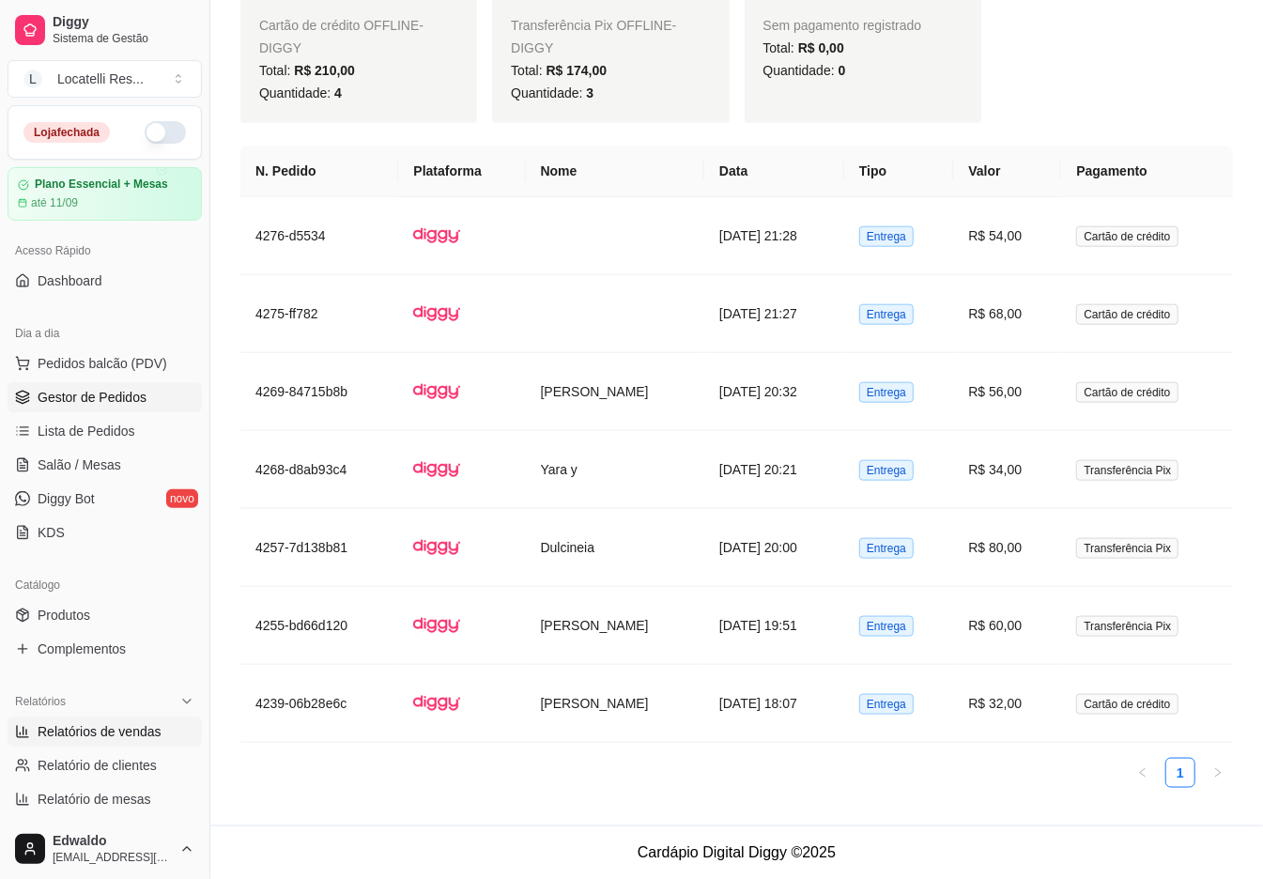
click at [109, 403] on span "Gestor de Pedidos" at bounding box center [92, 397] width 109 height 19
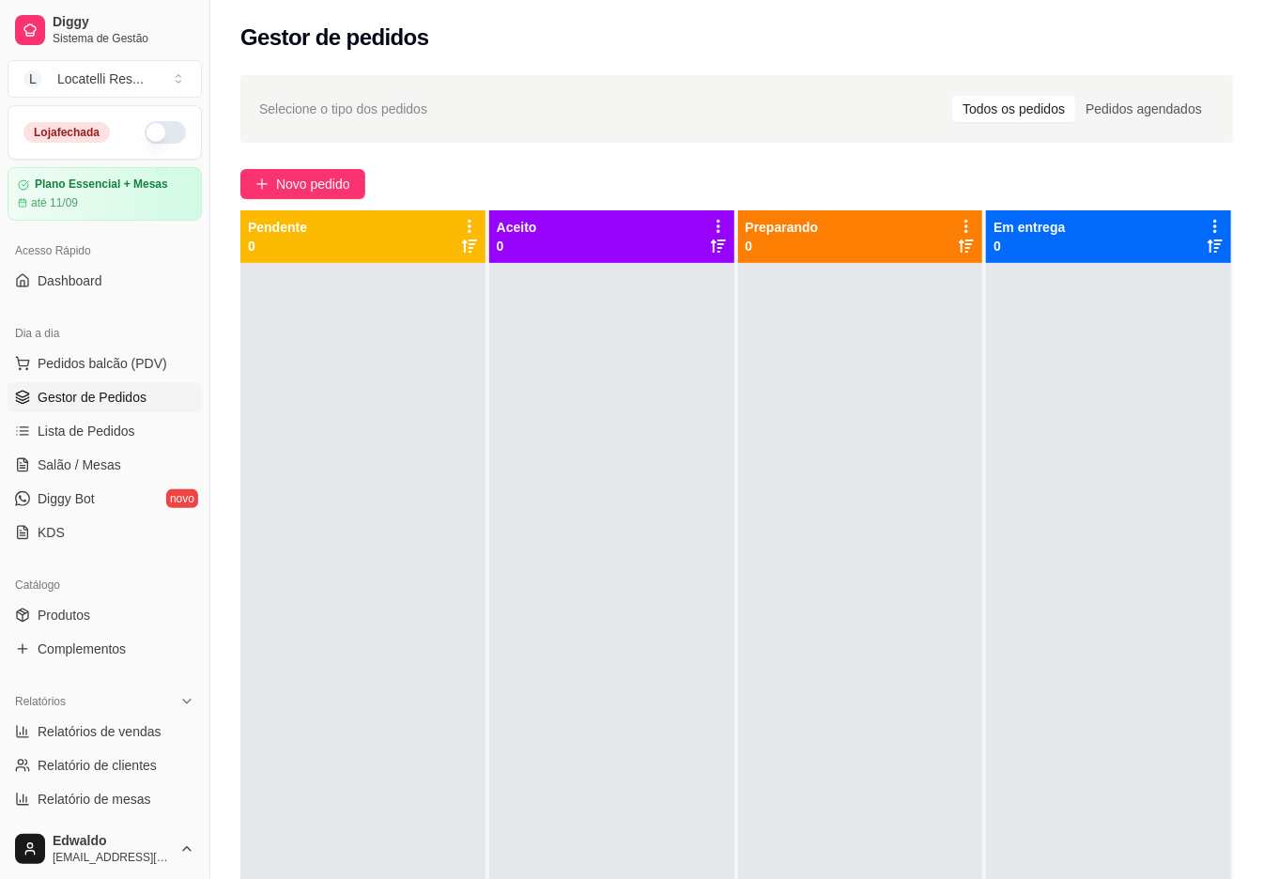
click at [73, 392] on span "Gestor de Pedidos" at bounding box center [92, 397] width 109 height 19
click at [103, 470] on span "Salão / Mesas" at bounding box center [80, 465] width 84 height 19
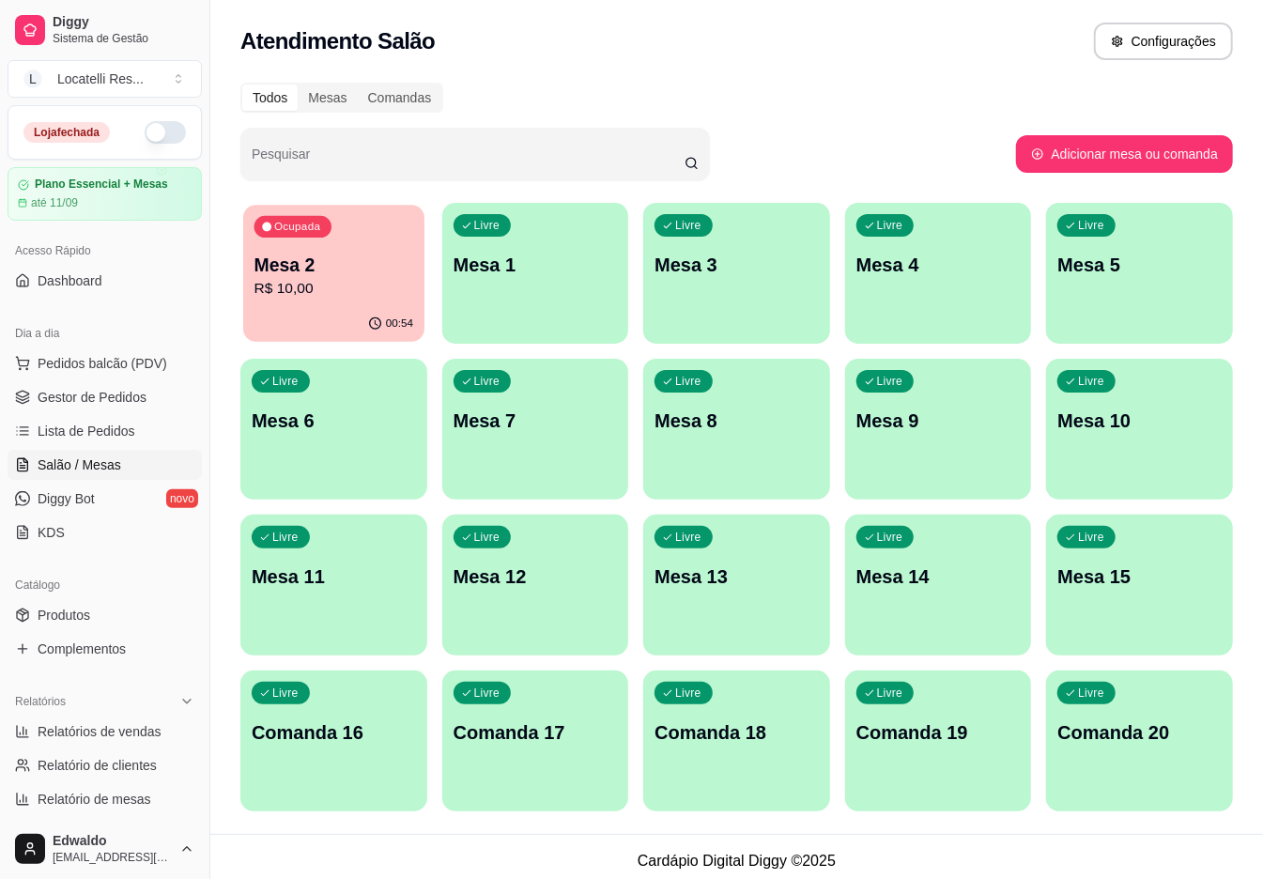
click at [327, 334] on div "00:54" at bounding box center [333, 324] width 181 height 36
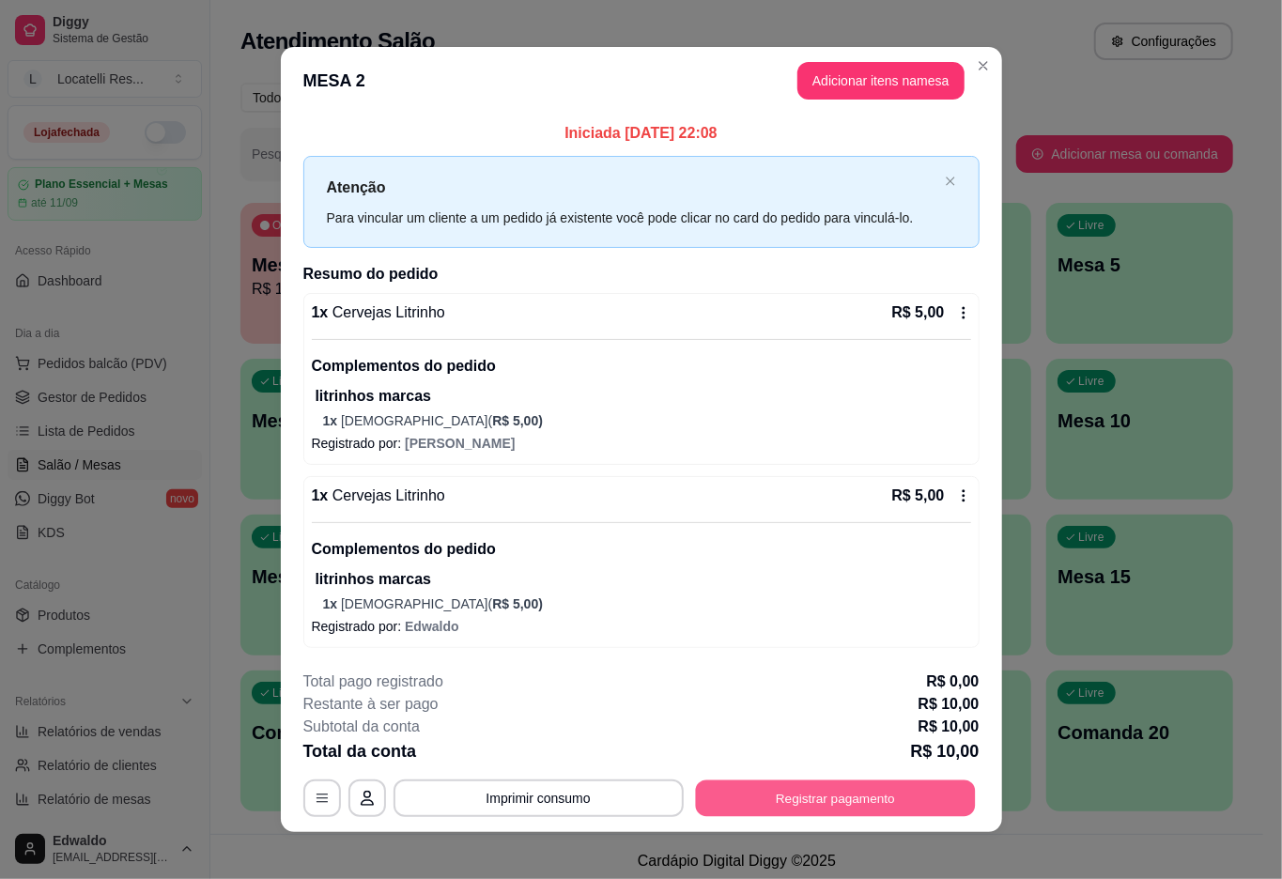
click at [796, 805] on button "Registrar pagamento" at bounding box center [835, 798] width 280 height 37
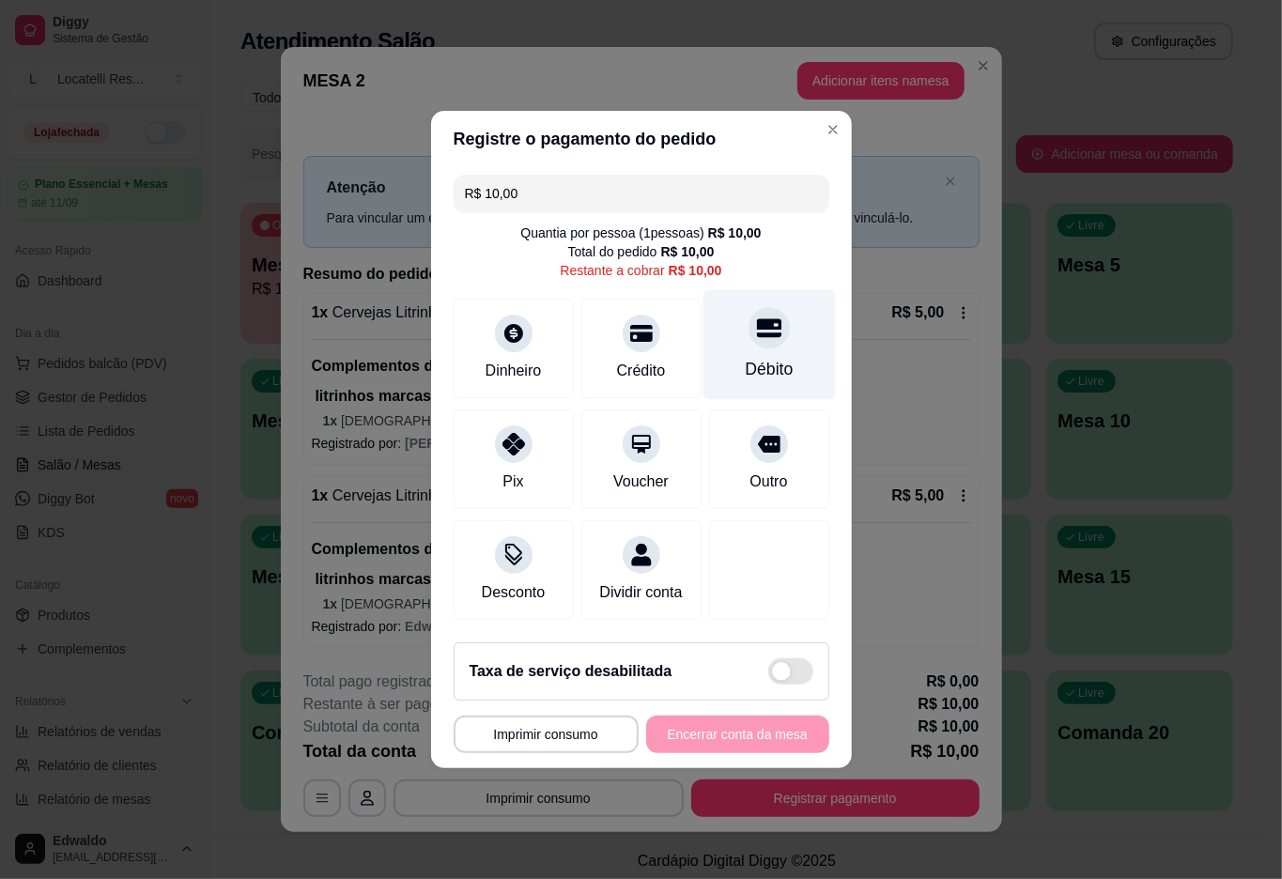
click at [751, 338] on div "Débito" at bounding box center [769, 345] width 132 height 110
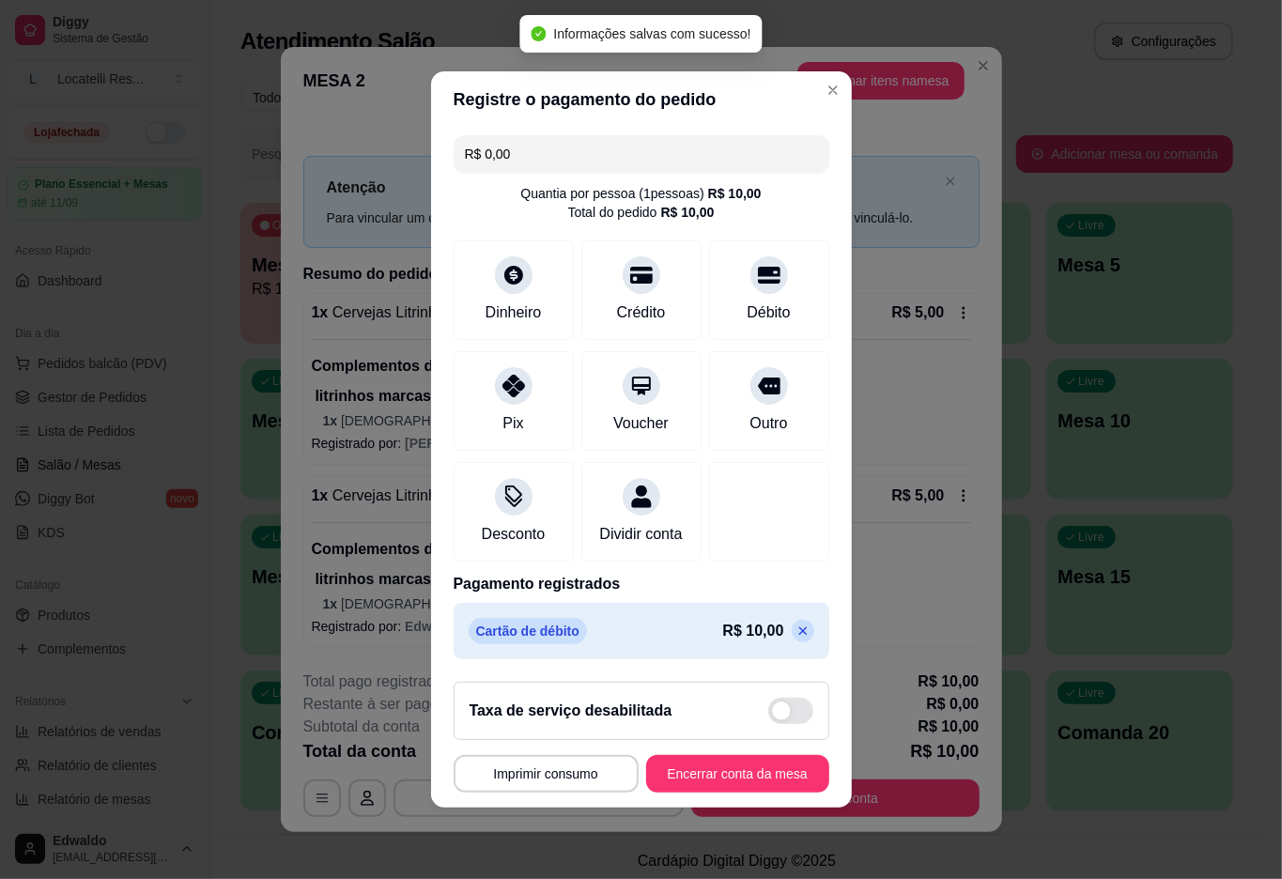
type input "R$ 0,00"
click at [711, 766] on footer "**********" at bounding box center [641, 737] width 421 height 141
click at [708, 771] on button "Encerrar conta da mesa" at bounding box center [737, 774] width 183 height 38
